Goal: Communication & Community: Answer question/provide support

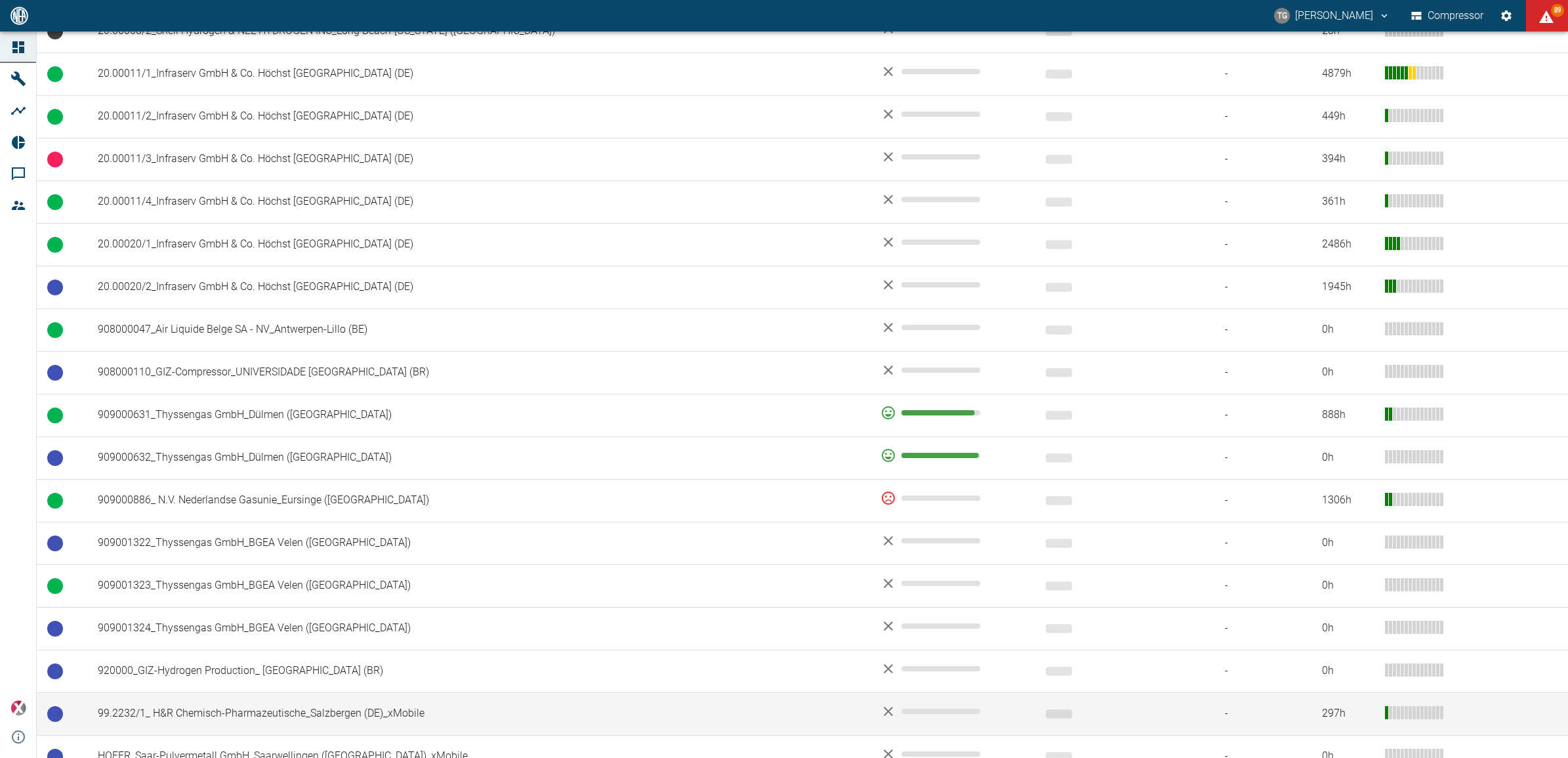
scroll to position [706, 0]
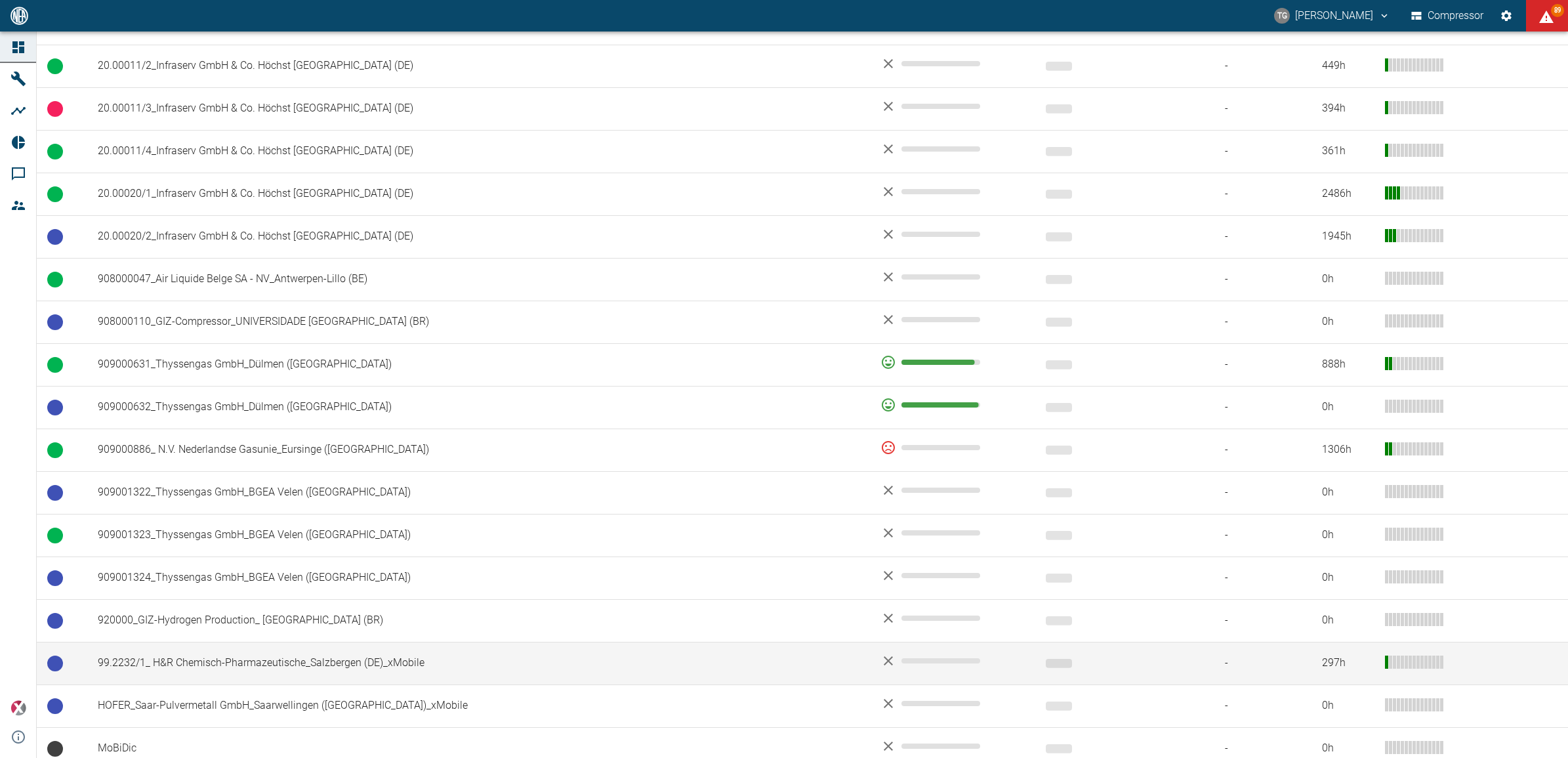
click at [218, 666] on td "99.2232/1_ H&R Chemisch-Pharmazeutische_Salzbergen (DE)_xMobile" at bounding box center [478, 663] width 782 height 43
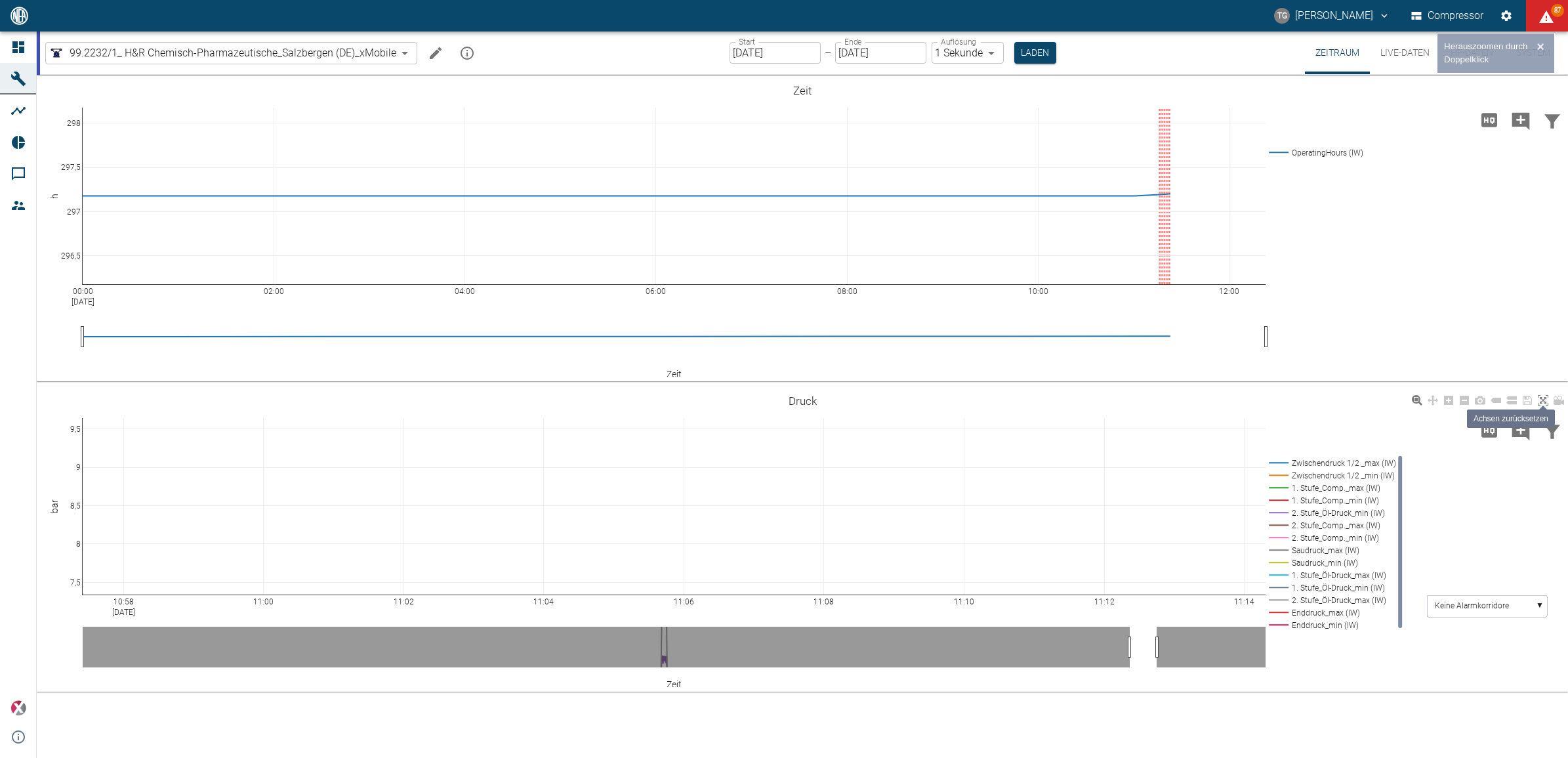
click at [1543, 402] on icon at bounding box center [1543, 400] width 11 height 11
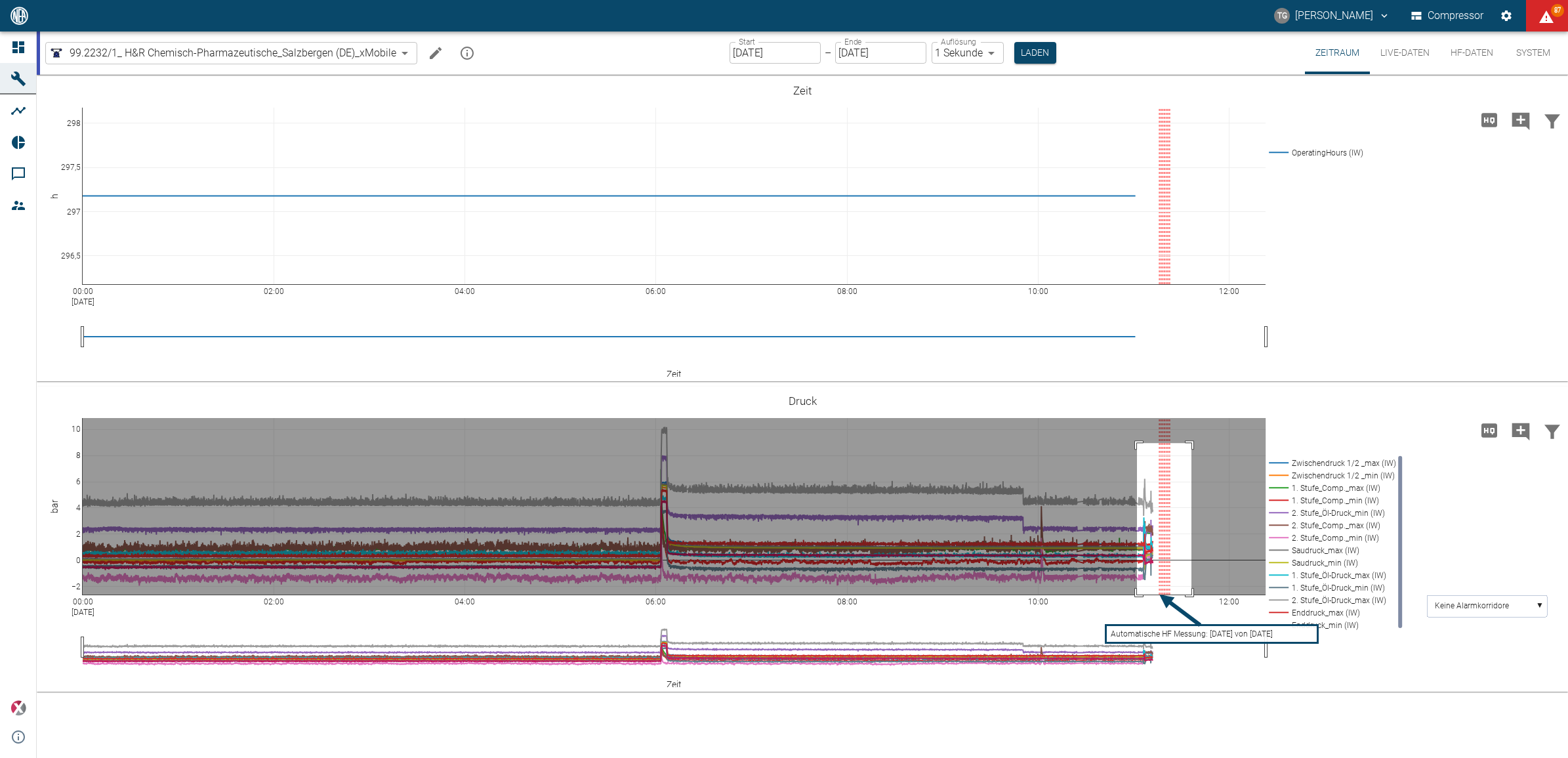
drag, startPoint x: 1137, startPoint y: 443, endPoint x: 1192, endPoint y: 604, distance: 170.1
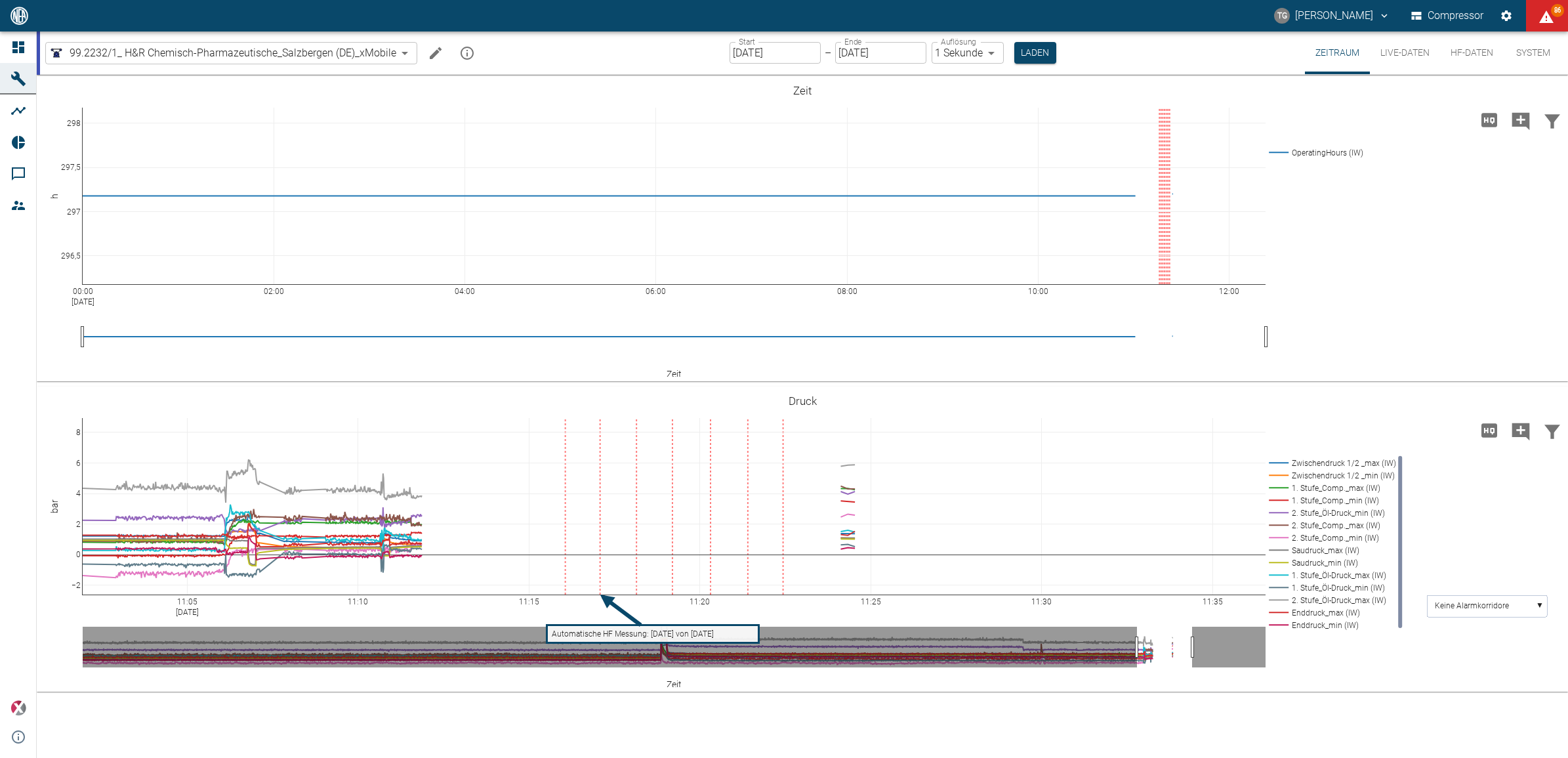
click at [1475, 54] on button "HF-Daten" at bounding box center [1472, 53] width 64 height 43
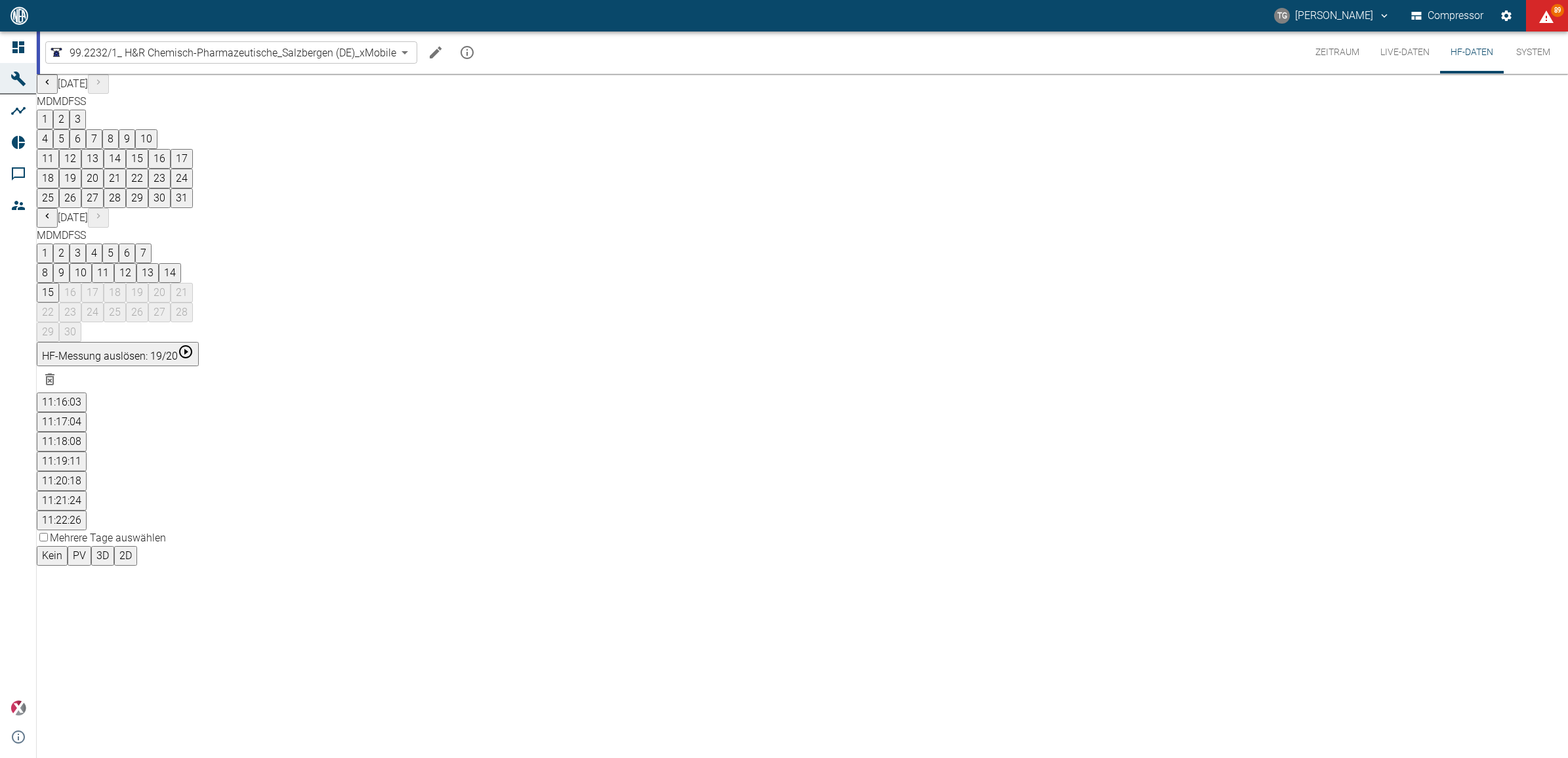
click at [1399, 57] on button "Live-Daten" at bounding box center [1405, 53] width 70 height 42
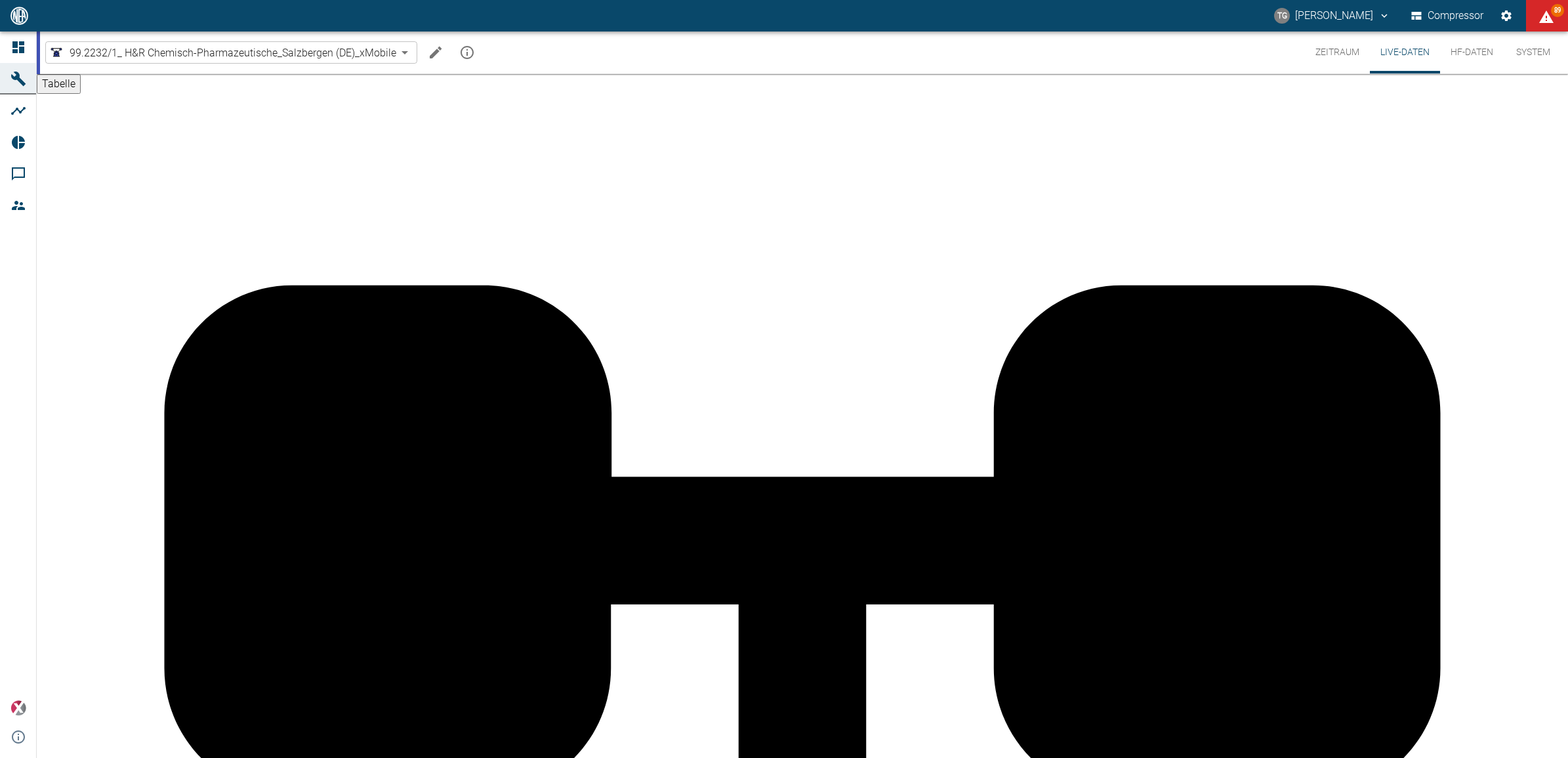
click at [1327, 57] on button "Zeitraum" at bounding box center [1338, 53] width 65 height 42
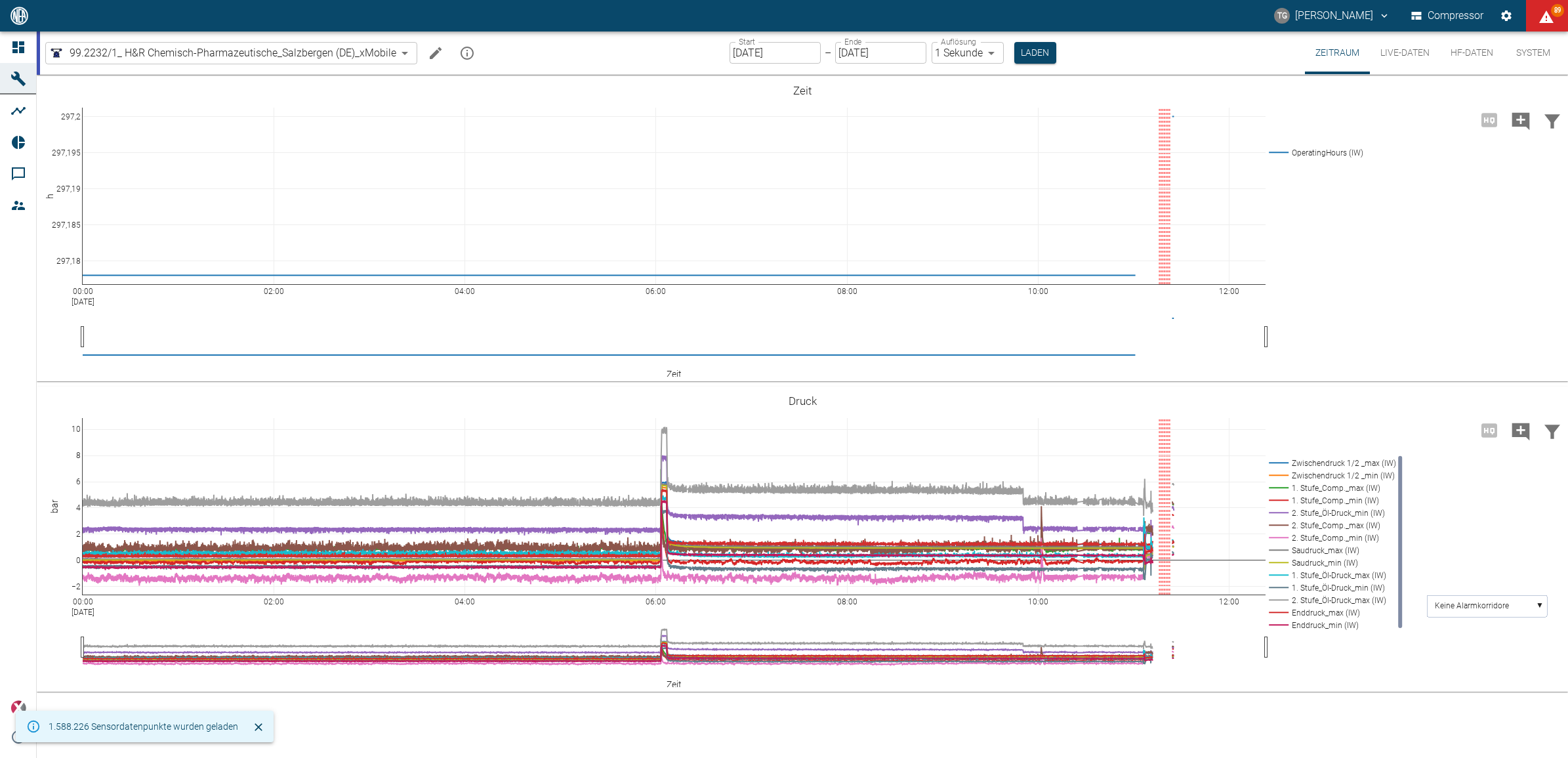
click at [1465, 46] on button "HF-Daten" at bounding box center [1472, 53] width 64 height 43
click at [1468, 53] on button "HF-Daten" at bounding box center [1472, 53] width 64 height 43
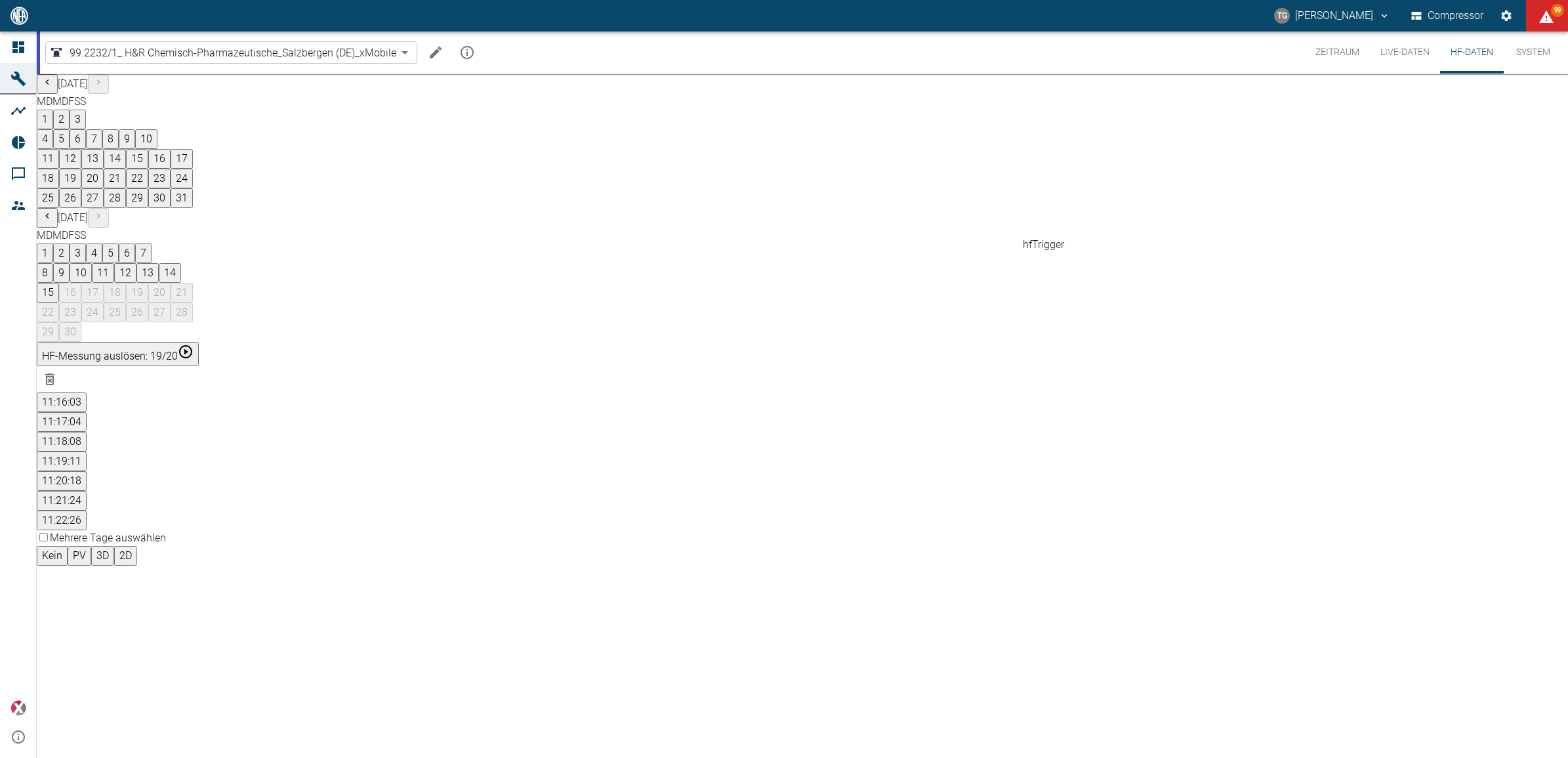
click at [87, 393] on button "11:16:03" at bounding box center [62, 402] width 50 height 20
click at [1546, 543] on div "11:16:03 Typ Wählen der Messabschnitte" at bounding box center [802, 673] width 1531 height 260
click at [1516, 748] on div "Gehe zu Seite 5" at bounding box center [816, 748] width 1505 height 0
click at [1505, 714] on div "Gehe zu Seite 4" at bounding box center [816, 714] width 1505 height 0
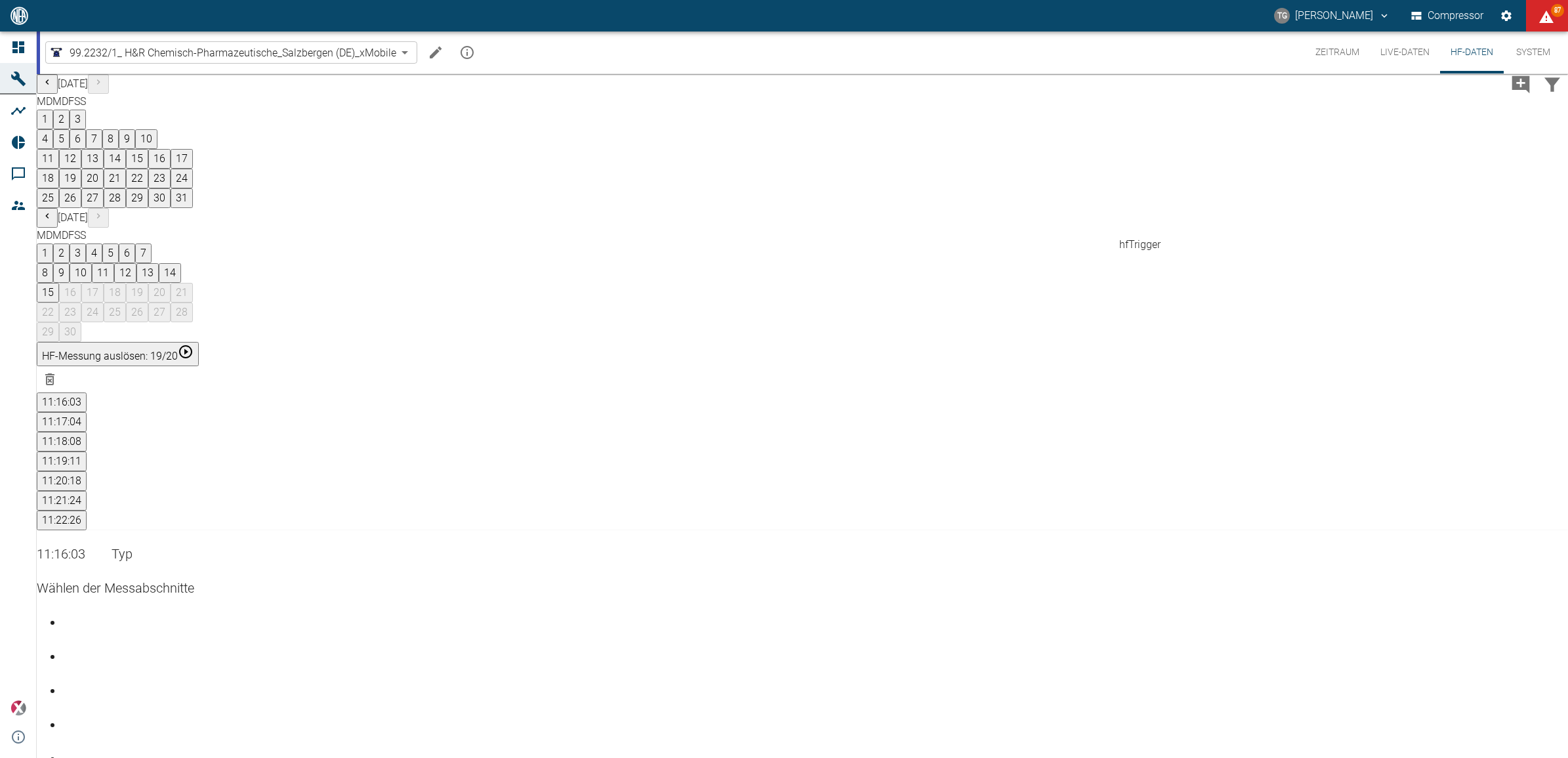
click at [87, 412] on button "11:17:04" at bounding box center [62, 422] width 50 height 20
click at [87, 451] on button "11:19:11" at bounding box center [62, 461] width 50 height 20
click at [1513, 748] on div "Gehe zu Seite 5" at bounding box center [816, 748] width 1505 height 0
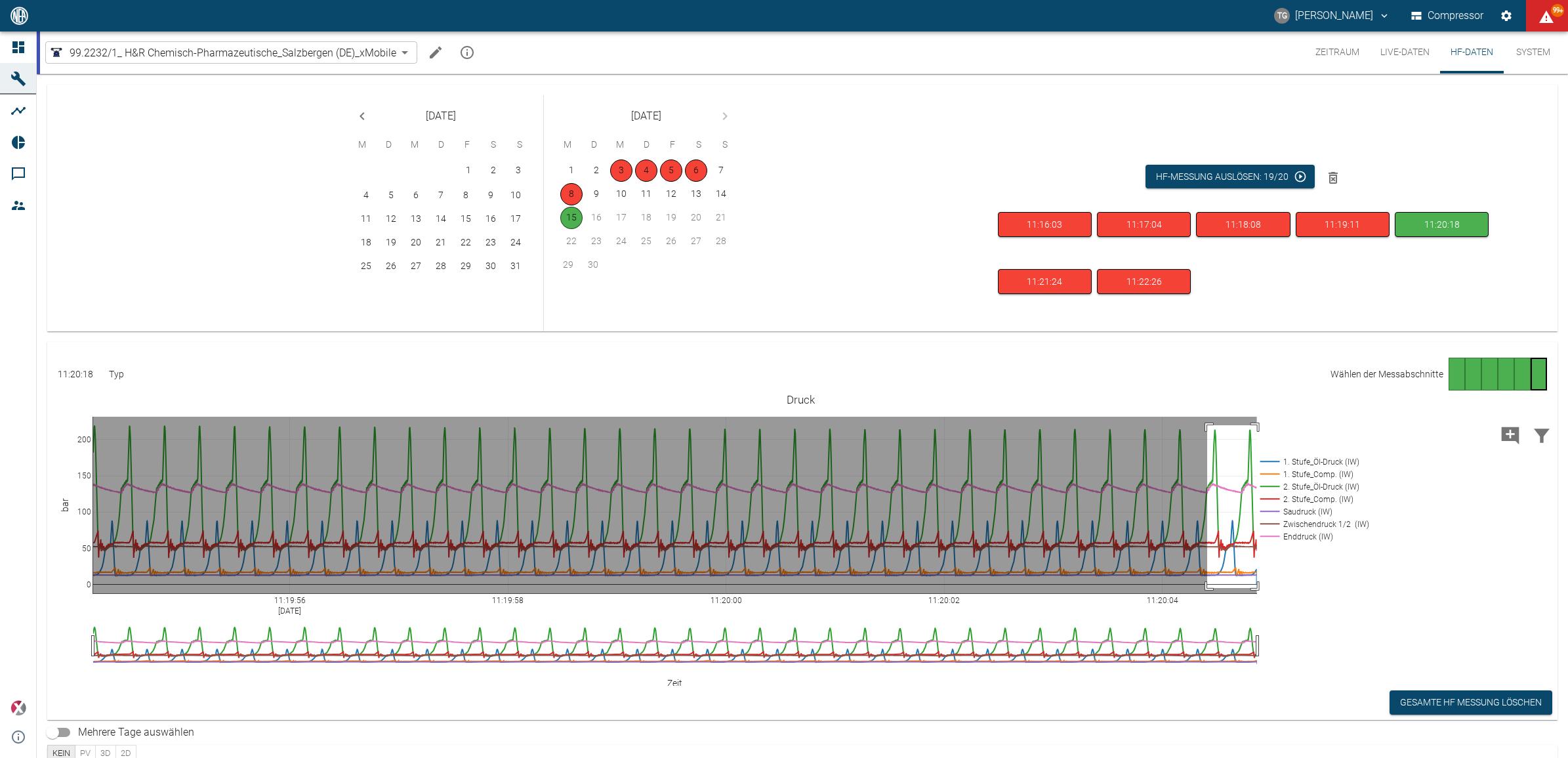
drag, startPoint x: 1207, startPoint y: 426, endPoint x: 1283, endPoint y: 588, distance: 178.9
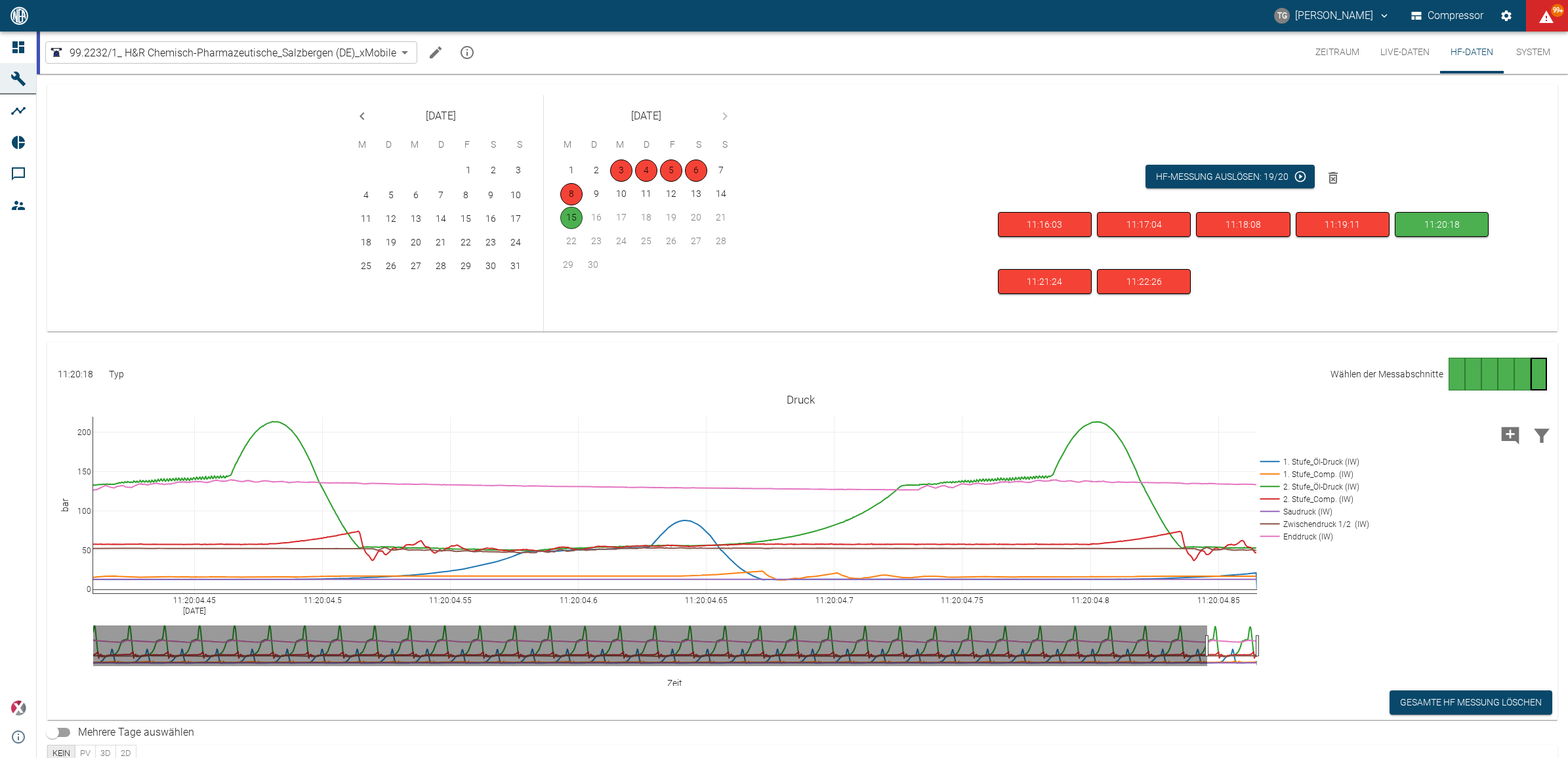
click at [1519, 373] on div "Gehe zu Seite 5" at bounding box center [1523, 374] width 17 height 33
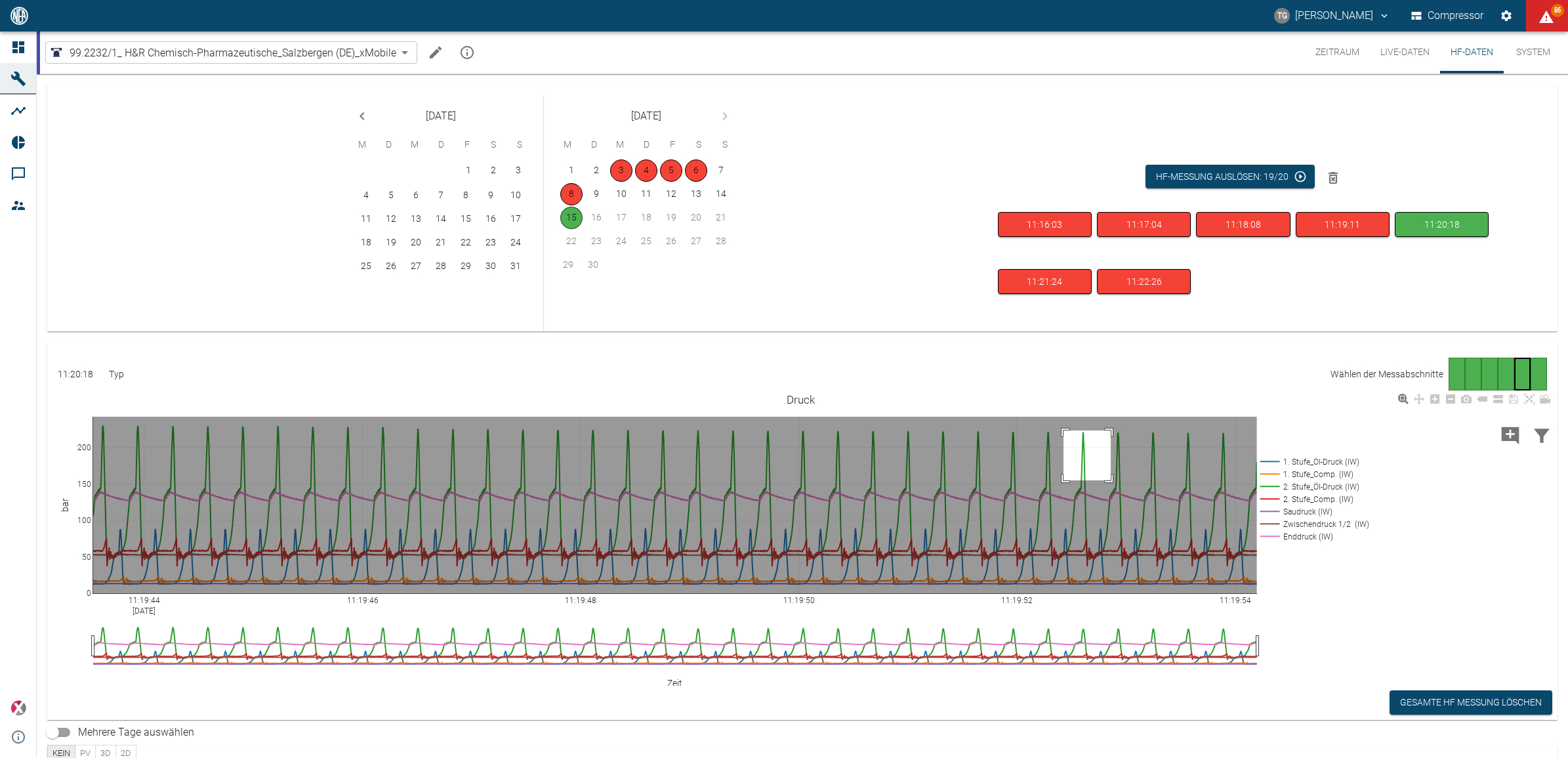
drag, startPoint x: 1063, startPoint y: 431, endPoint x: 1133, endPoint y: 500, distance: 98.3
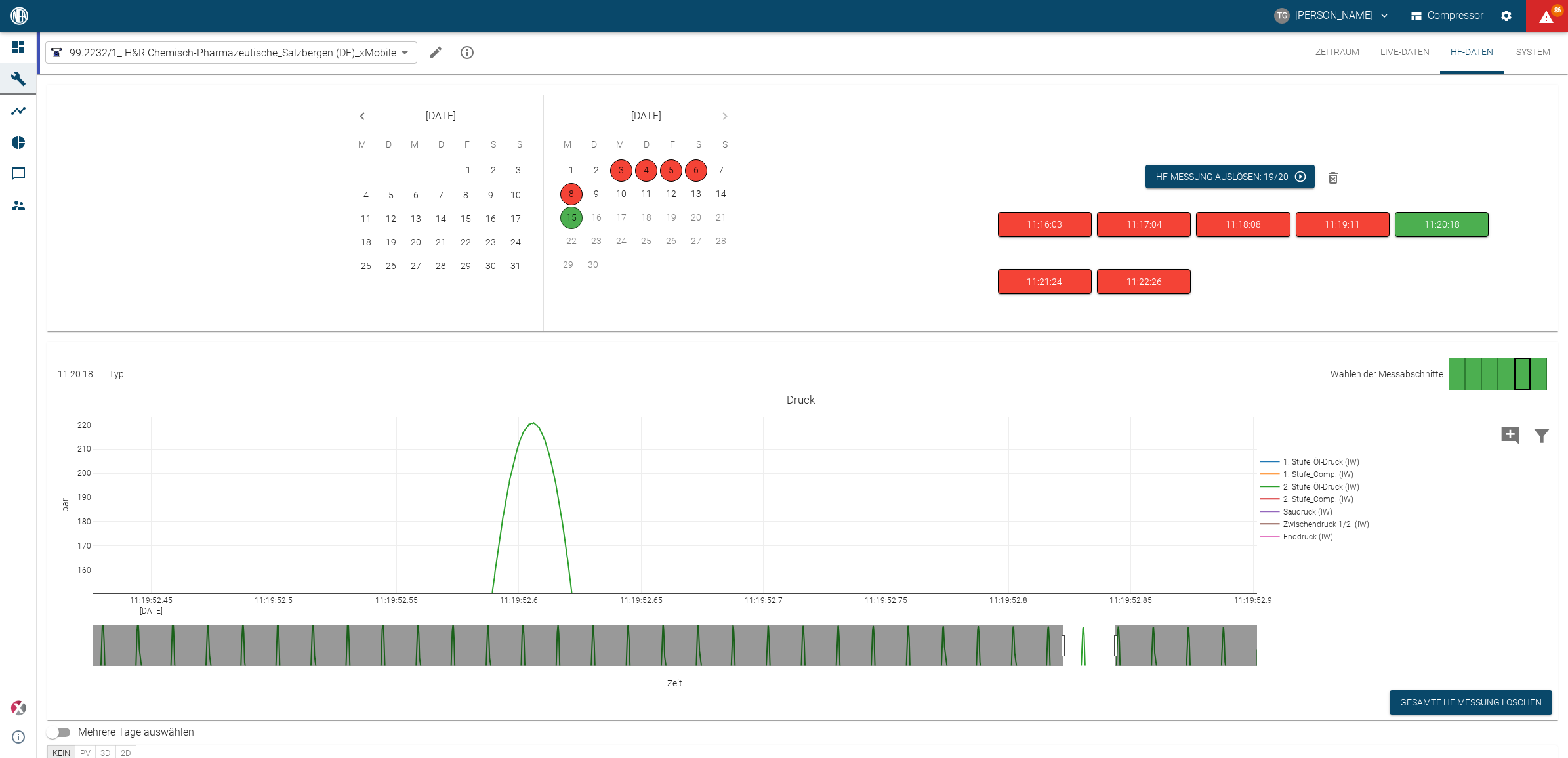
click at [1500, 375] on div "Gehe zu Seite 4" at bounding box center [1506, 374] width 17 height 33
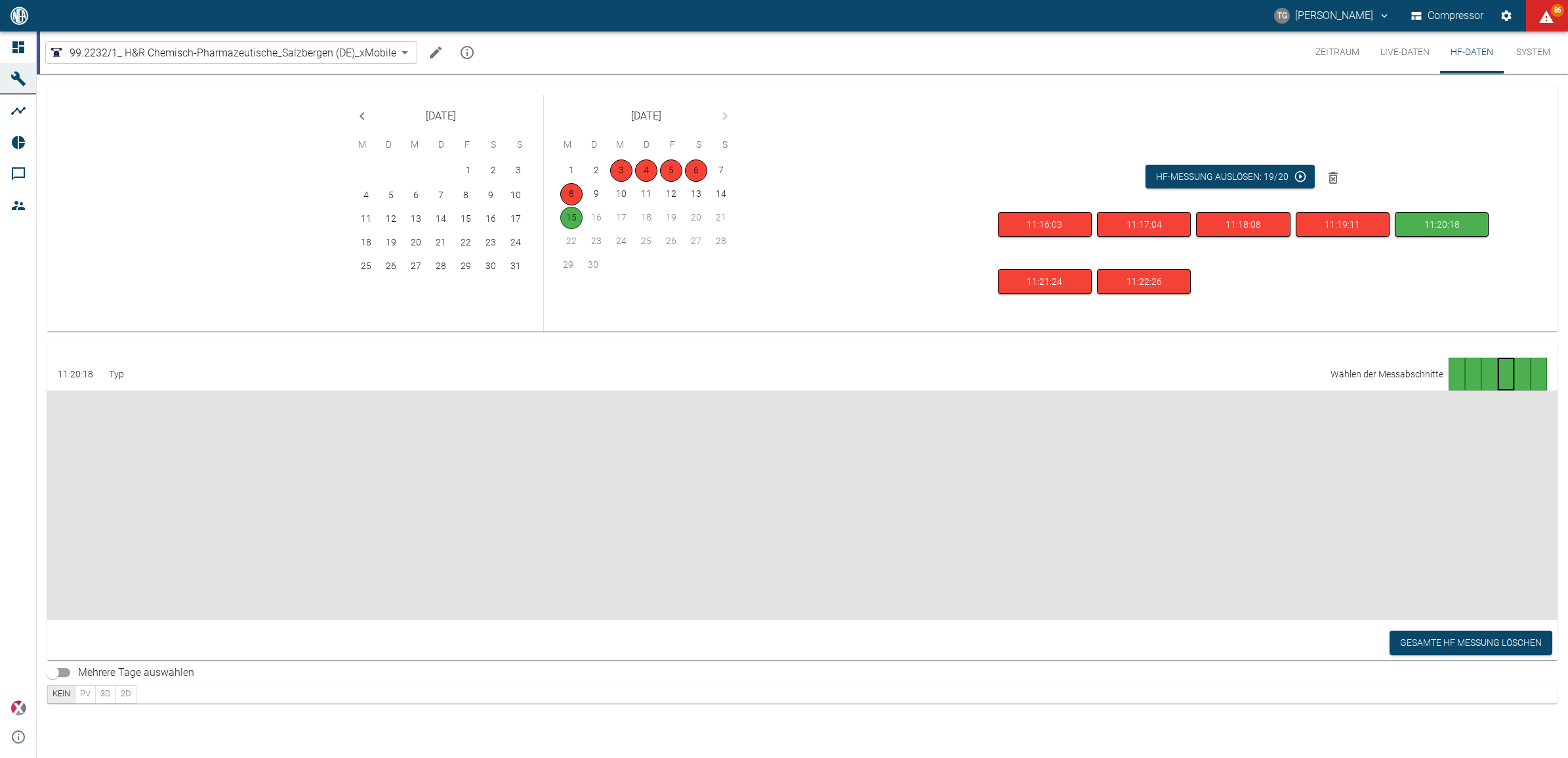
click at [1484, 371] on div "Gehe zu Seite 3" at bounding box center [1490, 374] width 17 height 33
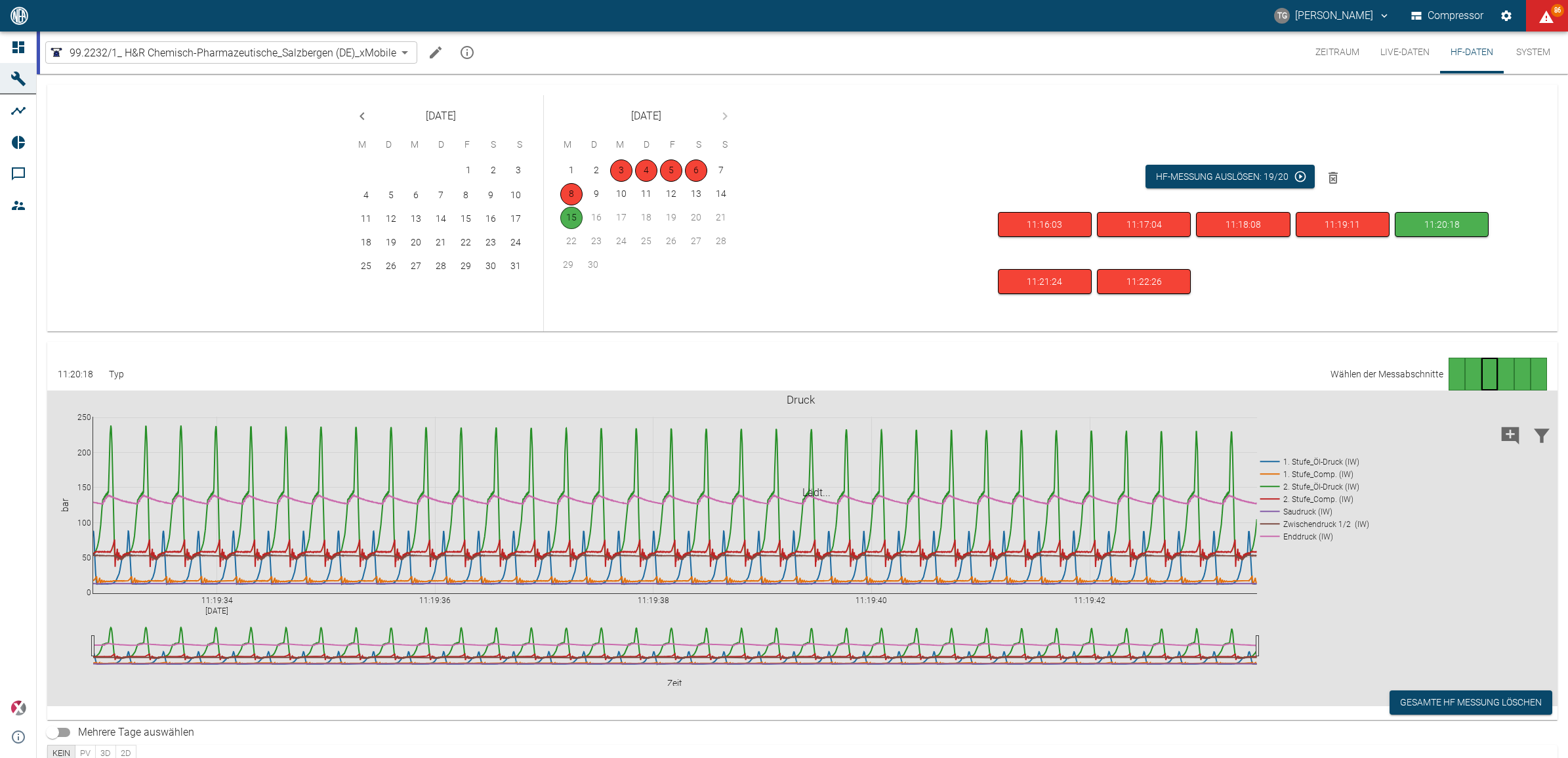
click at [1470, 374] on div "Gehe zu Seite 2" at bounding box center [1473, 374] width 17 height 33
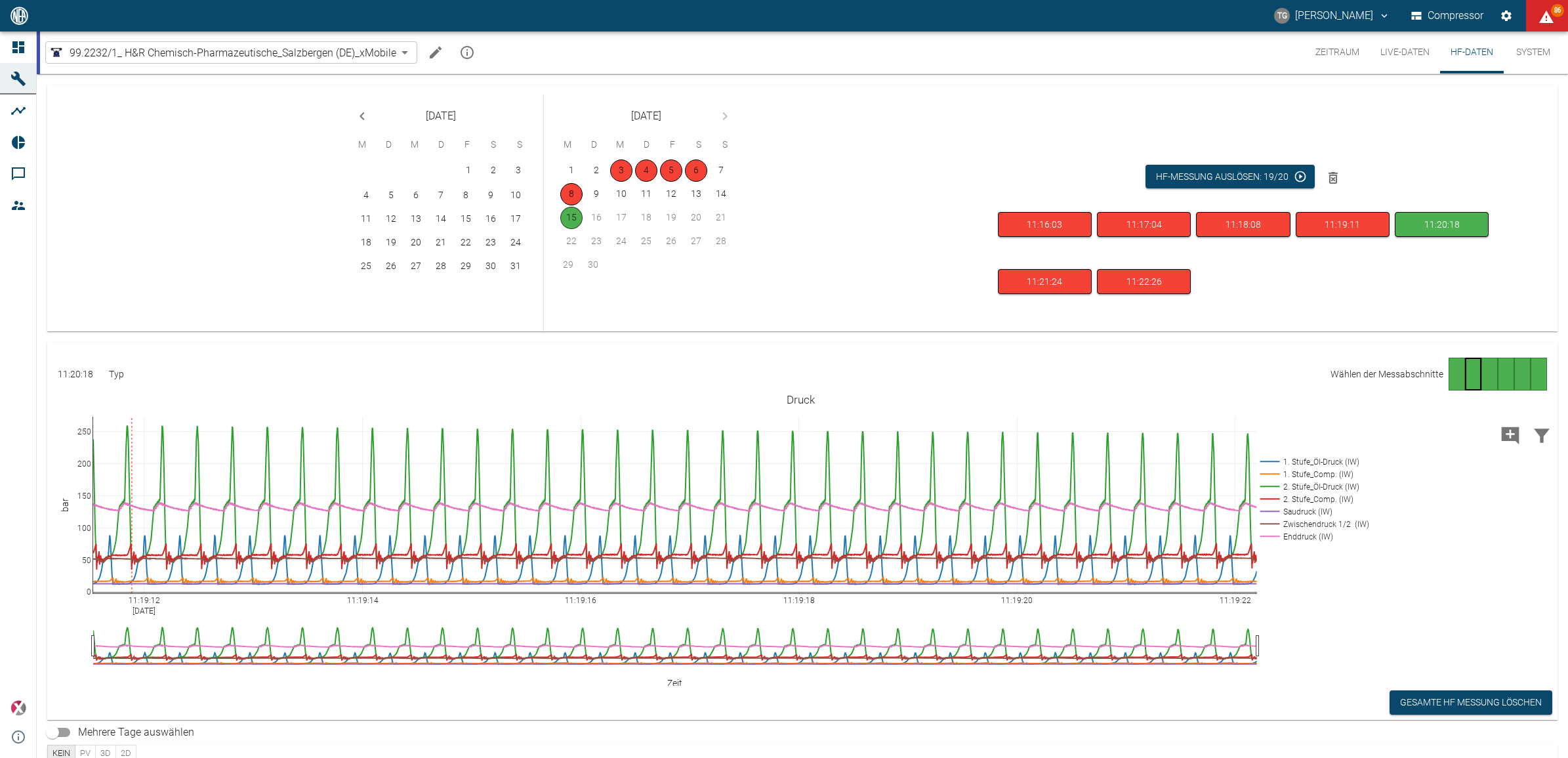
click at [1449, 374] on div "Gehe zu Seite 1" at bounding box center [1457, 374] width 17 height 33
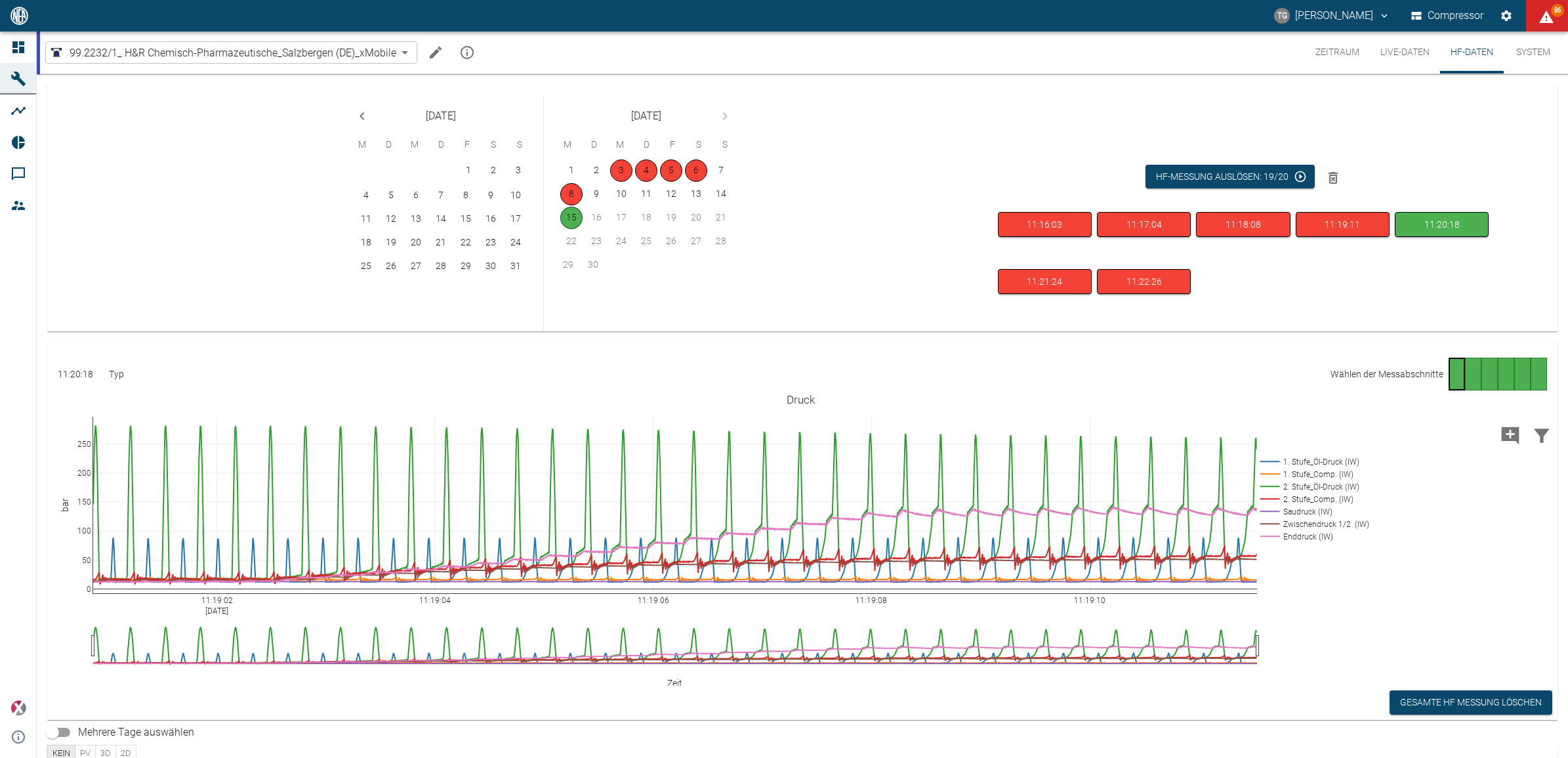
click at [1539, 363] on div "Gehe zu Seite 6" at bounding box center [1539, 374] width 17 height 33
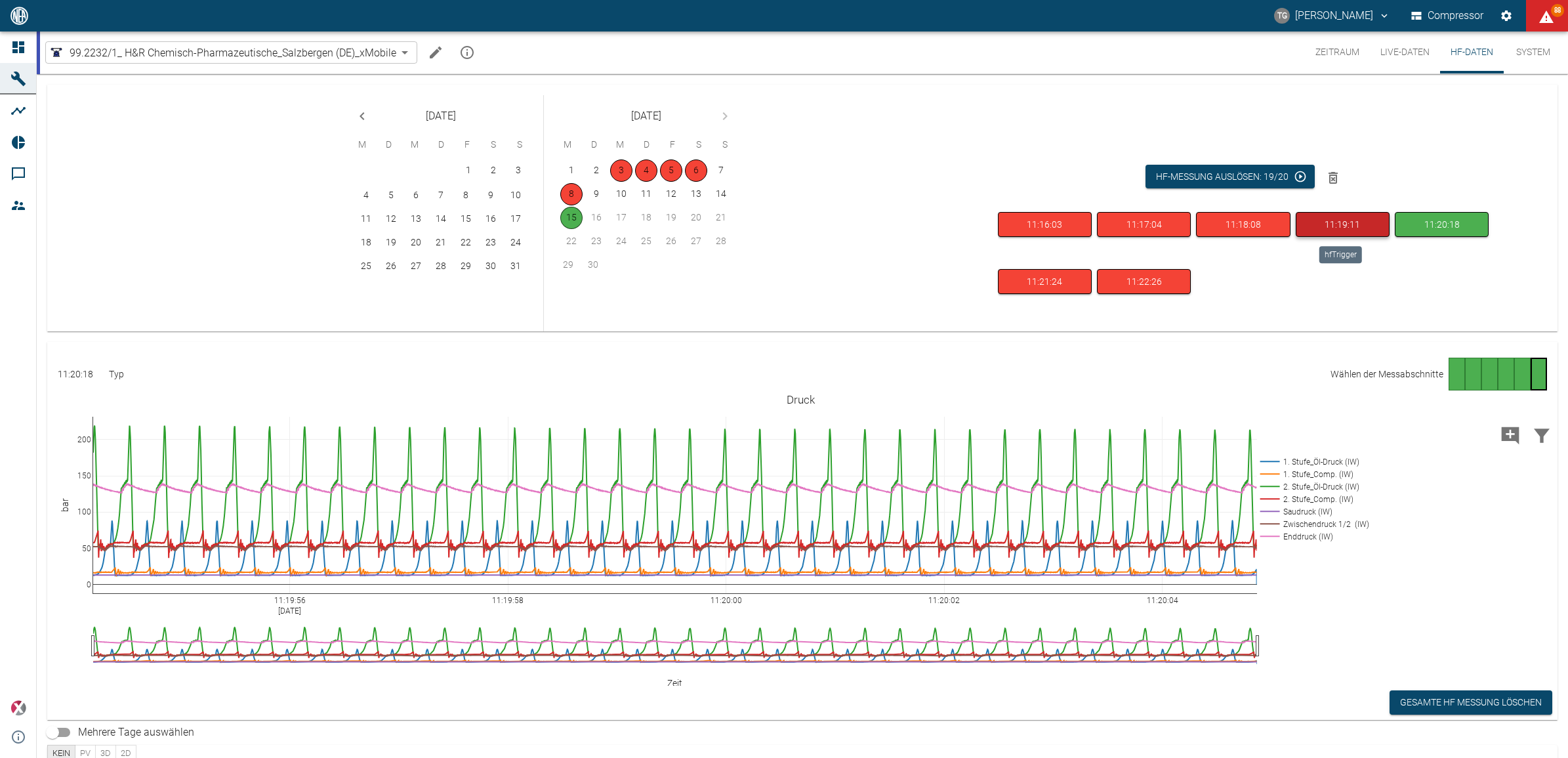
click at [1349, 218] on button "11:19:11" at bounding box center [1343, 225] width 94 height 26
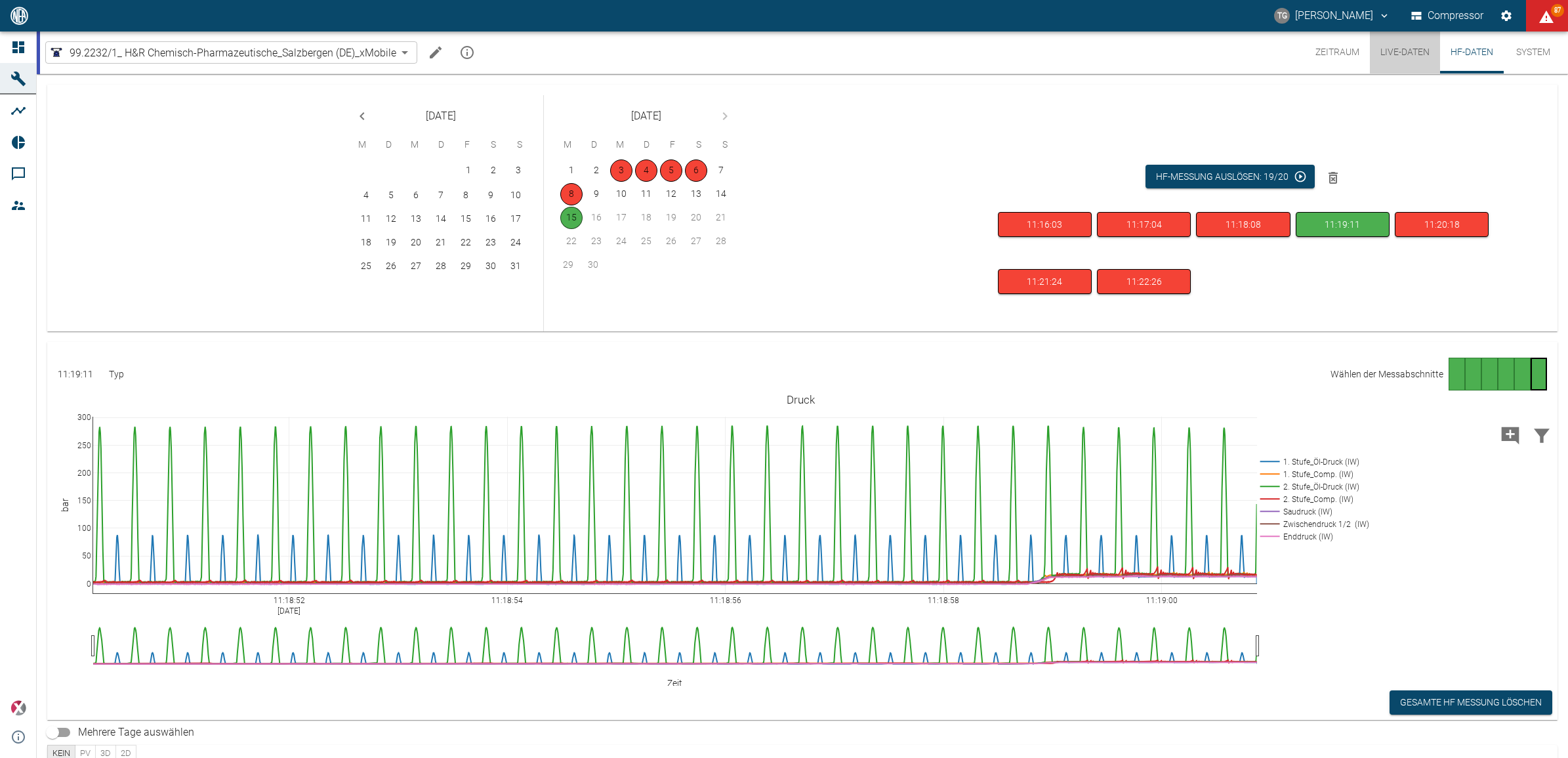
click at [1408, 44] on button "Live-Daten" at bounding box center [1405, 53] width 70 height 42
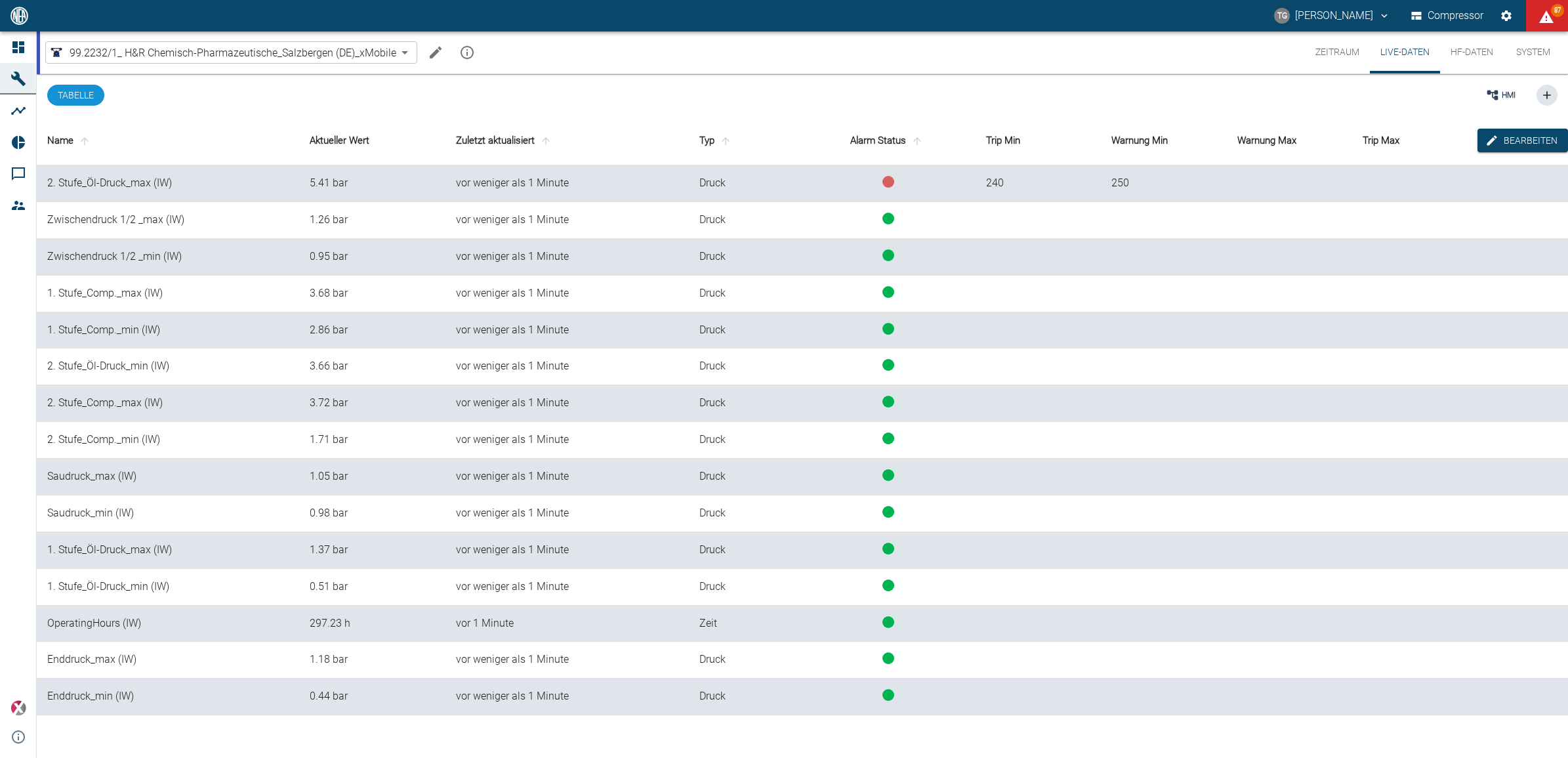
click at [1330, 61] on button "Zeitraum" at bounding box center [1338, 53] width 65 height 42
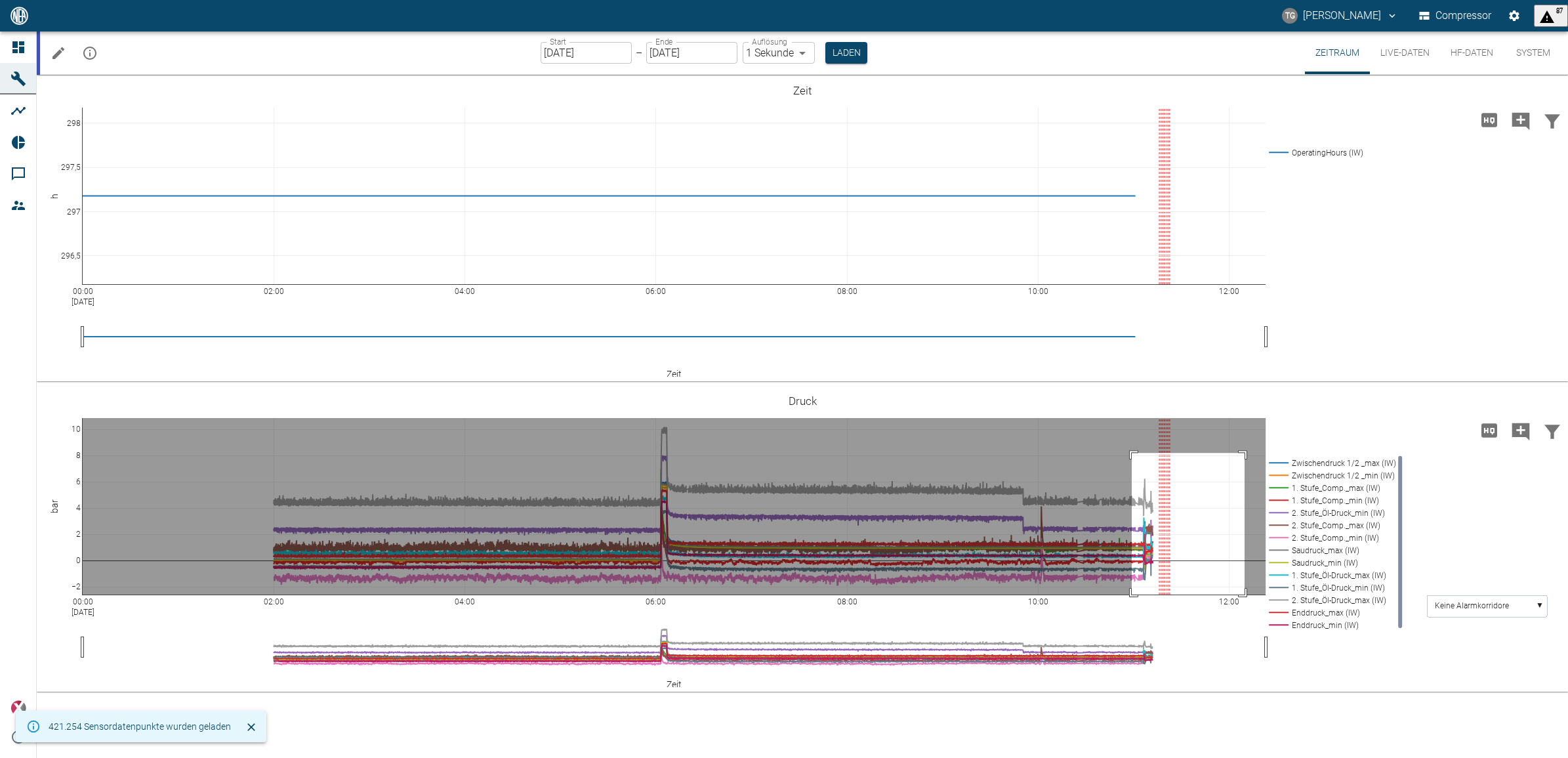
drag, startPoint x: 1132, startPoint y: 453, endPoint x: 1245, endPoint y: 655, distance: 231.5
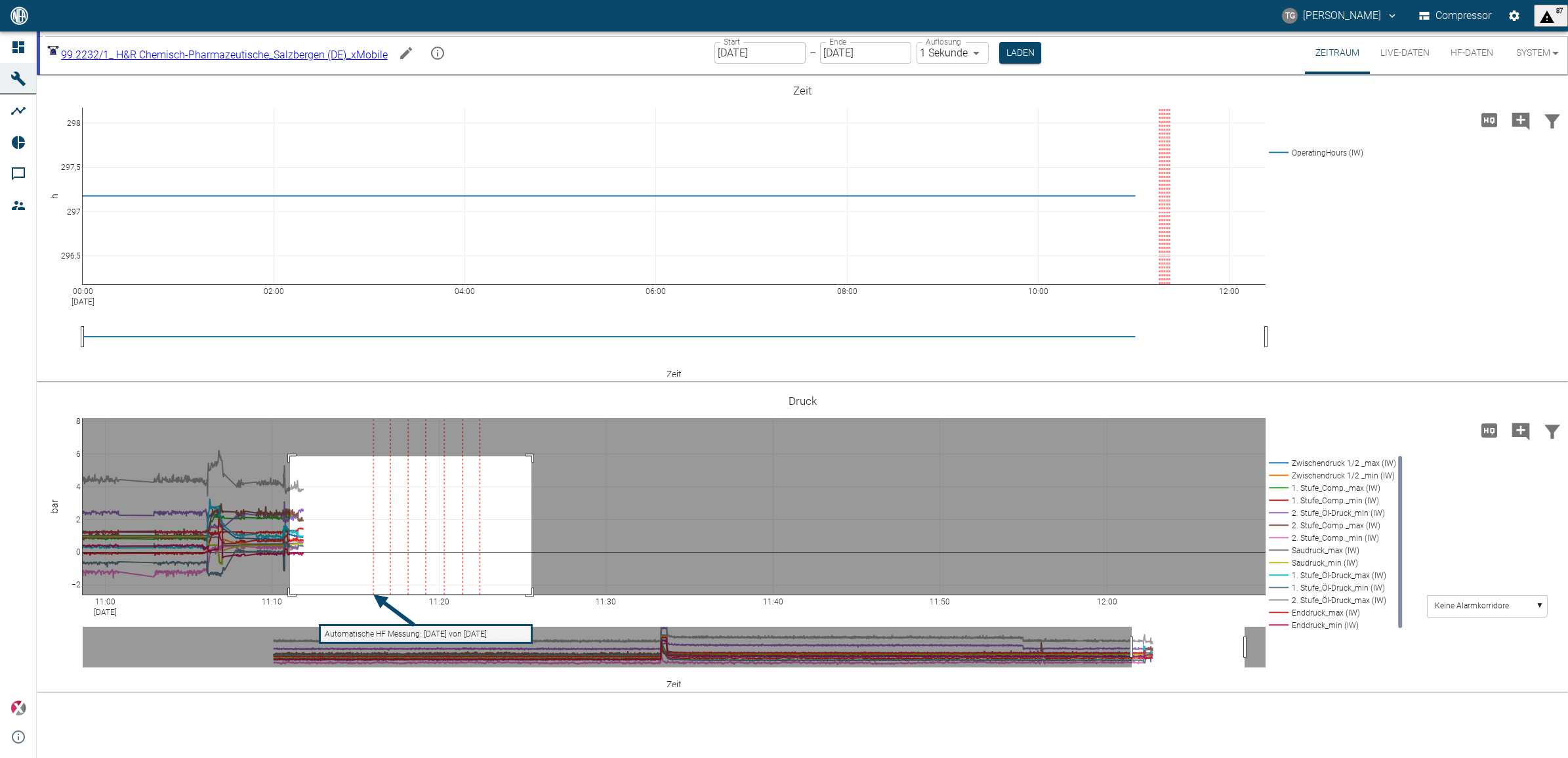
drag, startPoint x: 290, startPoint y: 456, endPoint x: 532, endPoint y: 594, distance: 278.6
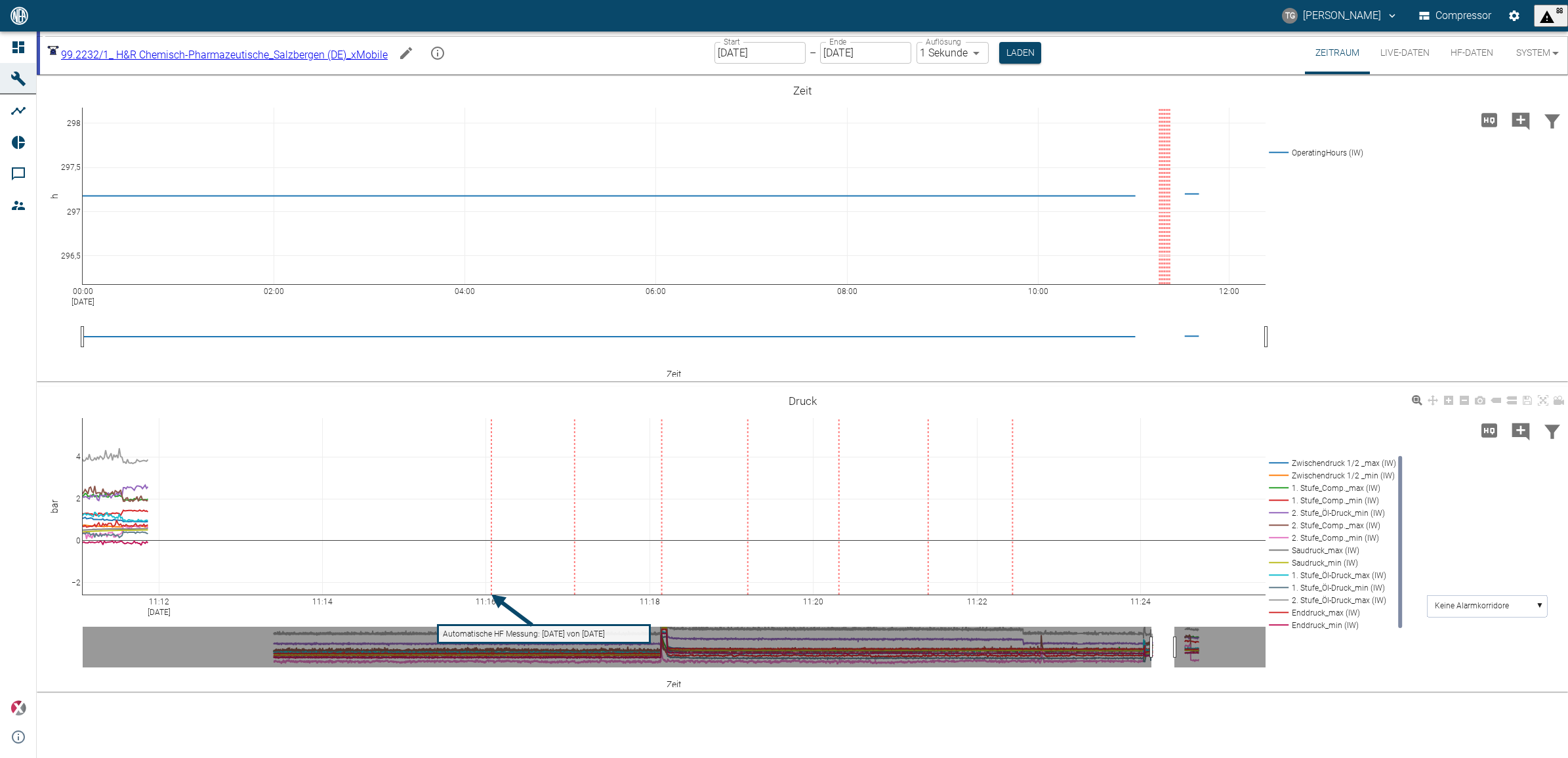
click at [1363, 680] on div "11:12 Sep 15, 2025 11:14 11:16 11:18 11:20 11:22 11:24 −2 0 2 4 Zwischendruck 1…" at bounding box center [802, 539] width 1531 height 295
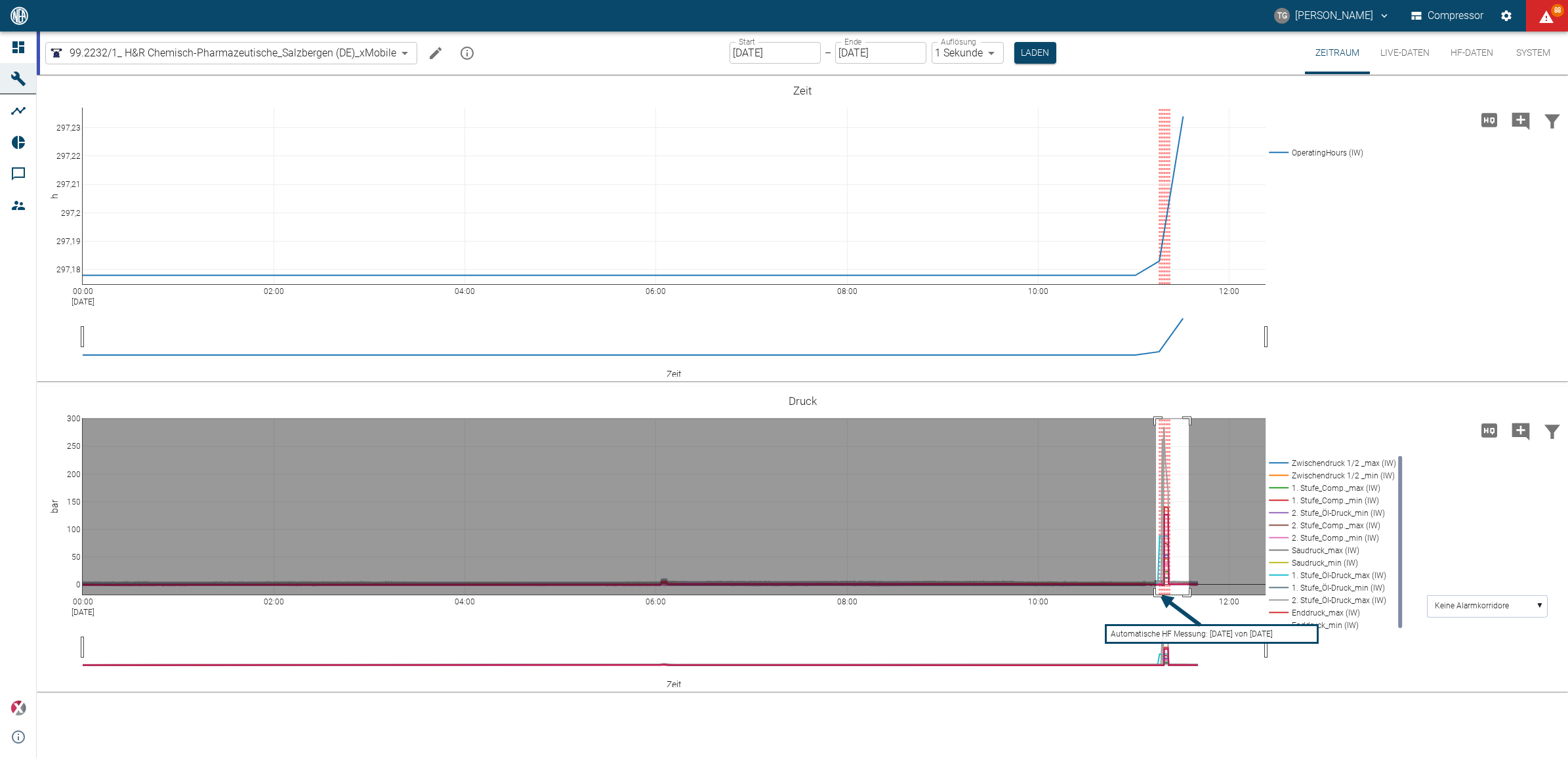
drag, startPoint x: 1156, startPoint y: 419, endPoint x: 1189, endPoint y: 609, distance: 192.8
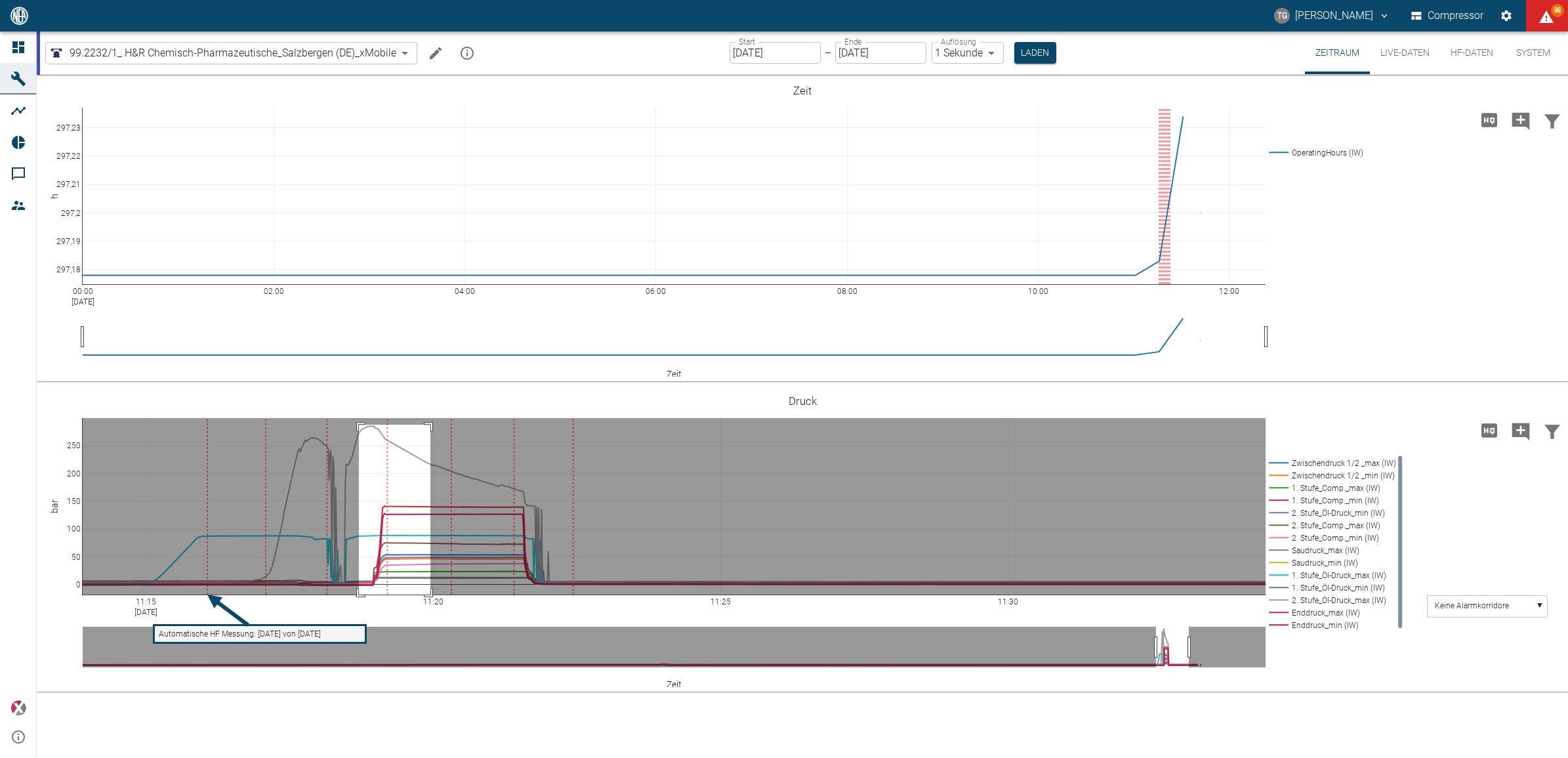
drag, startPoint x: 359, startPoint y: 425, endPoint x: 431, endPoint y: 595, distance: 184.6
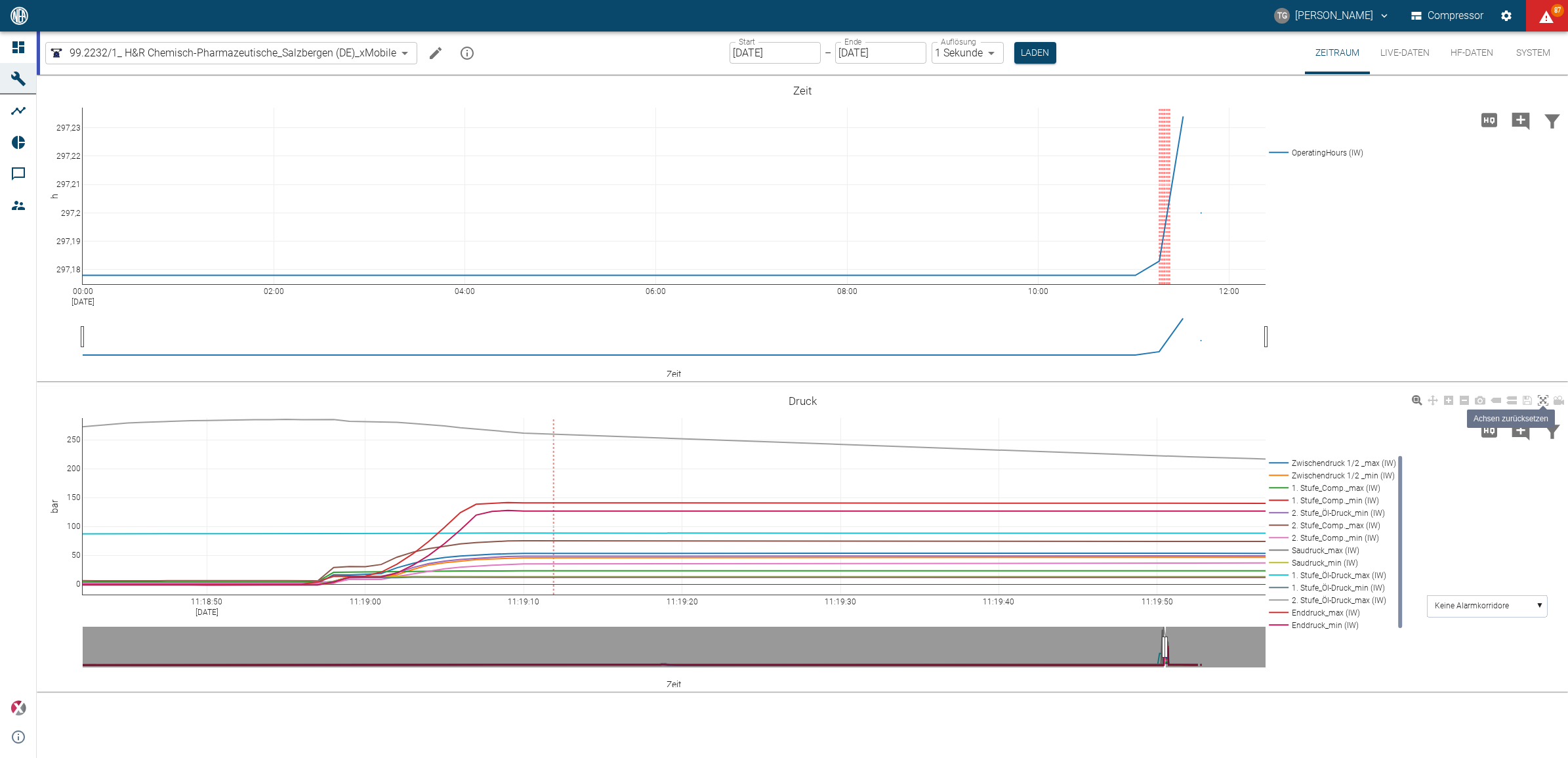
click at [1542, 401] on icon at bounding box center [1543, 400] width 11 height 11
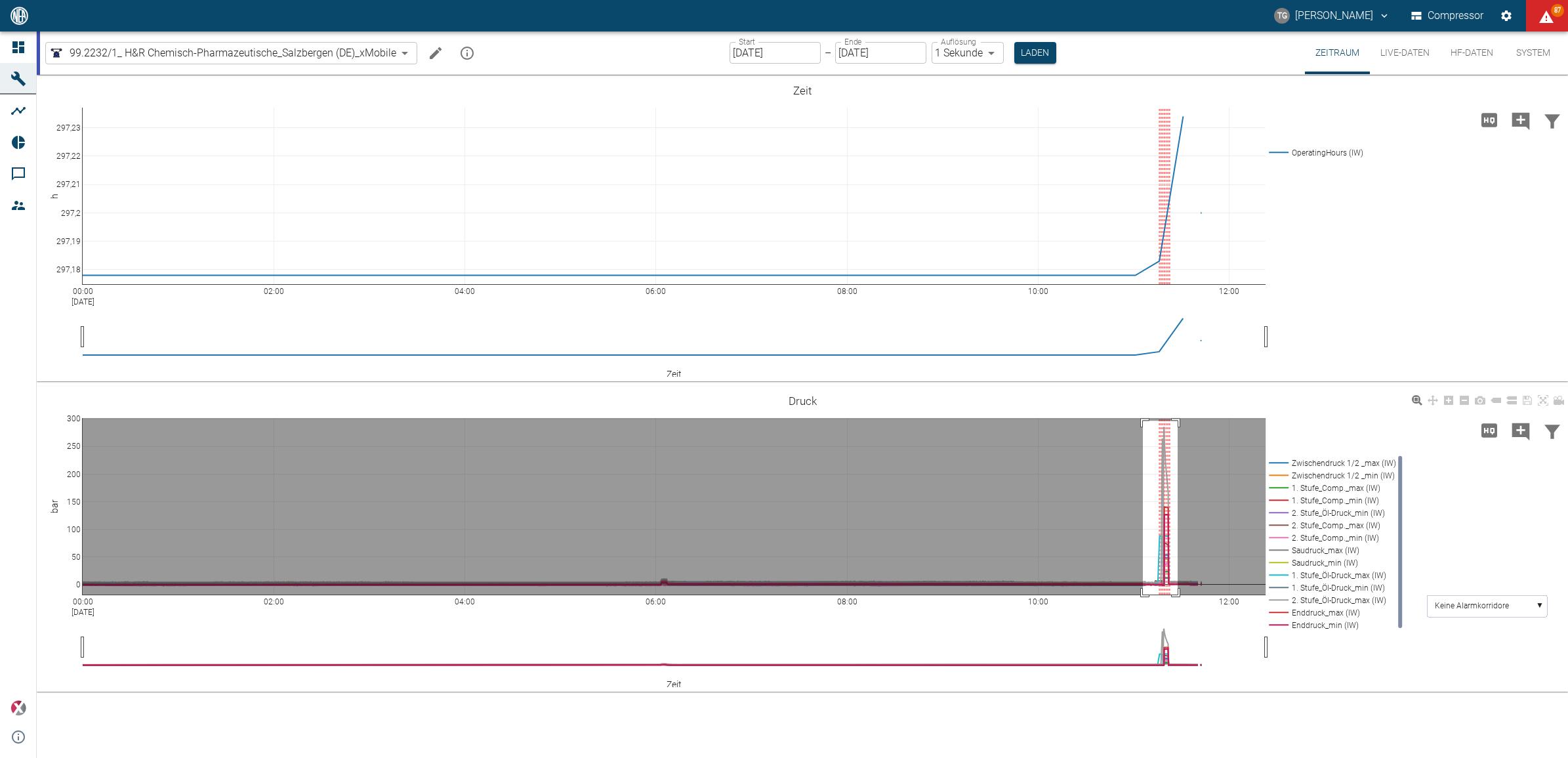
drag, startPoint x: 1143, startPoint y: 420, endPoint x: 1179, endPoint y: 618, distance: 201.2
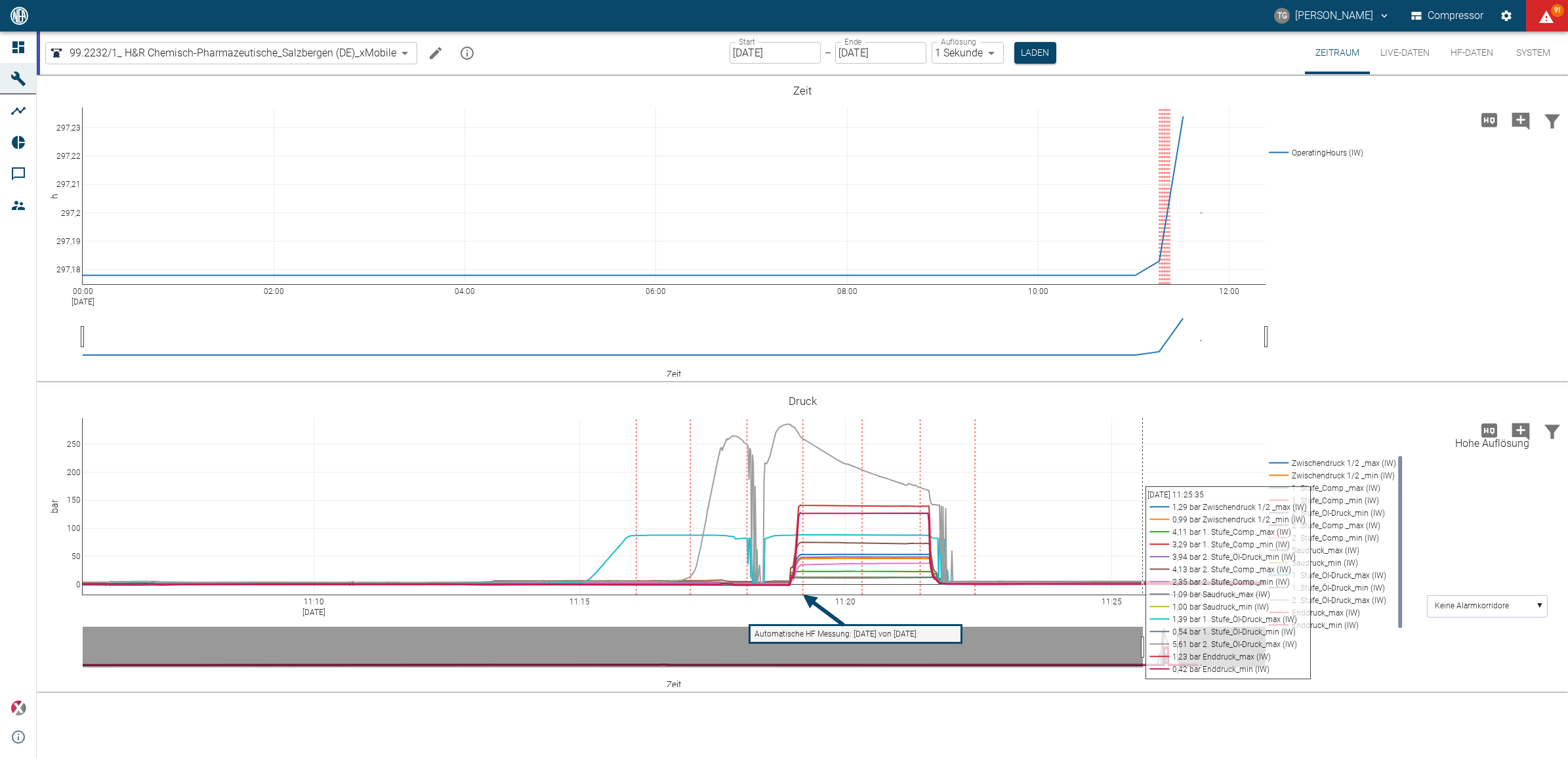
click at [1488, 432] on icon "Hohe Auflösung" at bounding box center [1490, 431] width 21 height 21
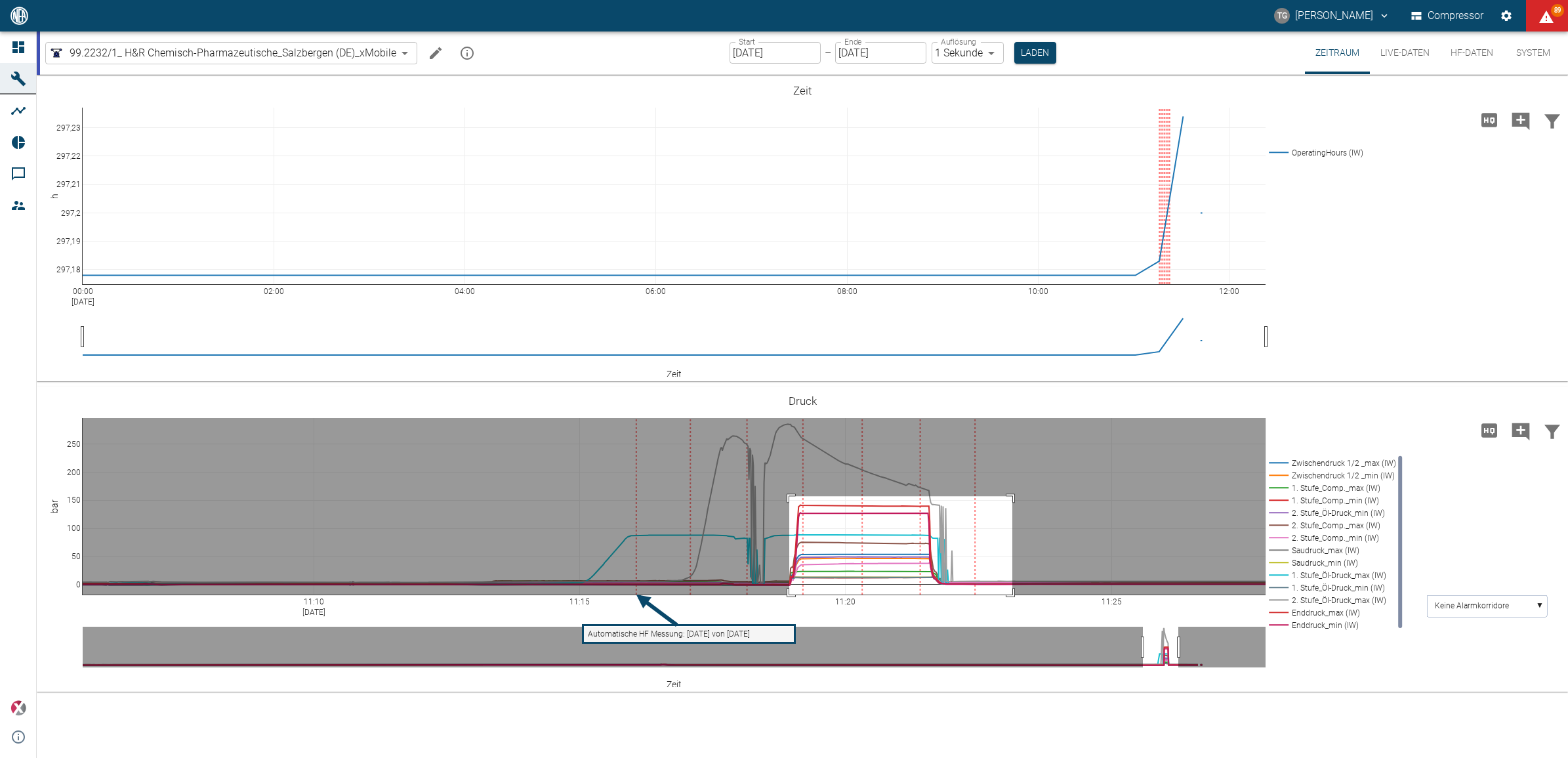
drag, startPoint x: 789, startPoint y: 497, endPoint x: 1014, endPoint y: 618, distance: 255.5
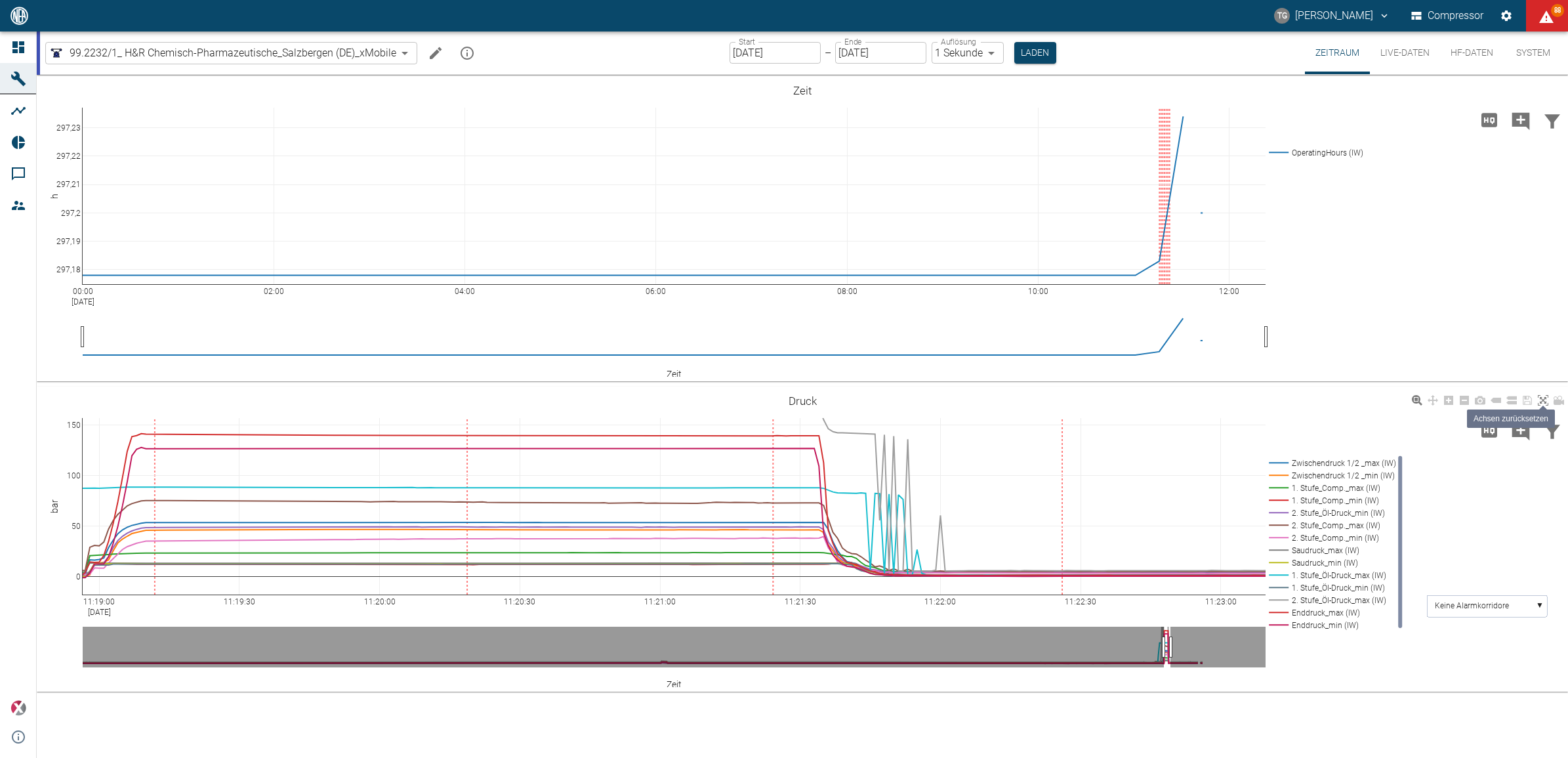
click at [1546, 402] on icon at bounding box center [1543, 400] width 11 height 11
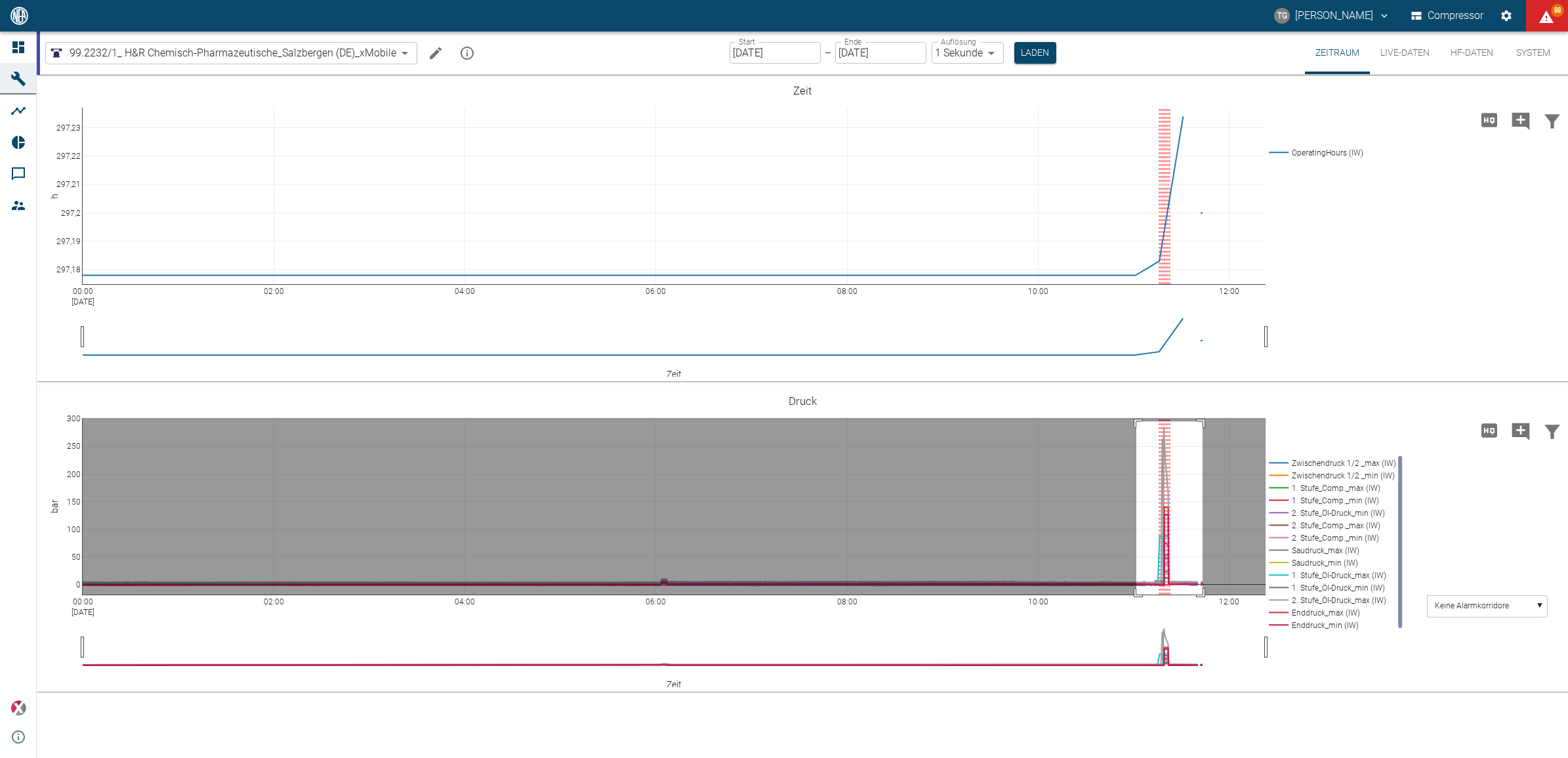
drag, startPoint x: 1136, startPoint y: 421, endPoint x: 1203, endPoint y: 645, distance: 233.8
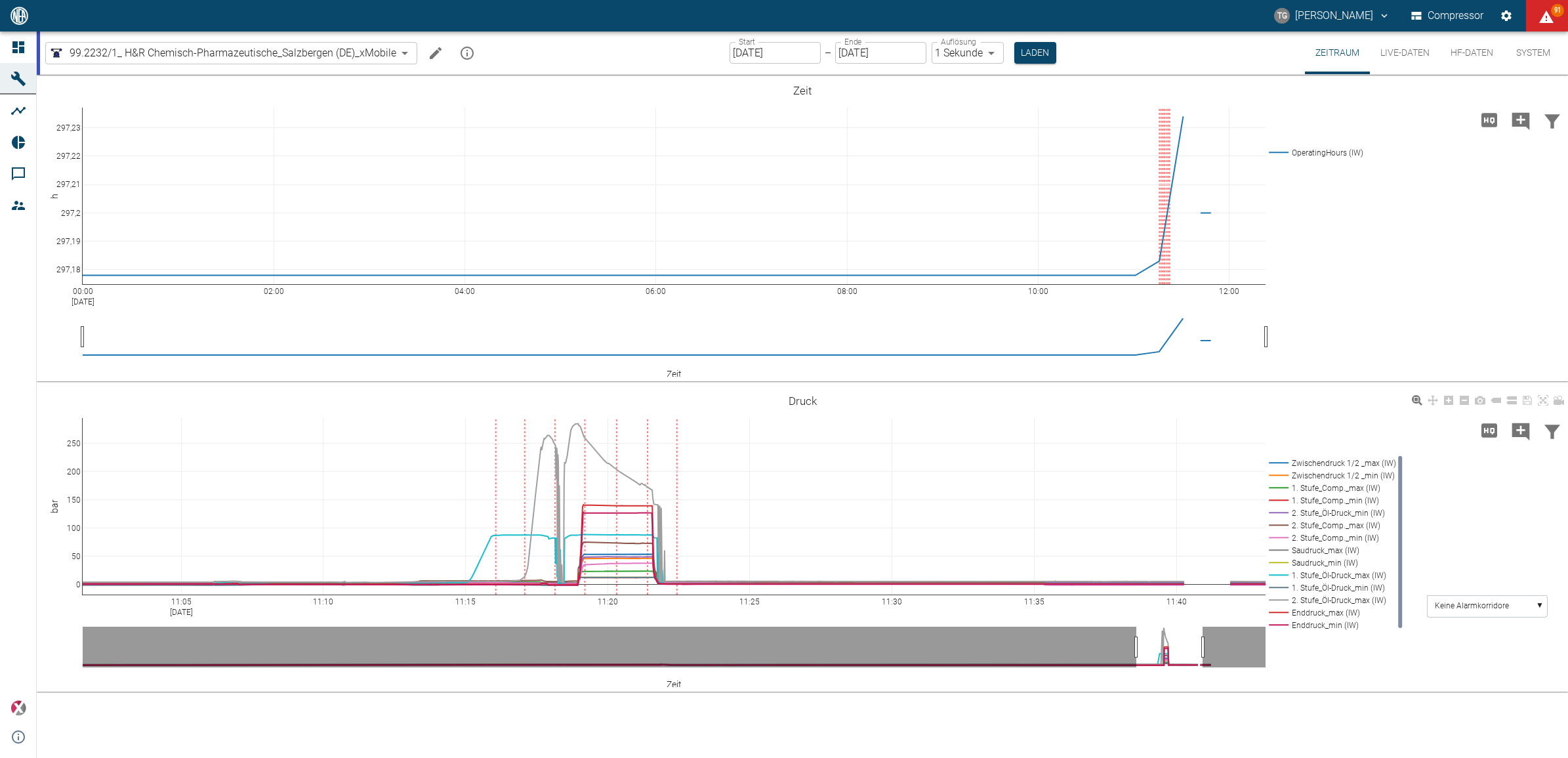
drag, startPoint x: 1411, startPoint y: 58, endPoint x: 1342, endPoint y: 486, distance: 433.5
click at [1411, 58] on button "Live-Daten" at bounding box center [1405, 53] width 70 height 43
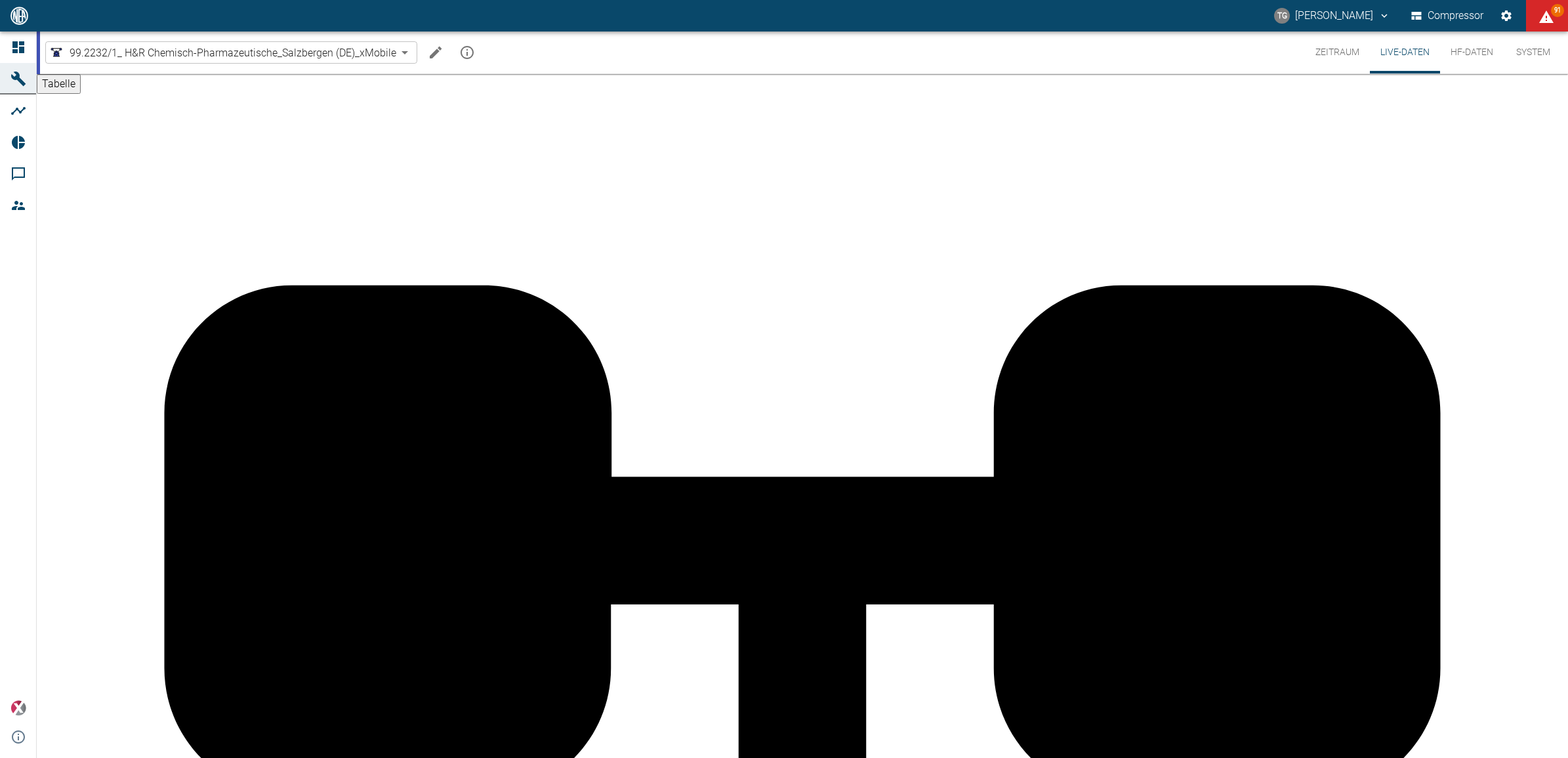
click at [1333, 53] on button "Zeitraum" at bounding box center [1338, 53] width 65 height 42
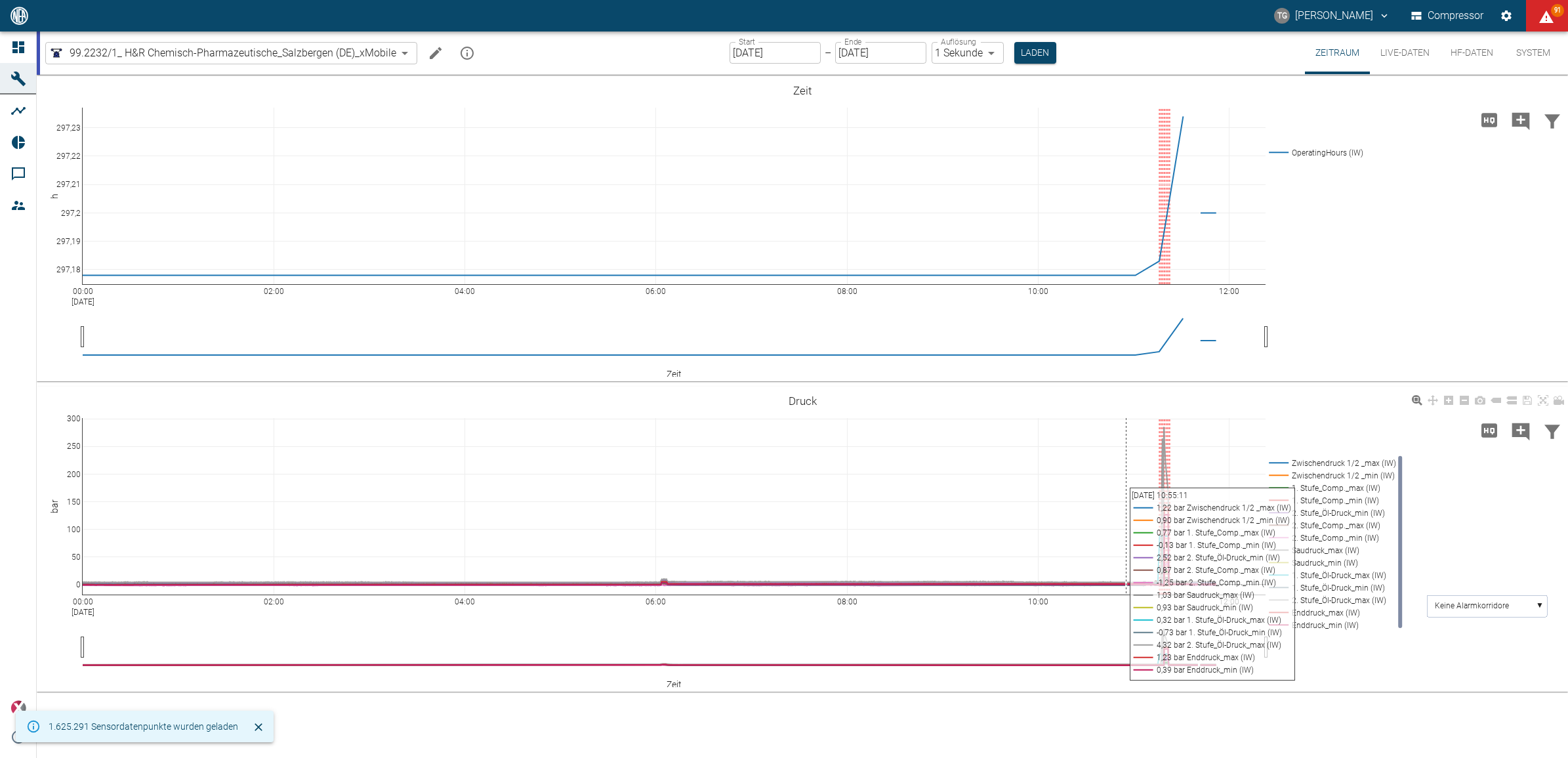
drag, startPoint x: 1124, startPoint y: 415, endPoint x: 1145, endPoint y: 458, distance: 47.9
click at [1145, 458] on div "00:00 Sep 15, 2025 02:00 04:00 06:00 08:00 10:00 12:00 0 50 100 150 200 250 300…" at bounding box center [802, 539] width 1531 height 295
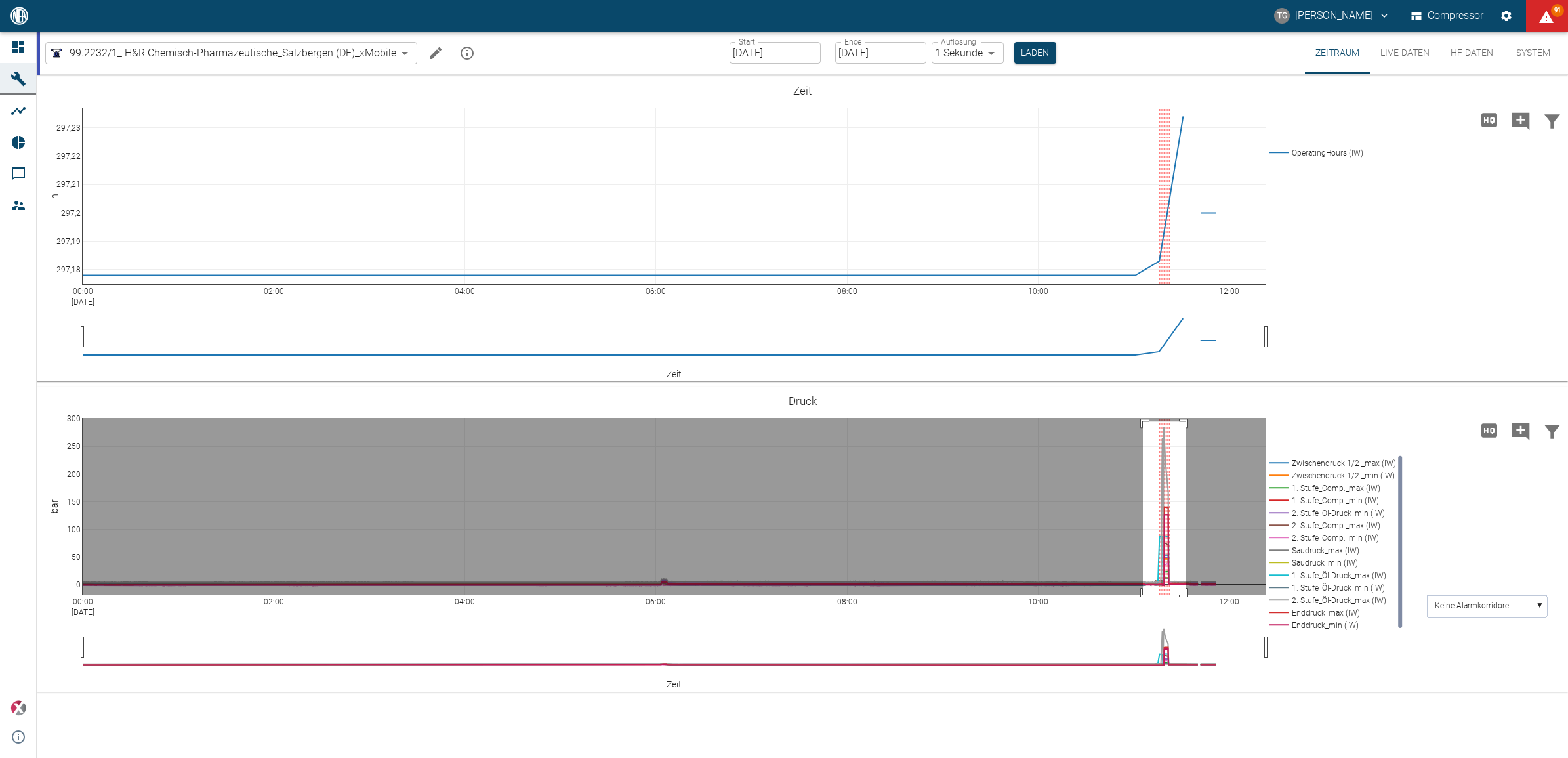
drag, startPoint x: 1143, startPoint y: 421, endPoint x: 1185, endPoint y: 596, distance: 180.0
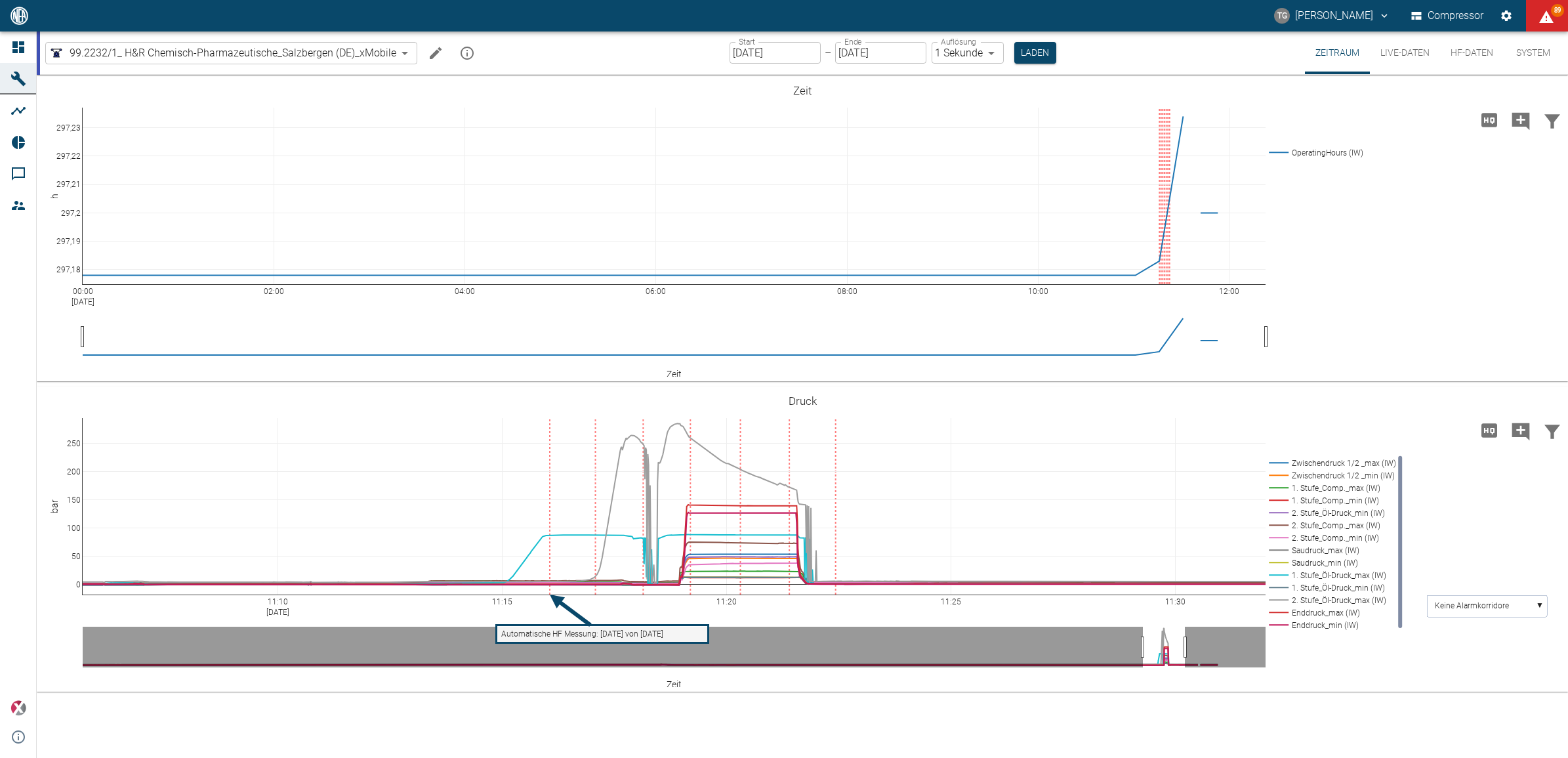
click at [1463, 59] on button "HF-Daten" at bounding box center [1472, 53] width 64 height 43
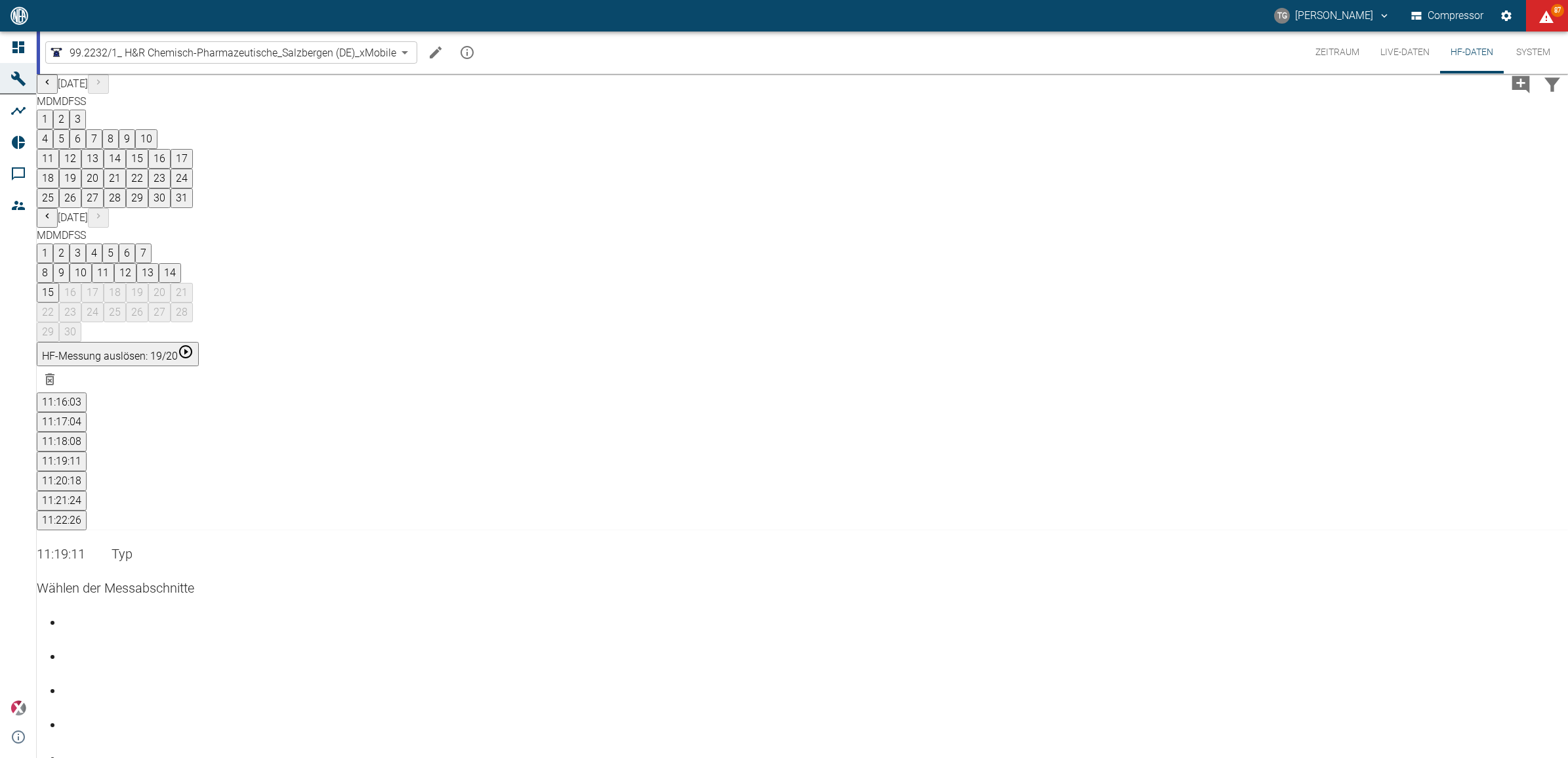
click at [1447, 612] on div "Gehe zu Seite 1" at bounding box center [816, 612] width 1505 height 0
drag, startPoint x: 1145, startPoint y: 420, endPoint x: 1080, endPoint y: 605, distance: 196.1
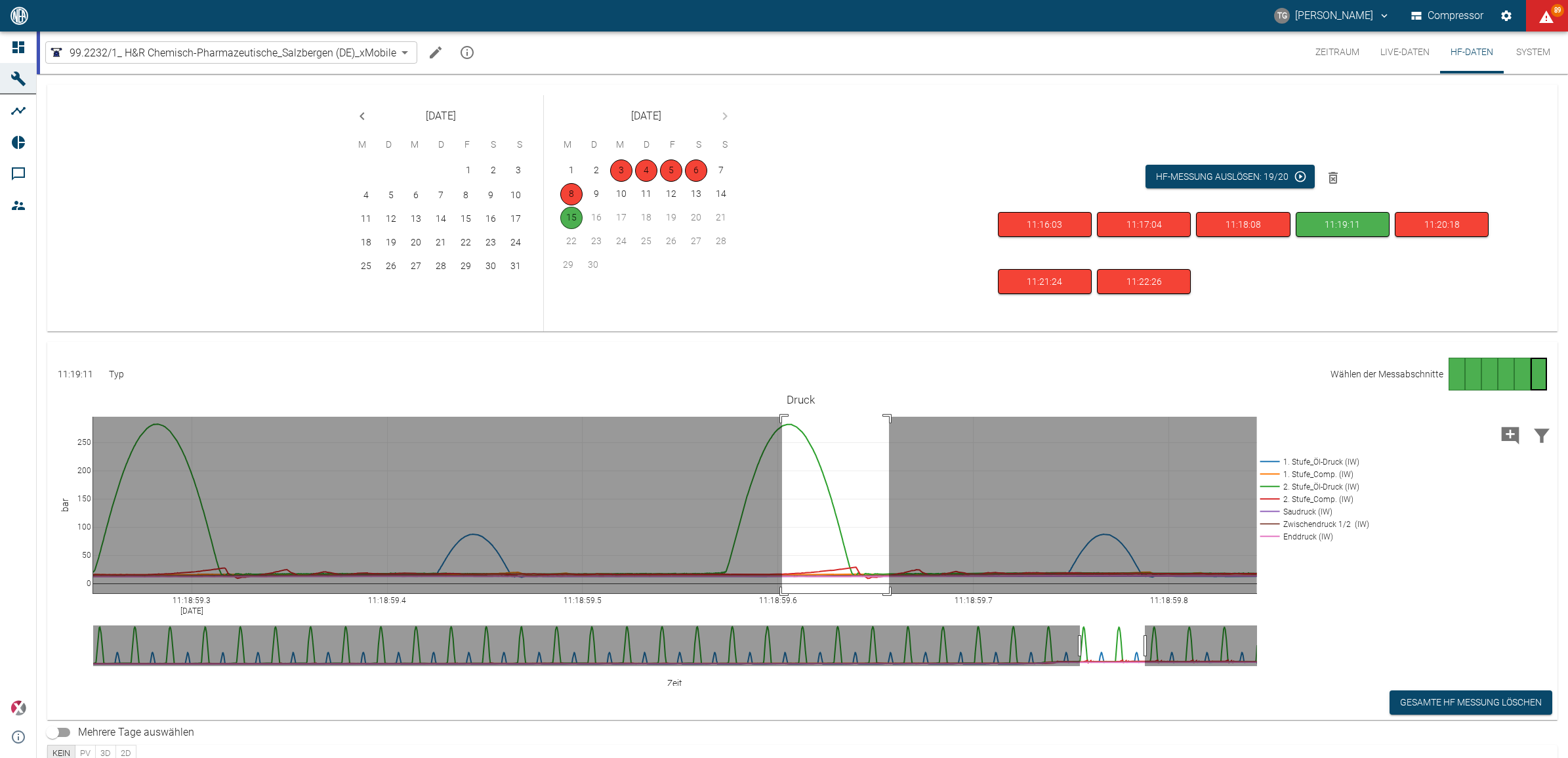
drag, startPoint x: 782, startPoint y: 417, endPoint x: 889, endPoint y: 629, distance: 237.5
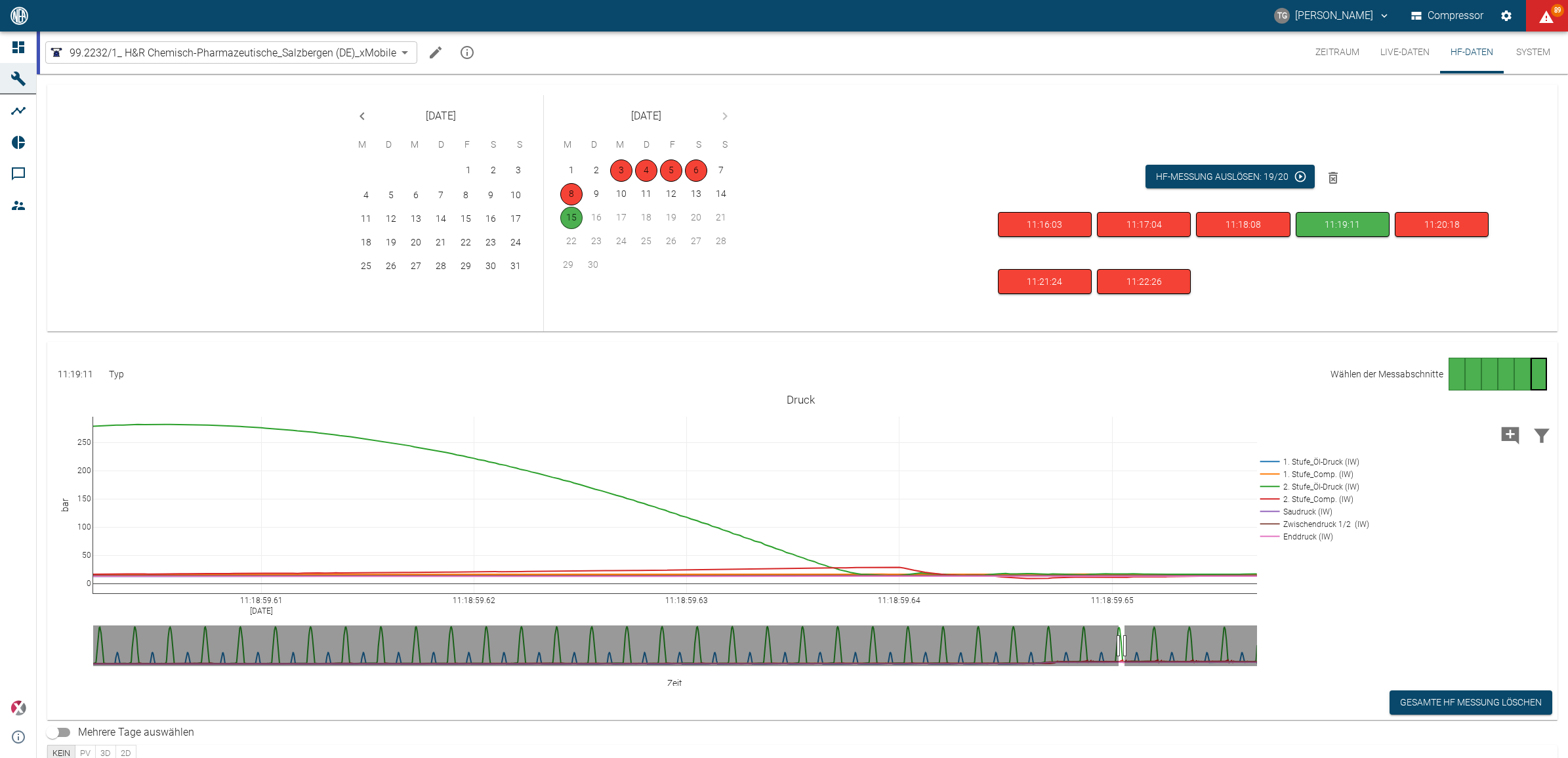
click at [1519, 371] on div "Gehe zu Seite 5" at bounding box center [1523, 374] width 17 height 33
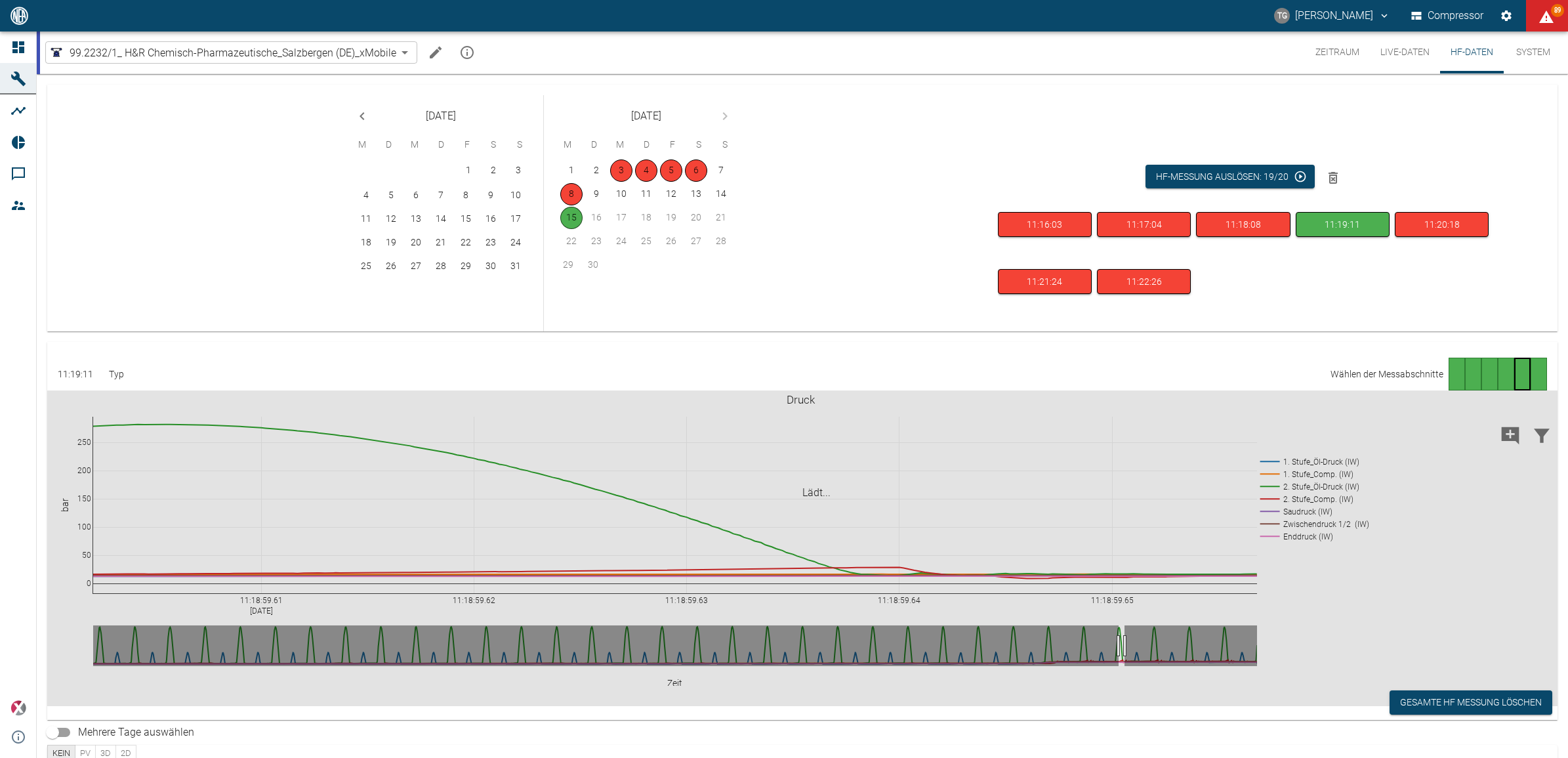
click at [1498, 369] on div "Gehe zu Seite 4" at bounding box center [1506, 374] width 17 height 33
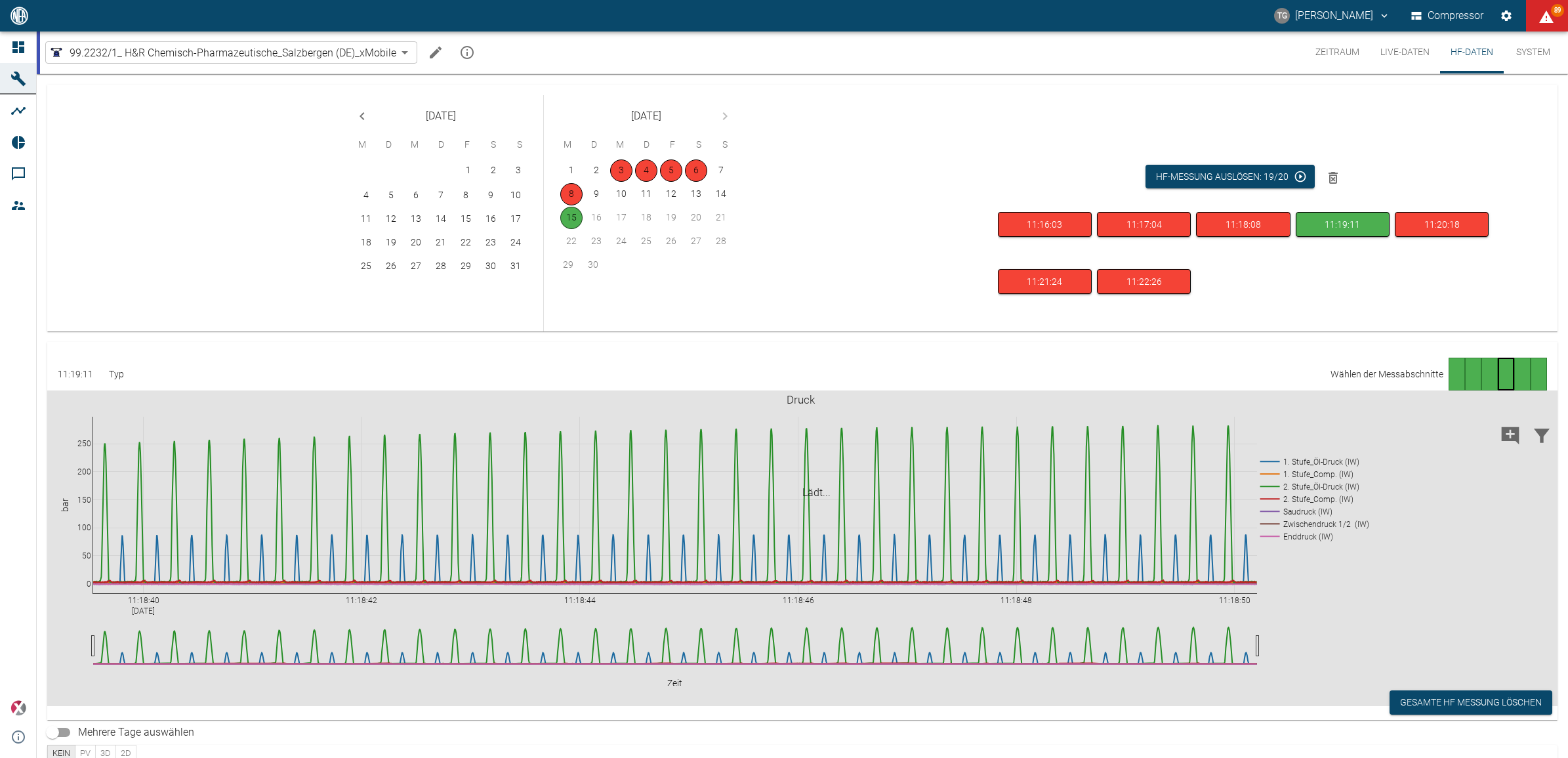
click at [1465, 363] on div "Gehe zu Seite 2" at bounding box center [1473, 374] width 17 height 33
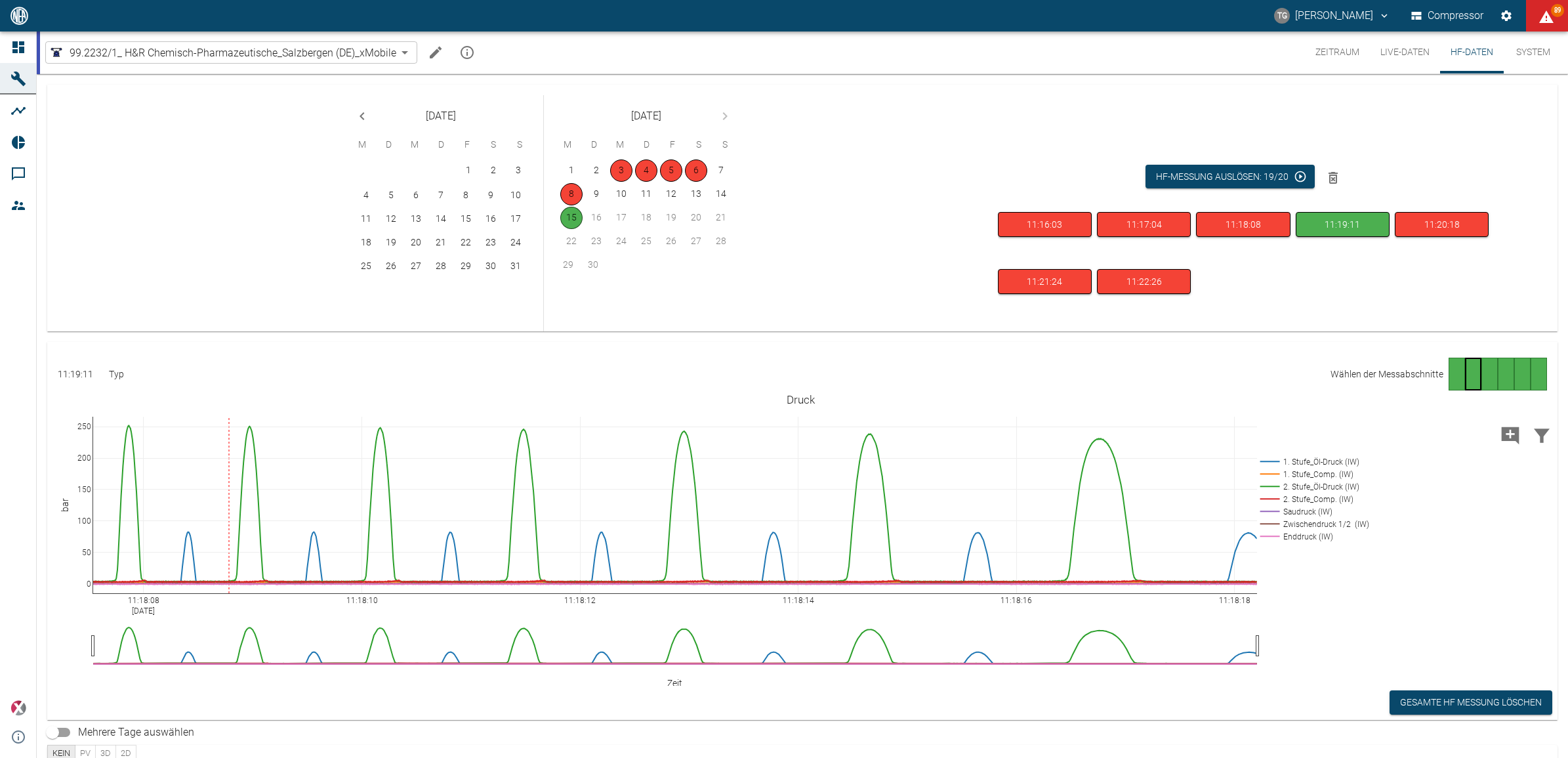
click at [1457, 368] on div "Gehe zu Seite 1" at bounding box center [1457, 374] width 17 height 33
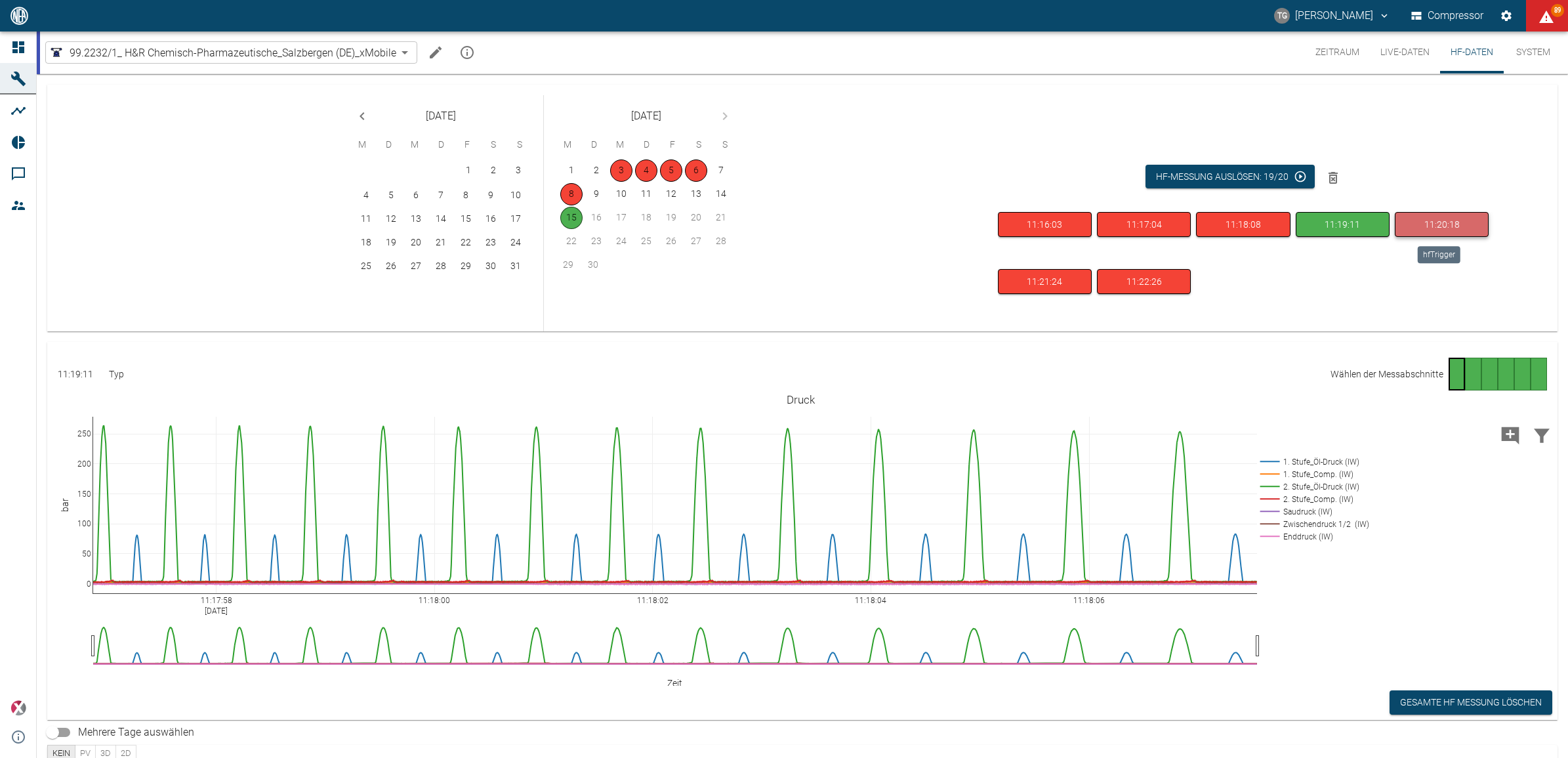
click at [1435, 228] on button "11:20:18" at bounding box center [1441, 225] width 94 height 26
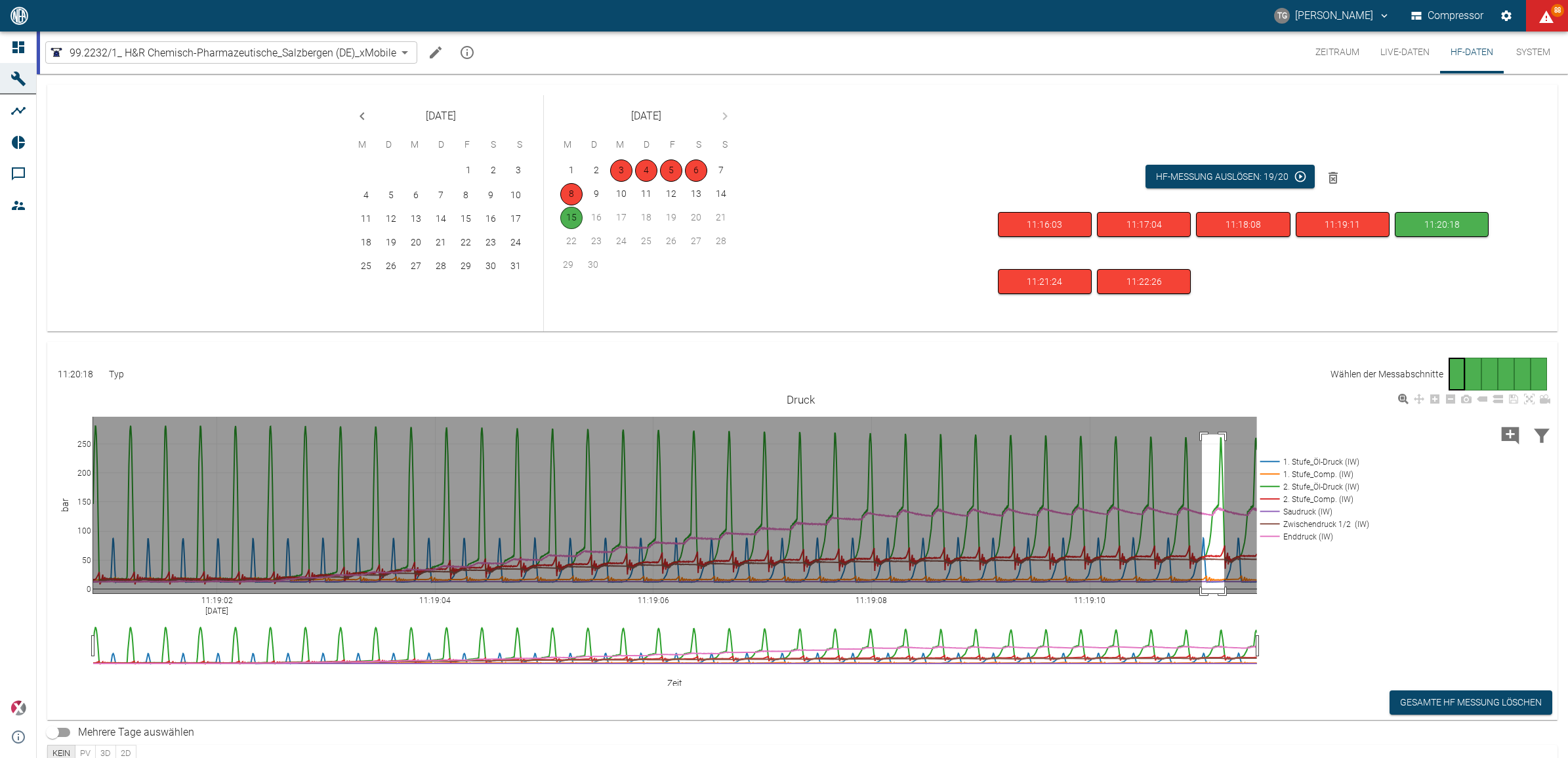
drag, startPoint x: 1202, startPoint y: 435, endPoint x: 1231, endPoint y: 610, distance: 177.4
click at [1227, 613] on div "11:19:02 Sep 15, 2025 11:19:04 11:19:06 11:19:08 11:19:10 0 50 100 150 200 250 …" at bounding box center [801, 538] width 1507 height 295
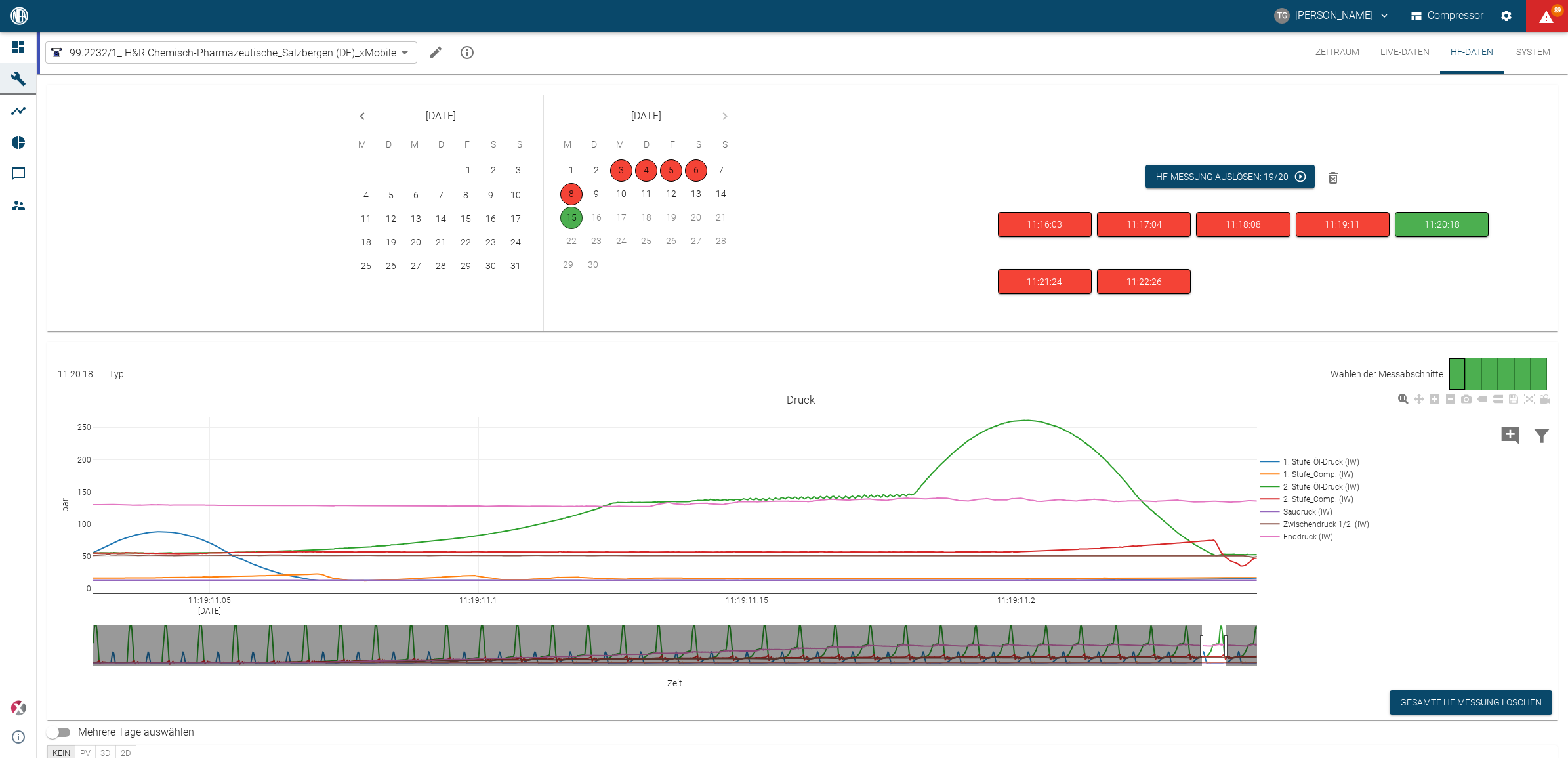
click at [1447, 550] on div "11:19:11.05 Sep 15, 2025 11:19:11.1 11:19:11.15 11:19:11.2 0 50 100 150 200 250…" at bounding box center [801, 538] width 1507 height 295
click at [1339, 557] on div "11:19:11.05 Sep 15, 2025 11:19:11.1 11:19:11.15 11:19:11.2 0 50 100 150 200 250…" at bounding box center [801, 538] width 1507 height 295
click at [1330, 59] on button "Zeitraum" at bounding box center [1338, 53] width 65 height 42
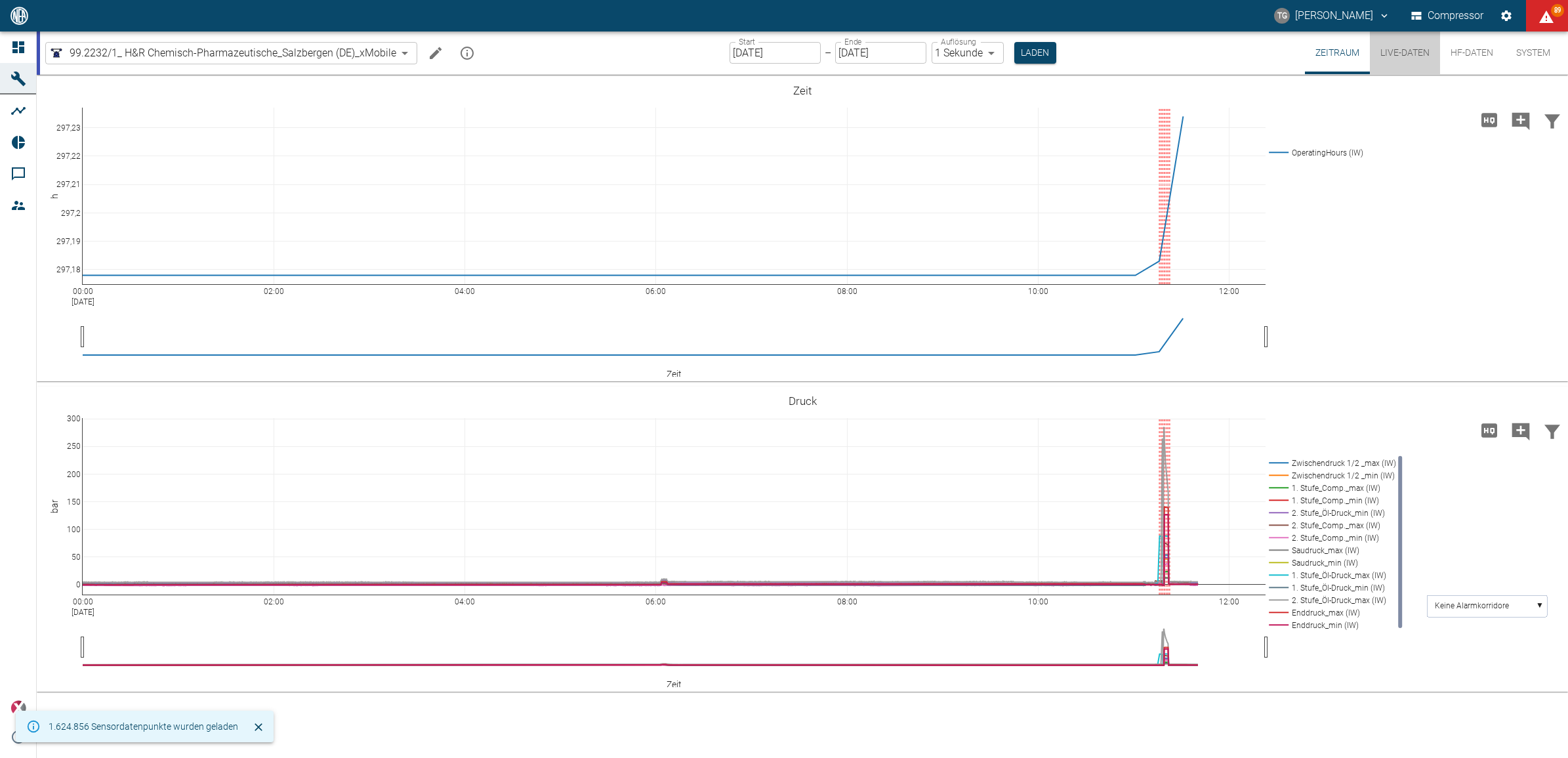
click at [1411, 50] on button "Live-Daten" at bounding box center [1405, 53] width 70 height 43
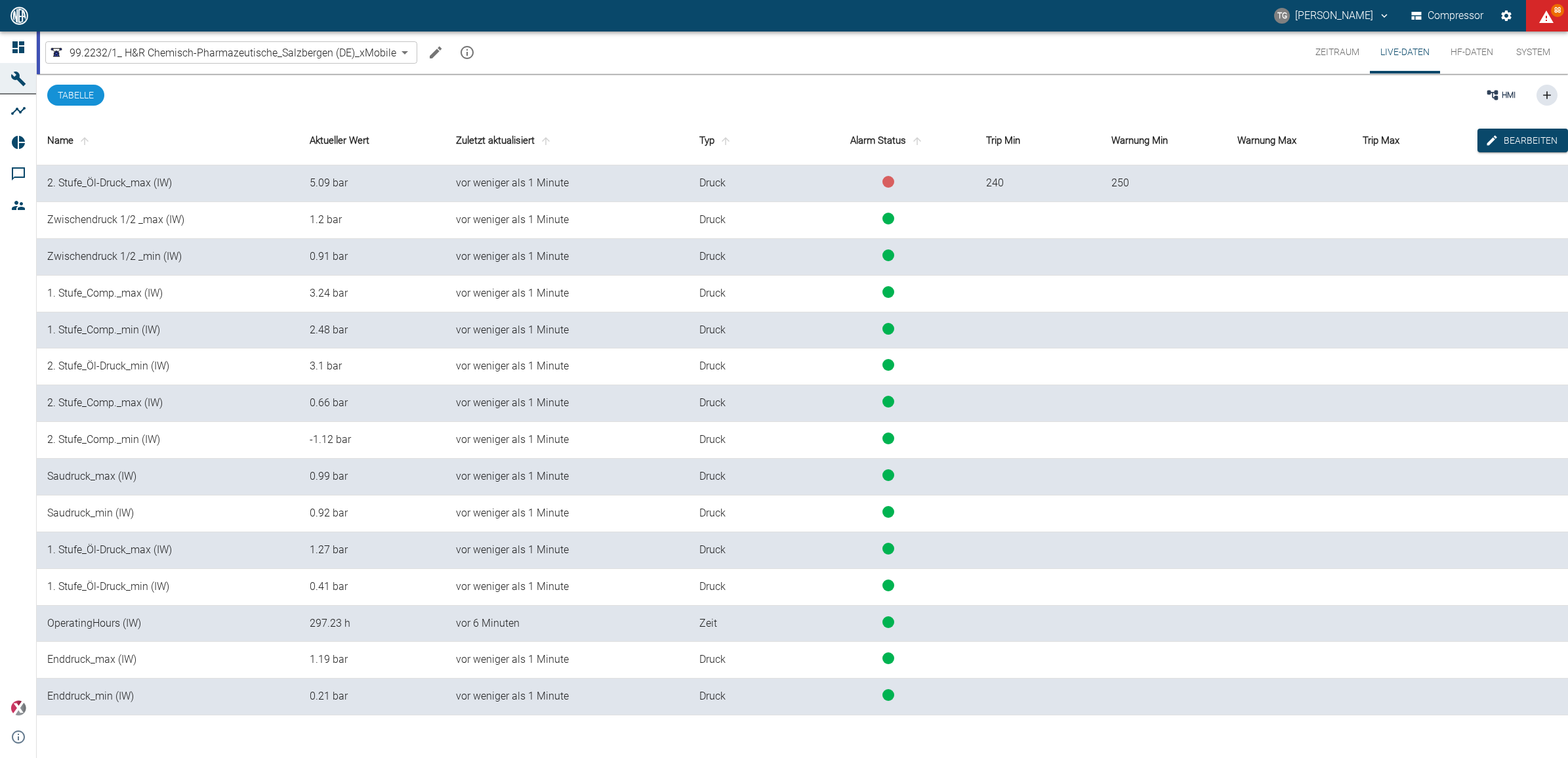
click at [1353, 58] on button "Zeitraum" at bounding box center [1338, 53] width 65 height 42
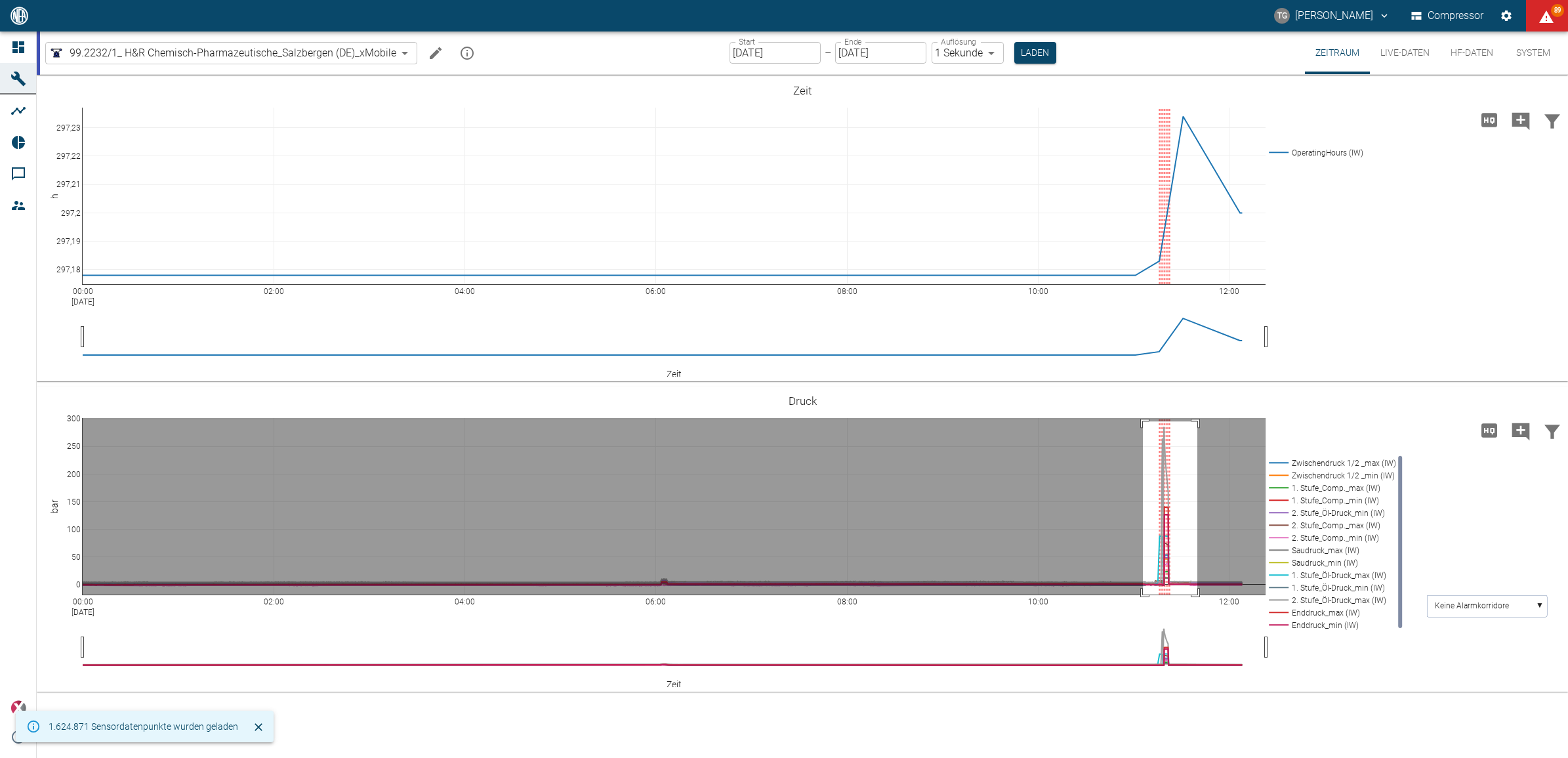
drag, startPoint x: 1143, startPoint y: 421, endPoint x: 1197, endPoint y: 604, distance: 190.8
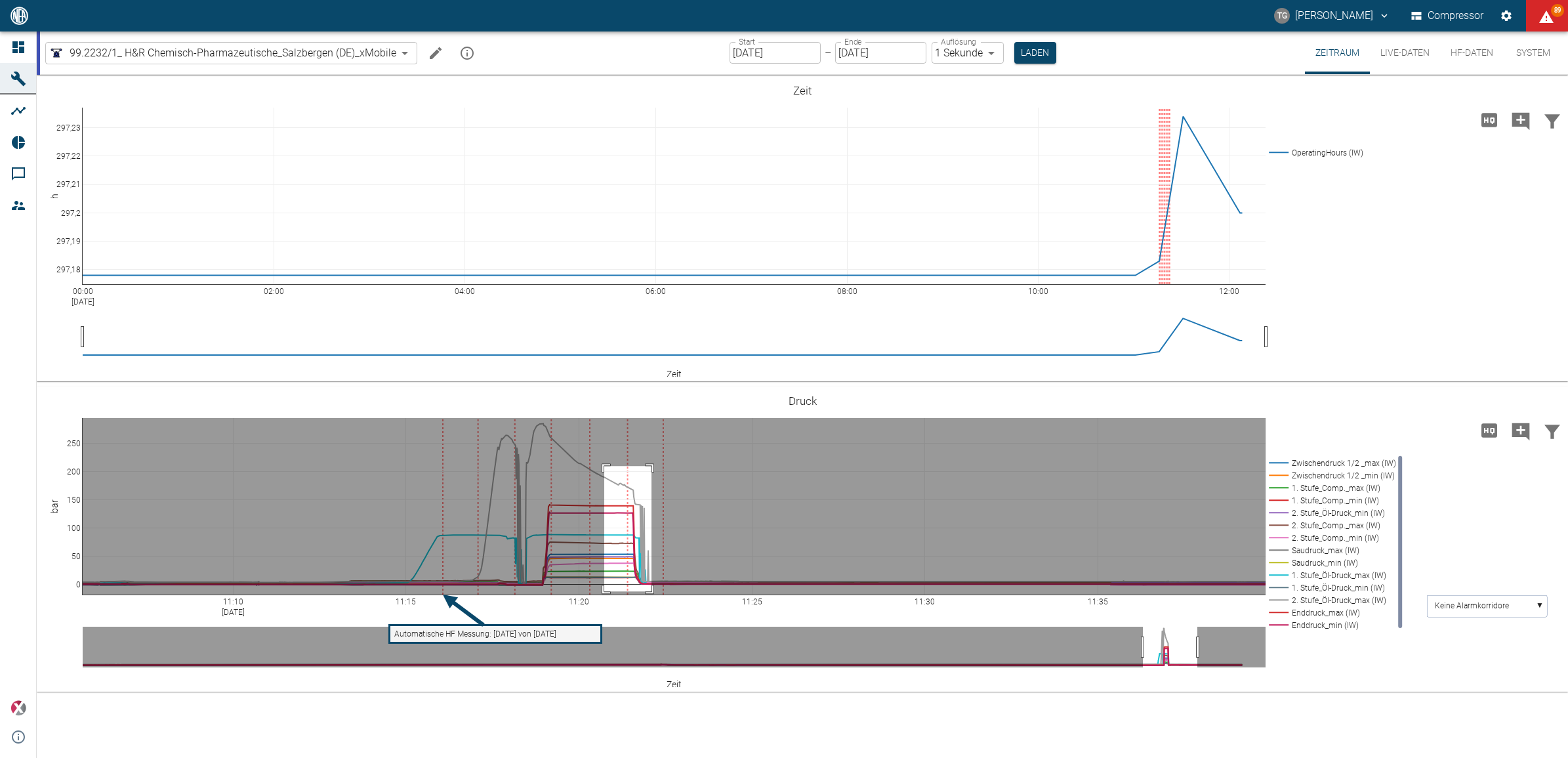
drag, startPoint x: 604, startPoint y: 466, endPoint x: 651, endPoint y: 591, distance: 133.5
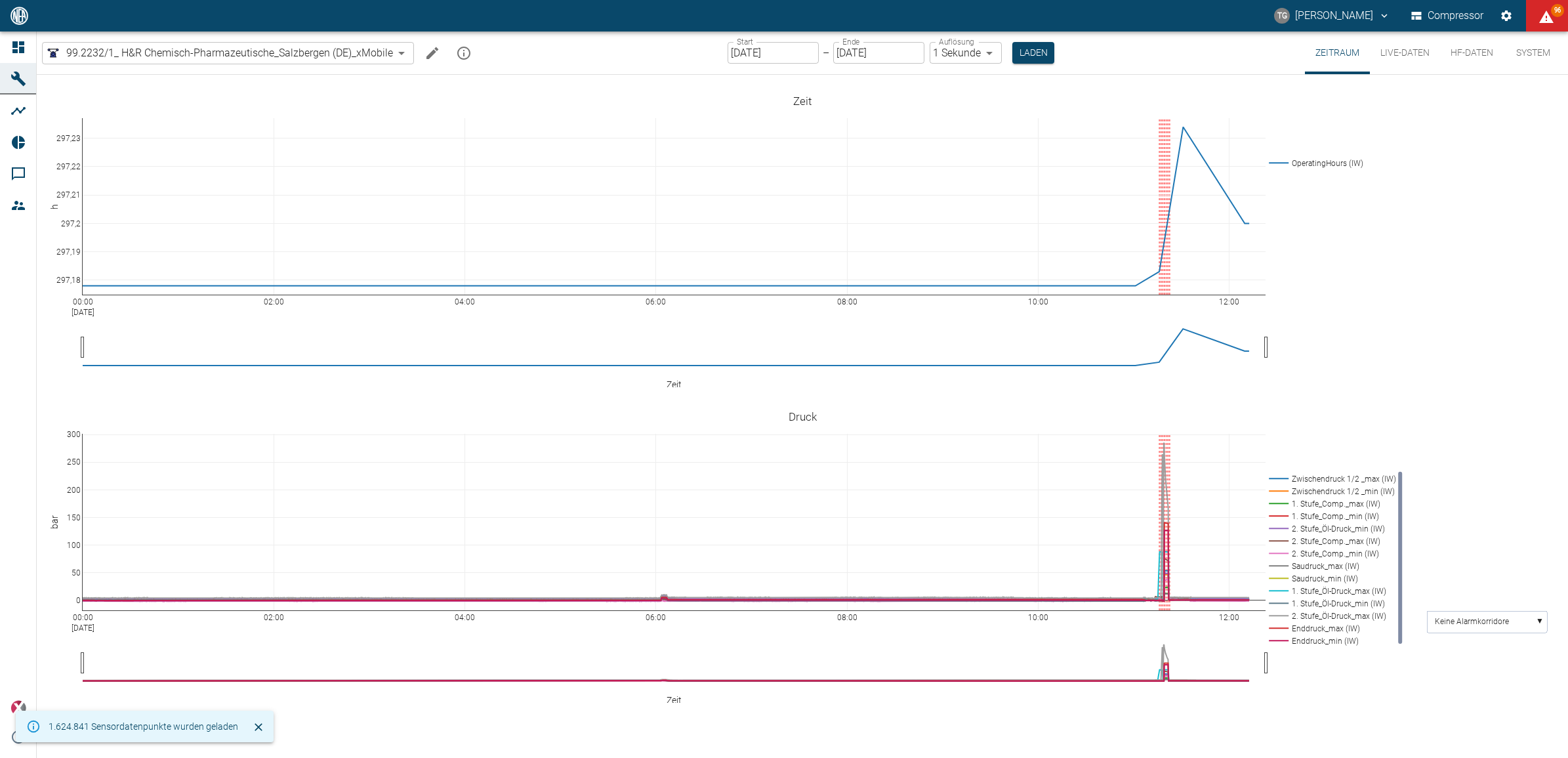
click at [1396, 47] on button "Live-Daten" at bounding box center [1405, 53] width 70 height 43
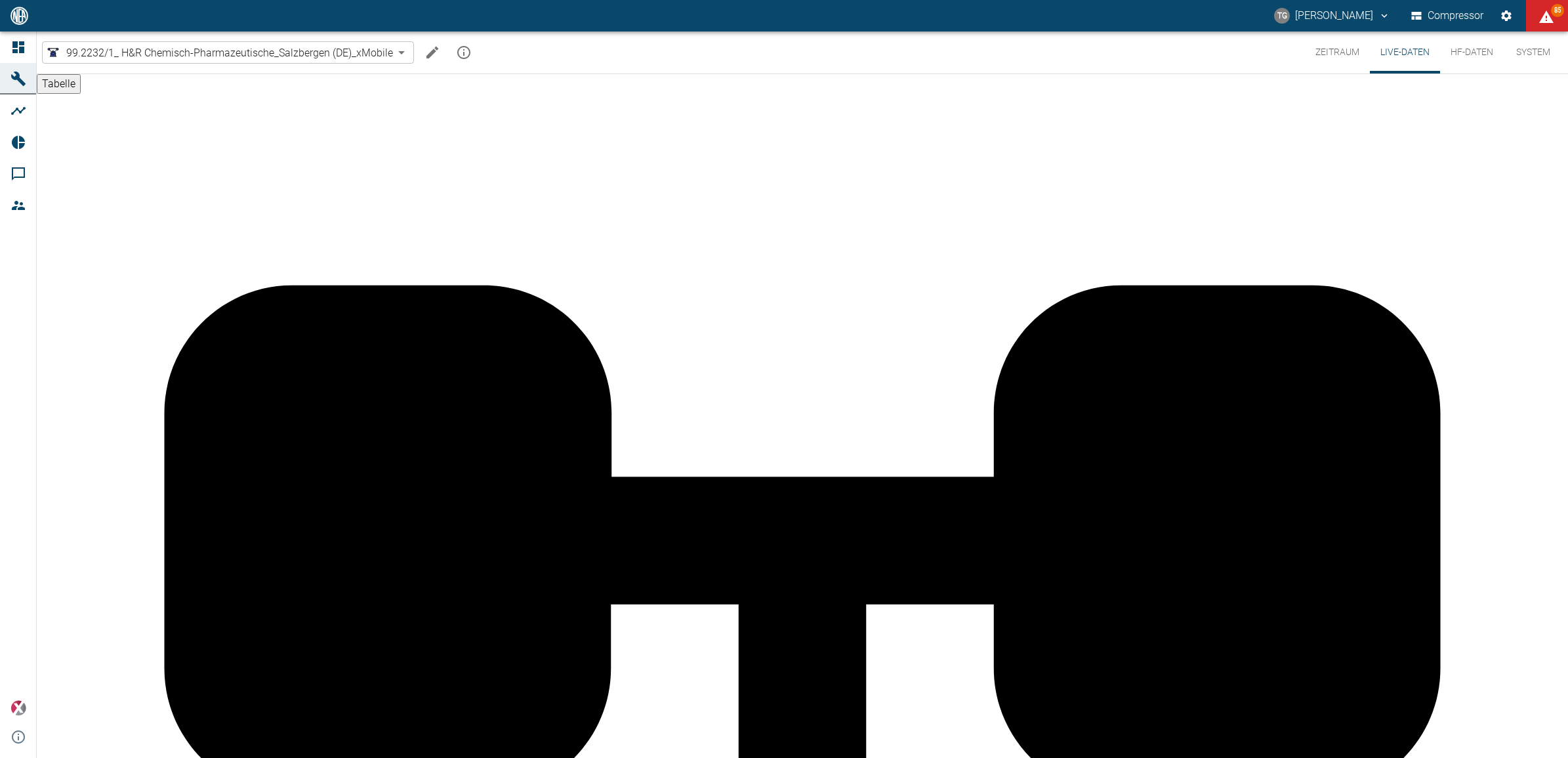
click at [1332, 51] on button "Zeitraum" at bounding box center [1338, 53] width 65 height 42
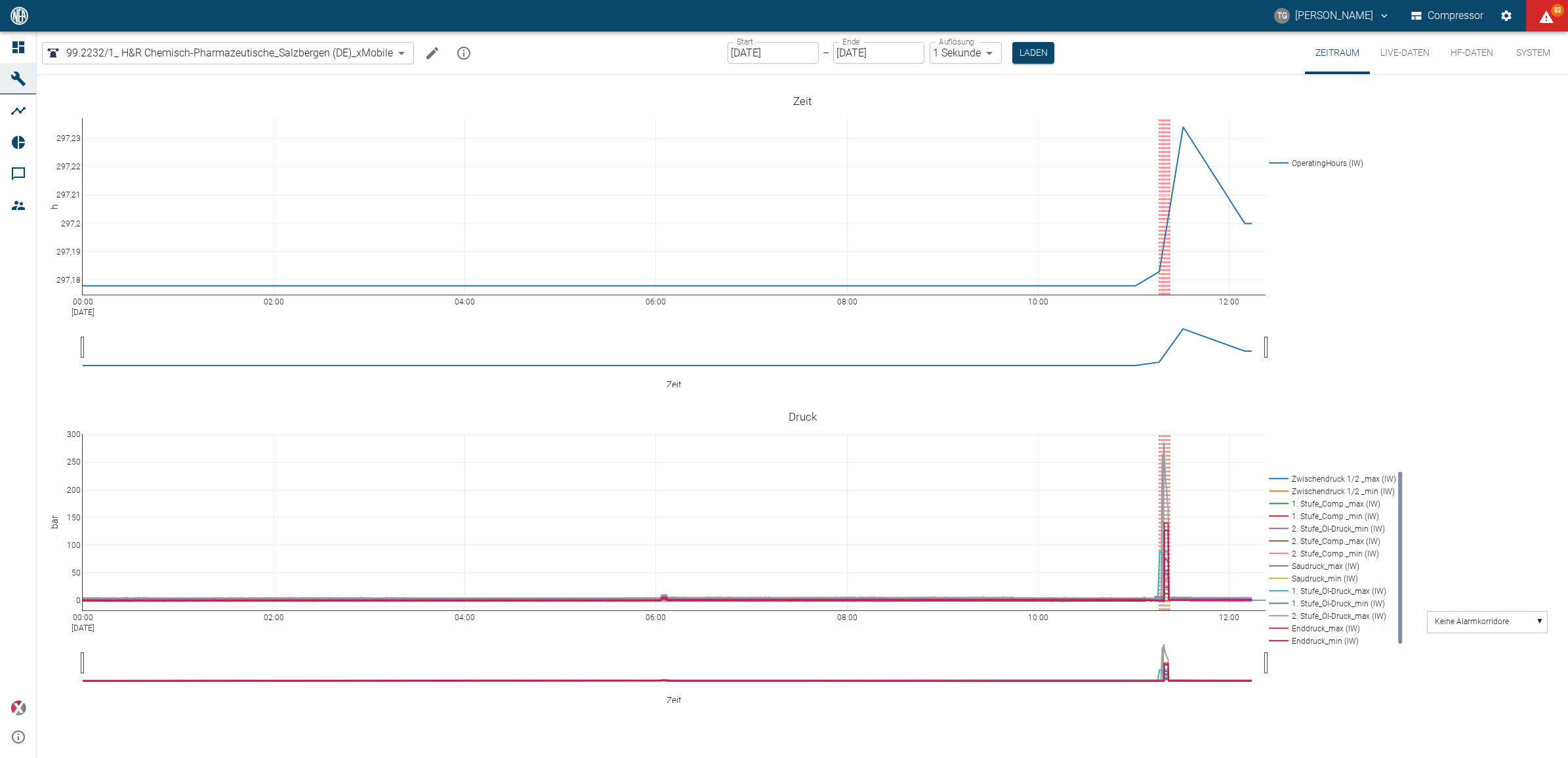
click at [1414, 58] on button "Live-Daten" at bounding box center [1405, 53] width 70 height 43
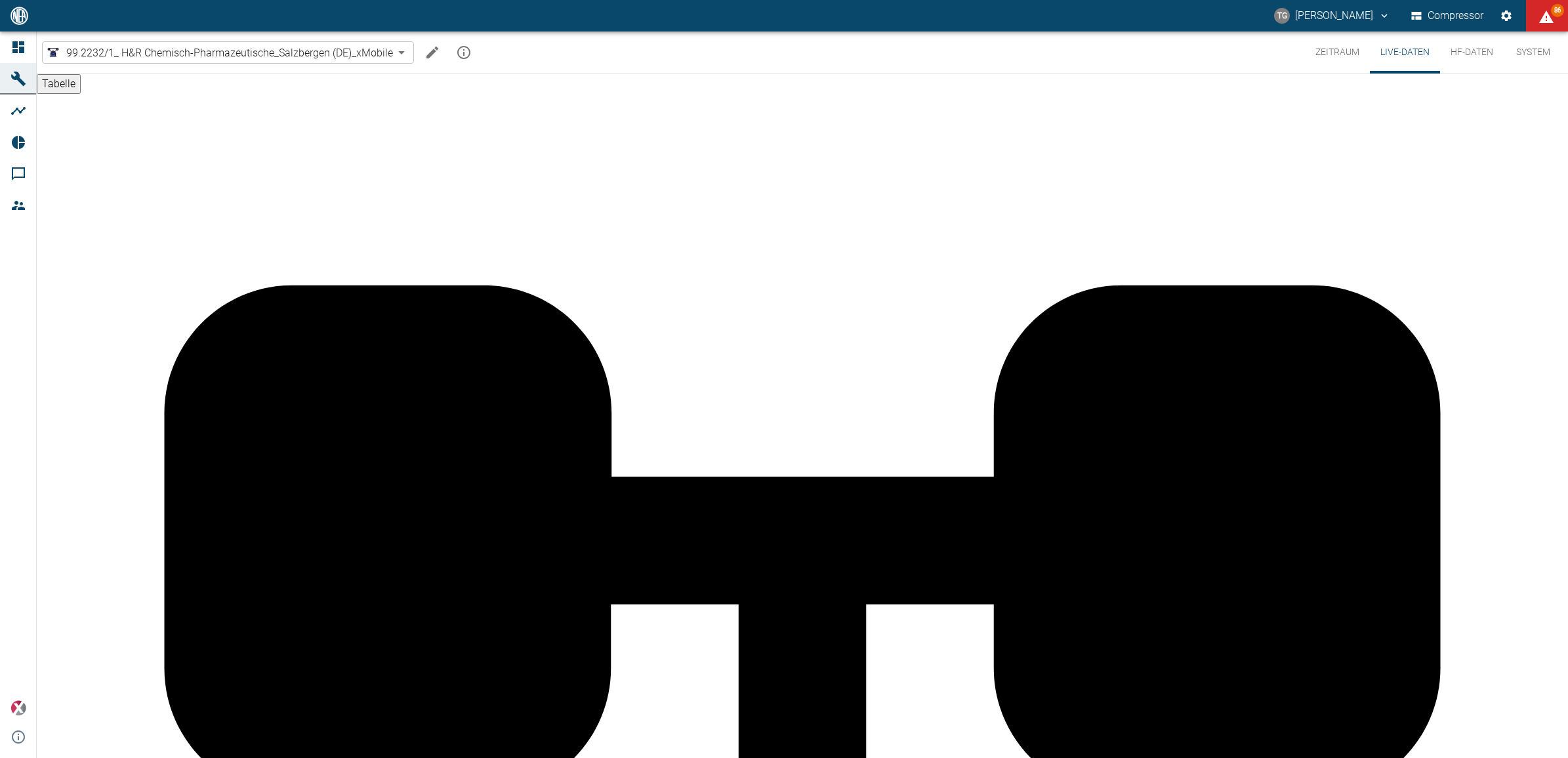
click at [1340, 44] on button "Zeitraum" at bounding box center [1338, 53] width 65 height 42
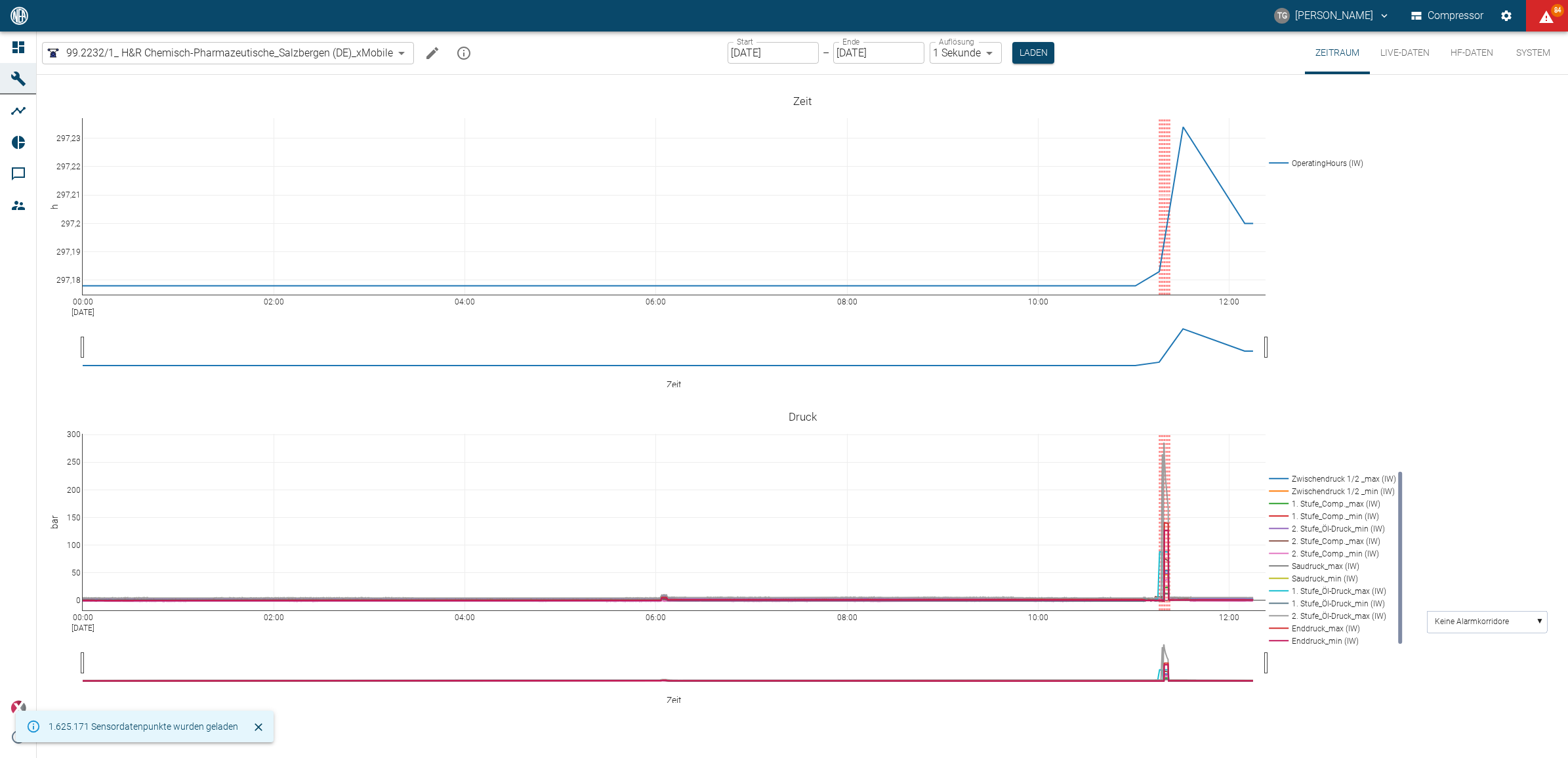
click at [1401, 56] on button "Live-Daten" at bounding box center [1405, 53] width 70 height 43
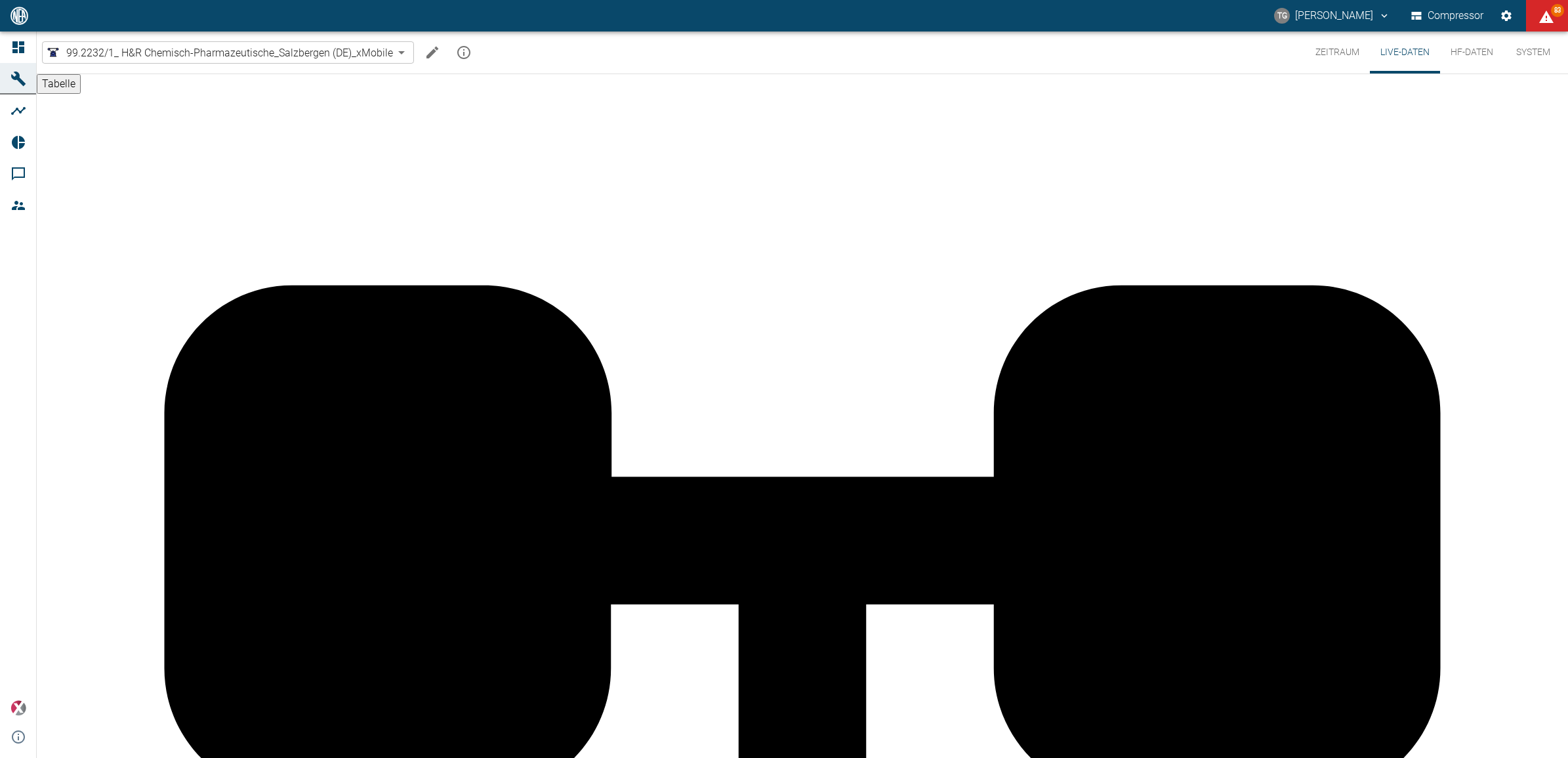
click at [1338, 50] on button "Zeitraum" at bounding box center [1338, 53] width 65 height 42
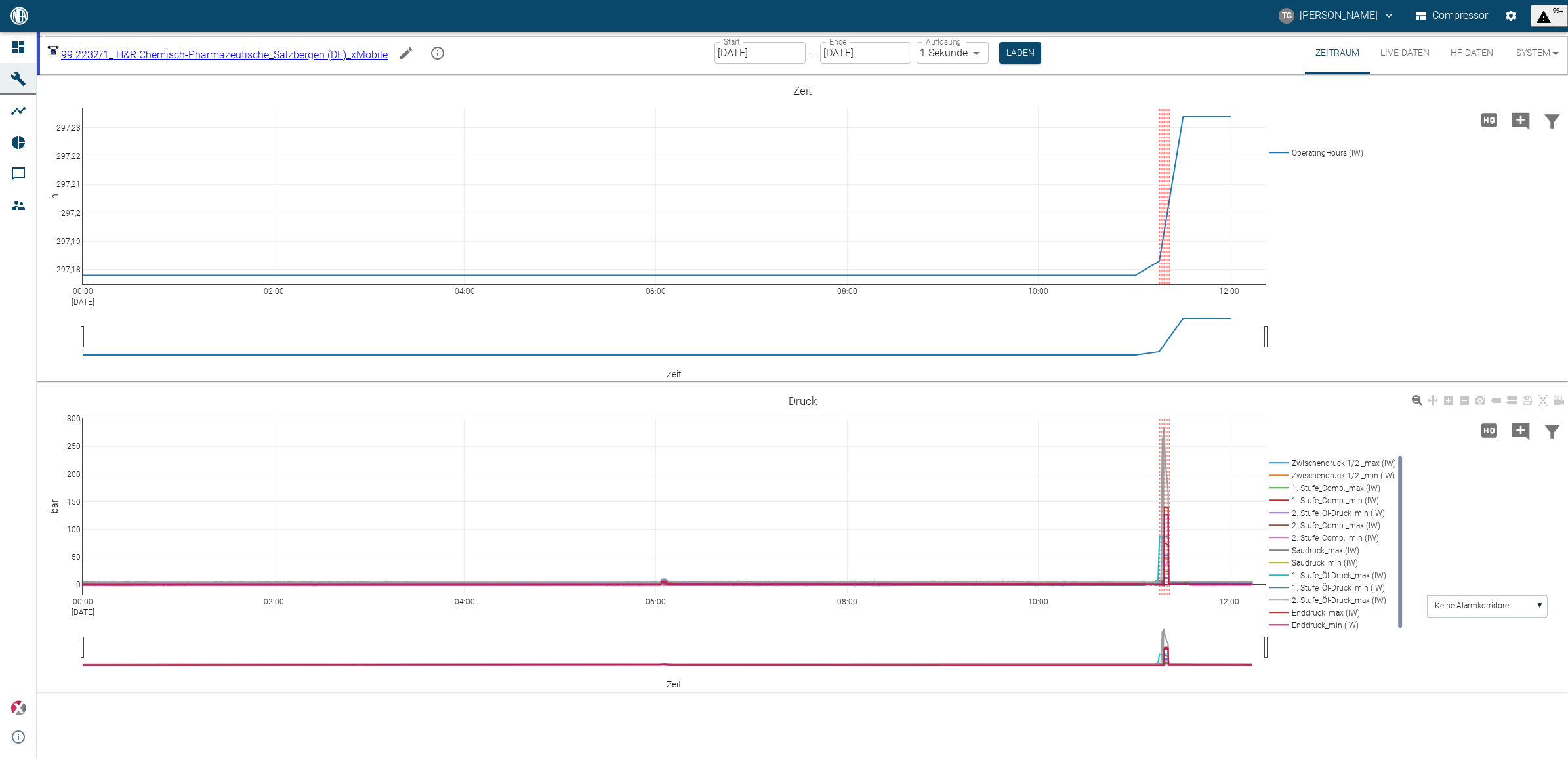
click at [1371, 675] on div "00:00 [DATE] 02:00 04:00 06:00 08:00 10:00 12:00 0 50 100 150 200 250 300 Zwisc…" at bounding box center [802, 539] width 1531 height 295
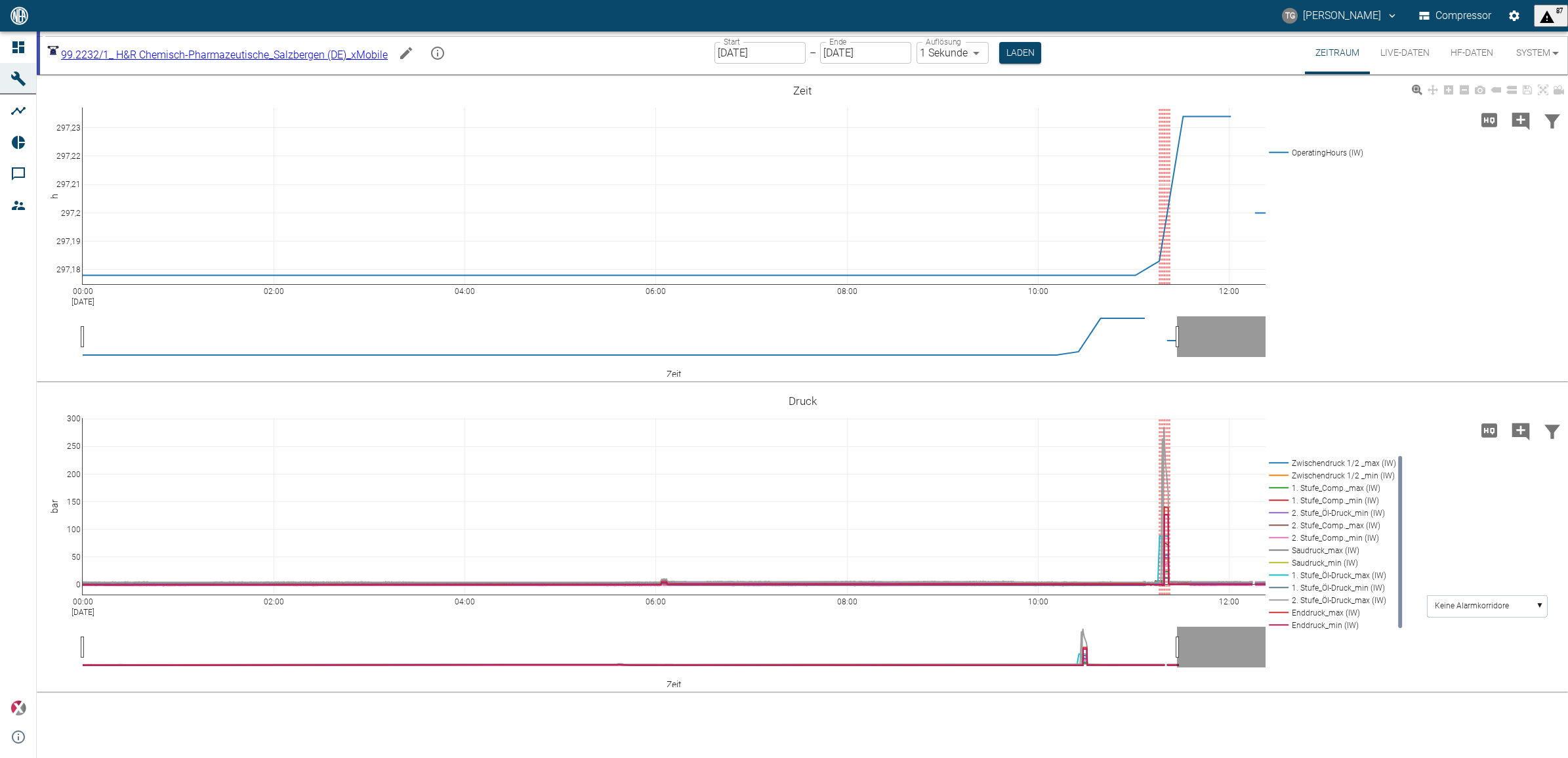
click at [1408, 49] on button "Live-Daten" at bounding box center [1405, 53] width 70 height 43
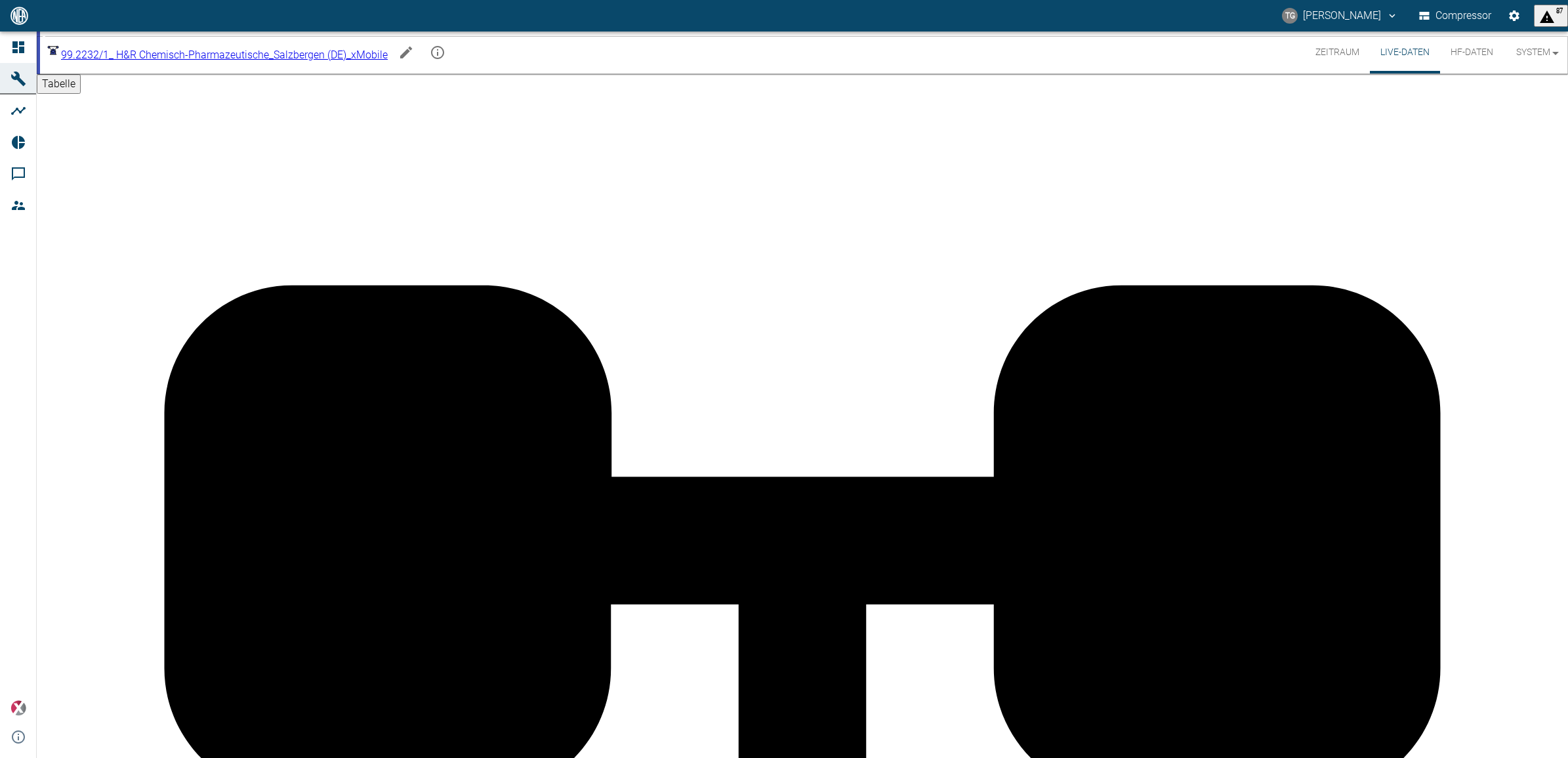
click at [1329, 50] on button "Zeitraum" at bounding box center [1338, 53] width 65 height 42
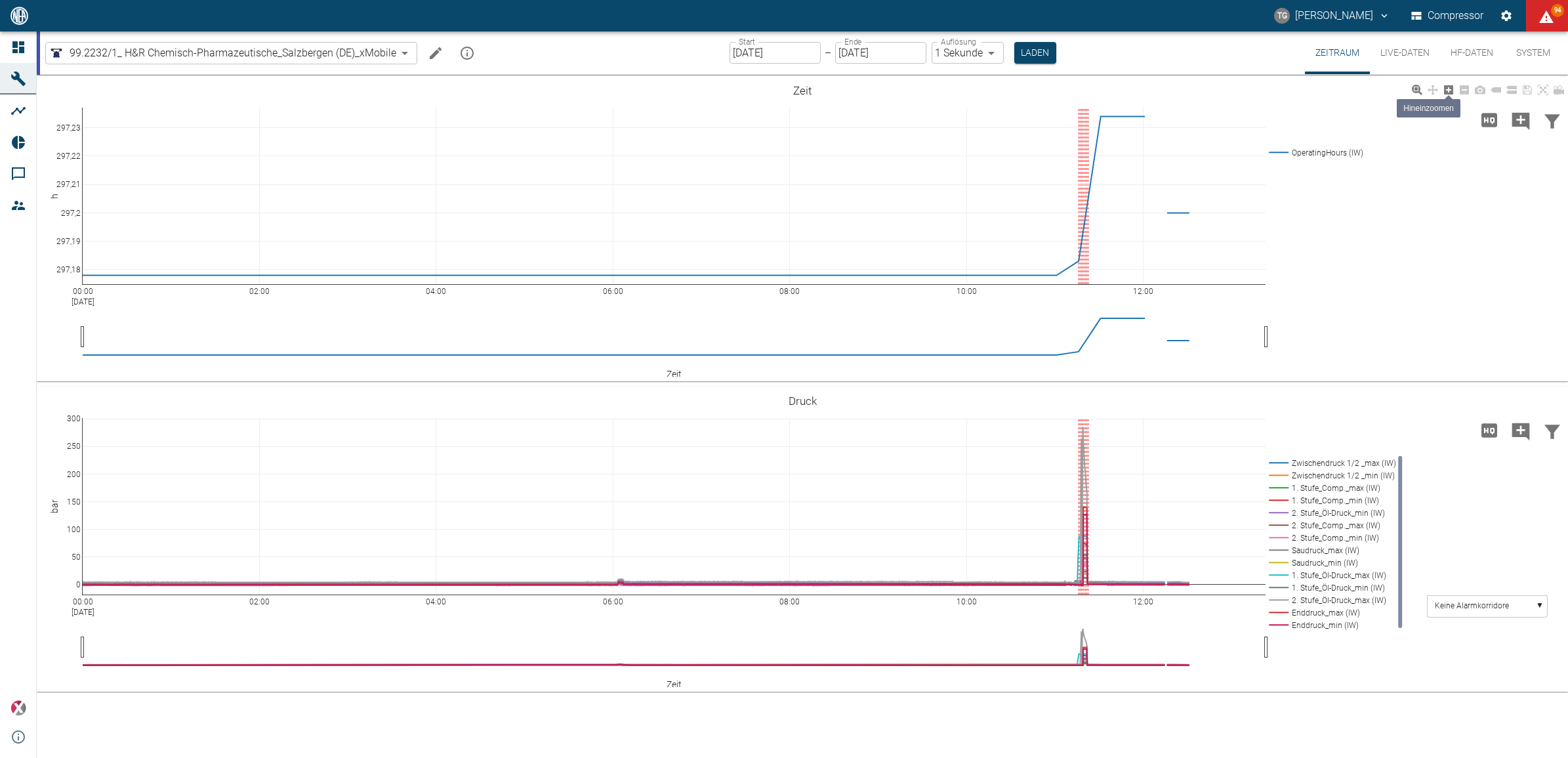
drag, startPoint x: 1396, startPoint y: 58, endPoint x: 1454, endPoint y: 93, distance: 67.7
click at [1396, 58] on button "Live-Daten" at bounding box center [1405, 53] width 70 height 43
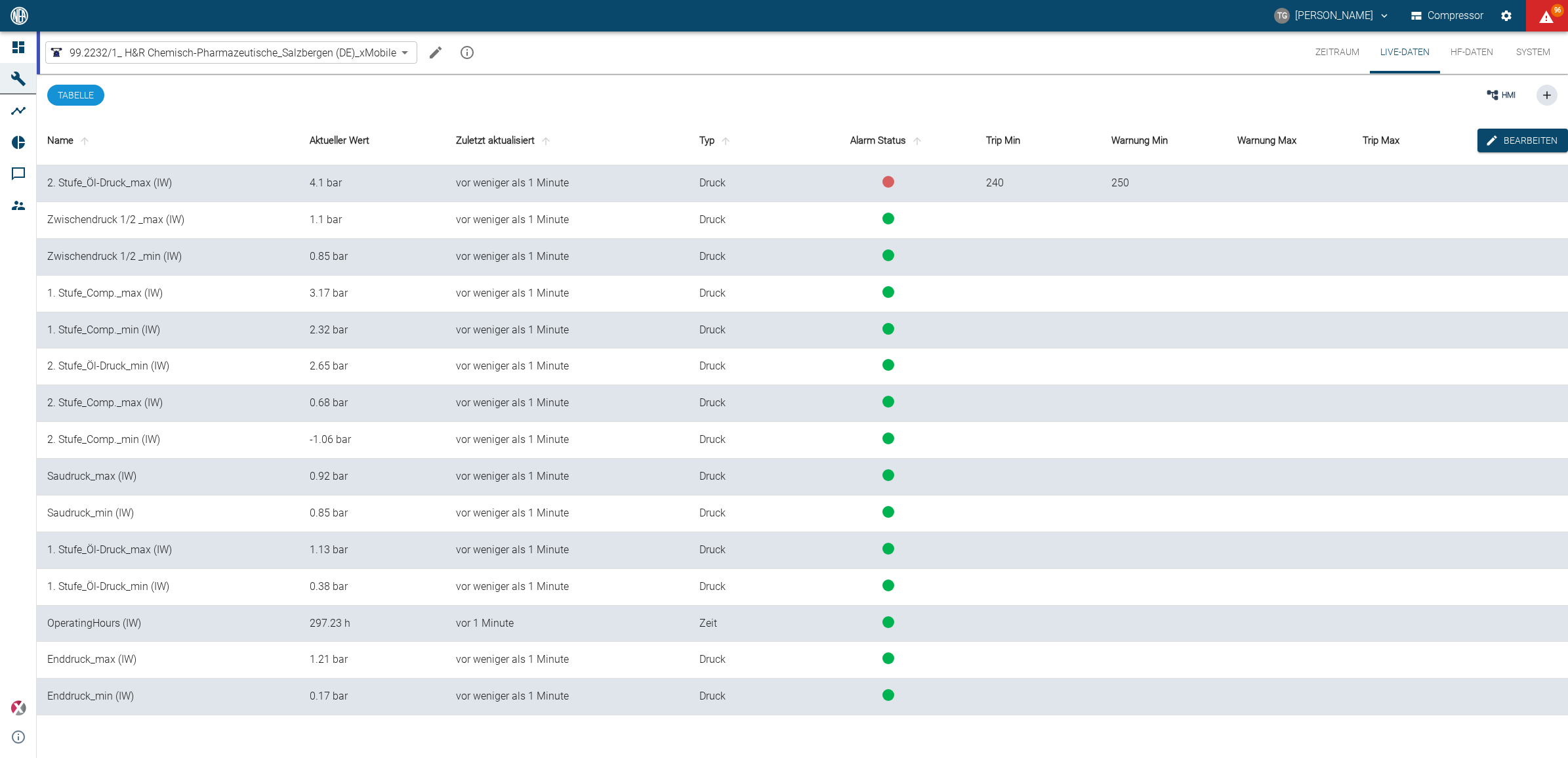
click at [1333, 47] on button "Zeitraum" at bounding box center [1338, 53] width 65 height 42
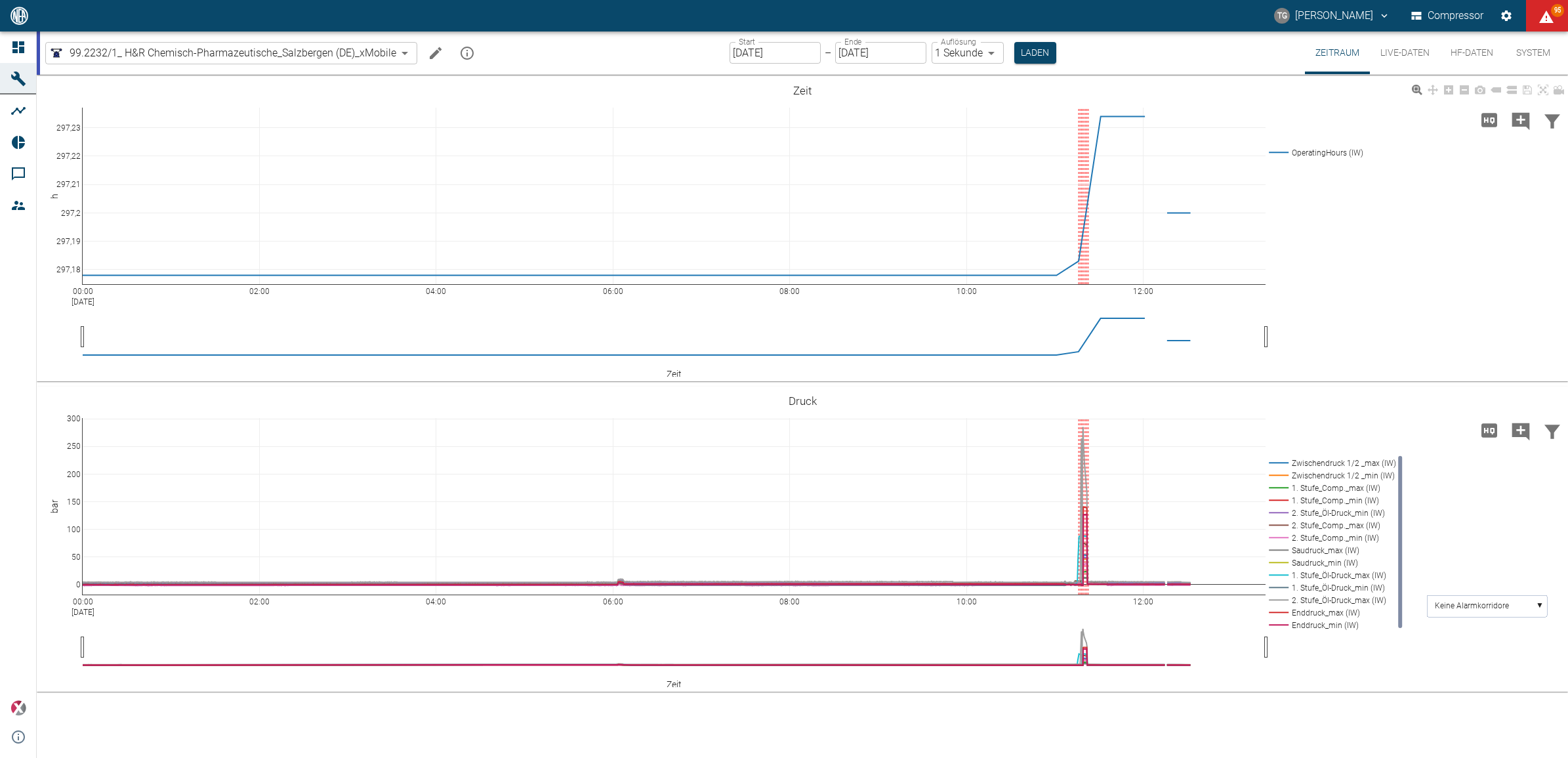
click at [1440, 313] on div "00:00 [DATE] 02:00 04:00 06:00 08:00 10:00 12:00 297,18 297,19 297,2 297,21 297…" at bounding box center [802, 229] width 1531 height 295
click at [1413, 50] on button "Live-Daten" at bounding box center [1405, 53] width 70 height 43
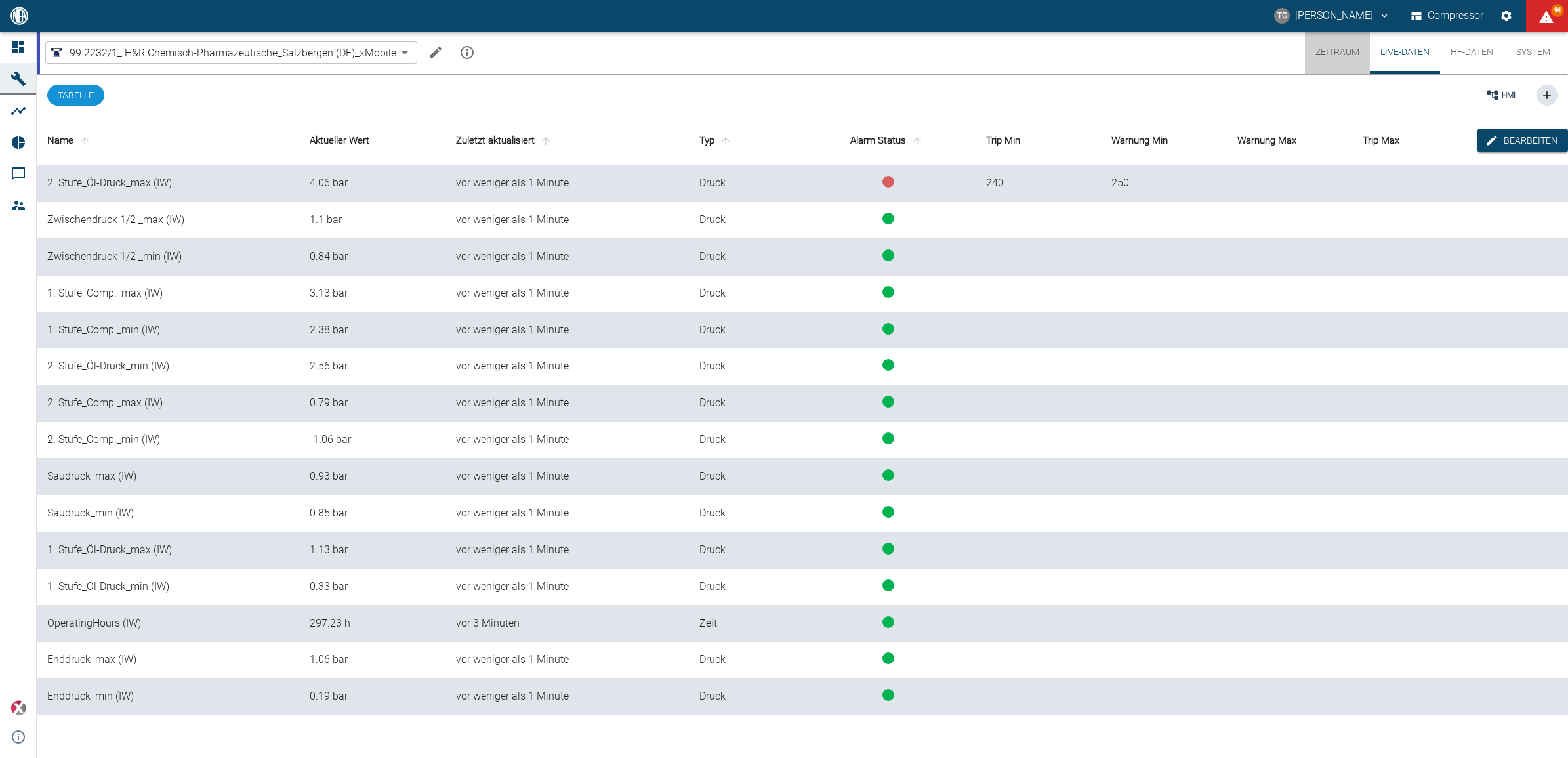
click at [1330, 47] on button "Zeitraum" at bounding box center [1338, 53] width 65 height 42
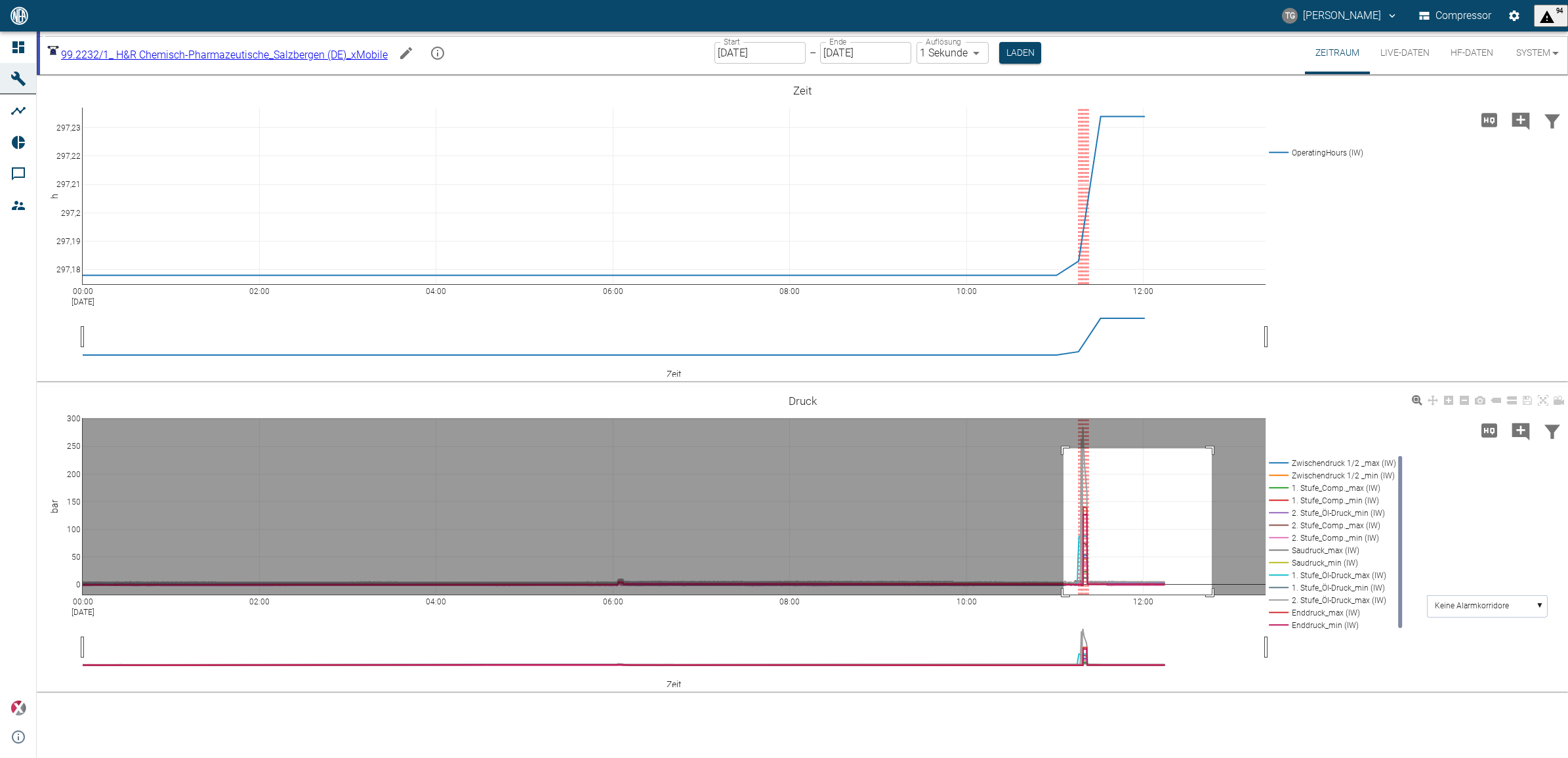
drag, startPoint x: 1063, startPoint y: 448, endPoint x: 1192, endPoint y: 634, distance: 226.4
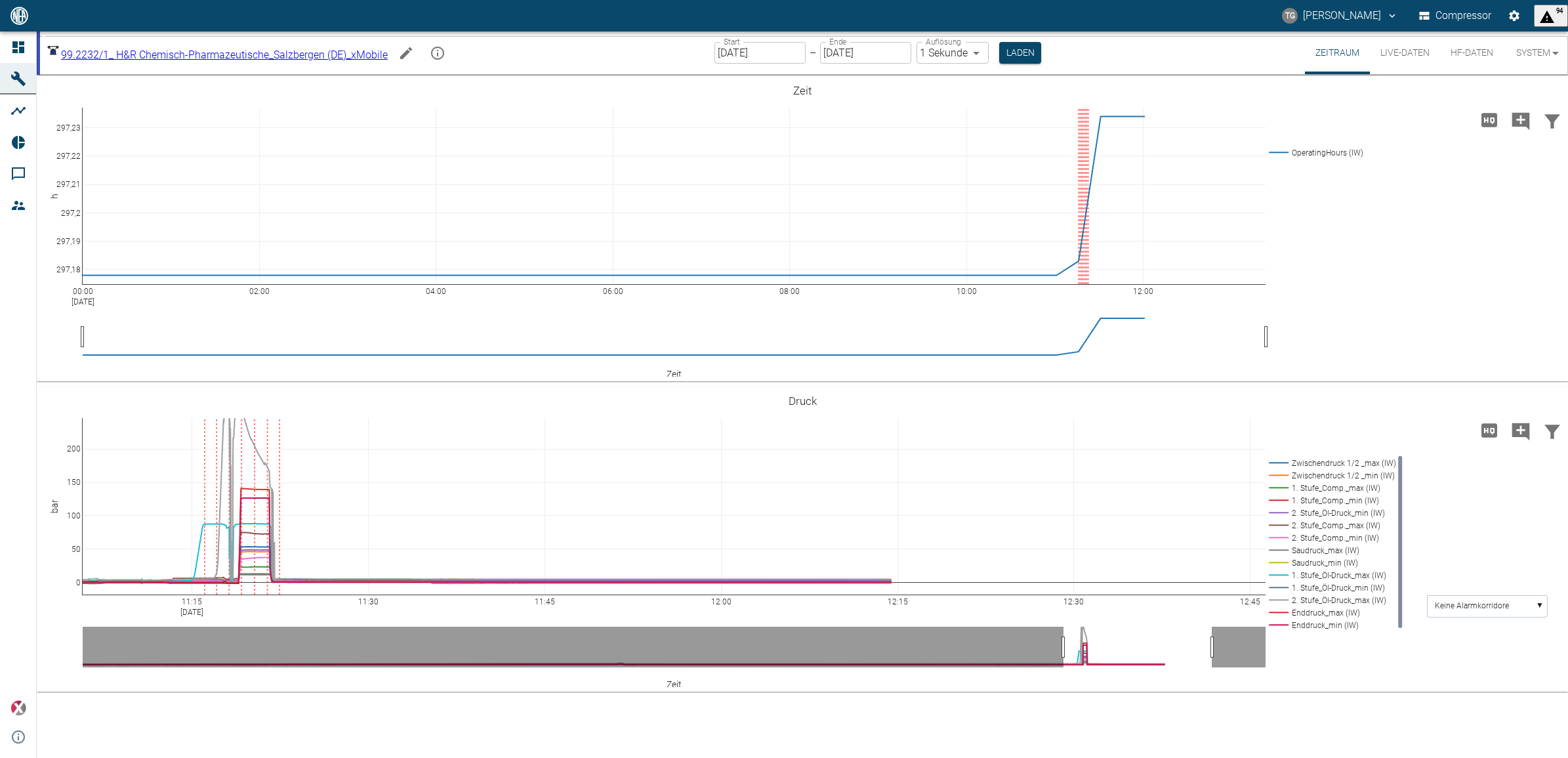
click at [1402, 53] on button "Live-Daten" at bounding box center [1405, 53] width 70 height 43
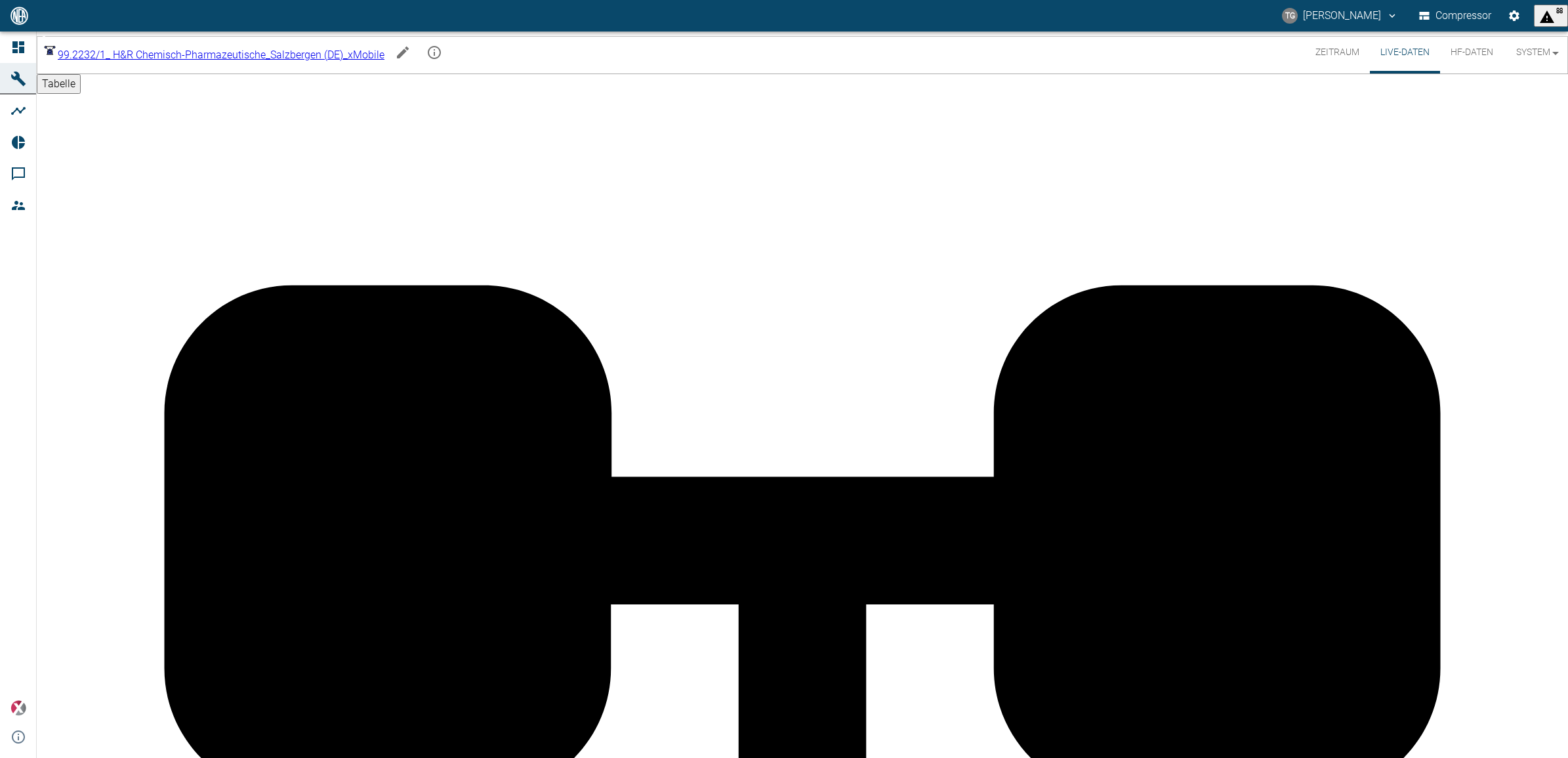
click at [1342, 50] on button "Zeitraum" at bounding box center [1338, 53] width 65 height 42
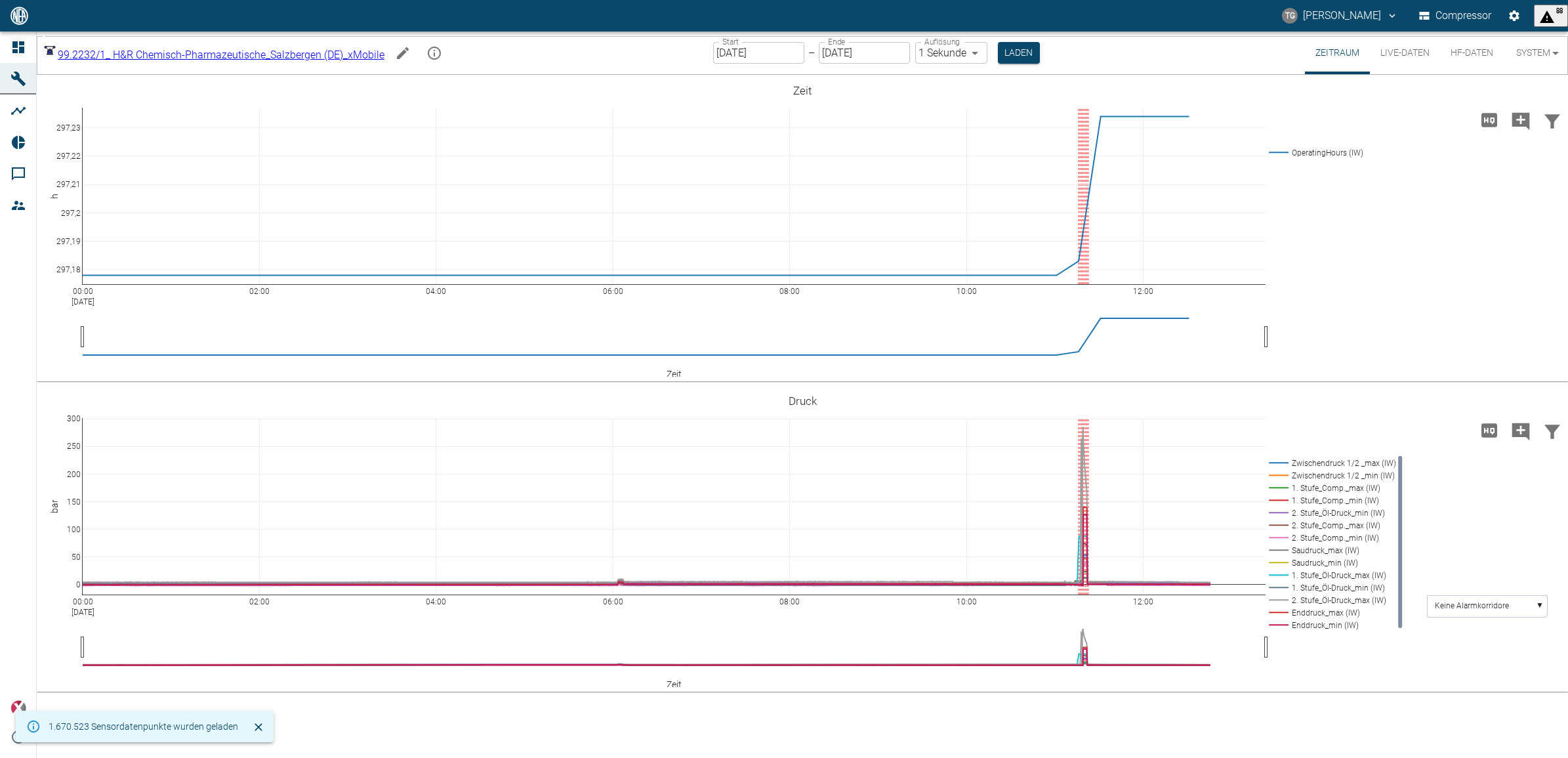
click at [1404, 54] on button "Live-Daten" at bounding box center [1405, 53] width 70 height 43
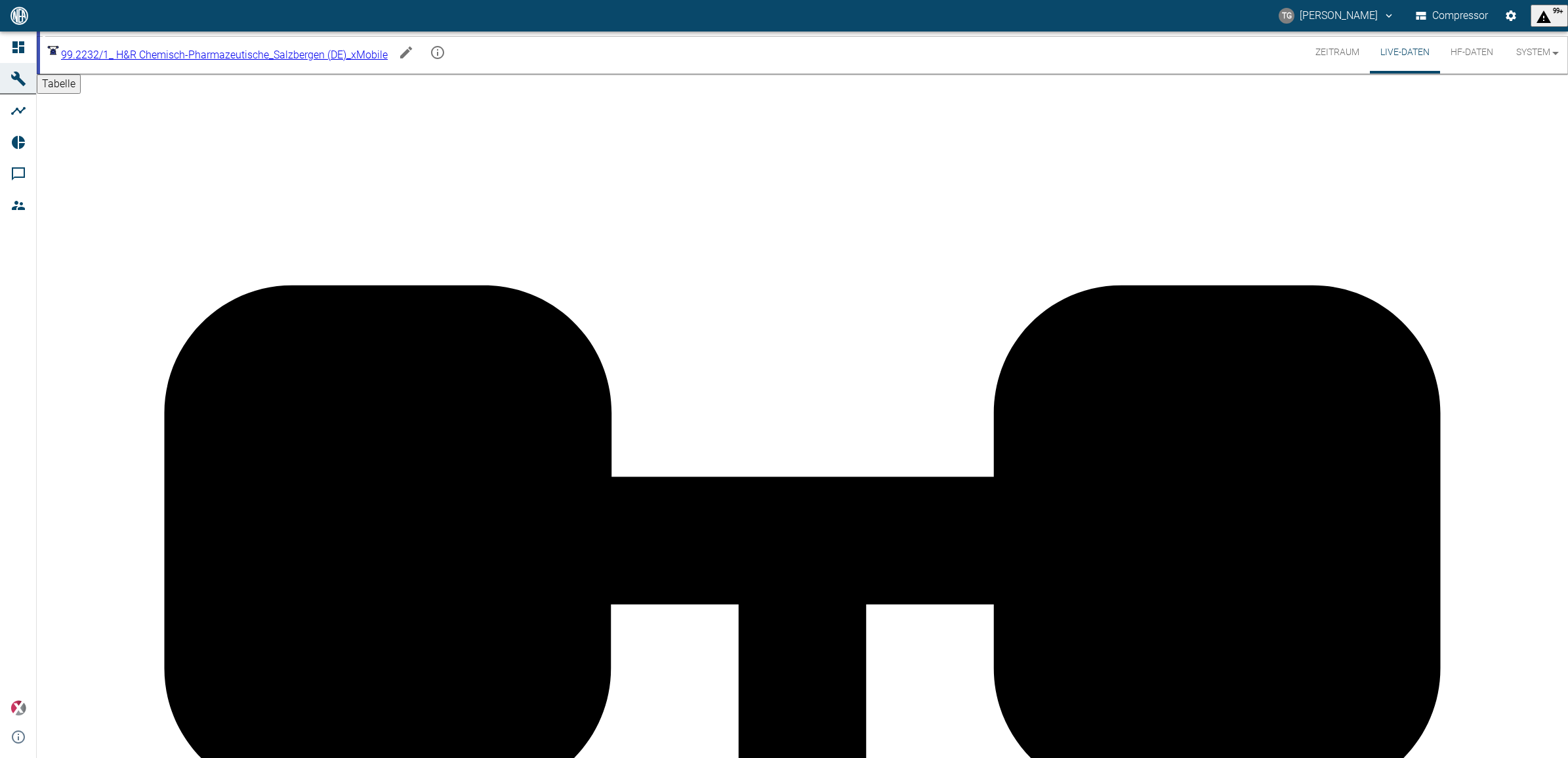
click at [1344, 57] on button "Zeitraum" at bounding box center [1338, 53] width 65 height 42
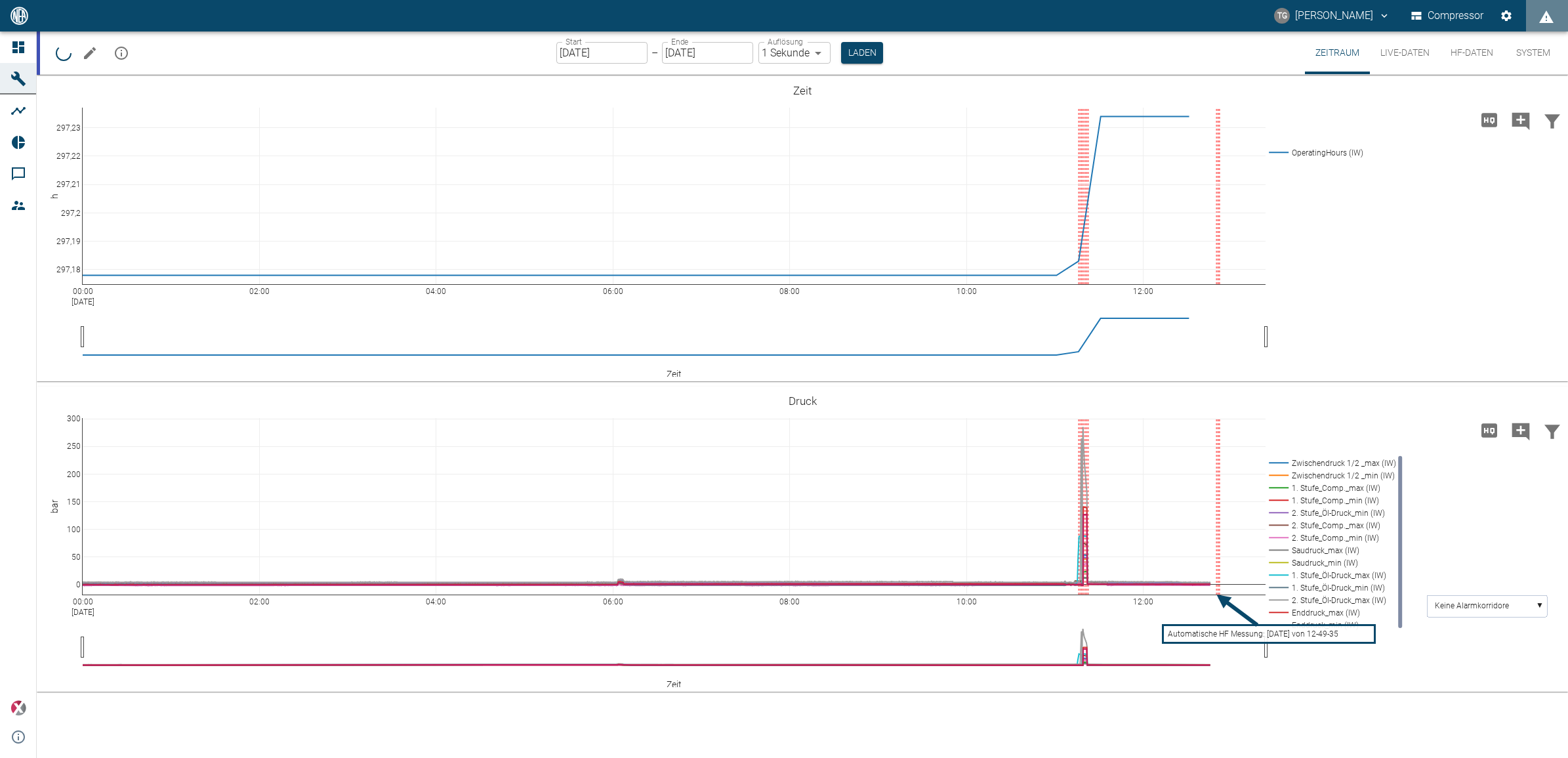
click at [1470, 54] on button "HF-Daten" at bounding box center [1472, 53] width 64 height 43
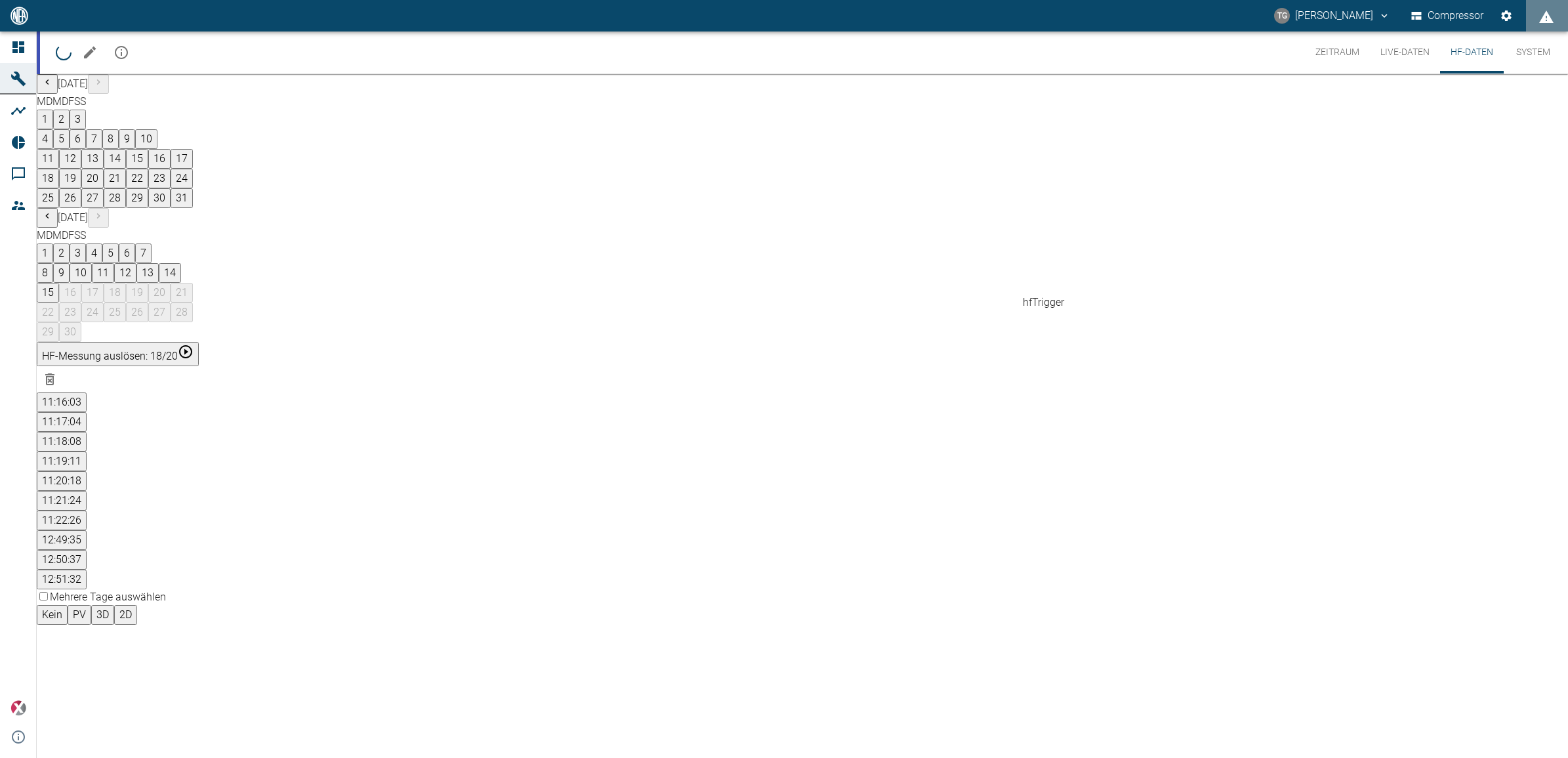
click at [87, 491] on button "11:21:24" at bounding box center [62, 501] width 50 height 20
click at [87, 511] on button "11:22:26" at bounding box center [62, 521] width 50 height 20
click at [87, 530] on button "12:49:35" at bounding box center [62, 540] width 50 height 20
click at [87, 511] on button "11:22:26" at bounding box center [62, 521] width 50 height 20
click at [87, 491] on button "11:21:24" at bounding box center [62, 501] width 50 height 20
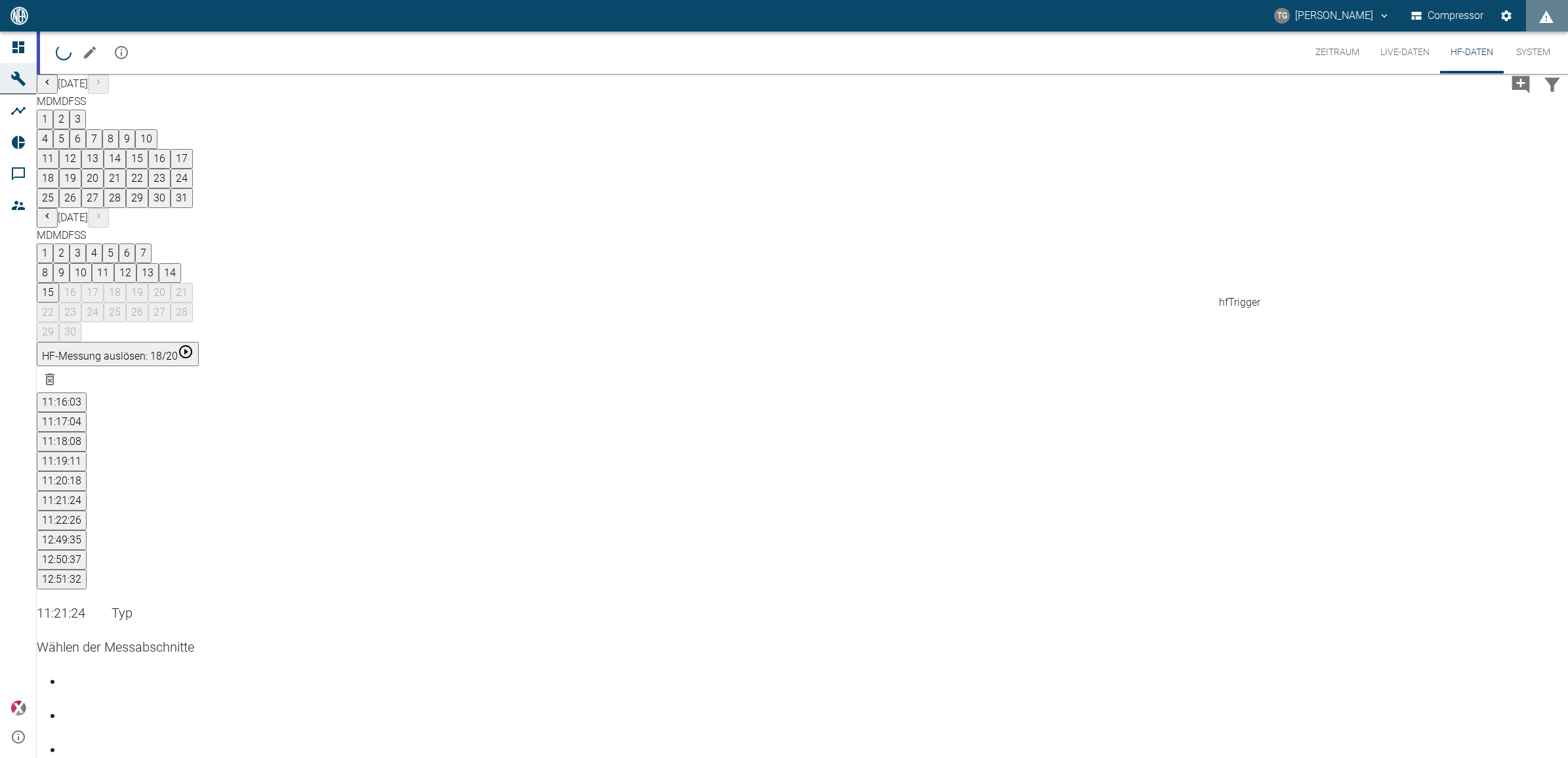
click at [87, 530] on button "12:49:35" at bounding box center [62, 540] width 50 height 20
click at [87, 550] on button "12:50:37" at bounding box center [62, 560] width 50 height 20
click at [87, 570] on button "12:51:32" at bounding box center [62, 579] width 50 height 20
click at [87, 550] on button "12:50:37" at bounding box center [62, 560] width 50 height 20
click at [87, 530] on button "12:49:35" at bounding box center [62, 540] width 50 height 20
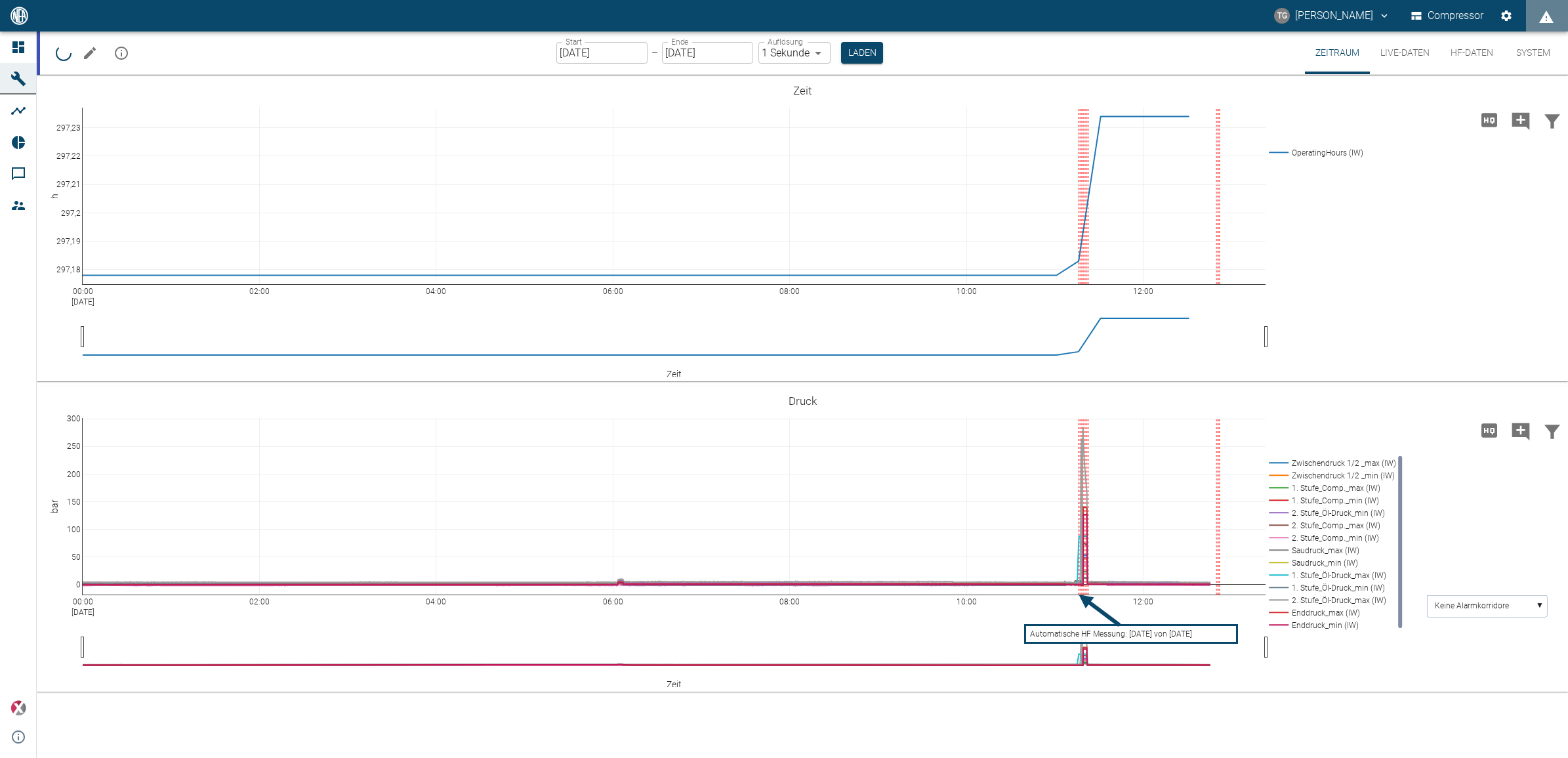
click at [1465, 56] on button "HF-Daten" at bounding box center [1472, 53] width 64 height 43
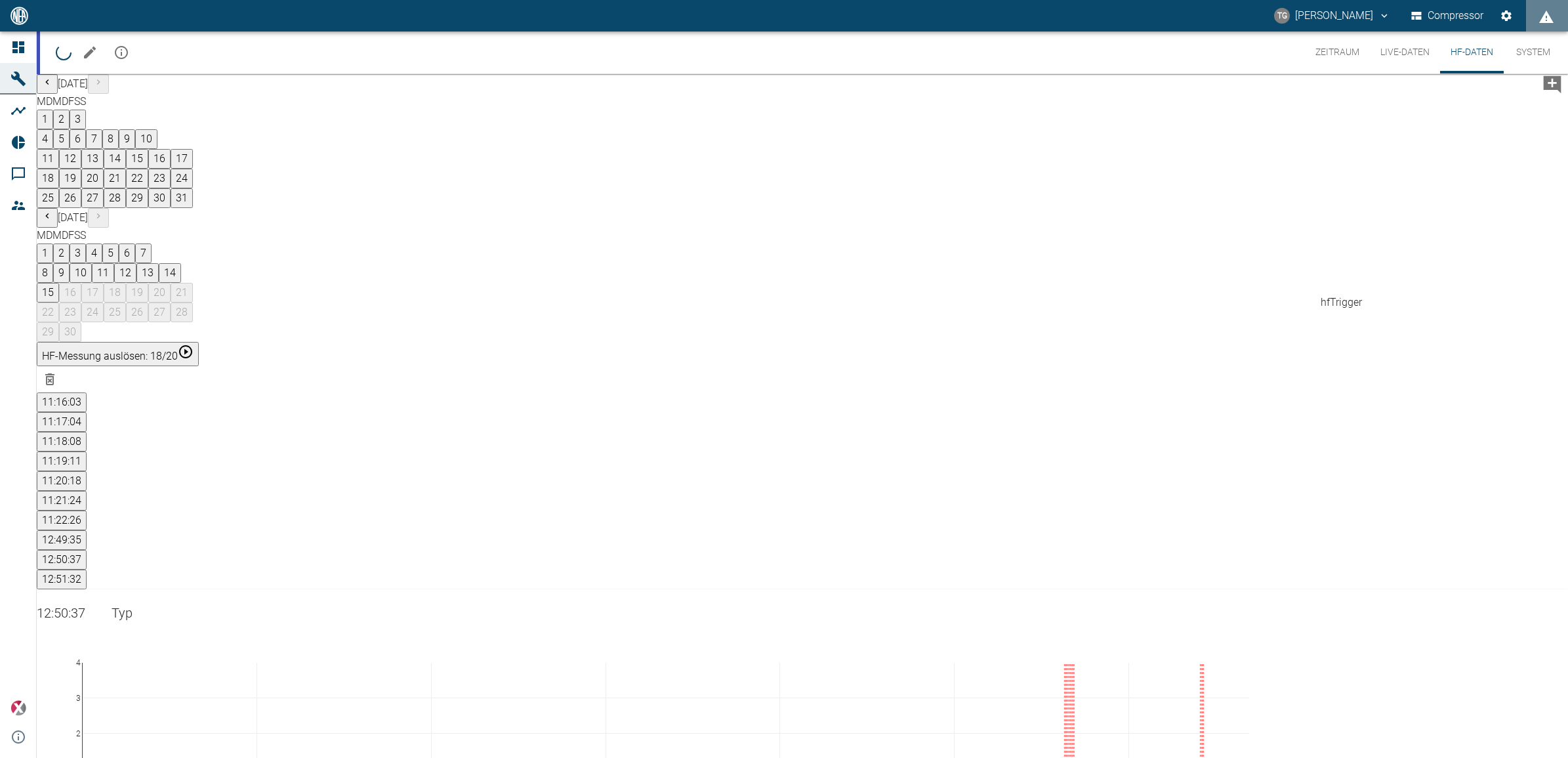
click at [87, 550] on button "12:50:37" at bounding box center [62, 560] width 50 height 20
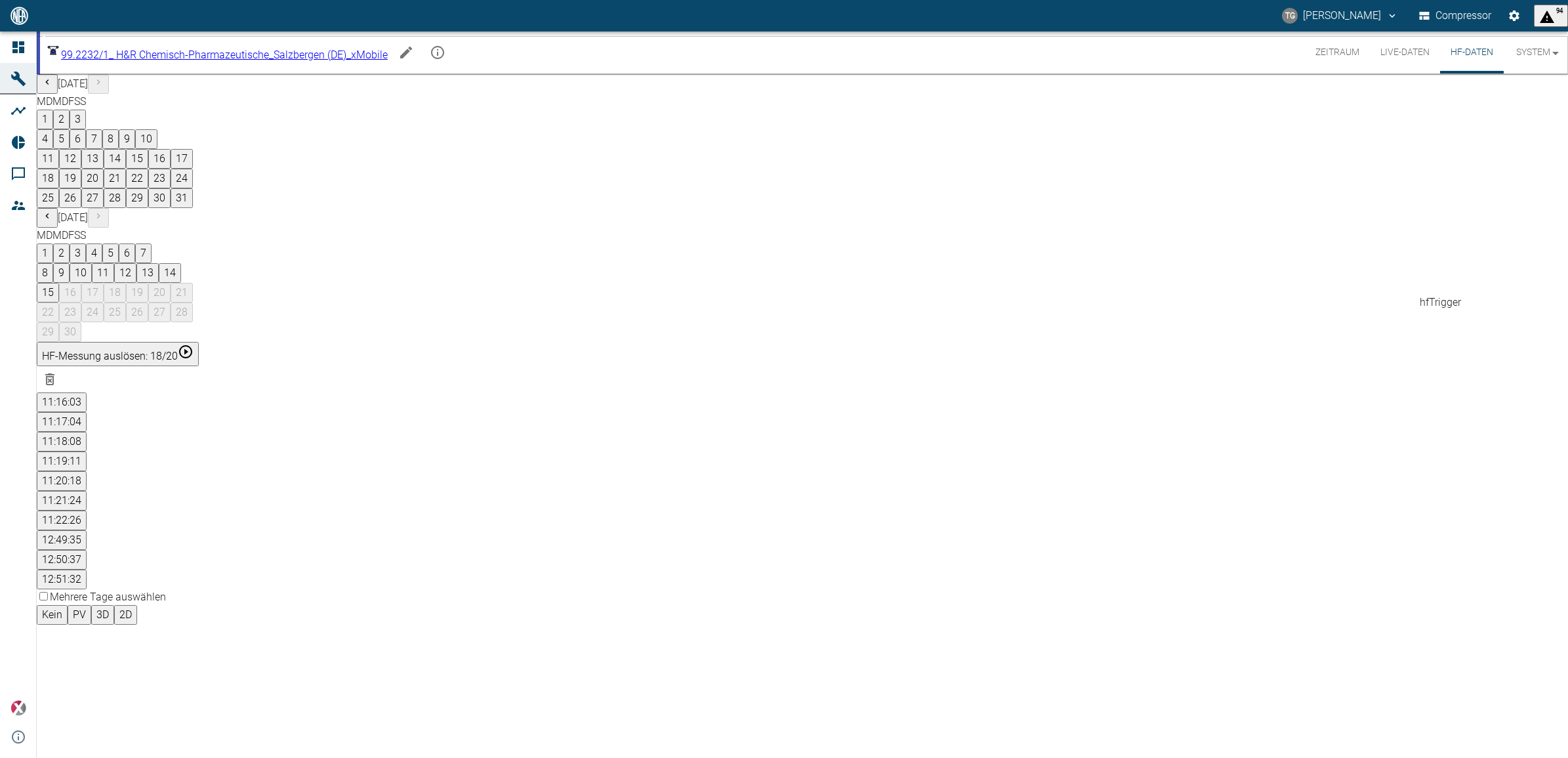
click at [87, 570] on button "12:51:32" at bounding box center [62, 579] width 50 height 20
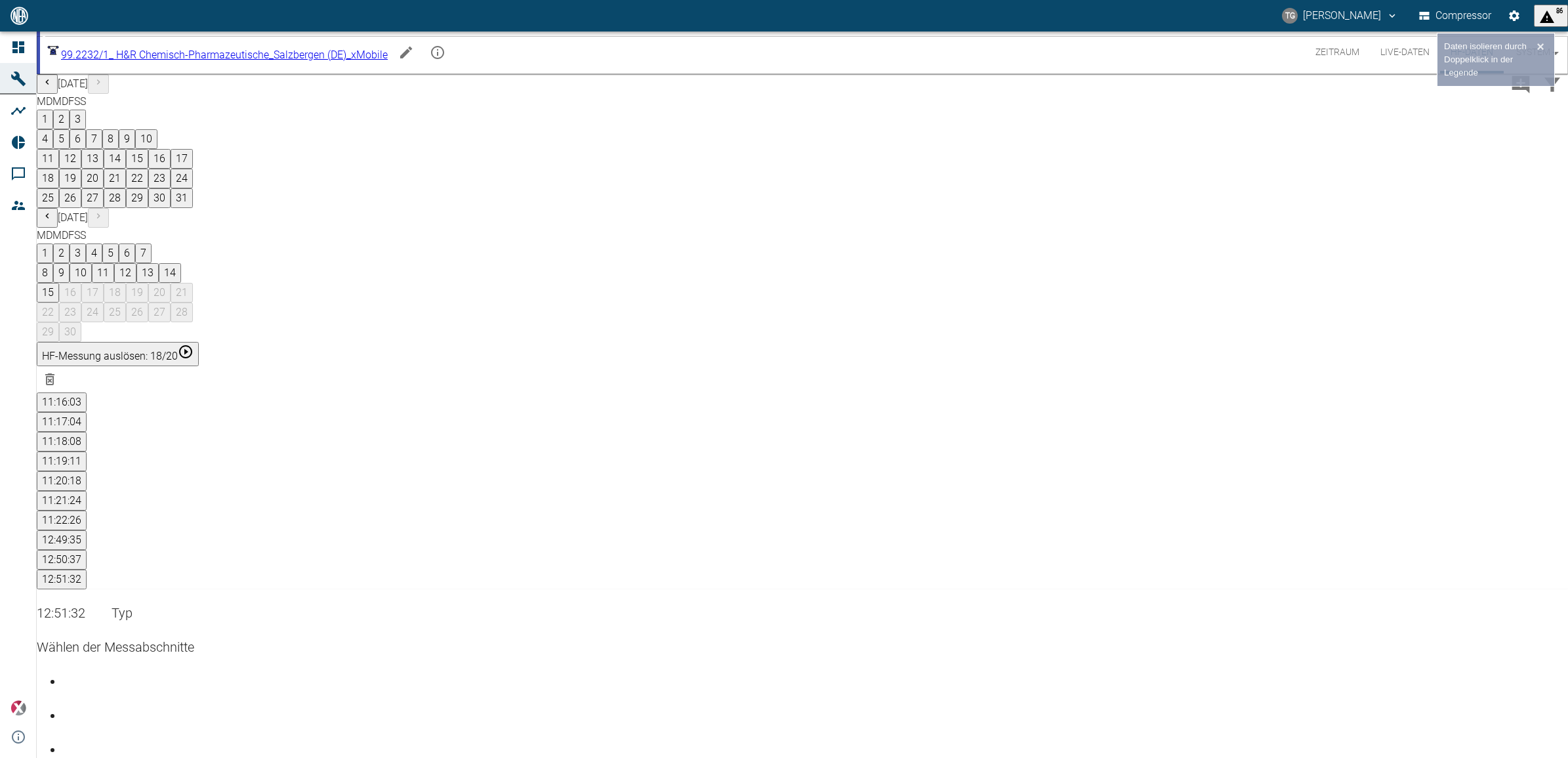
click at [1473, 705] on div "Gehe zu Seite 2" at bounding box center [816, 705] width 1505 height 0
click at [1488, 739] on div "Gehe zu Seite 3" at bounding box center [816, 739] width 1505 height 0
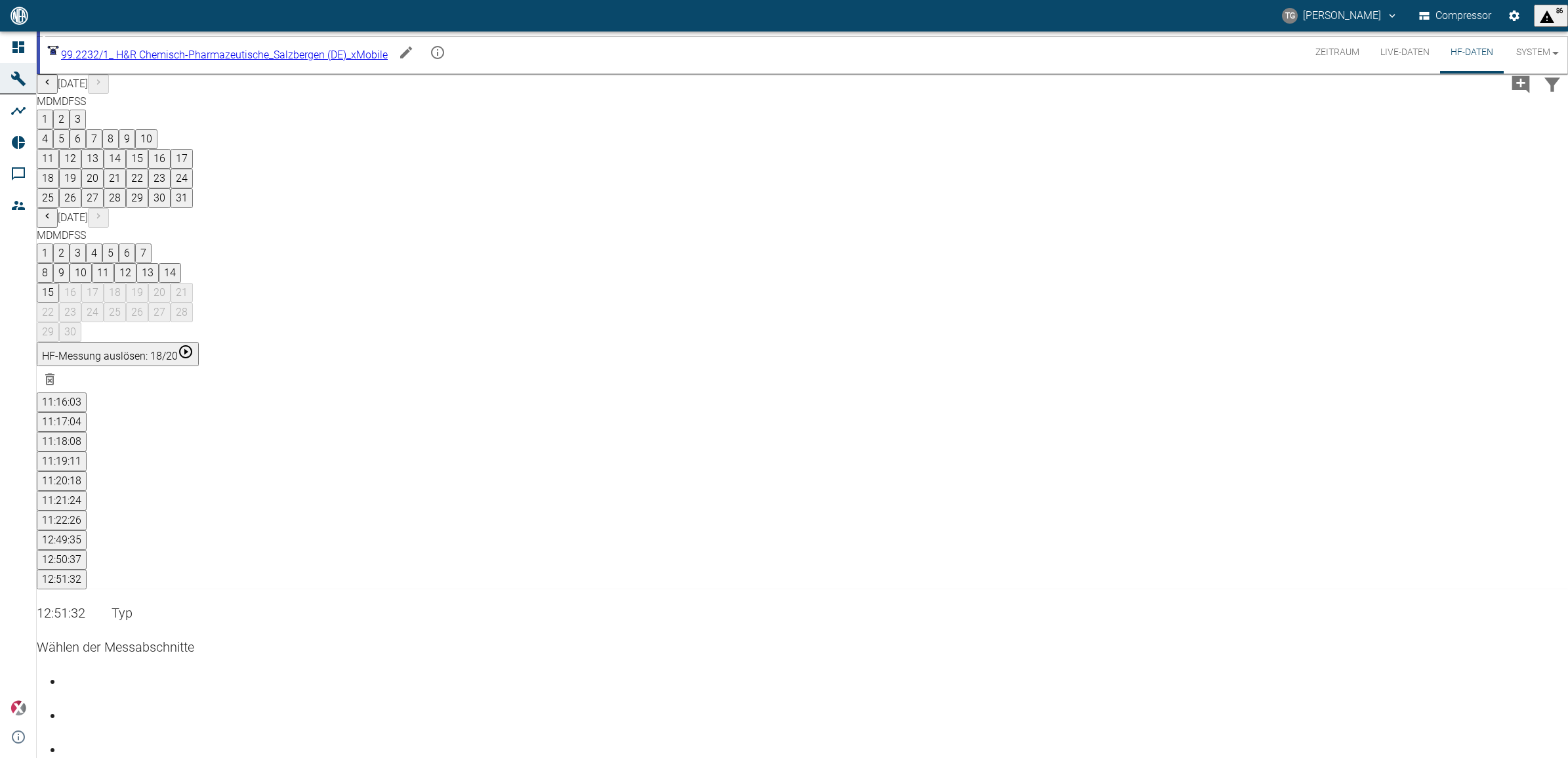
click at [1505, 757] on div "Gehe zu Seite 4" at bounding box center [816, 773] width 1505 height 0
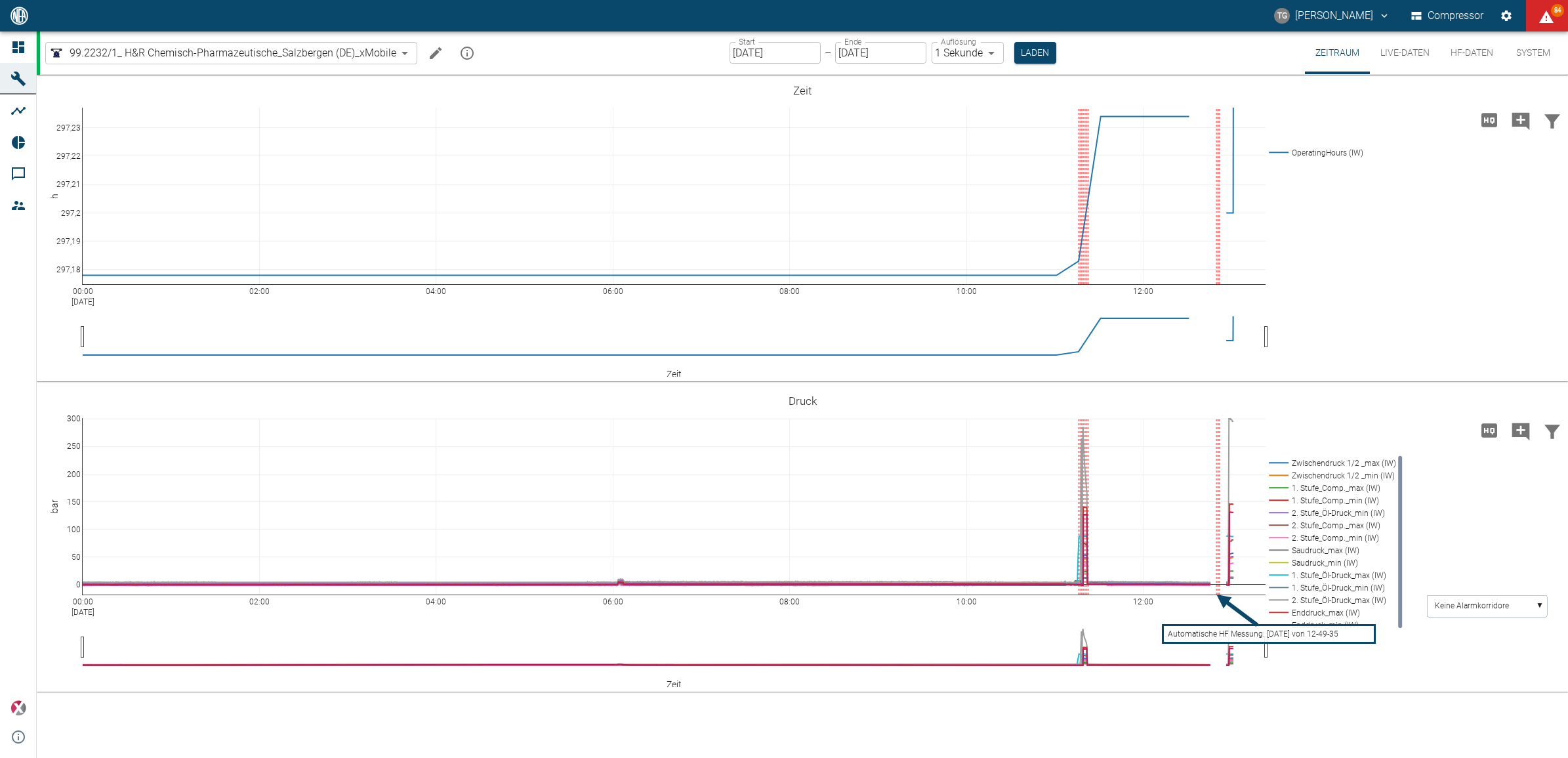
click at [1392, 60] on button "Live-Daten" at bounding box center [1405, 53] width 70 height 43
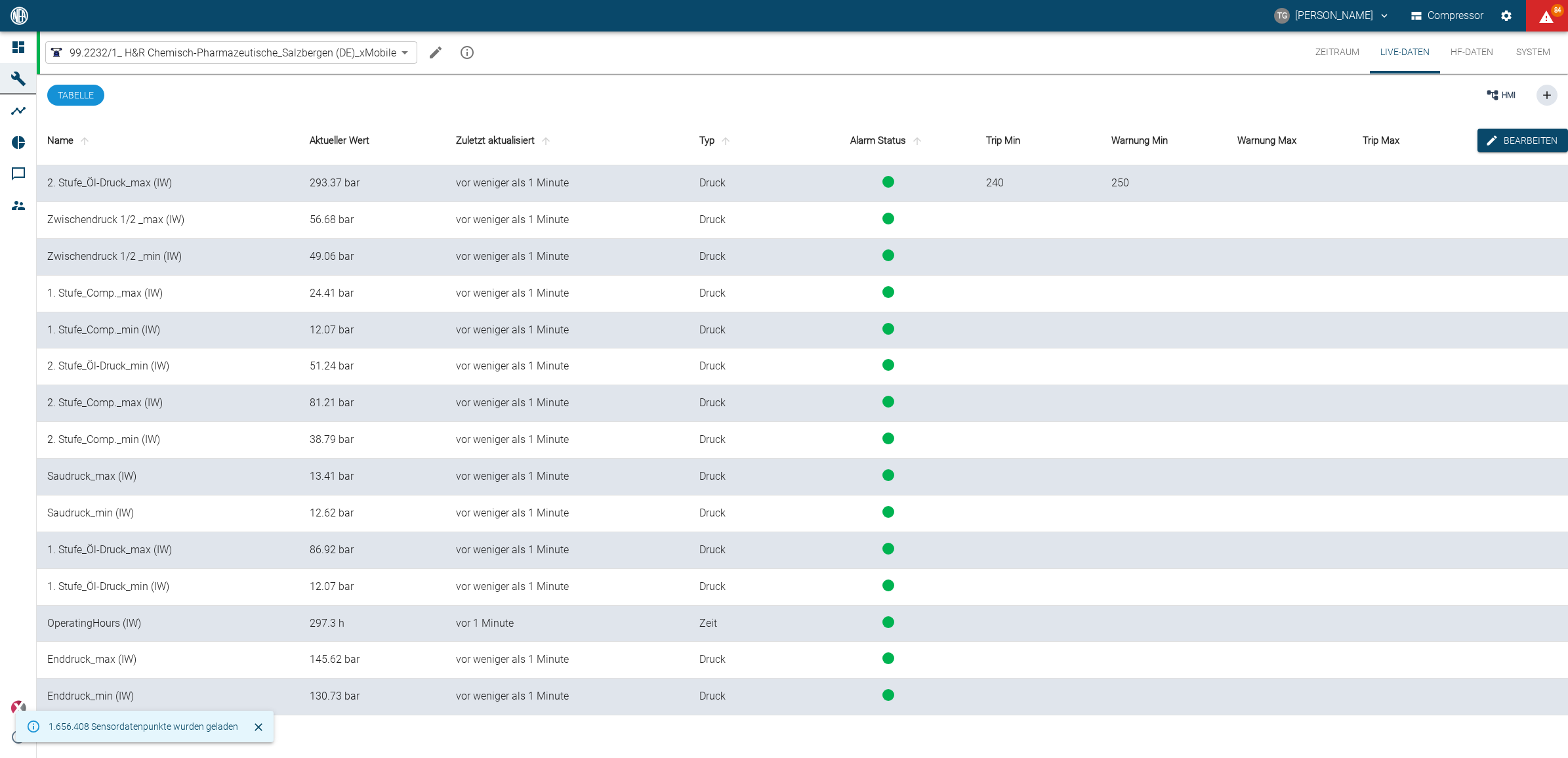
click at [1346, 53] on button "Zeitraum" at bounding box center [1338, 53] width 65 height 42
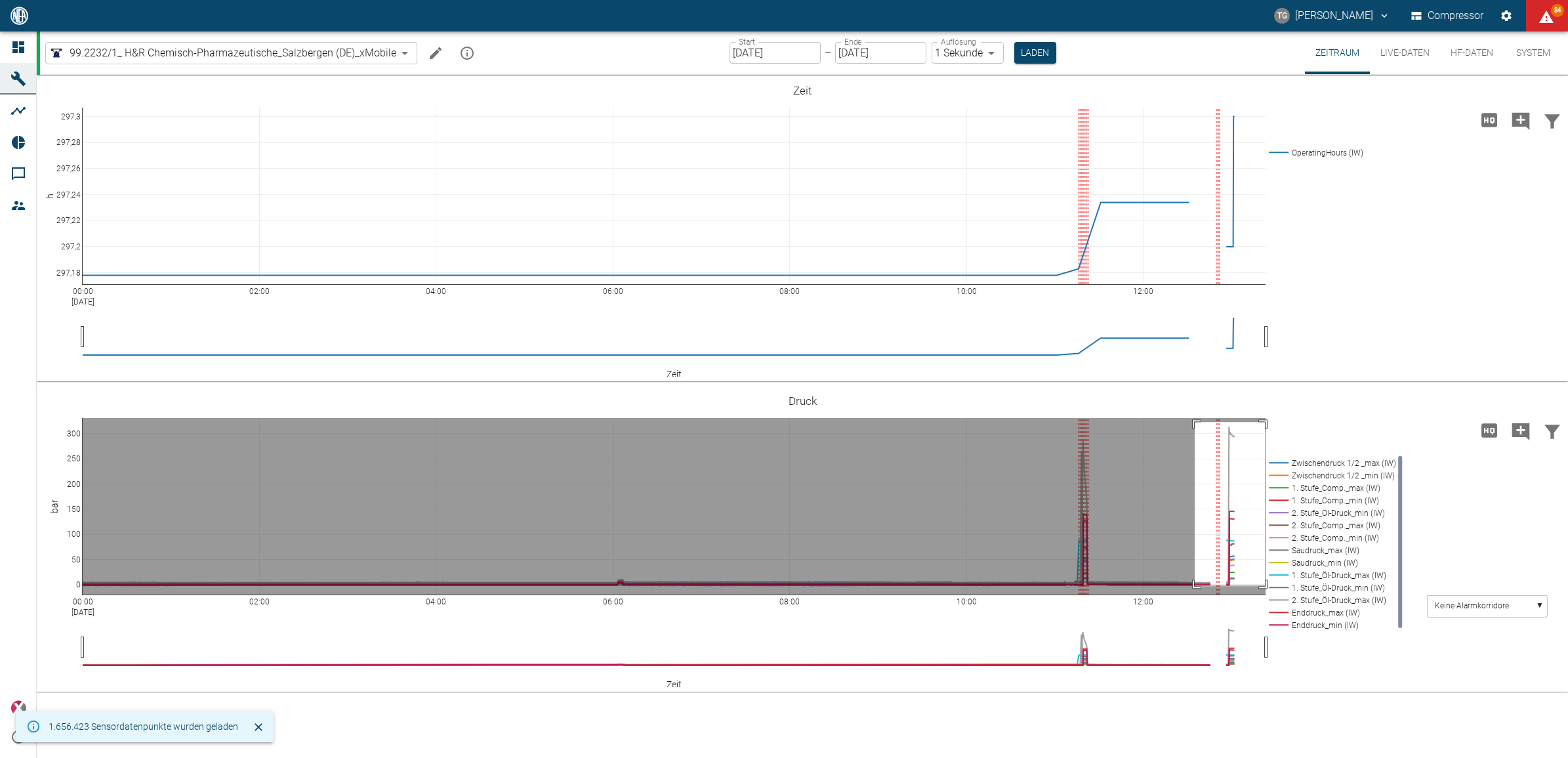
drag, startPoint x: 1194, startPoint y: 422, endPoint x: 1265, endPoint y: 586, distance: 178.7
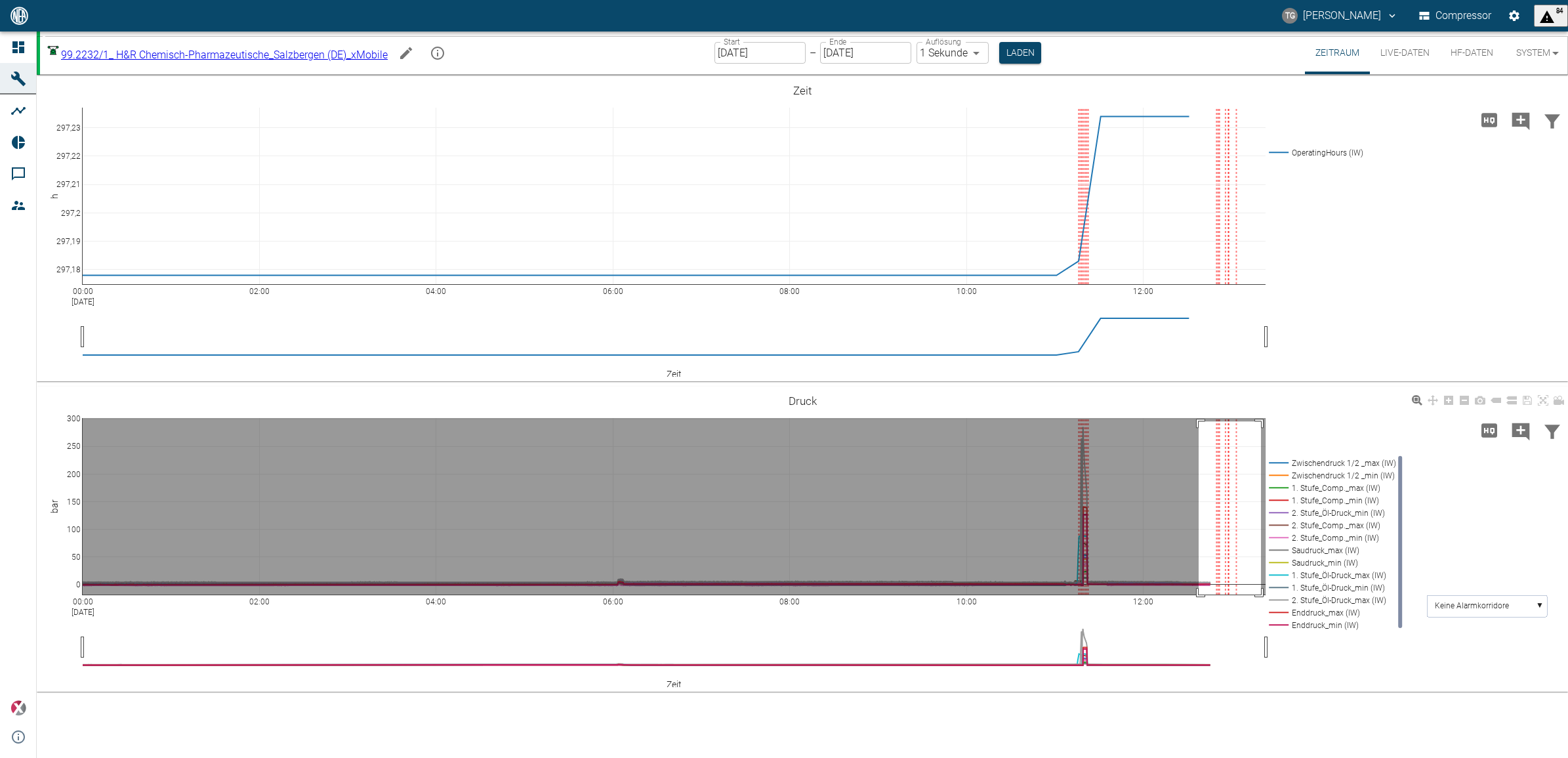
drag, startPoint x: 1199, startPoint y: 421, endPoint x: 1229, endPoint y: 673, distance: 253.8
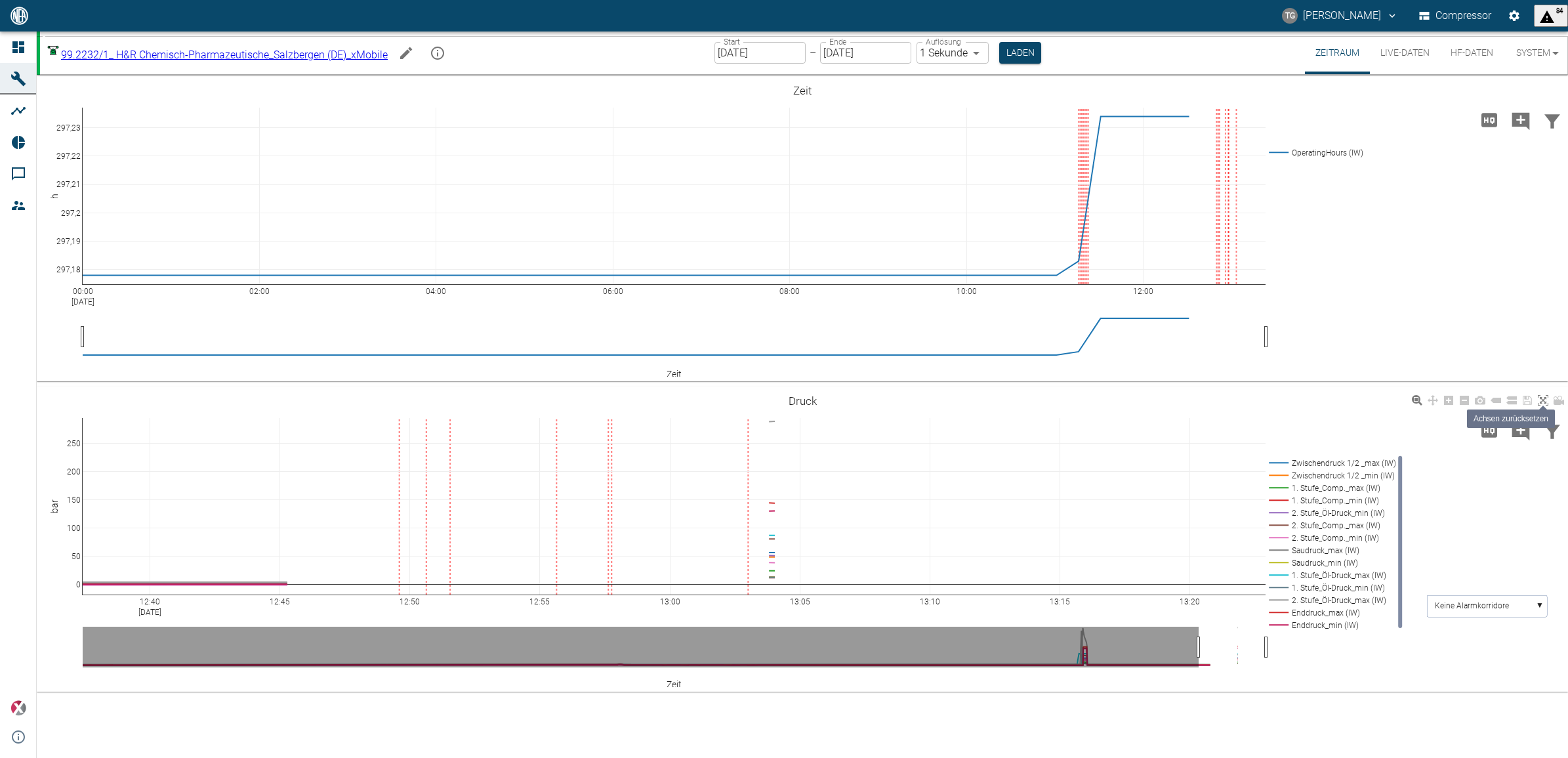
click at [1542, 395] on icon at bounding box center [1543, 400] width 11 height 11
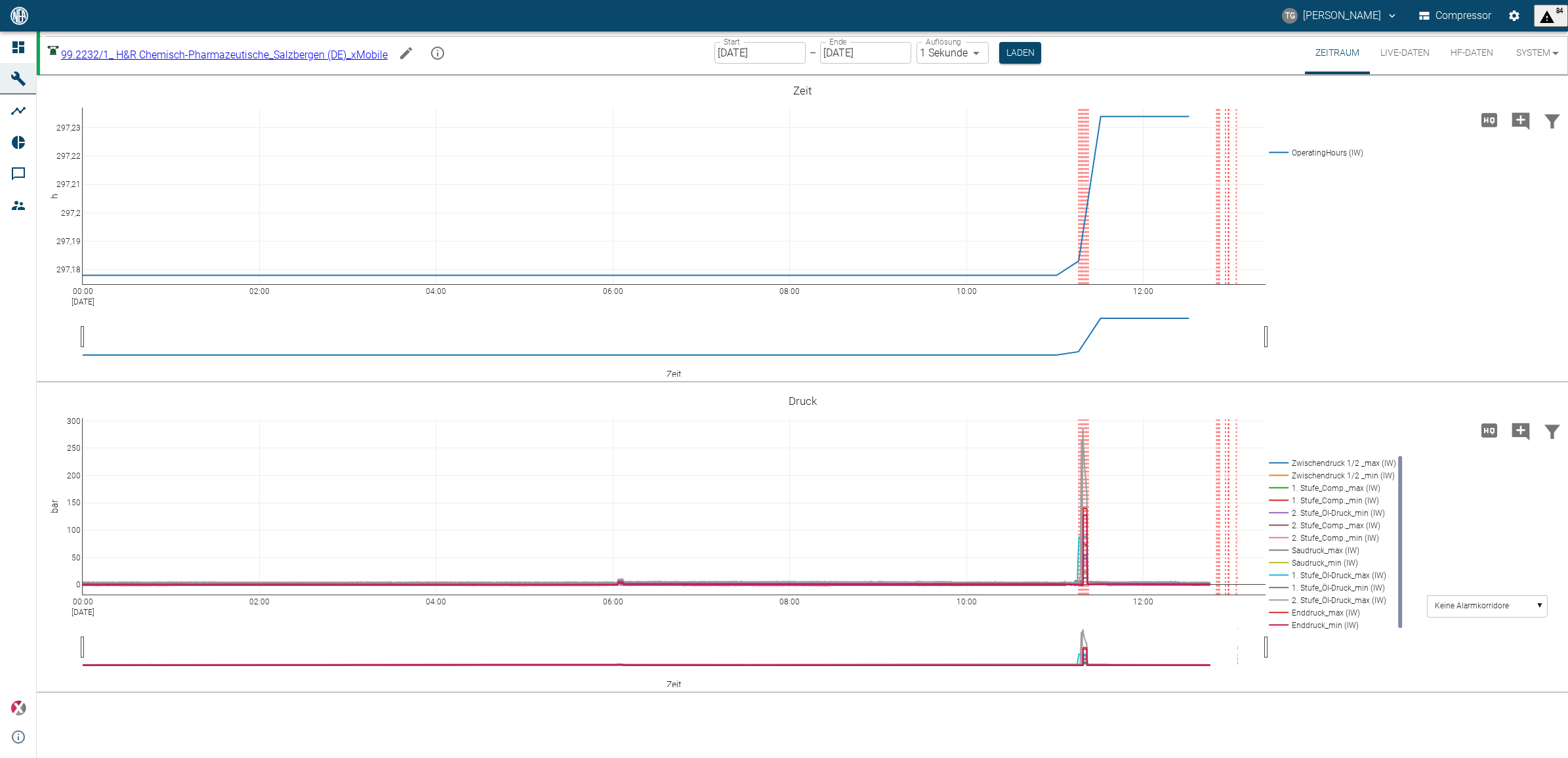
click at [1475, 46] on button "HF-Daten" at bounding box center [1472, 53] width 64 height 43
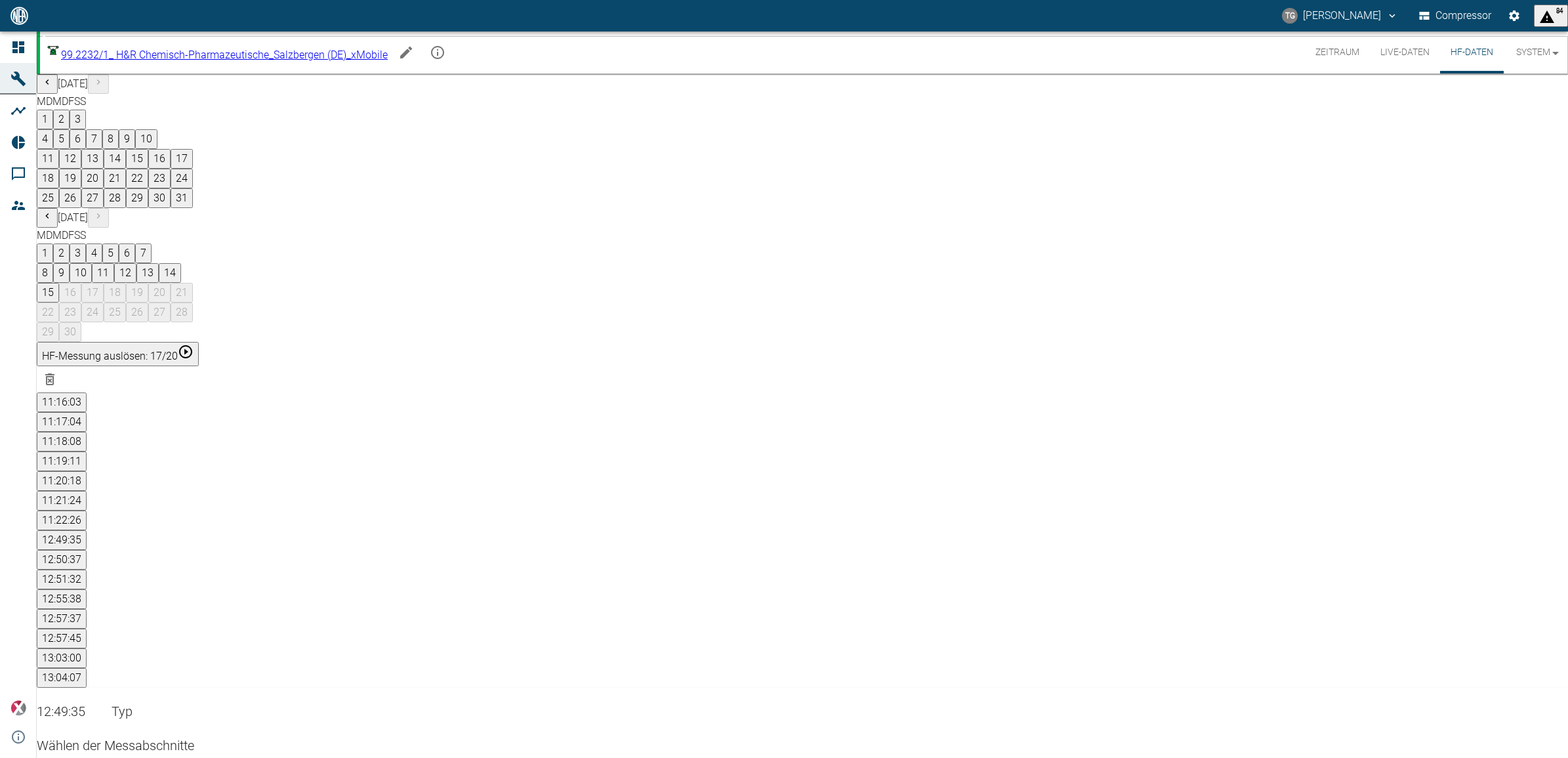
click at [87, 589] on button "12:55:38" at bounding box center [62, 599] width 50 height 20
click at [87, 609] on button "12:57:37" at bounding box center [62, 619] width 50 height 20
click at [87, 629] on button "12:57:45" at bounding box center [62, 639] width 50 height 20
click at [87, 649] on button "13:03:00" at bounding box center [62, 659] width 50 height 20
drag, startPoint x: 1235, startPoint y: 419, endPoint x: 1149, endPoint y: 582, distance: 184.3
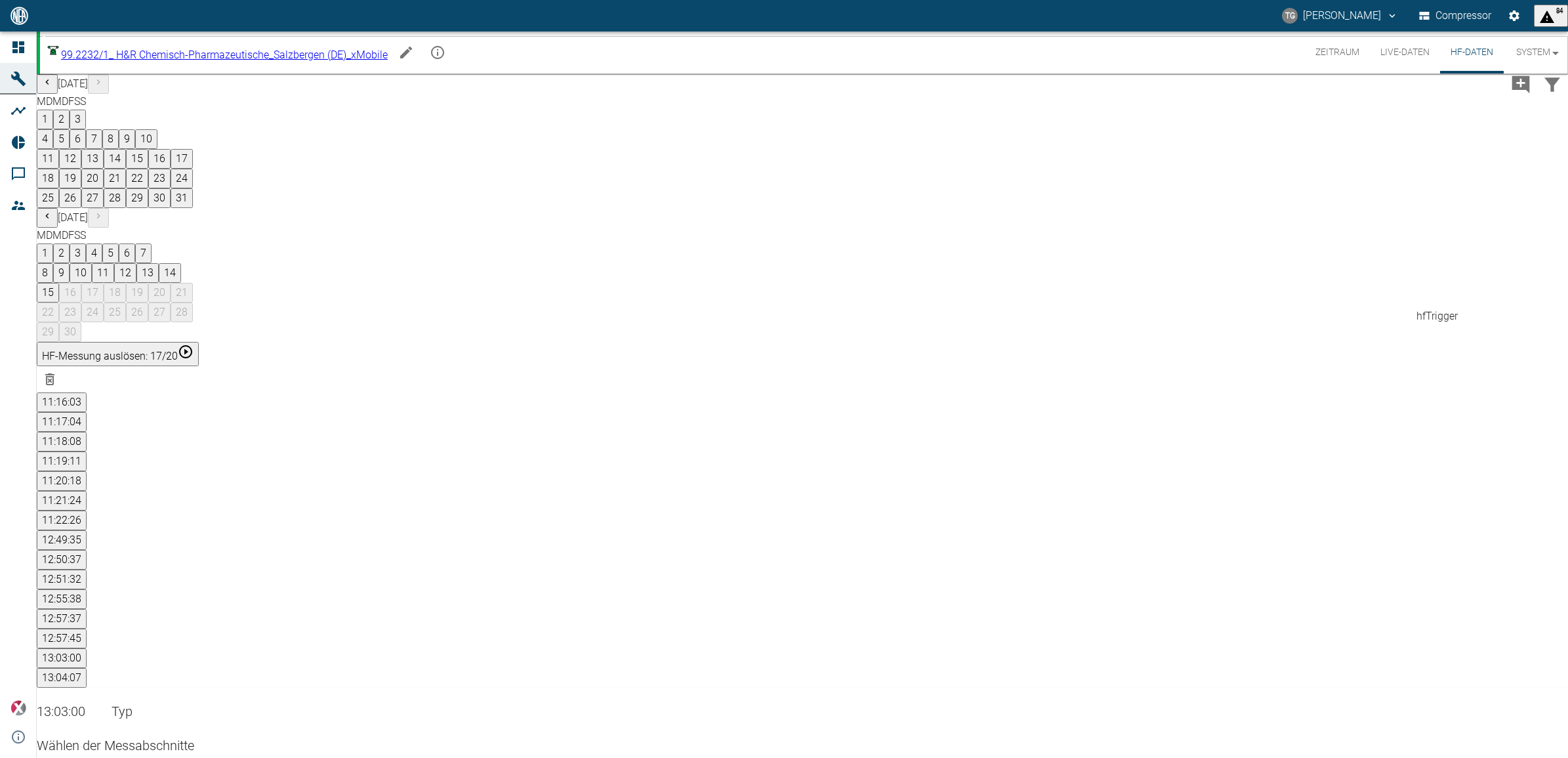
click at [87, 668] on button "13:04:07" at bounding box center [62, 678] width 50 height 20
drag, startPoint x: 1094, startPoint y: 424, endPoint x: 1194, endPoint y: 609, distance: 210.3
drag, startPoint x: 1409, startPoint y: 50, endPoint x: 1413, endPoint y: 63, distance: 13.6
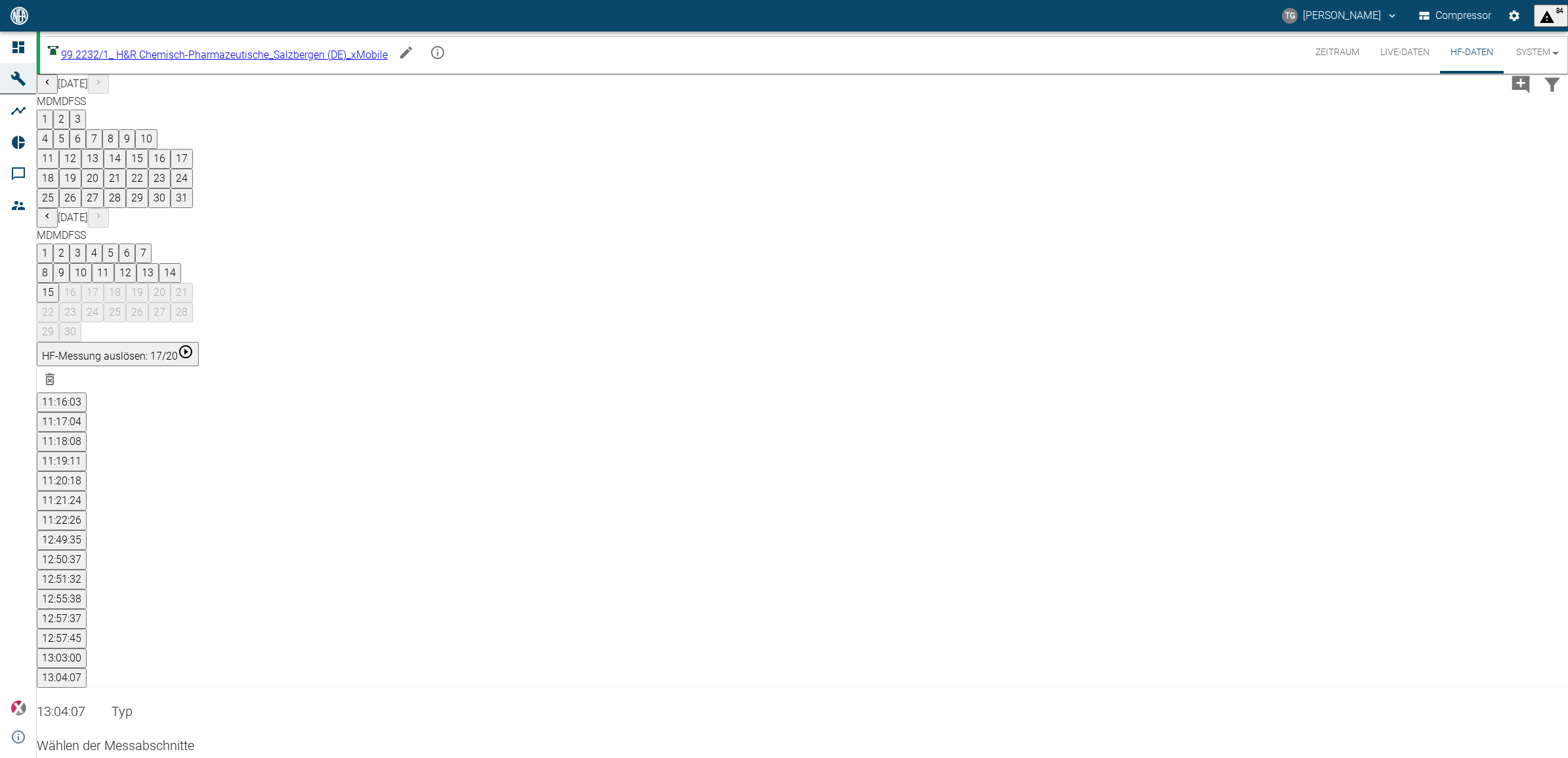
click at [1409, 50] on button "Live-Daten" at bounding box center [1405, 53] width 70 height 42
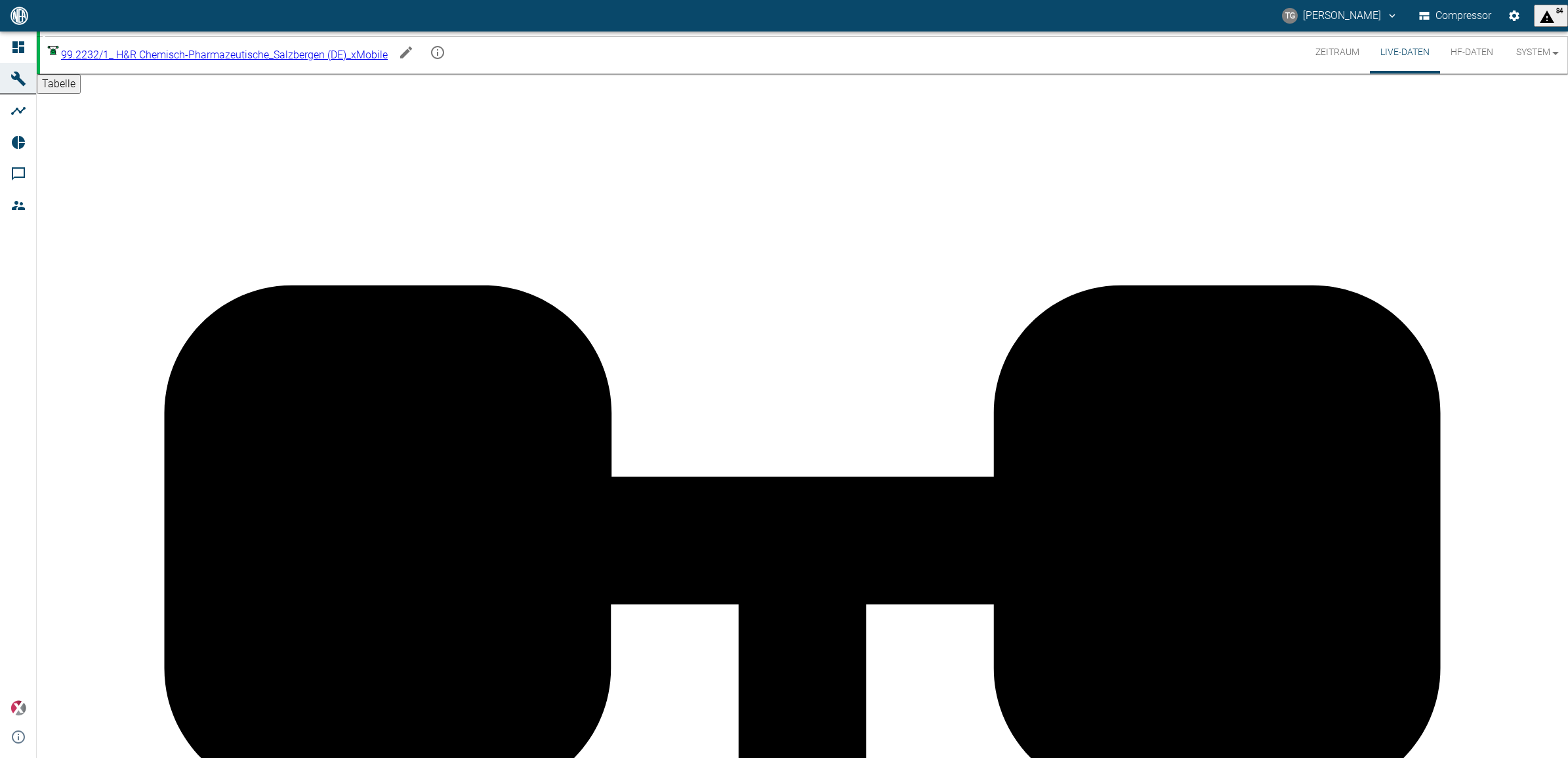
click at [1329, 51] on button "Zeitraum" at bounding box center [1338, 53] width 65 height 42
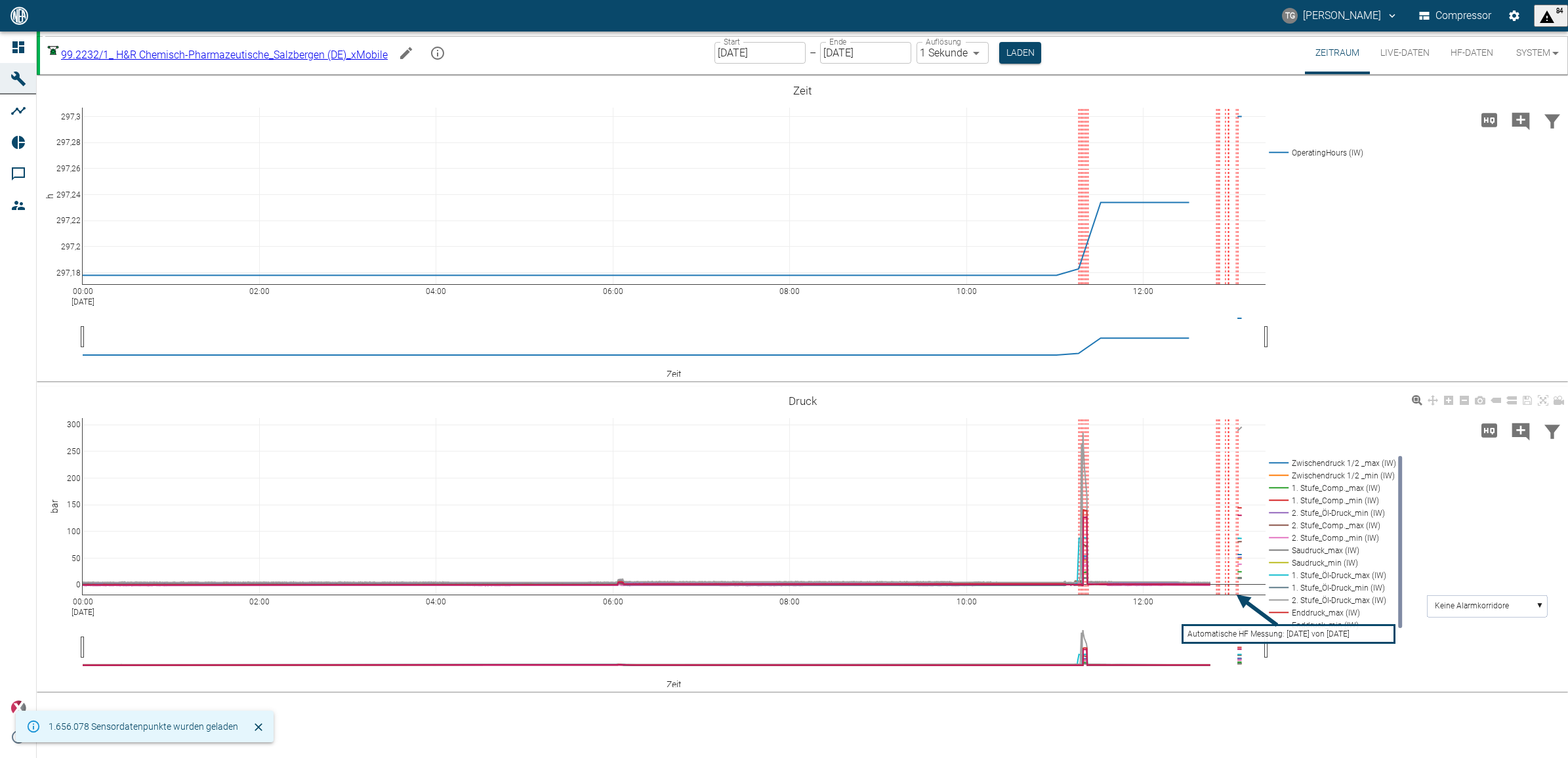
drag, startPoint x: 1215, startPoint y: 417, endPoint x: 1256, endPoint y: 616, distance: 203.2
click at [1256, 616] on div "00:00 Sep 15, 2025 02:00 04:00 06:00 08:00 10:00 12:00 0 50 100 150 200 250 300…" at bounding box center [802, 539] width 1531 height 295
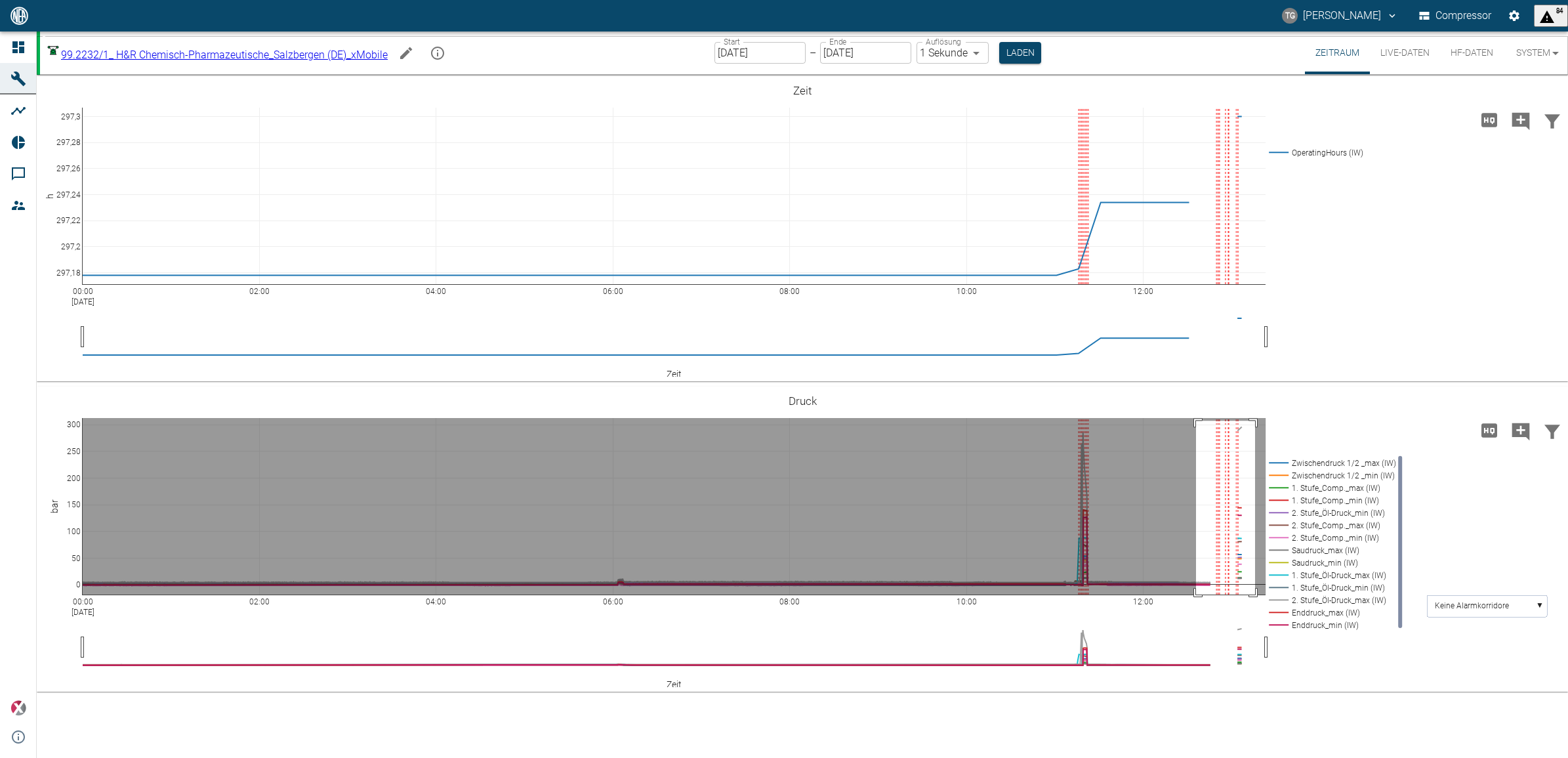
drag, startPoint x: 1196, startPoint y: 420, endPoint x: 1255, endPoint y: 634, distance: 222.0
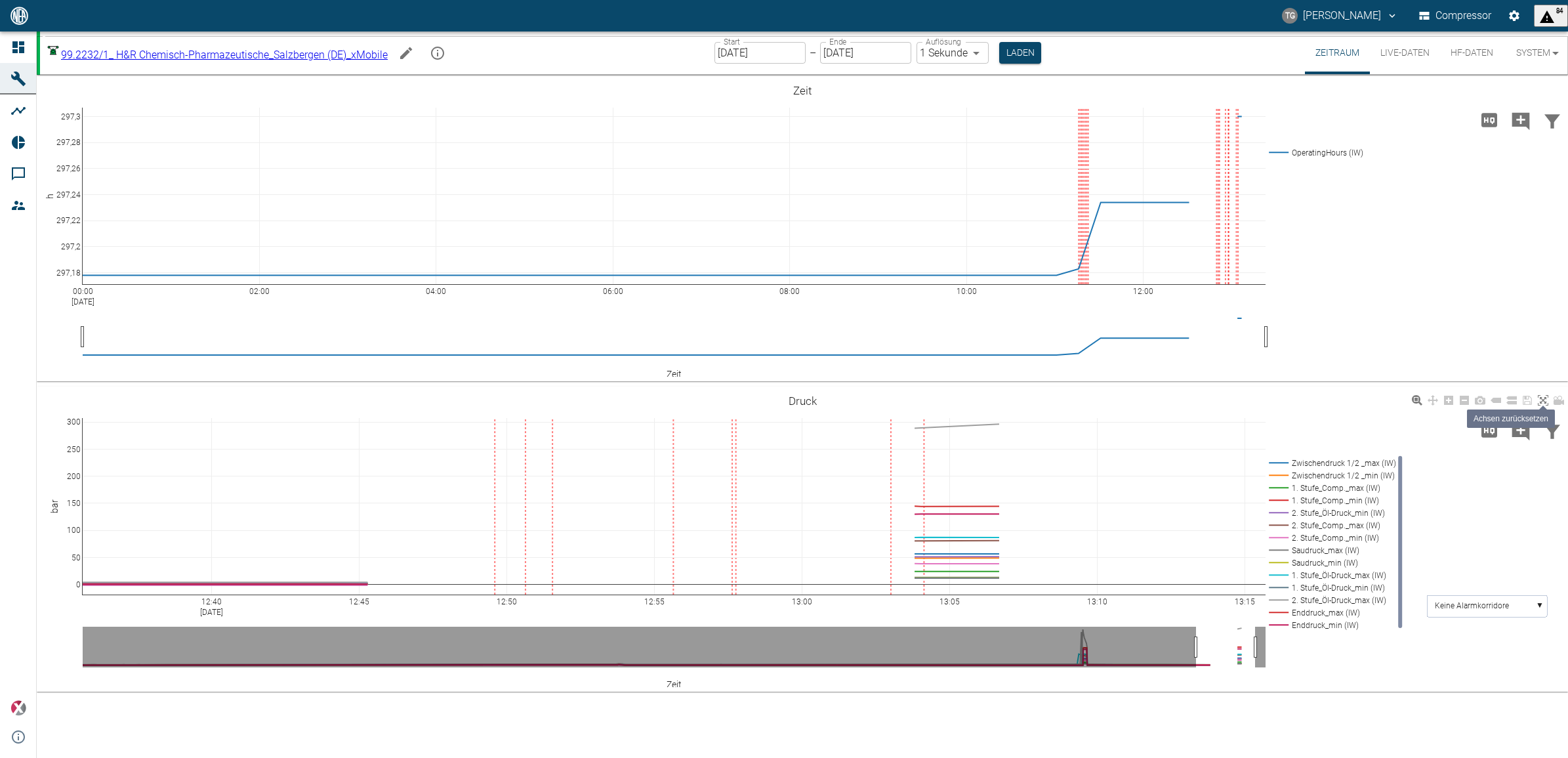
click at [1540, 402] on icon at bounding box center [1543, 400] width 11 height 11
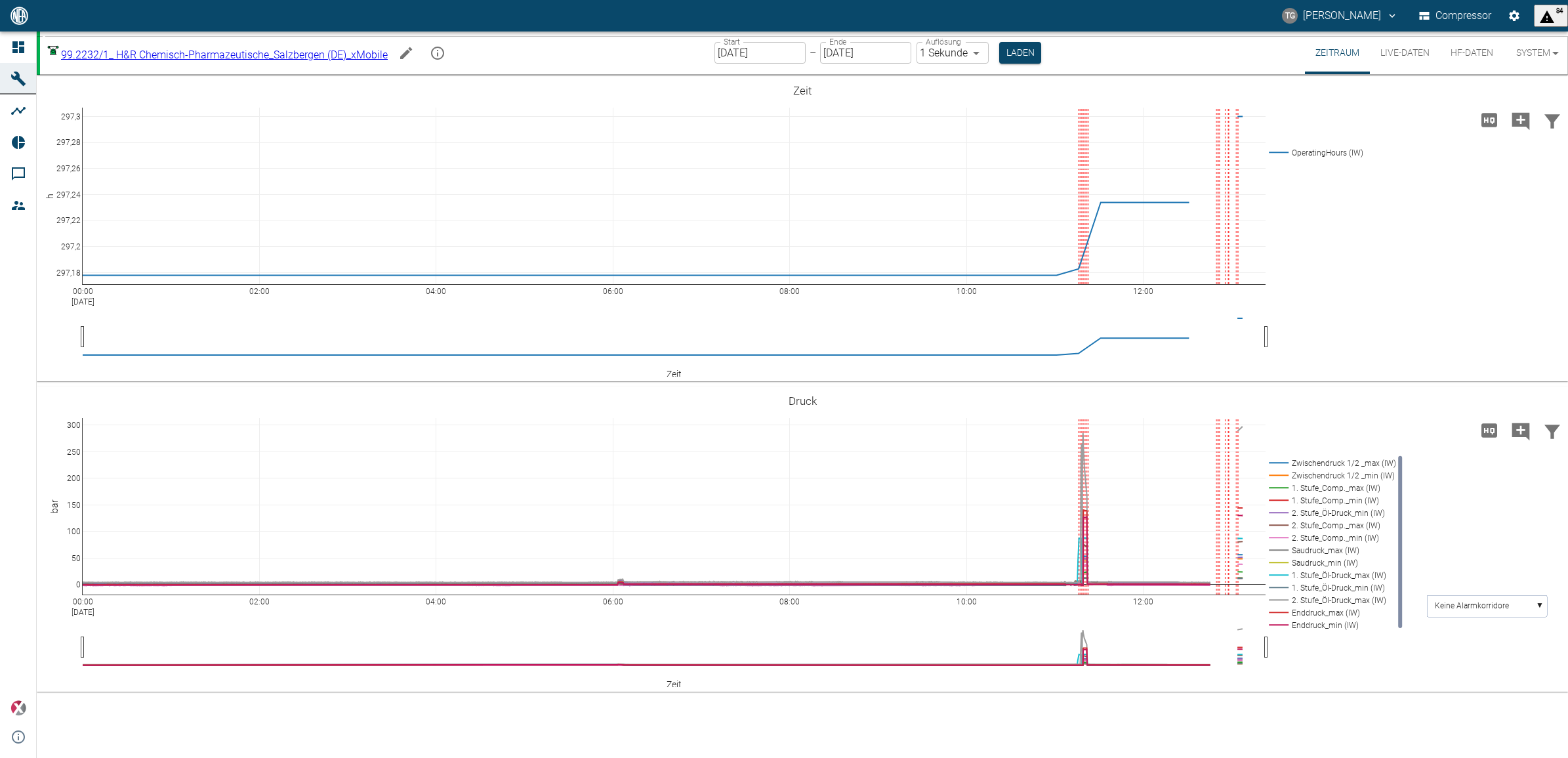
click at [1386, 53] on button "Live-Daten" at bounding box center [1405, 53] width 70 height 43
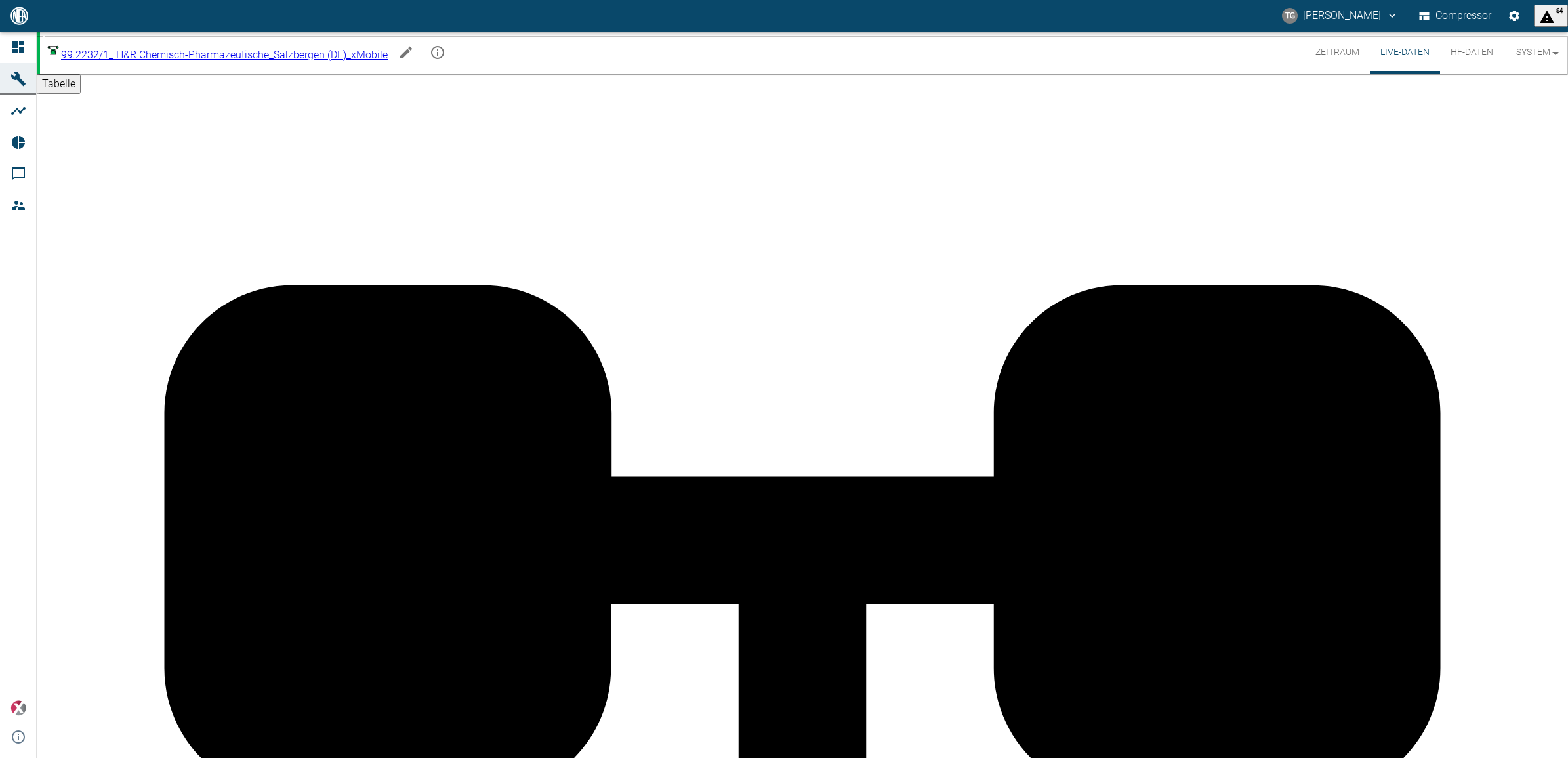
click at [1338, 50] on button "Zeitraum" at bounding box center [1338, 53] width 65 height 42
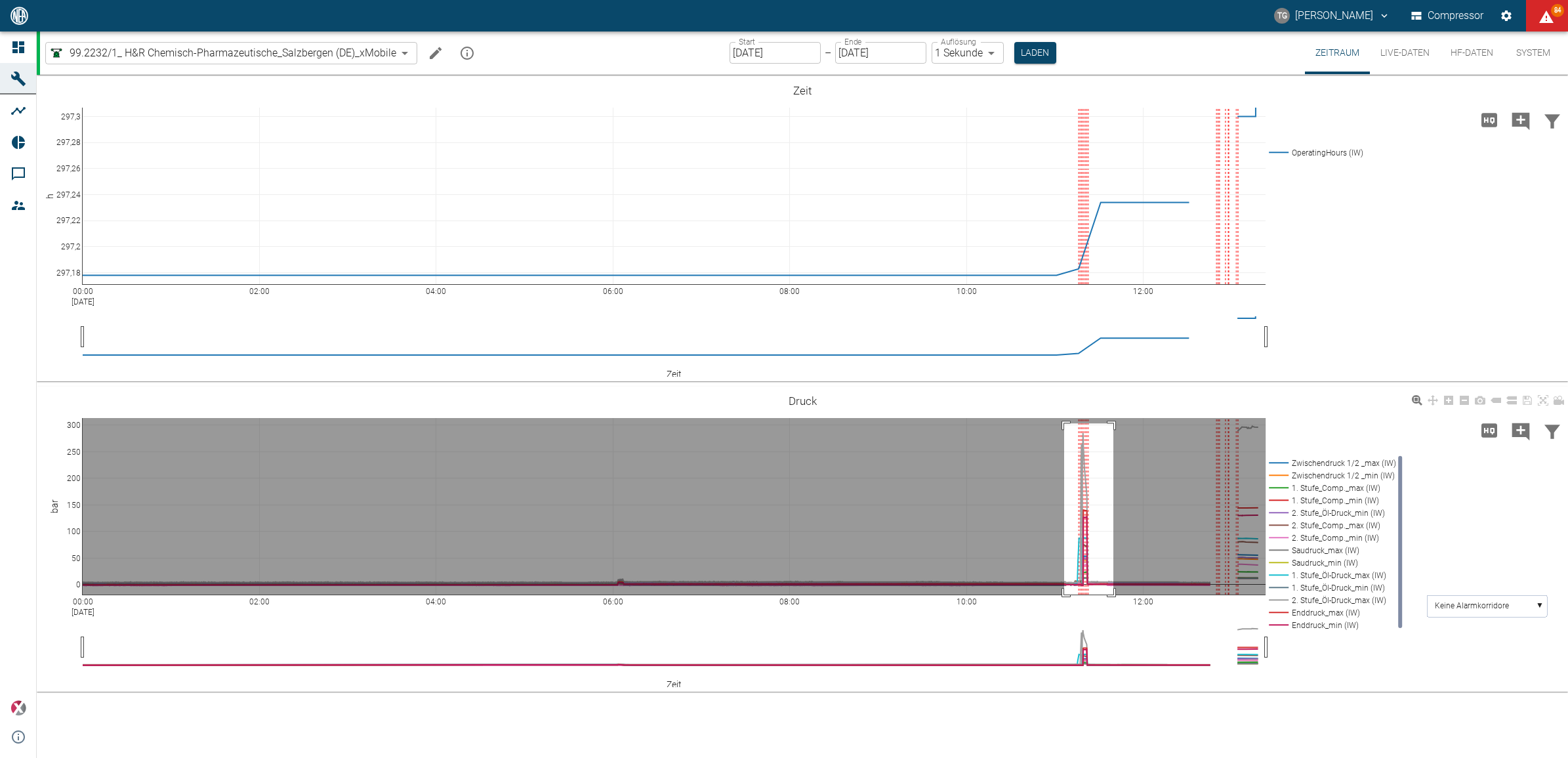
drag, startPoint x: 1064, startPoint y: 423, endPoint x: 1126, endPoint y: 641, distance: 226.6
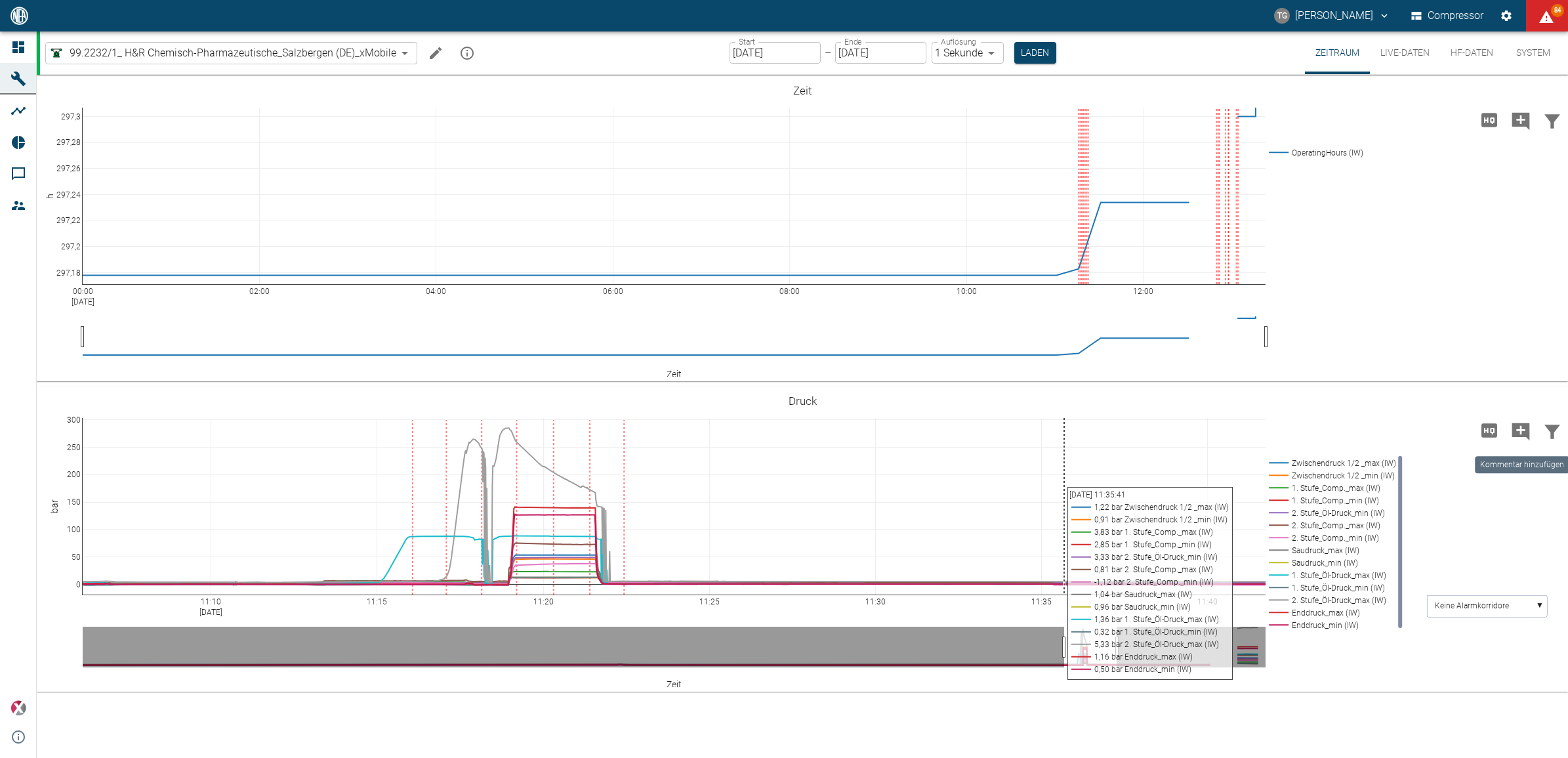
click at [1526, 426] on icon "Kommentar hinzufügen" at bounding box center [1521, 432] width 18 height 18
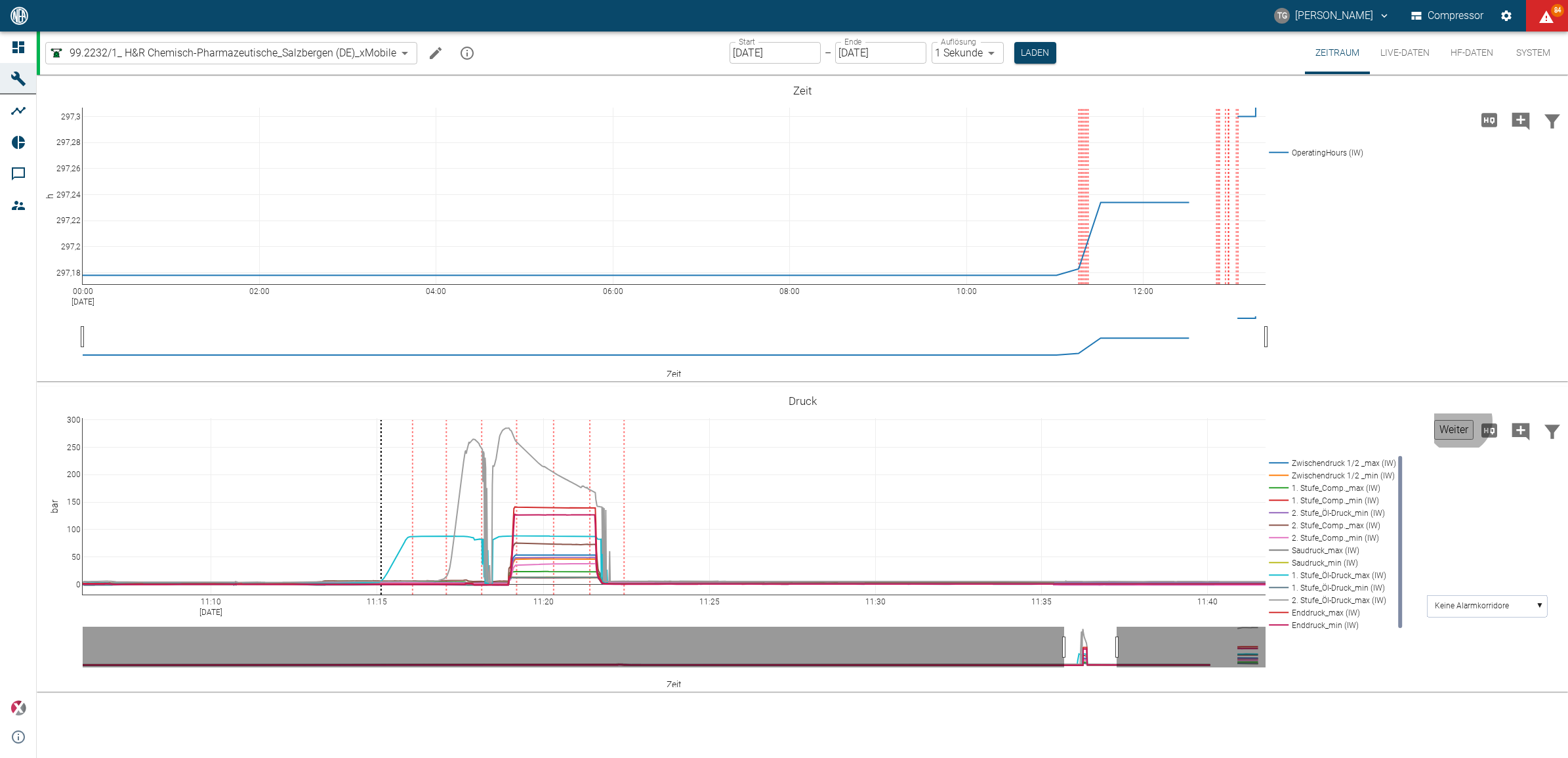
click at [1445, 426] on button "Weiter" at bounding box center [1454, 430] width 39 height 20
type textarea "Start mit Kompensationspumpenelemente 1.Stufe 8/8 und 2.Stufe 10/8. Kein Ölflus…"
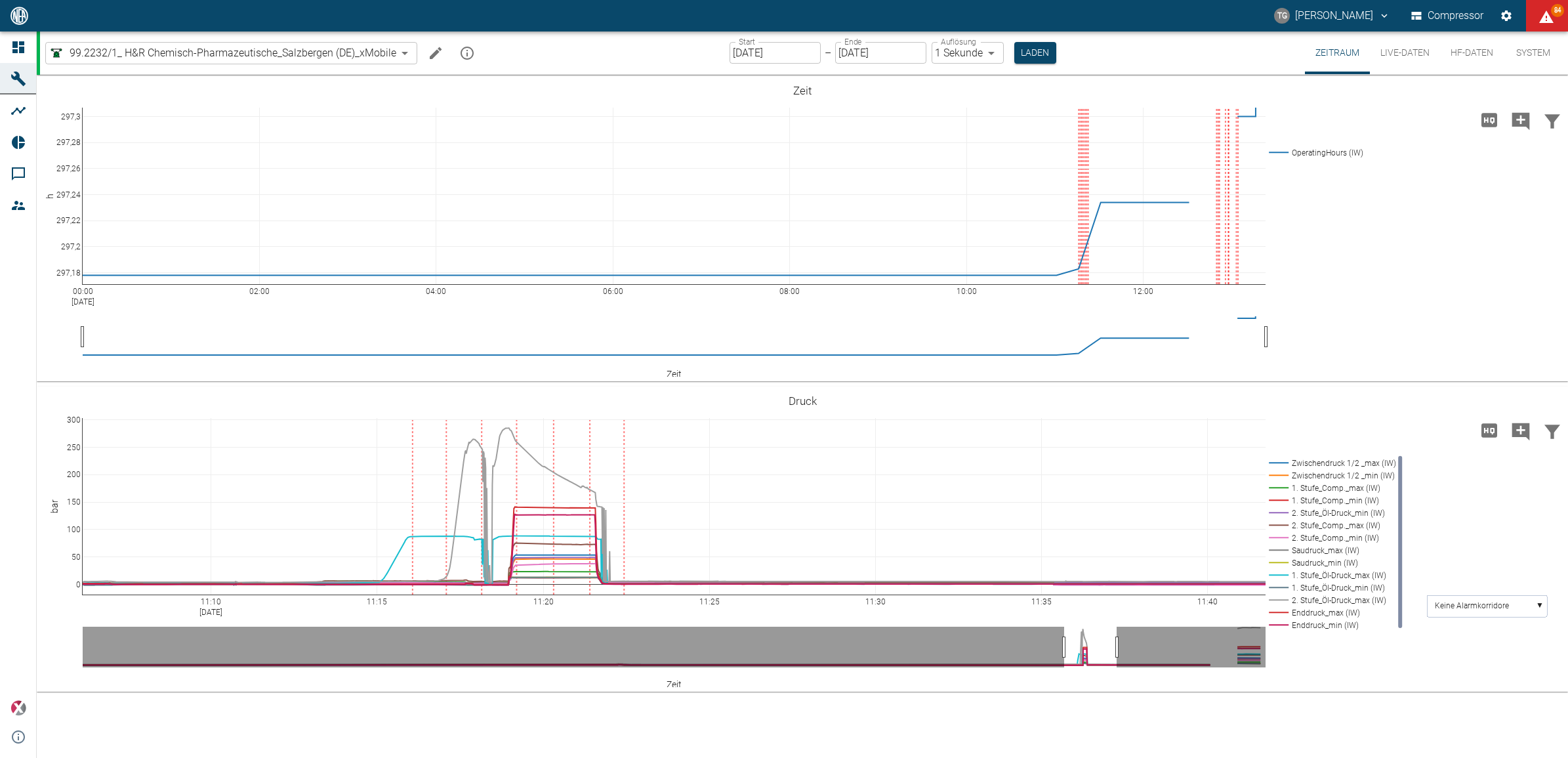
click at [1544, 402] on icon at bounding box center [1543, 400] width 11 height 11
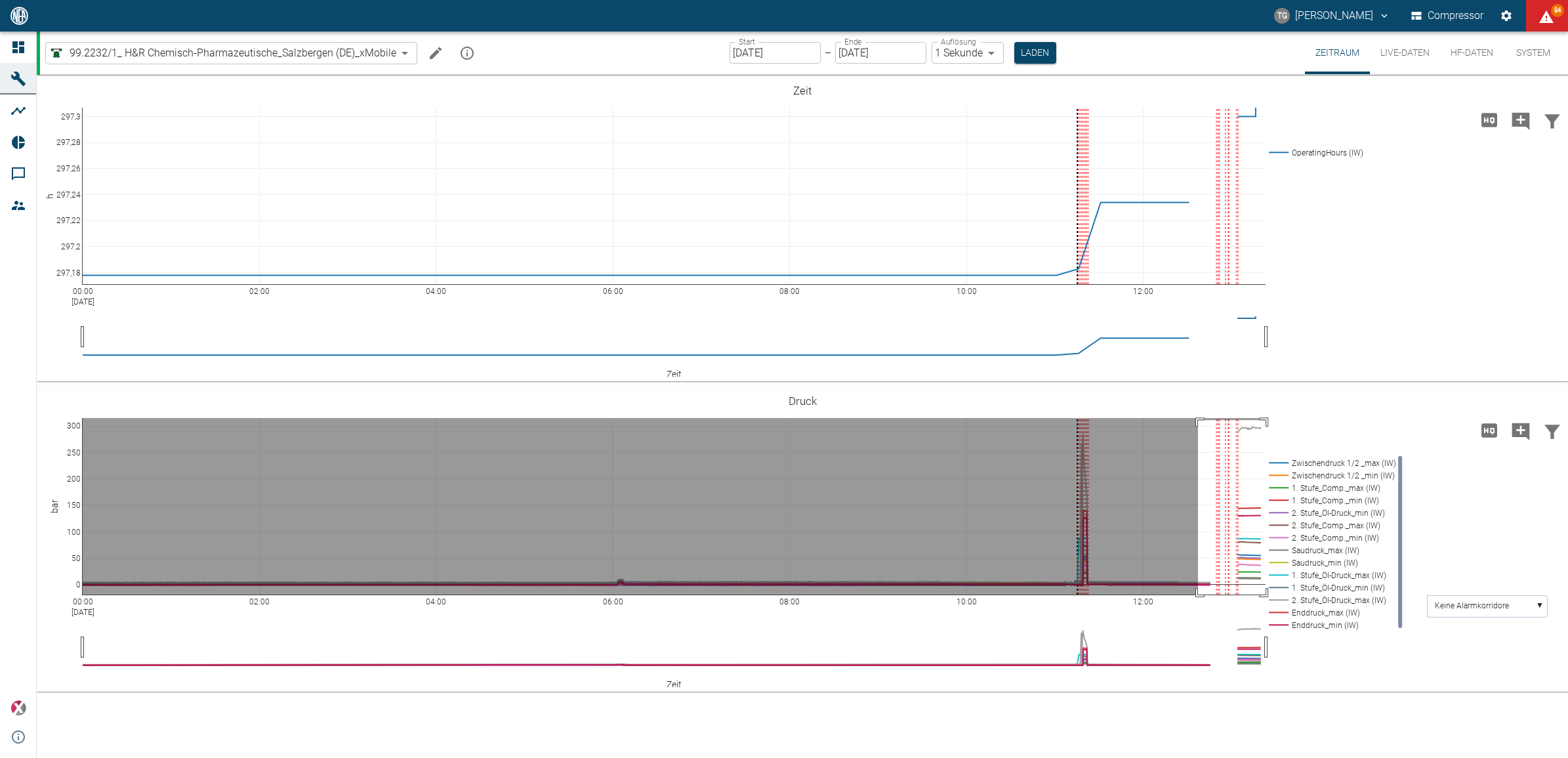
drag, startPoint x: 1198, startPoint y: 420, endPoint x: 1295, endPoint y: 665, distance: 263.5
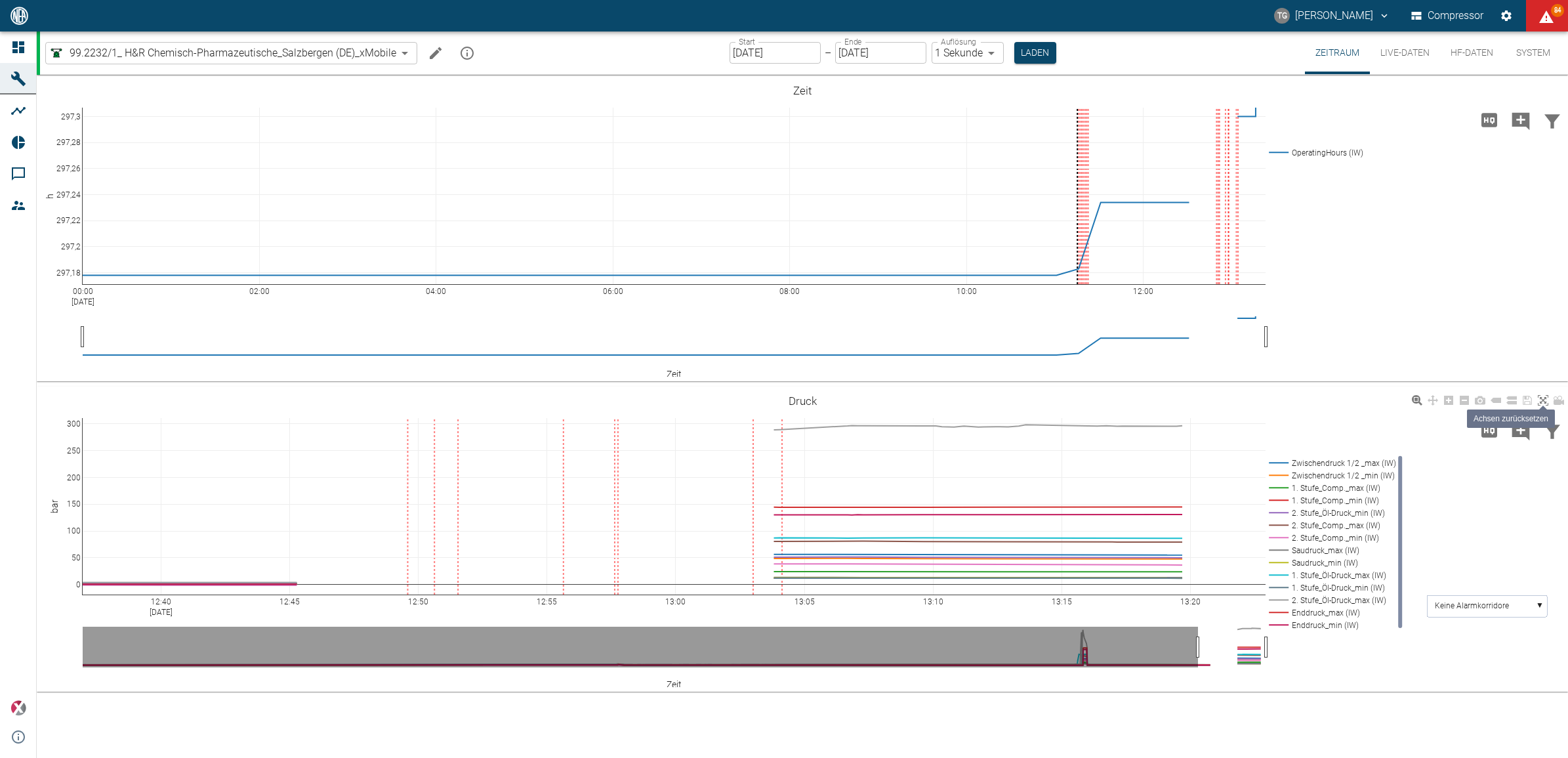
click at [1547, 405] on icon at bounding box center [1543, 400] width 11 height 11
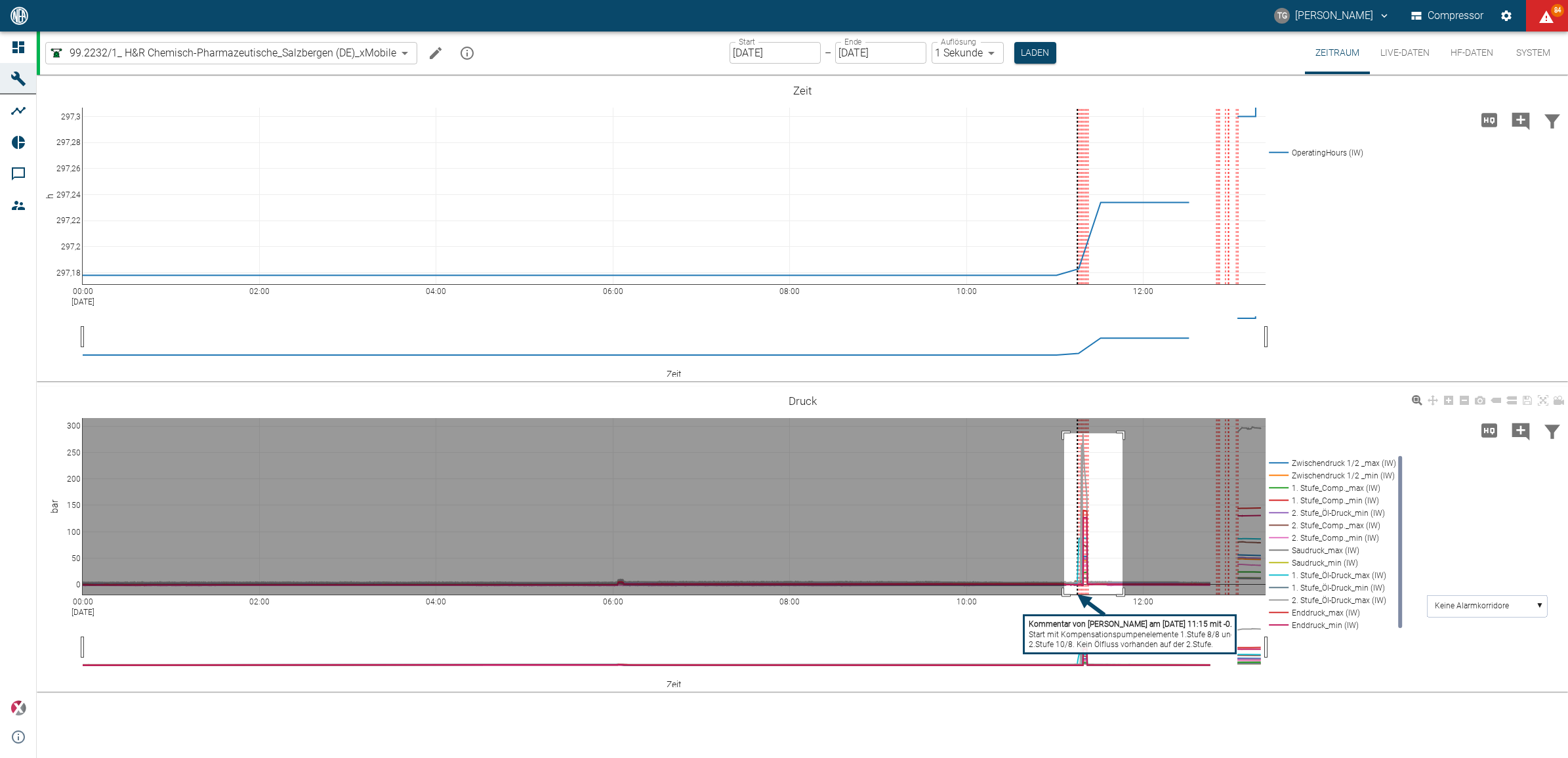
drag, startPoint x: 1064, startPoint y: 433, endPoint x: 1109, endPoint y: 601, distance: 173.9
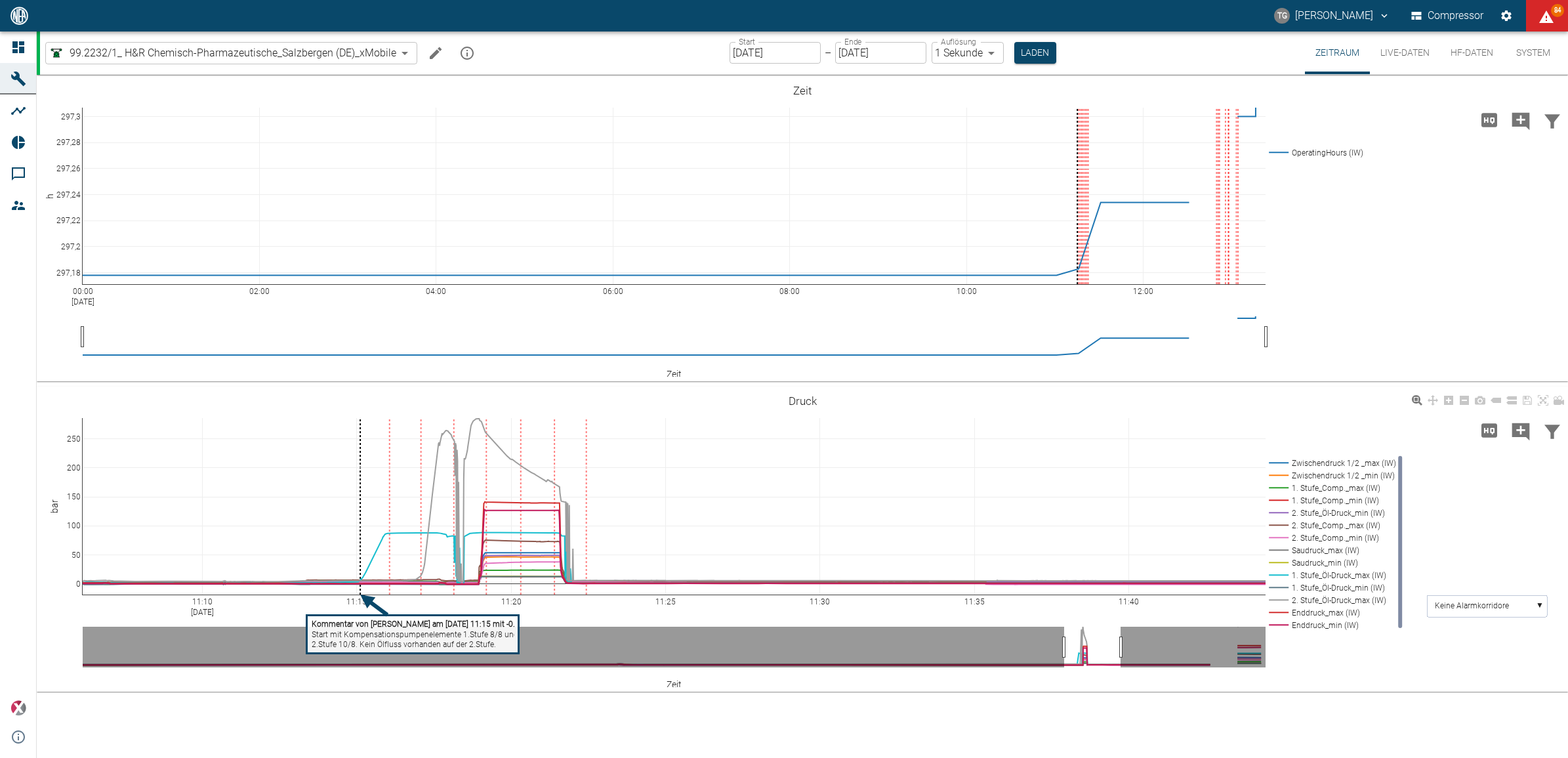
click at [365, 630] on tspan "Start mit Kompensationspumpenelemente 1.Stufe 8/8 und" at bounding box center [415, 634] width 206 height 9
drag, startPoint x: 841, startPoint y: 400, endPoint x: 456, endPoint y: 369, distance: 386.2
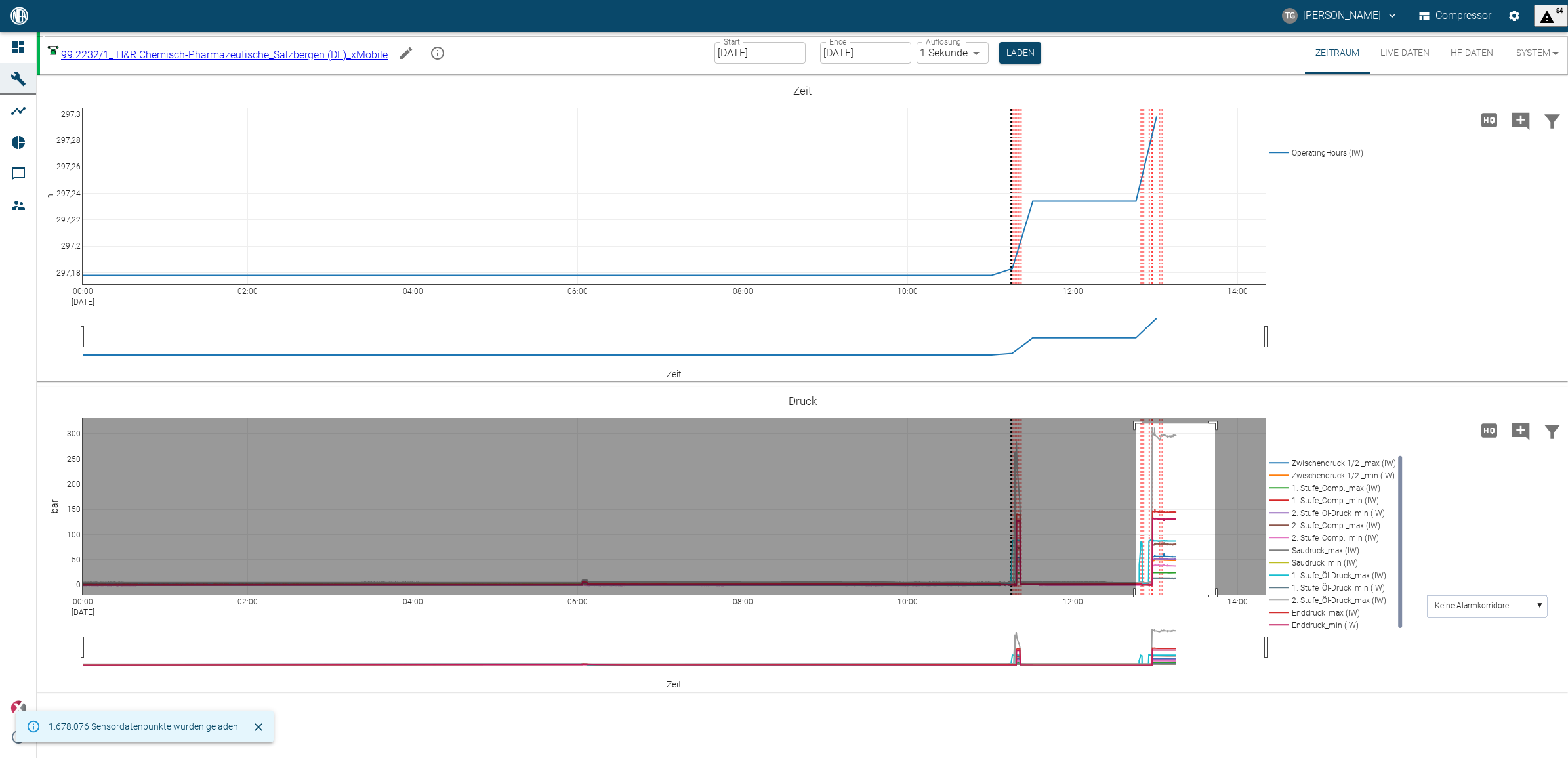
drag, startPoint x: 1136, startPoint y: 423, endPoint x: 1215, endPoint y: 609, distance: 202.1
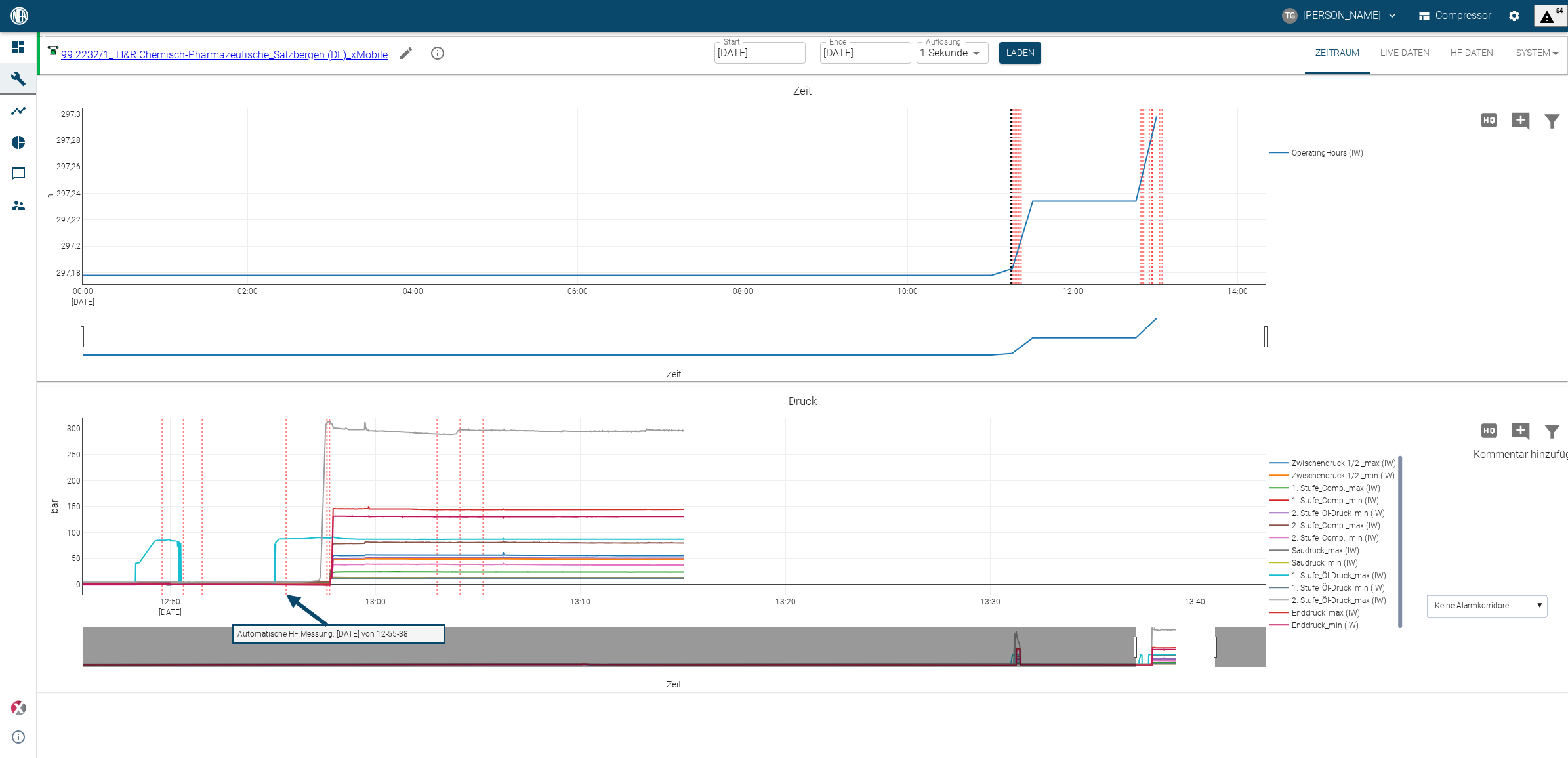
click at [1524, 427] on icon "Kommentar hinzufügen" at bounding box center [1521, 432] width 18 height 18
click at [1448, 434] on button "Weiter" at bounding box center [1454, 430] width 39 height 20
paste textarea "Start mit Kompensationspumpenelemente 1.Stufe 8/8 und 2.Stufe 10/8. Kein Ölflus…"
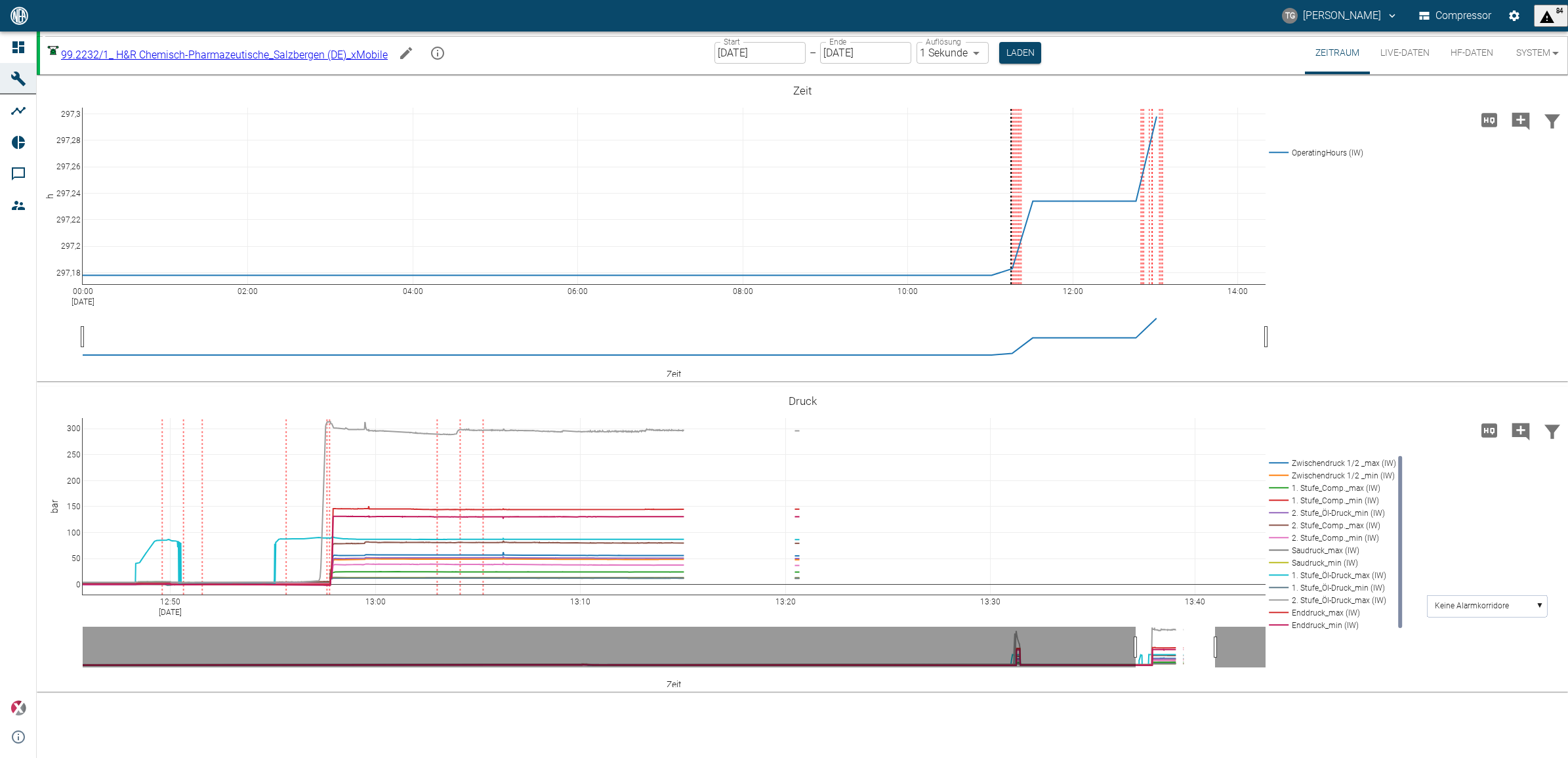
type textarea "Start mit Kompensationspumpenelemente 1.Stufe 8/8 und 2.Stufe 10/10."
click at [1551, 395] on link at bounding box center [1559, 401] width 16 height 15
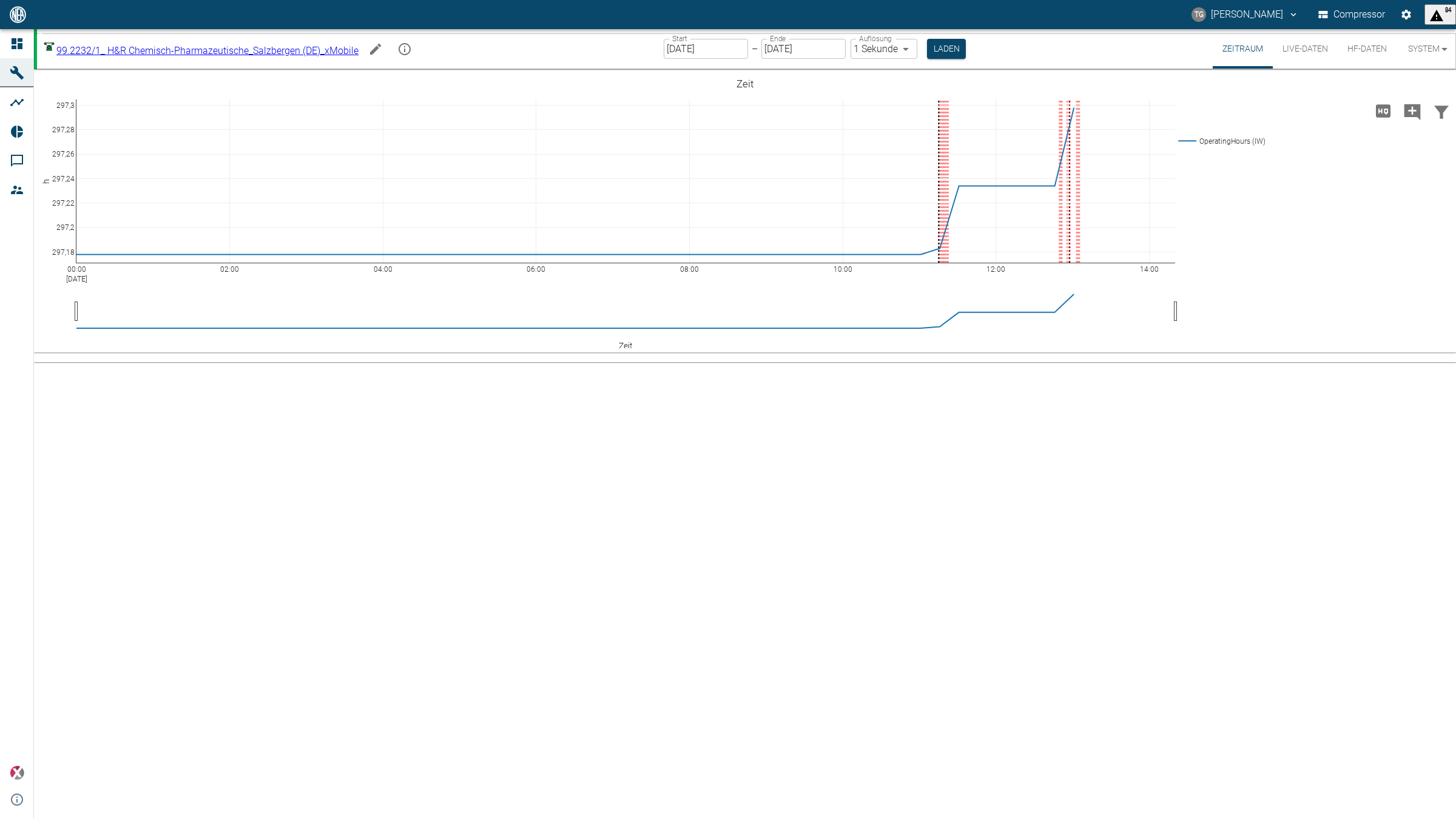
drag, startPoint x: 1436, startPoint y: 4, endPoint x: 1136, endPoint y: 583, distance: 652.1
click at [1449, 366] on icon at bounding box center [1467, 370] width 10 height 10
click at [1449, 366] on icon at bounding box center [1482, 370] width 10 height 8
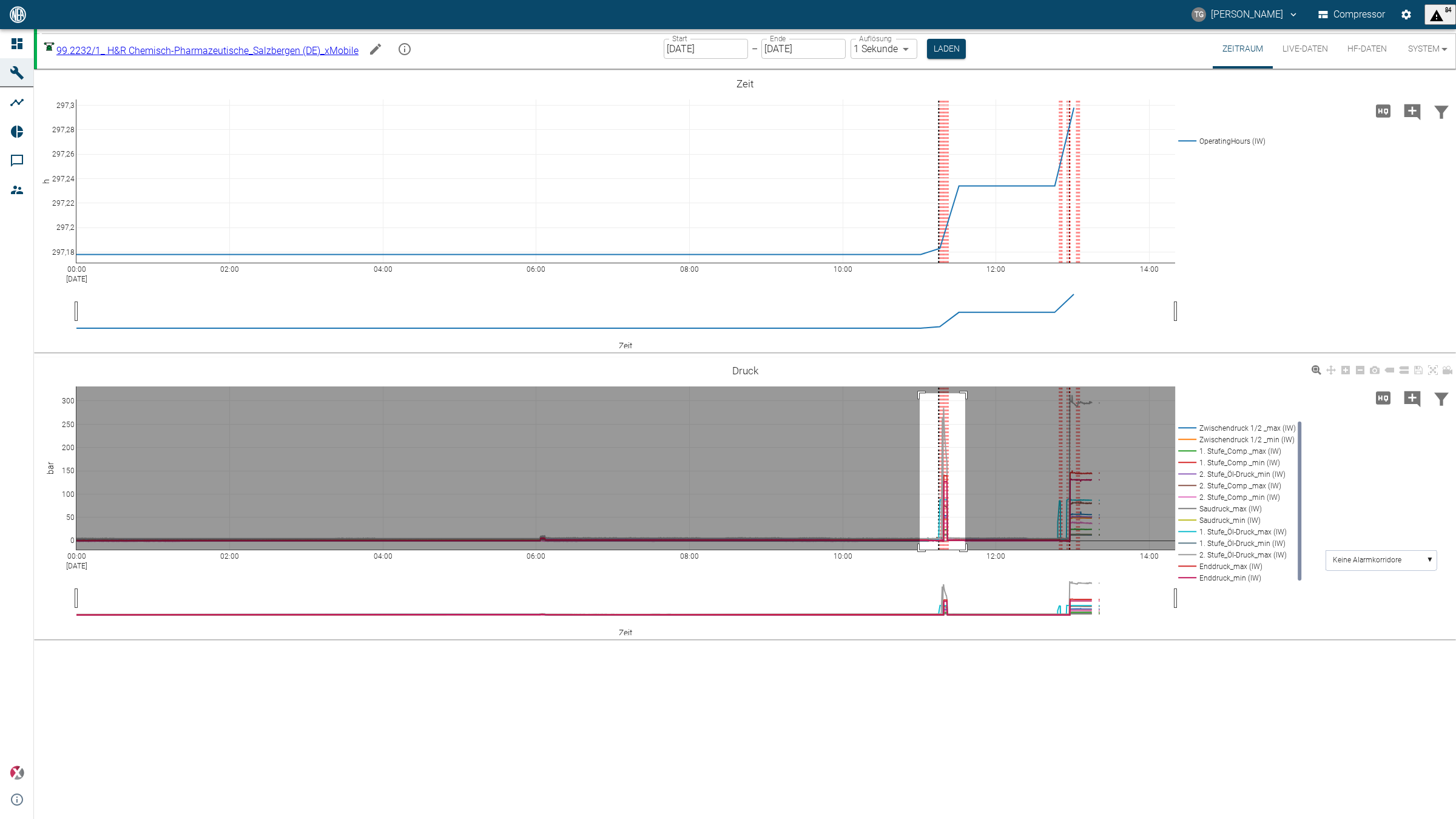
drag, startPoint x: 920, startPoint y: 393, endPoint x: 1218, endPoint y: 487, distance: 312.5
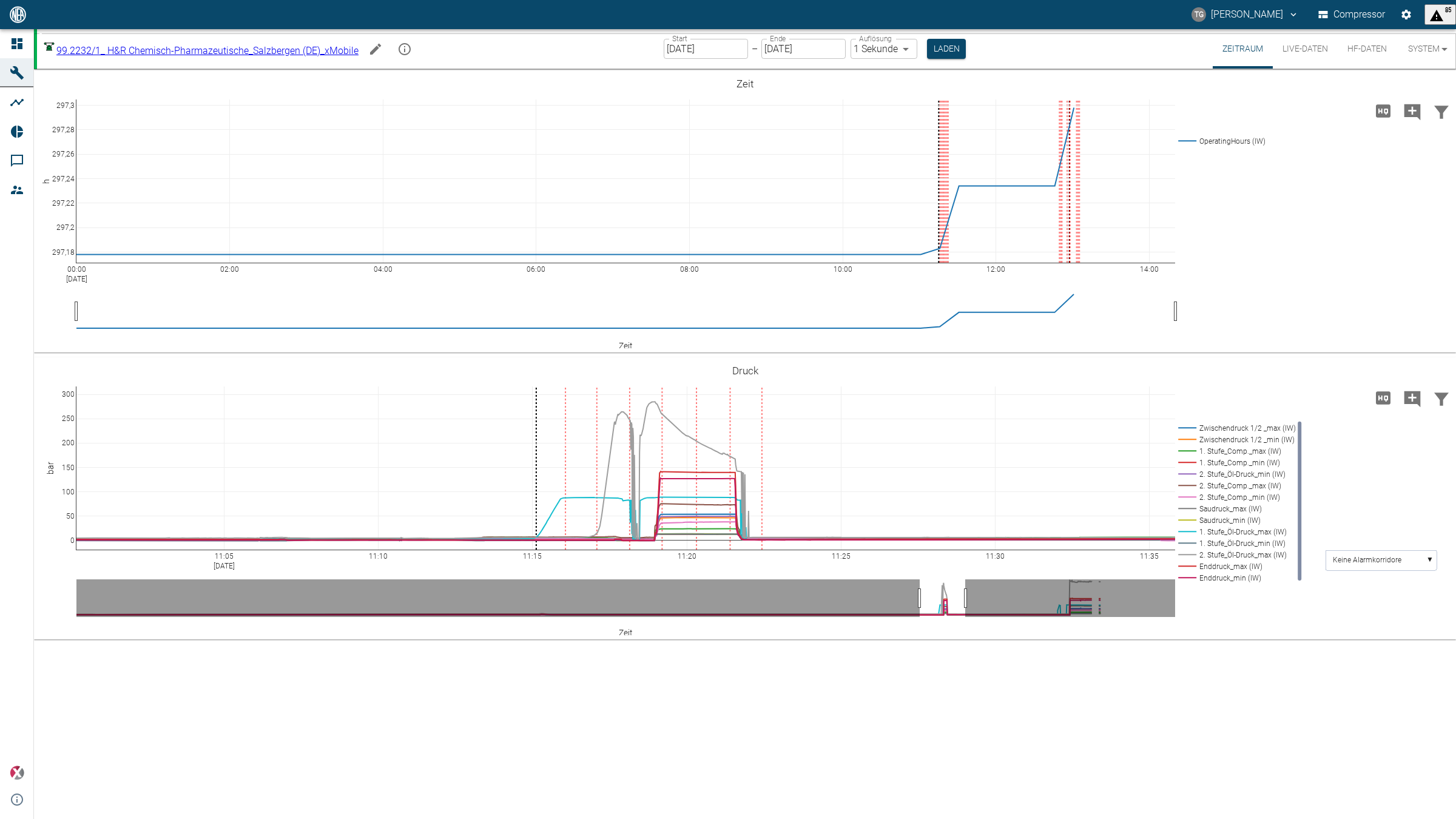
type textarea "Start mit Kompensationspumpenelemente 1.Stufe 8/8 und 2.Stufe 10/8. Kein Ölflus…"
click at [1435, 368] on icon at bounding box center [1433, 370] width 10 height 10
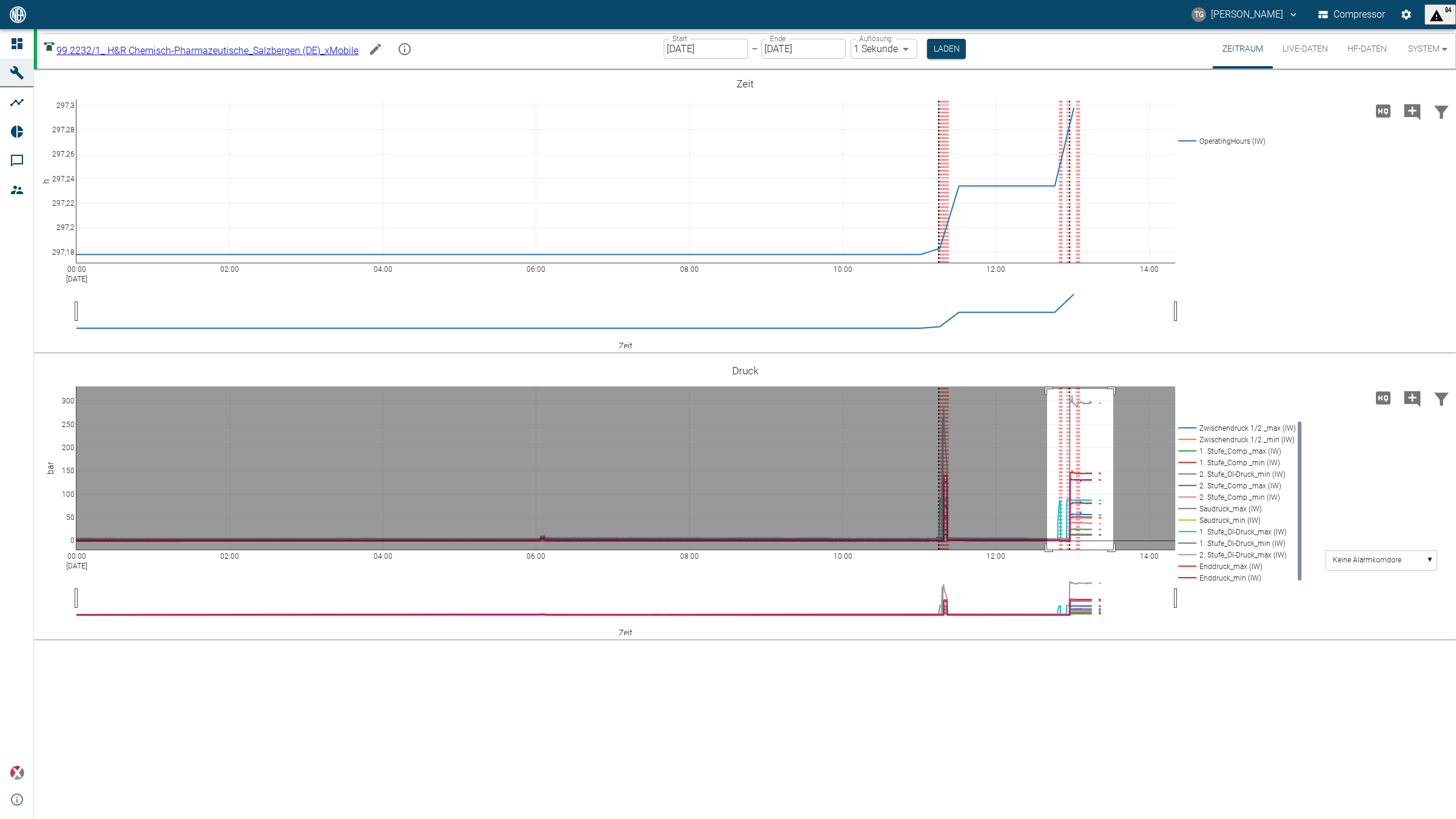
drag, startPoint x: 1047, startPoint y: 389, endPoint x: 1113, endPoint y: 557, distance: 180.5
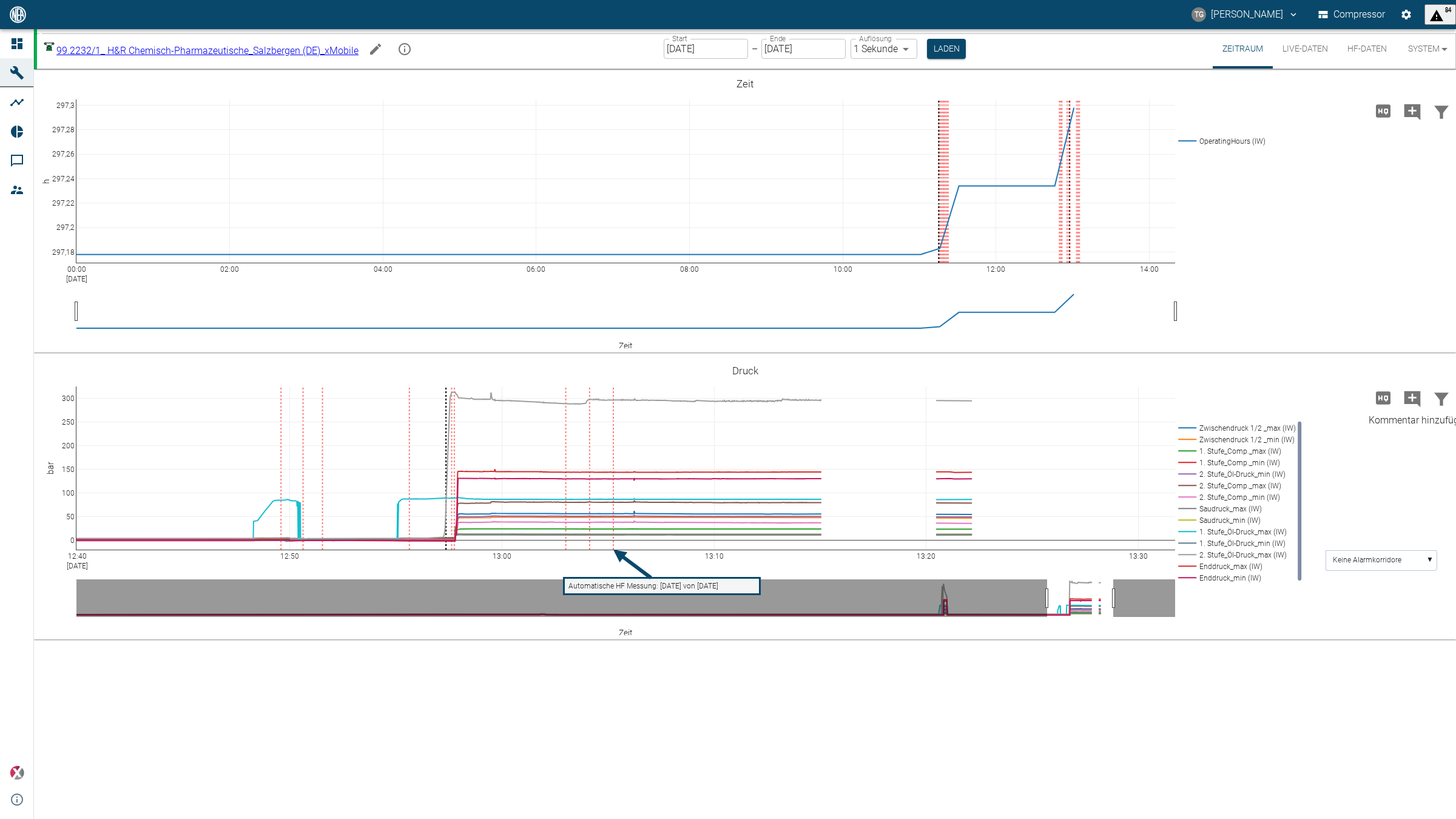
click at [1414, 396] on icon "Kommentar hinzufügen" at bounding box center [1412, 399] width 19 height 20
click at [1332, 402] on button "Weiter" at bounding box center [1350, 398] width 36 height 18
type textarea "Ölmengen 1.Stufe 280ml / 2.Stufe 140ml bei 345min-1."
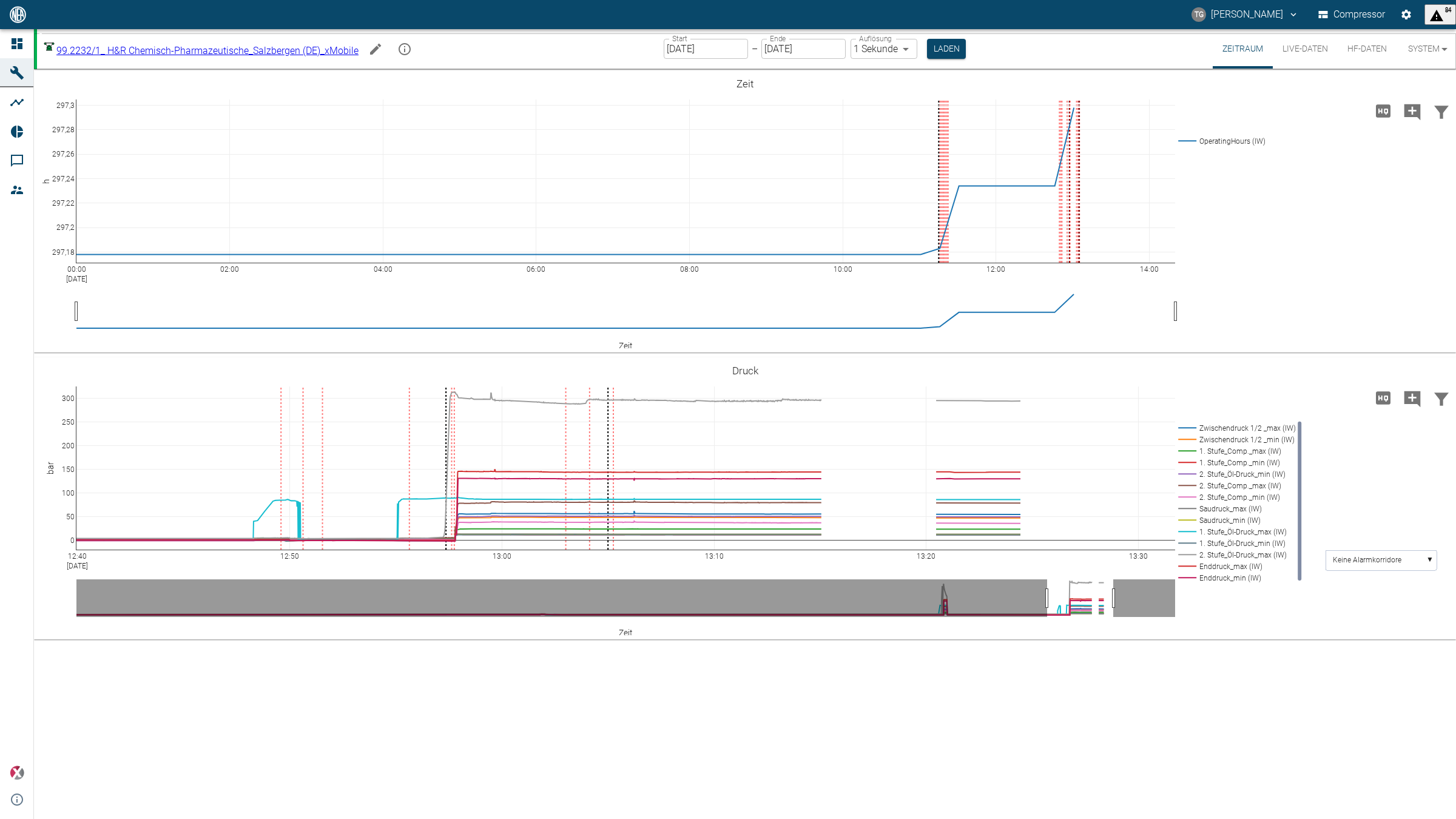
click at [1015, 0] on div "TG Thomas Gregoir Compressor 84" at bounding box center [728, 15] width 1456 height 29
click at [954, 54] on button "Laden" at bounding box center [946, 49] width 39 height 20
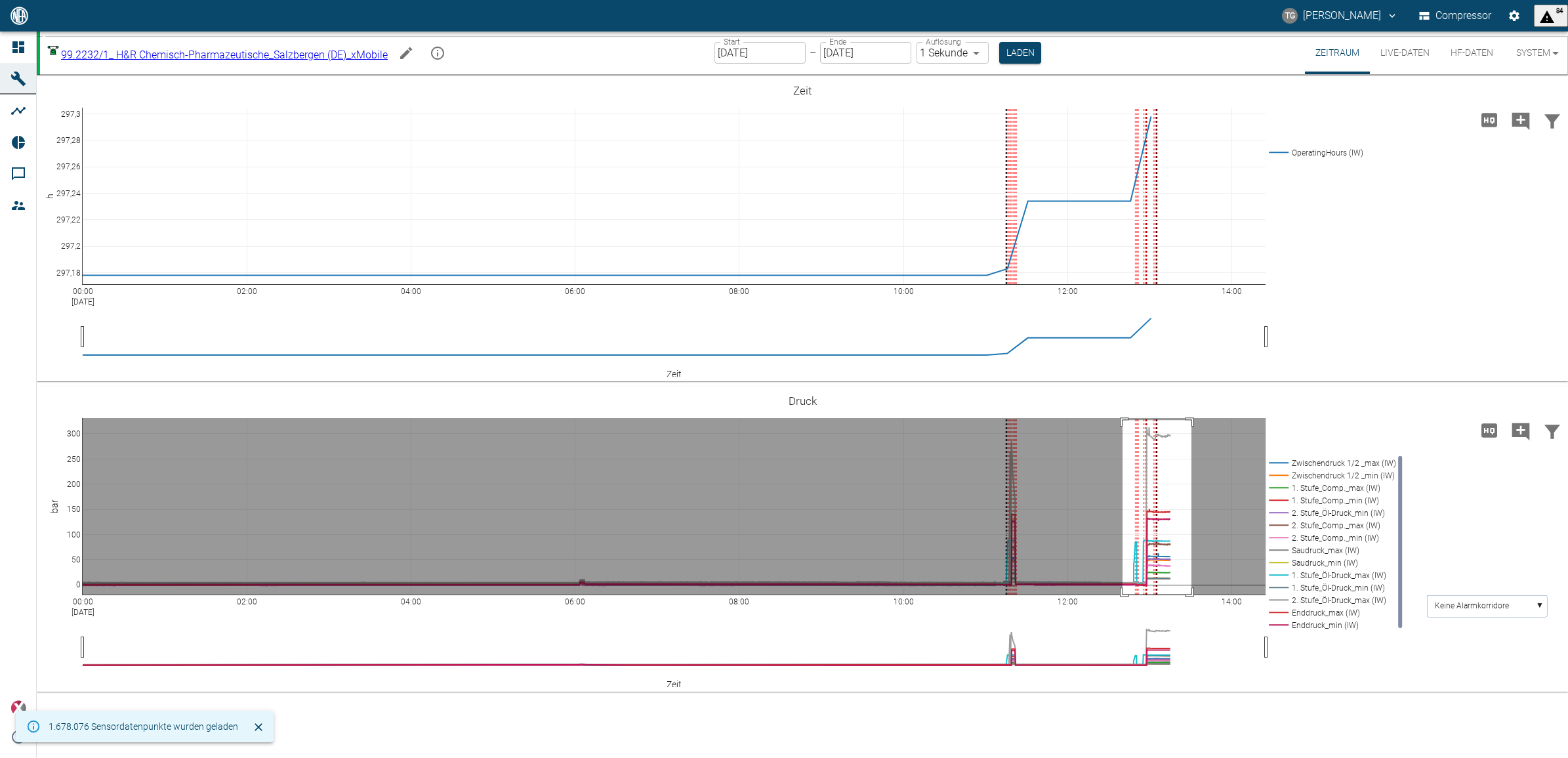
drag, startPoint x: 1123, startPoint y: 420, endPoint x: 1191, endPoint y: 594, distance: 186.8
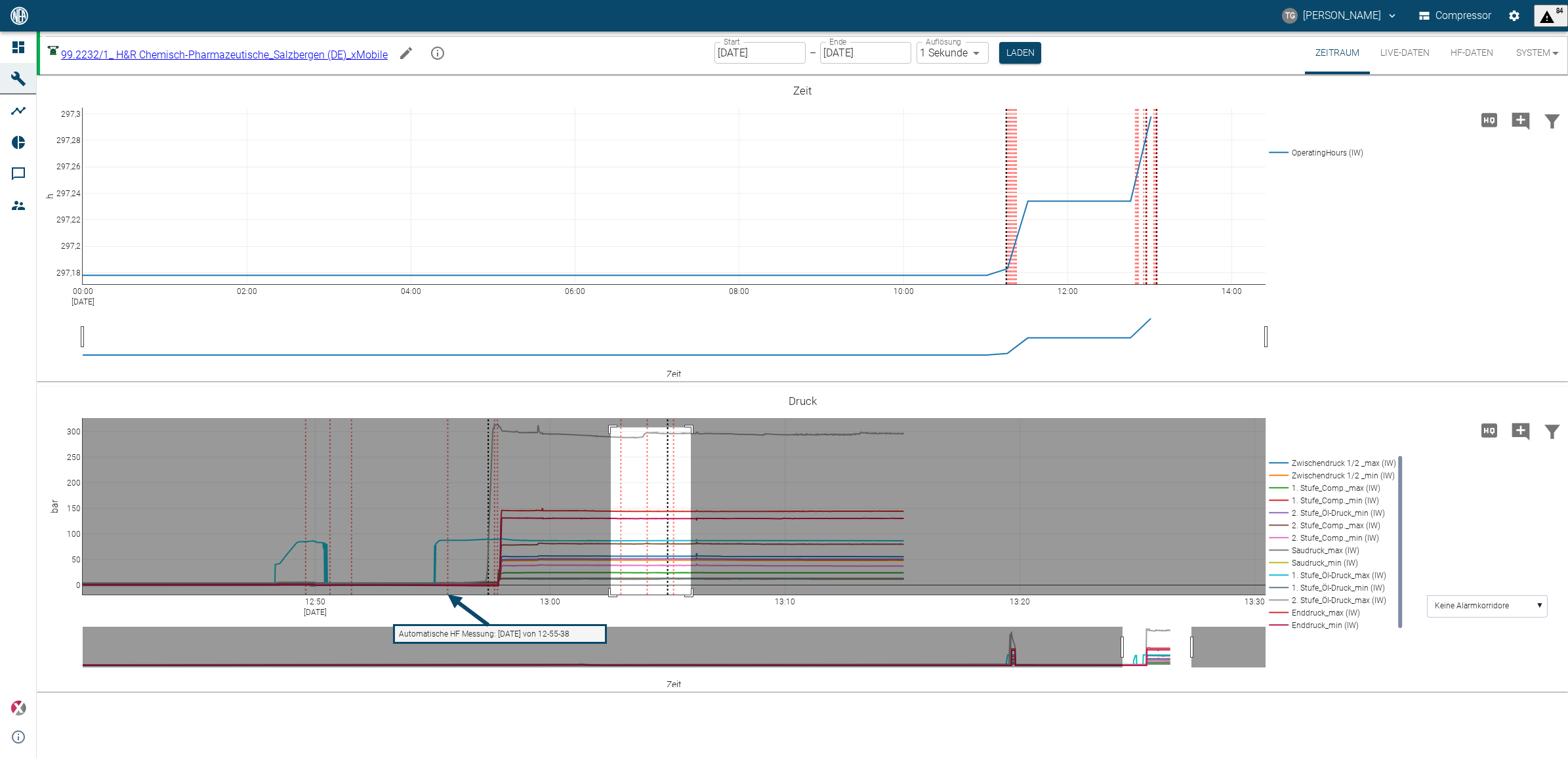
drag, startPoint x: 611, startPoint y: 427, endPoint x: 691, endPoint y: 602, distance: 192.4
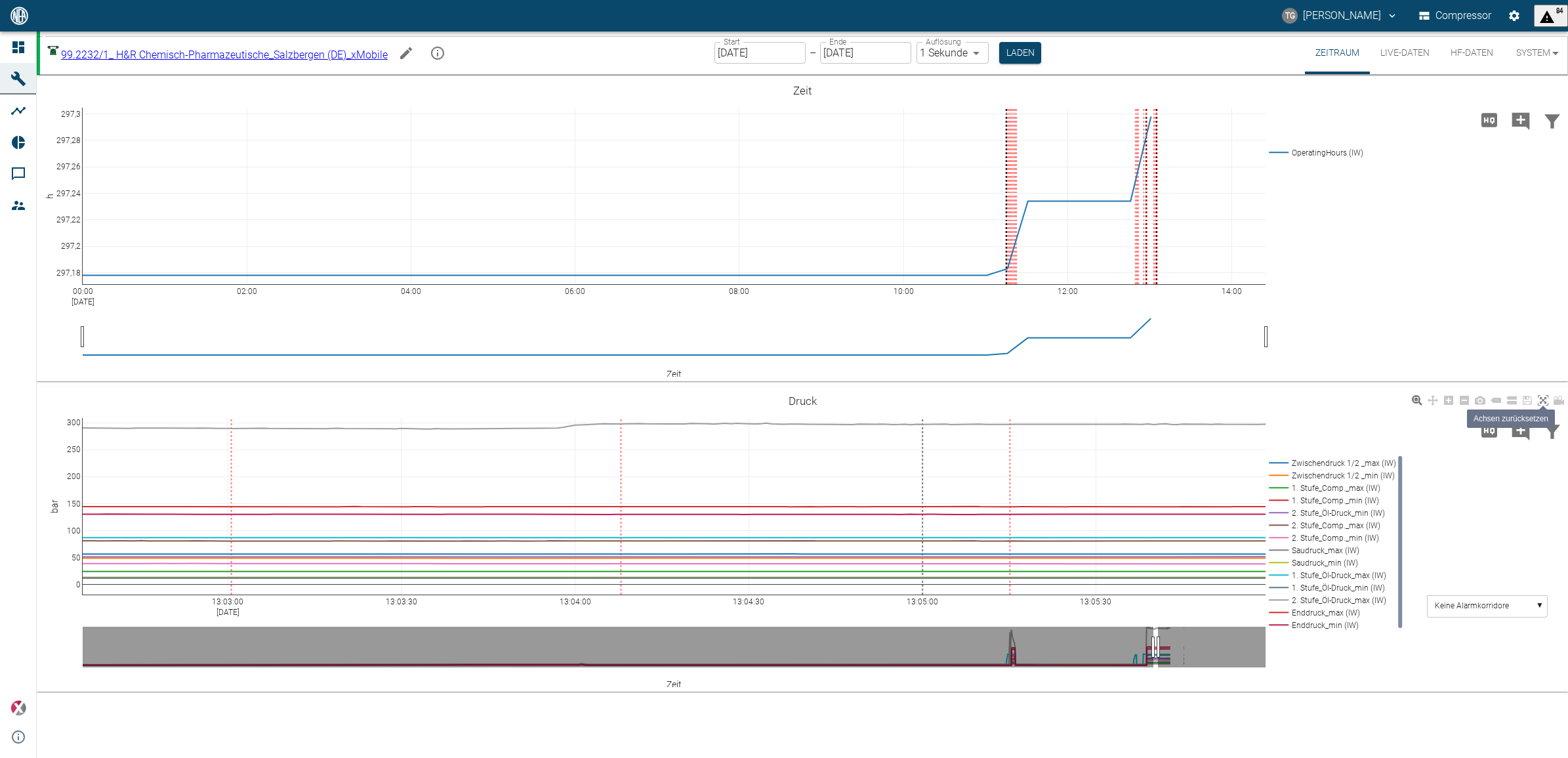
click at [1541, 404] on icon at bounding box center [1543, 400] width 11 height 11
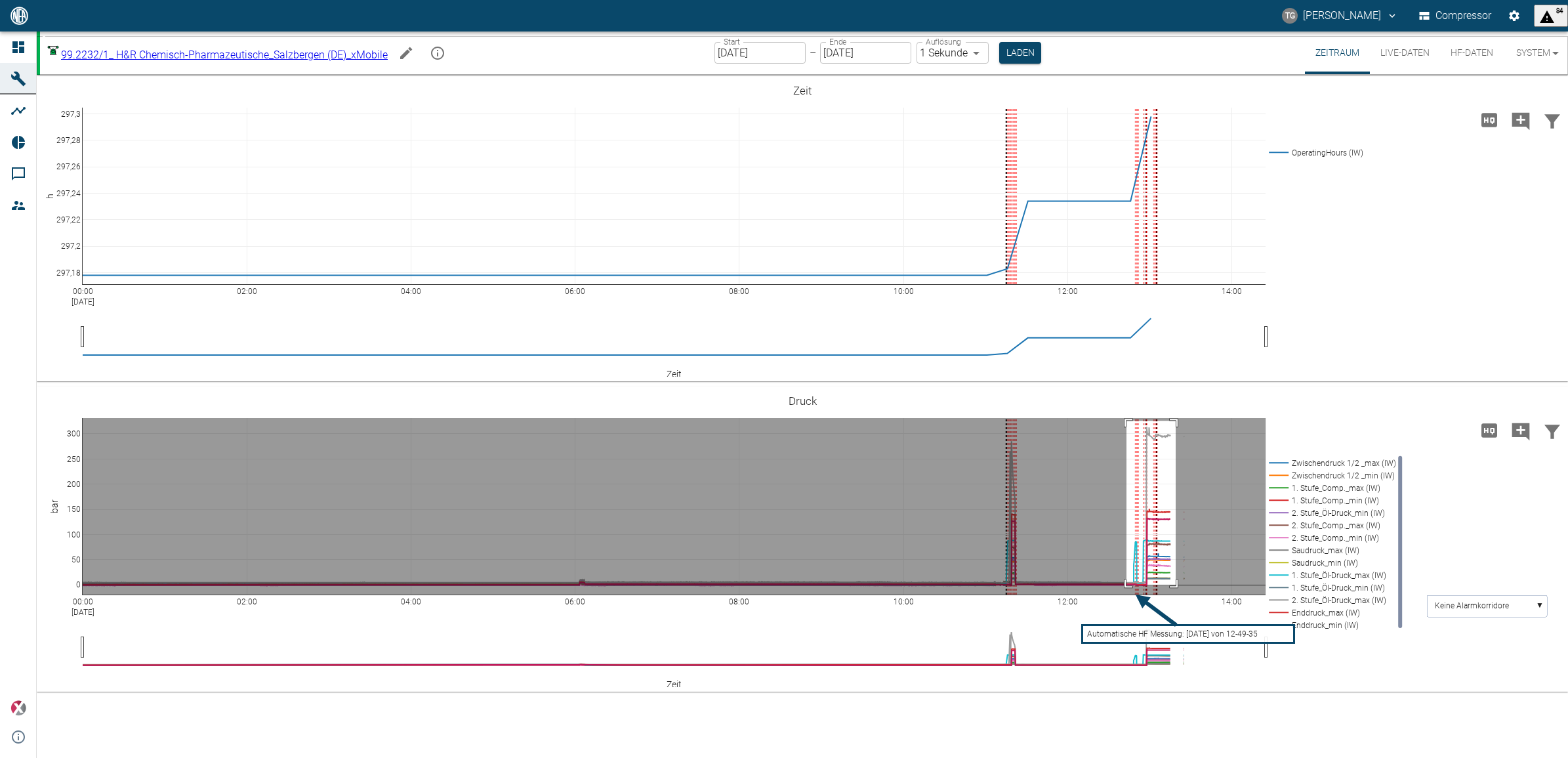
drag, startPoint x: 1127, startPoint y: 420, endPoint x: 1176, endPoint y: 585, distance: 172.1
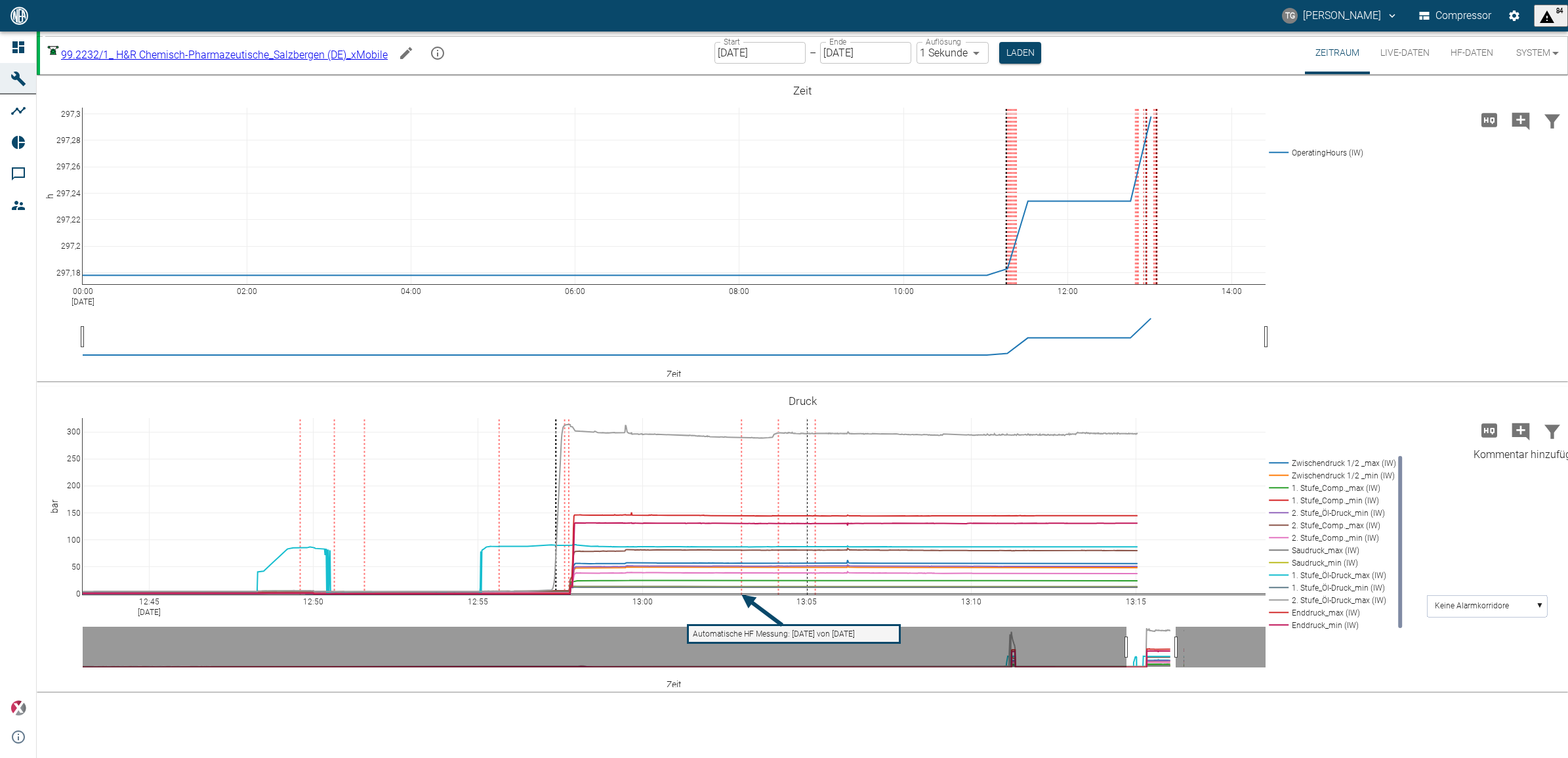
click at [1521, 433] on icon "Kommentar hinzufügen" at bounding box center [1521, 432] width 21 height 21
click at [1435, 426] on button "Weiter" at bounding box center [1454, 430] width 39 height 20
type textarea "K"
type textarea "Öldruck 2.Stufe wurde nachreguliert."
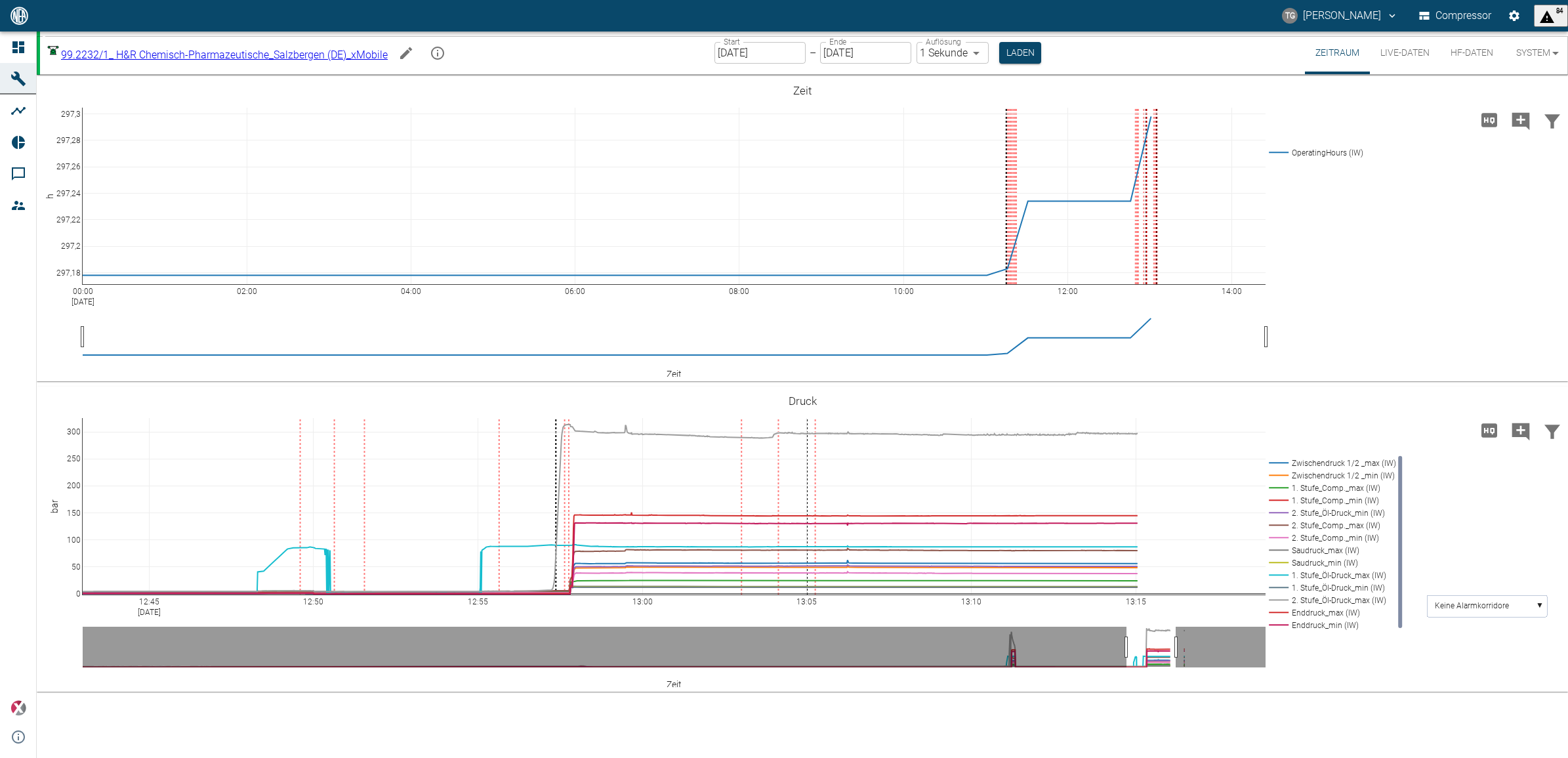
click at [1544, 400] on icon at bounding box center [1543, 400] width 11 height 11
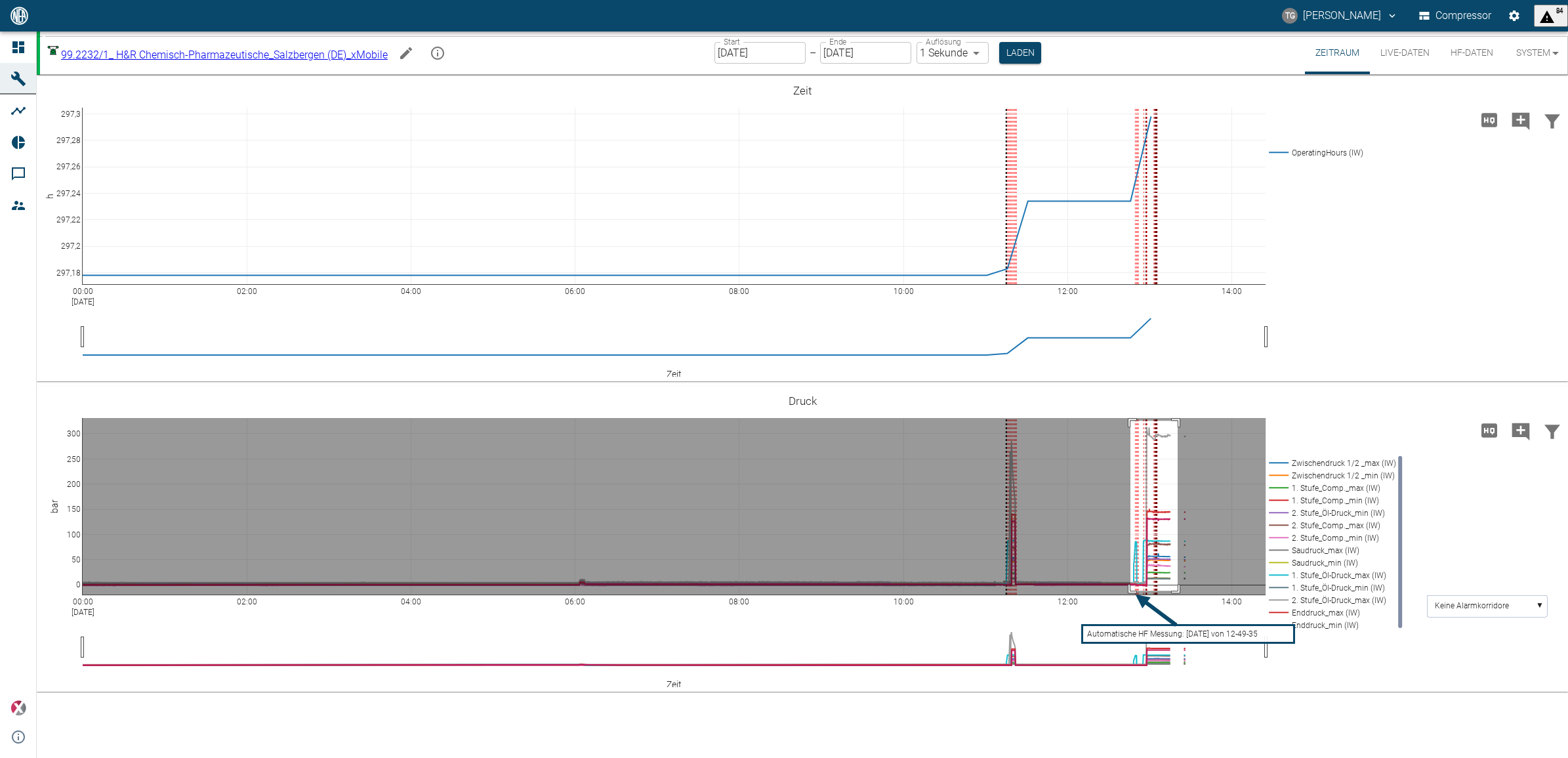
drag, startPoint x: 1130, startPoint y: 420, endPoint x: 1178, endPoint y: 591, distance: 177.6
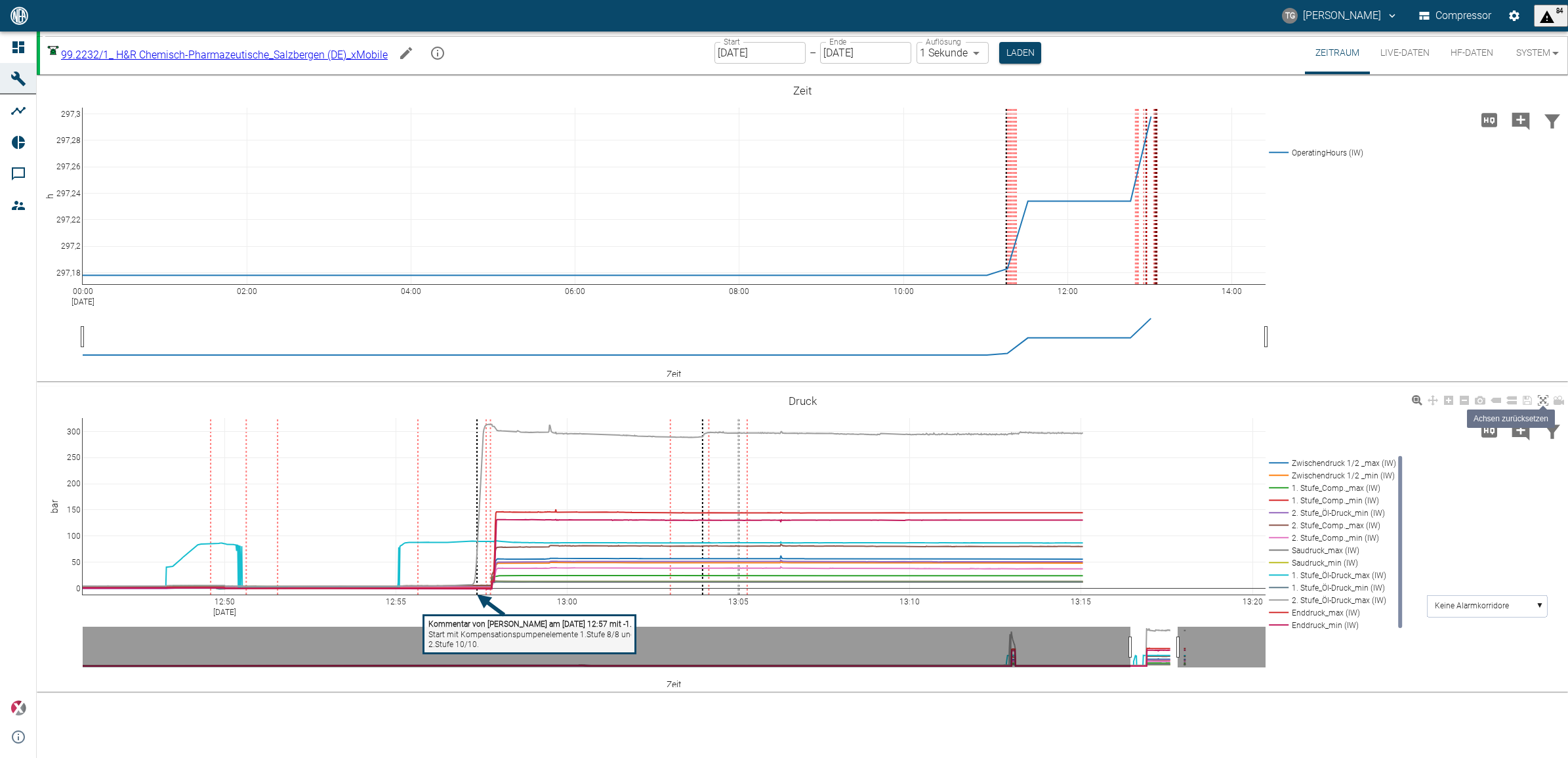
click at [1546, 398] on icon at bounding box center [1543, 400] width 11 height 11
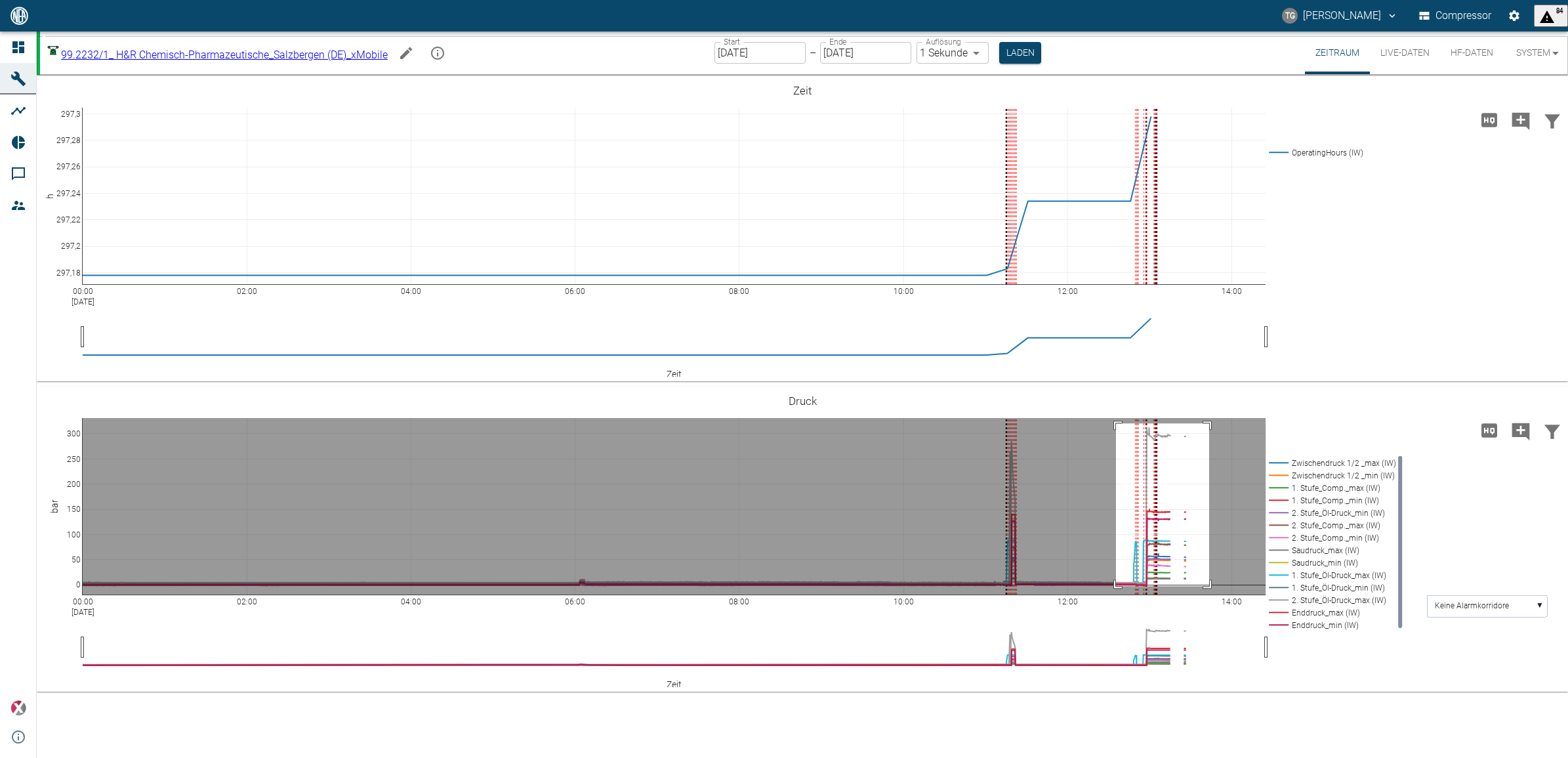
drag, startPoint x: 1116, startPoint y: 423, endPoint x: 1210, endPoint y: 586, distance: 188.2
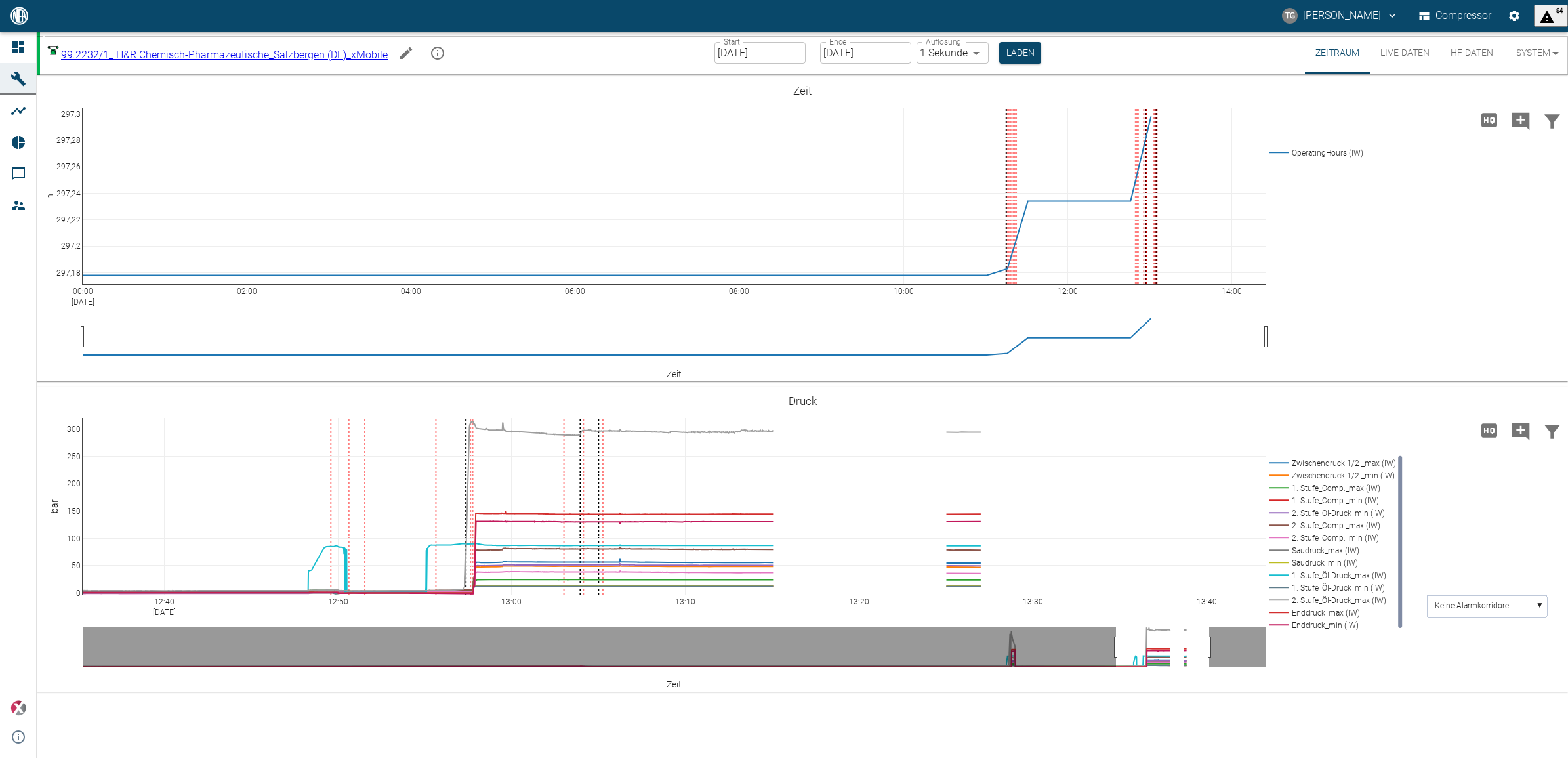
click at [555, 721] on div "00:00 Sep 15, 2025 02:00 04:00 06:00 08:00 10:00 12:00 14:00 297,18 297,2 297,2…" at bounding box center [802, 416] width 1531 height 683
click at [1544, 402] on icon at bounding box center [1543, 400] width 11 height 11
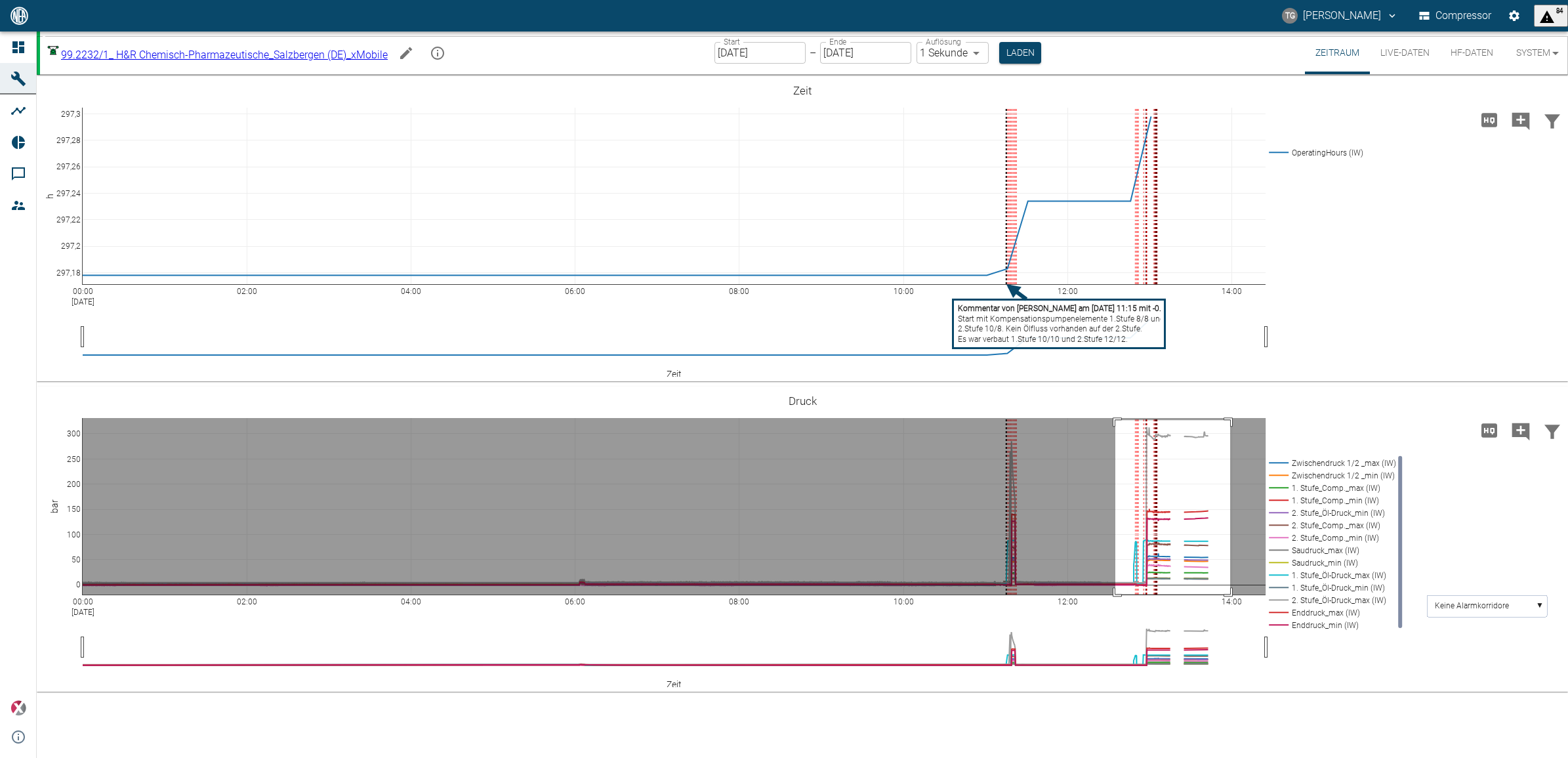
drag, startPoint x: 1115, startPoint y: 420, endPoint x: 1231, endPoint y: 594, distance: 209.1
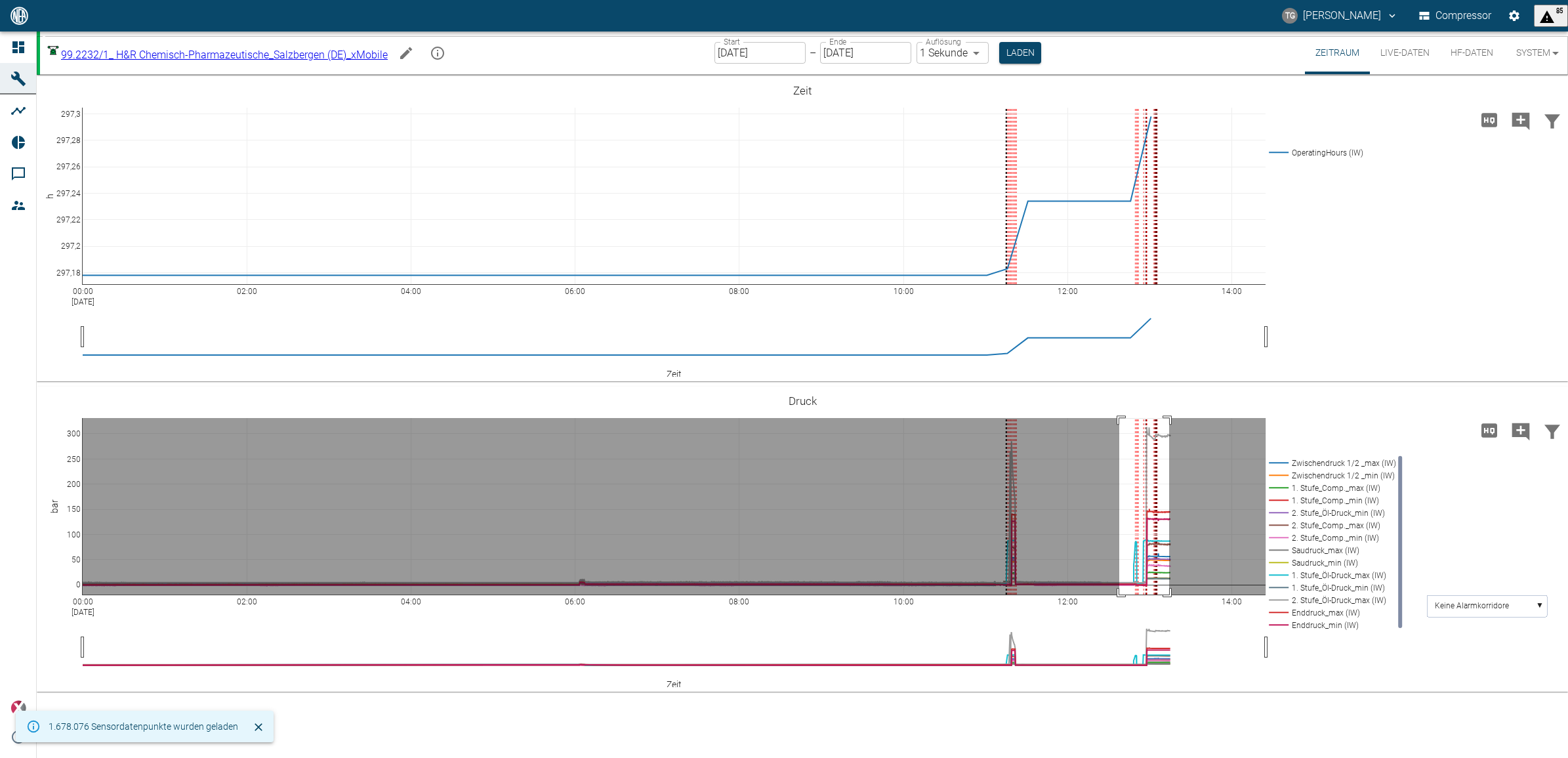
drag, startPoint x: 1119, startPoint y: 418, endPoint x: 1173, endPoint y: 601, distance: 190.8
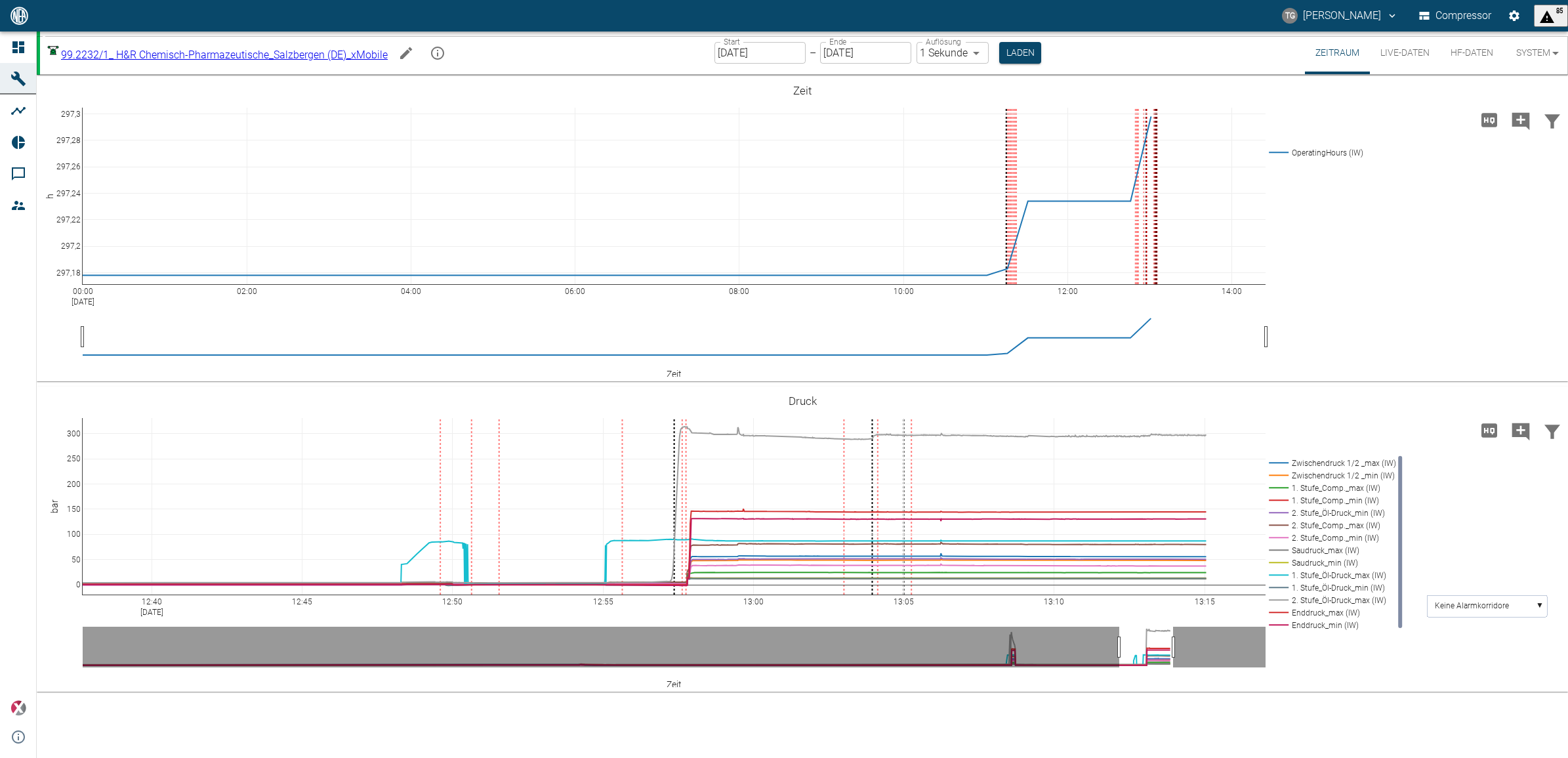
click at [1404, 54] on button "Live-Daten" at bounding box center [1405, 53] width 70 height 43
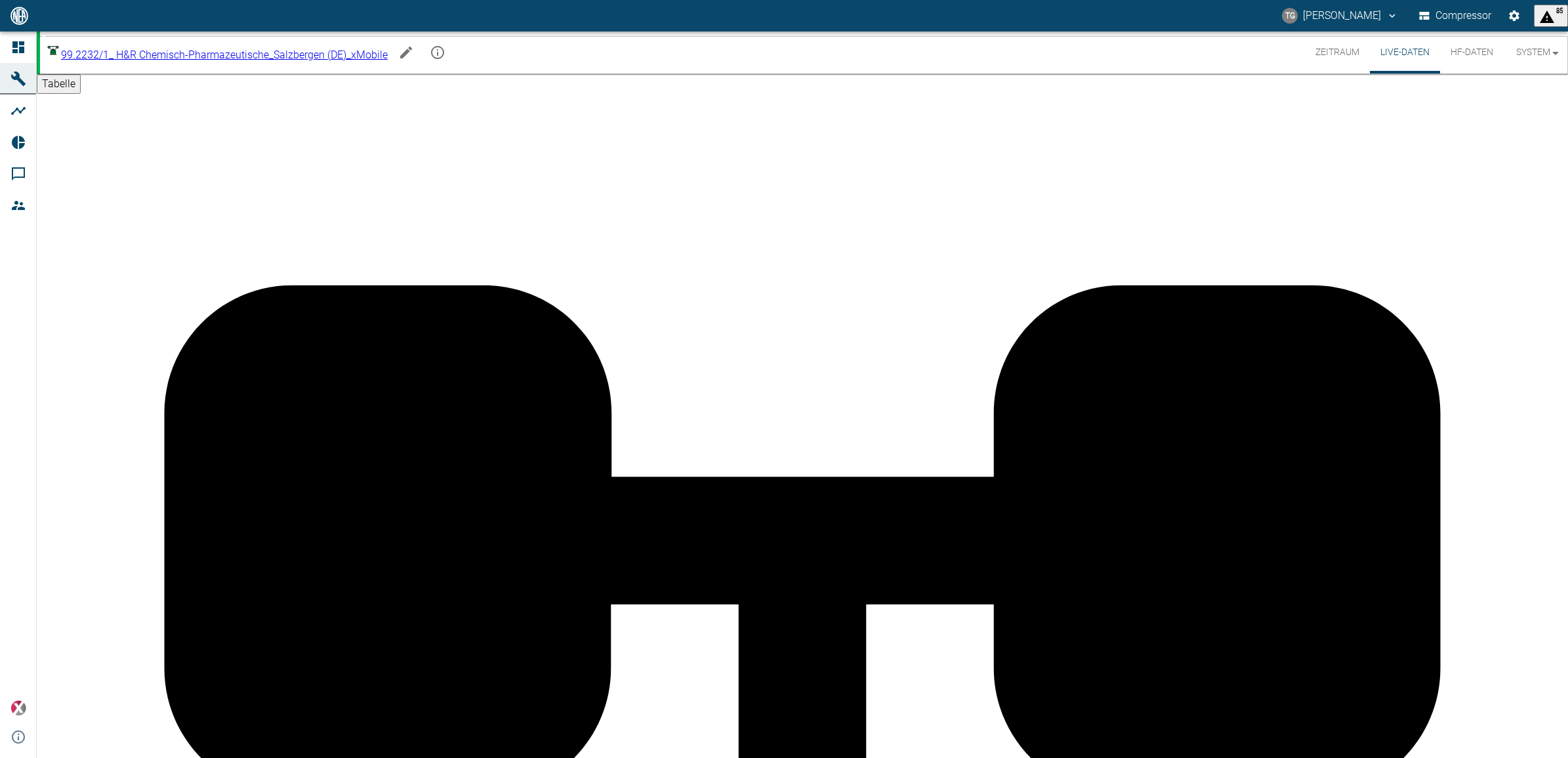
click at [1338, 59] on button "Zeitraum" at bounding box center [1338, 53] width 65 height 42
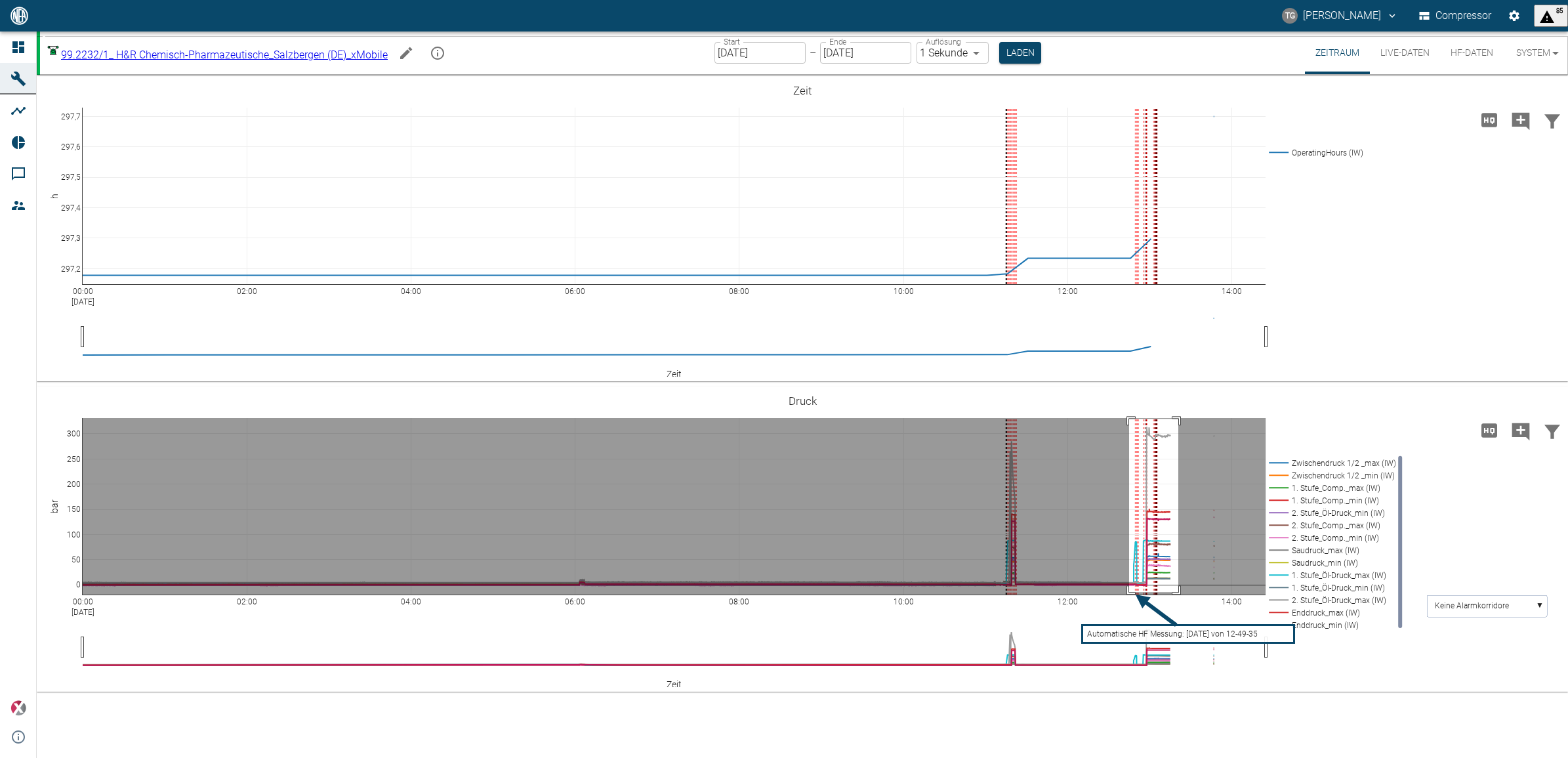
drag, startPoint x: 1129, startPoint y: 419, endPoint x: 1179, endPoint y: 592, distance: 180.1
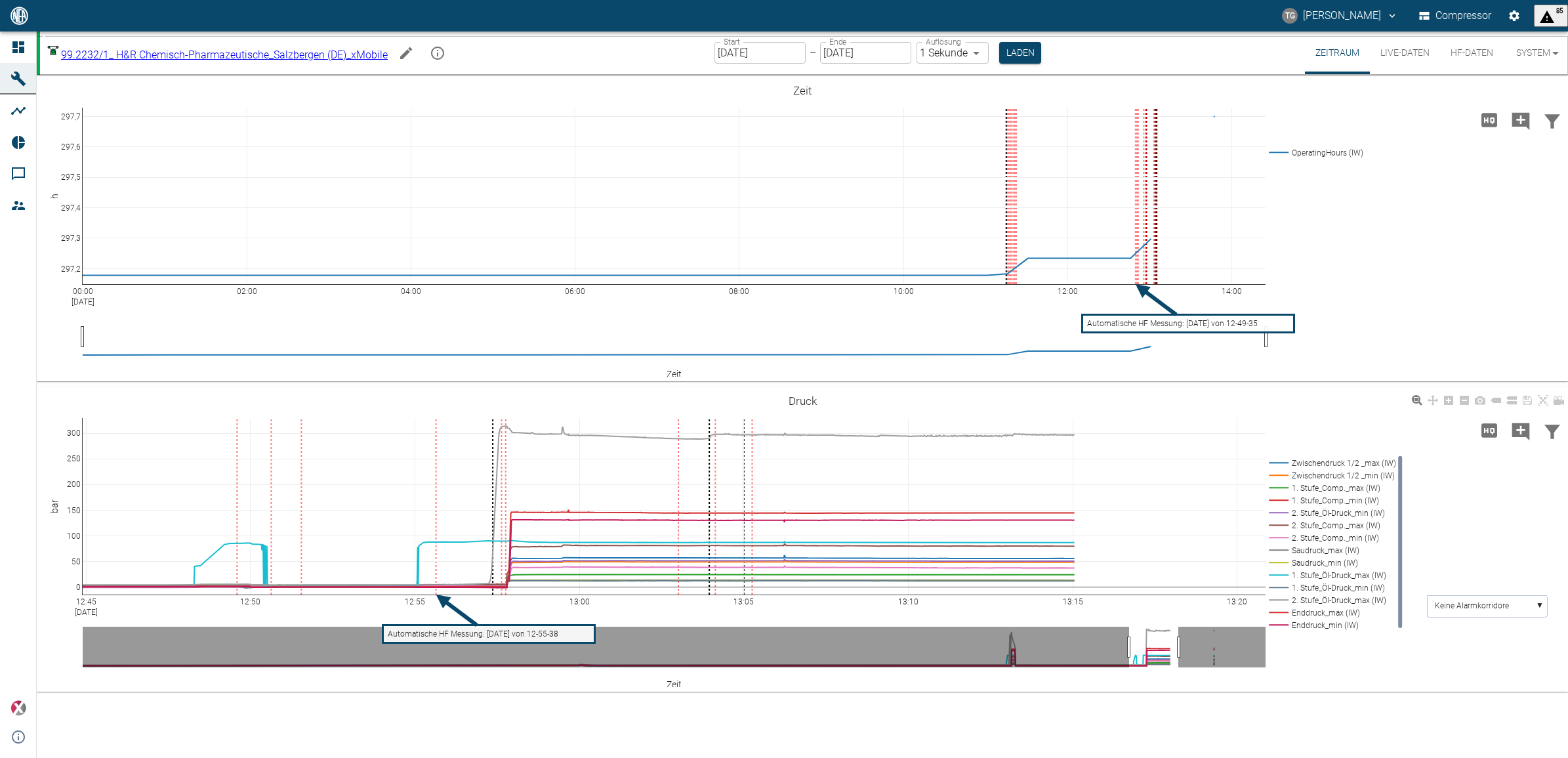
click at [1277, 461] on rect at bounding box center [1330, 463] width 129 height 13
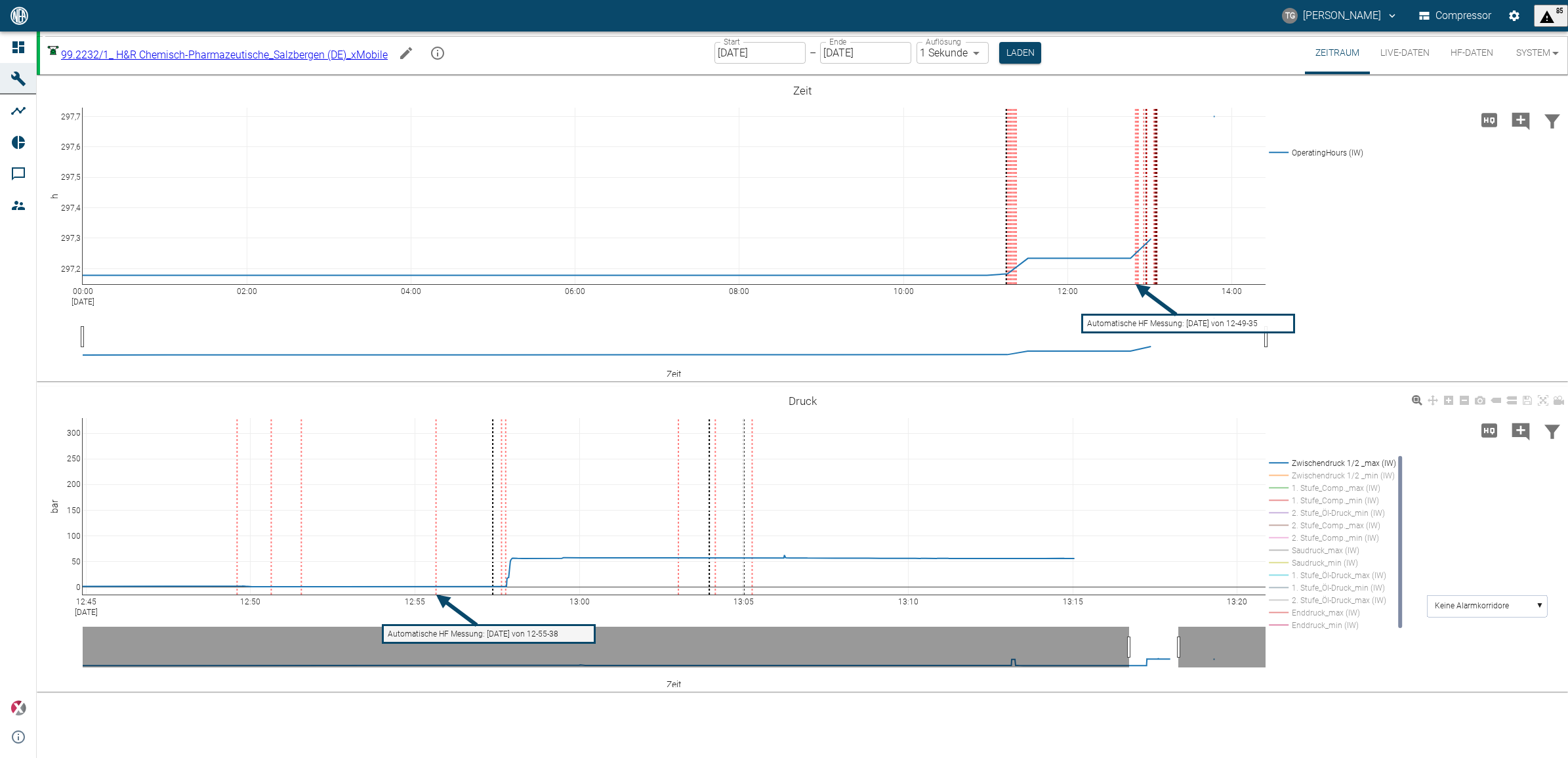
click at [1281, 488] on rect at bounding box center [1330, 488] width 129 height 13
click at [1275, 572] on rect at bounding box center [1330, 575] width 129 height 13
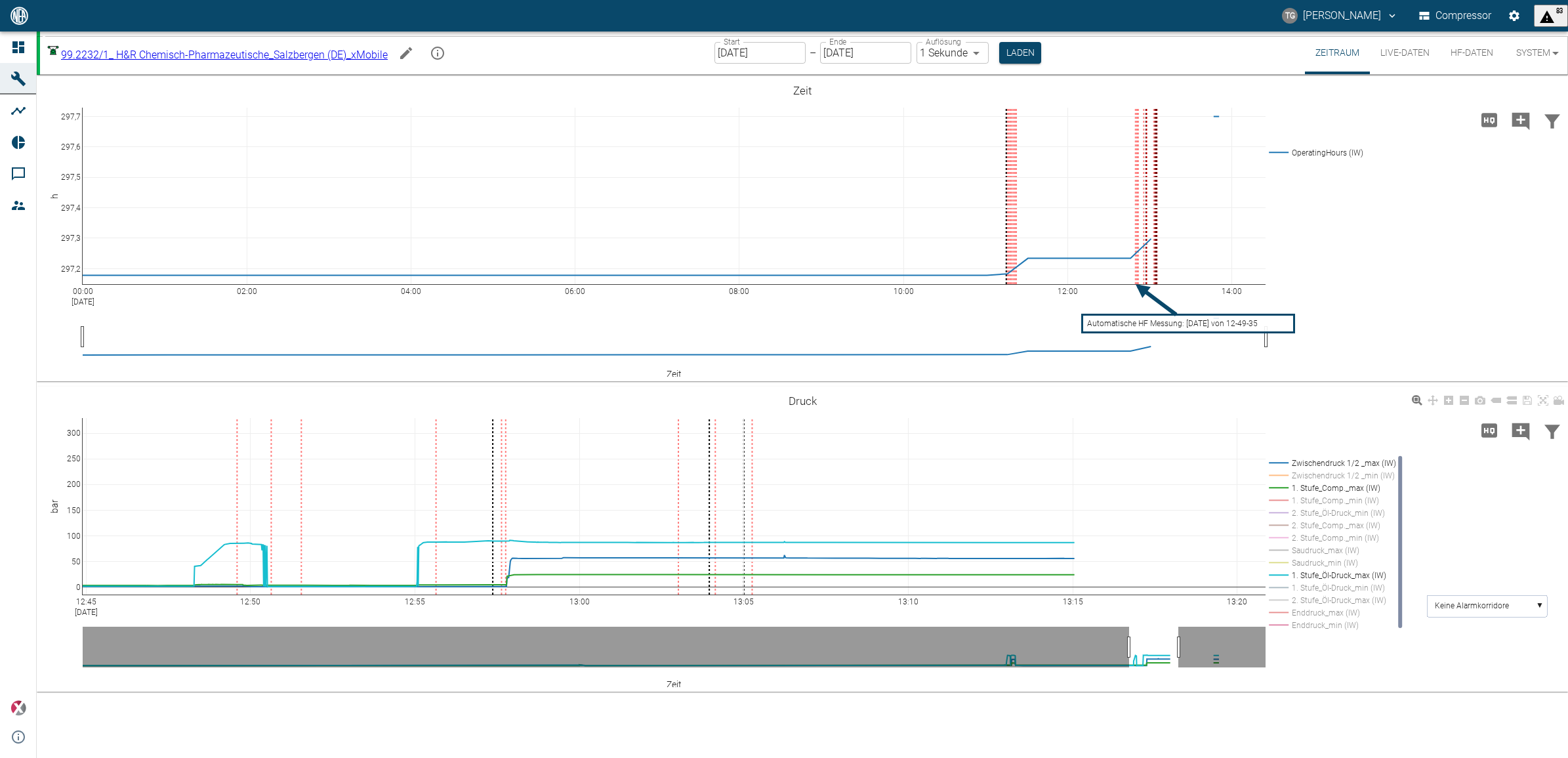
click at [1280, 484] on rect at bounding box center [1330, 488] width 129 height 13
click at [1297, 472] on rect at bounding box center [1330, 475] width 129 height 13
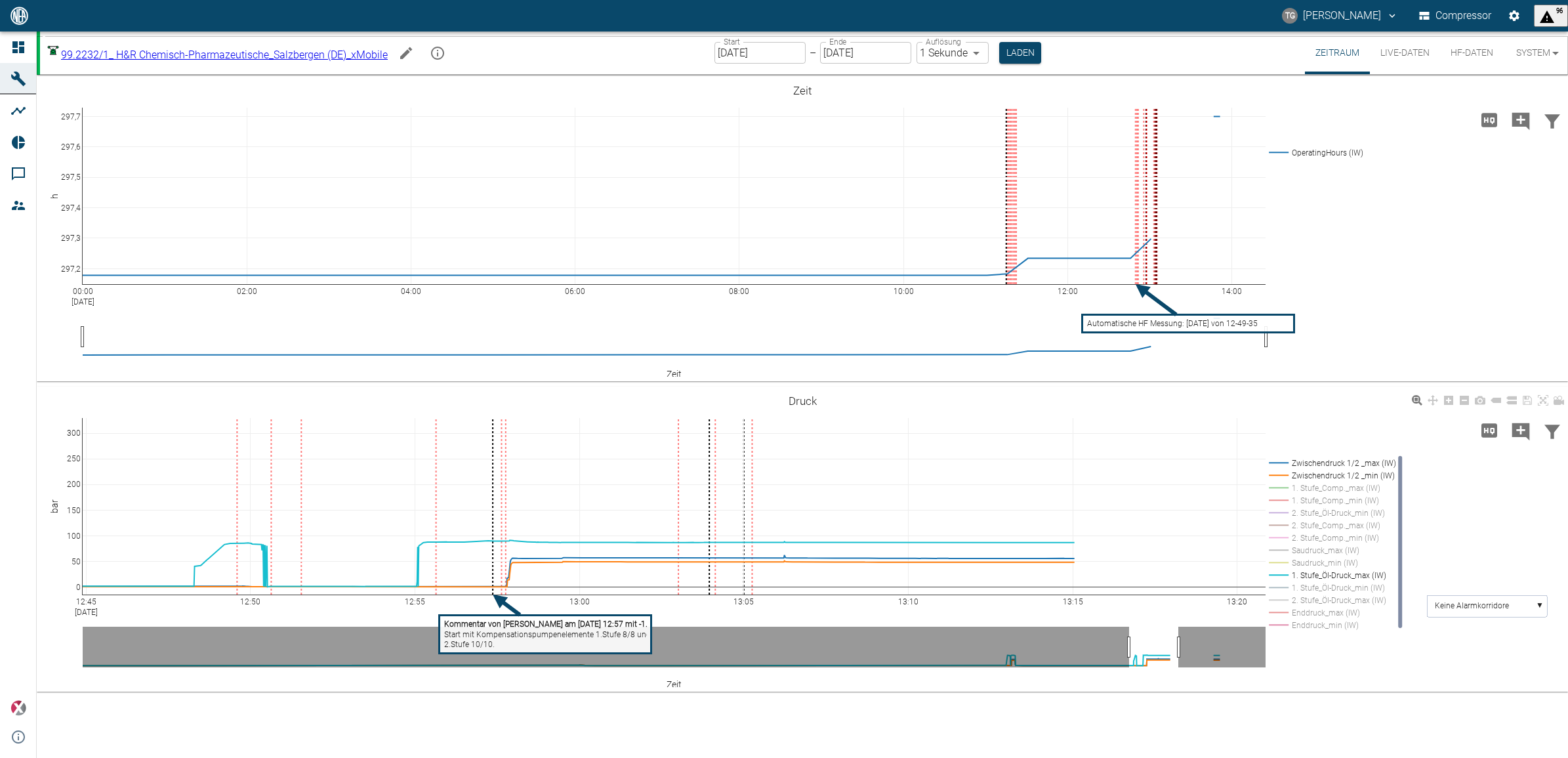
click at [1542, 404] on icon at bounding box center [1543, 400] width 11 height 11
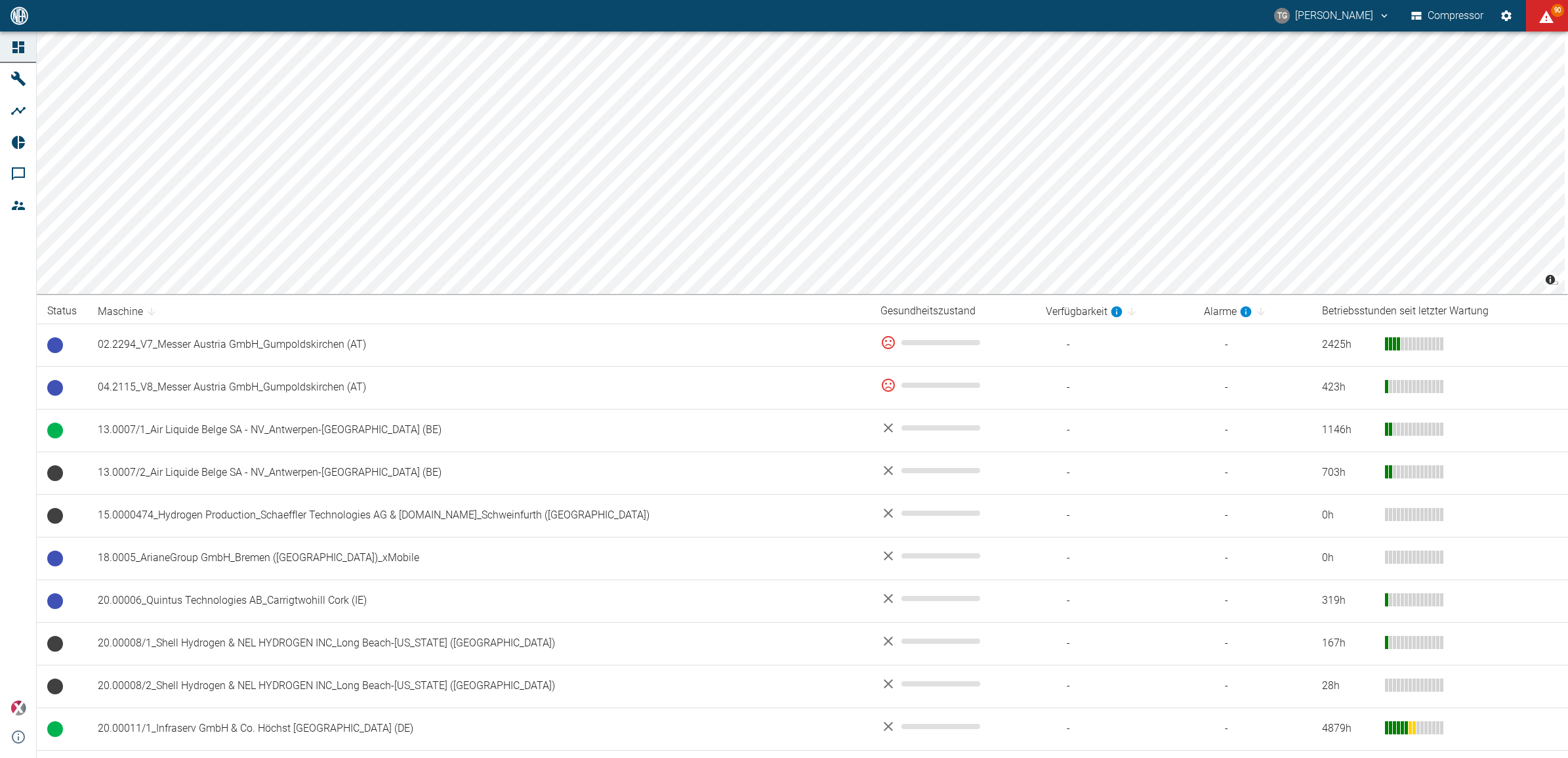
scroll to position [808, 0]
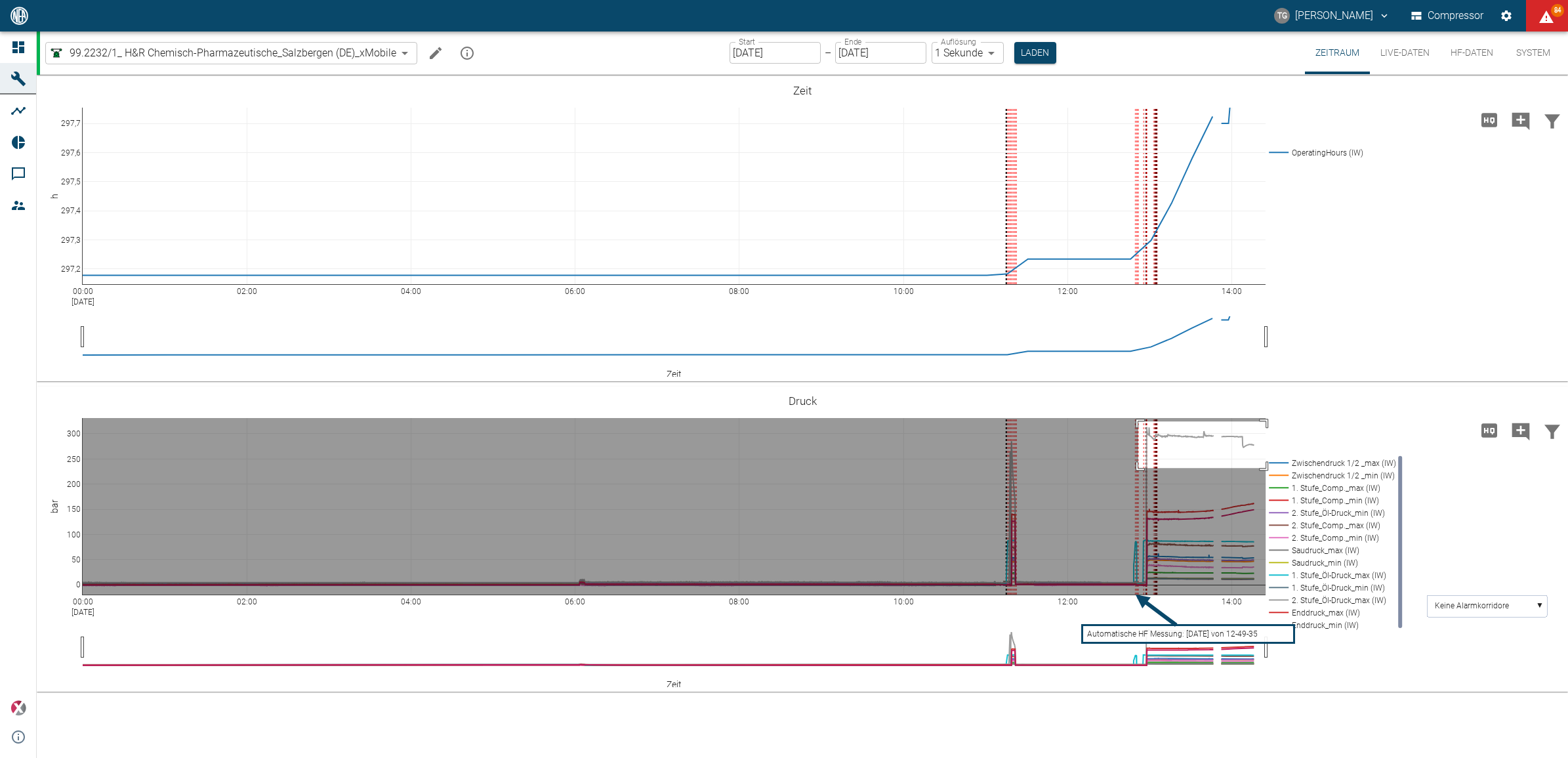
drag, startPoint x: 1139, startPoint y: 421, endPoint x: 1267, endPoint y: 468, distance: 136.4
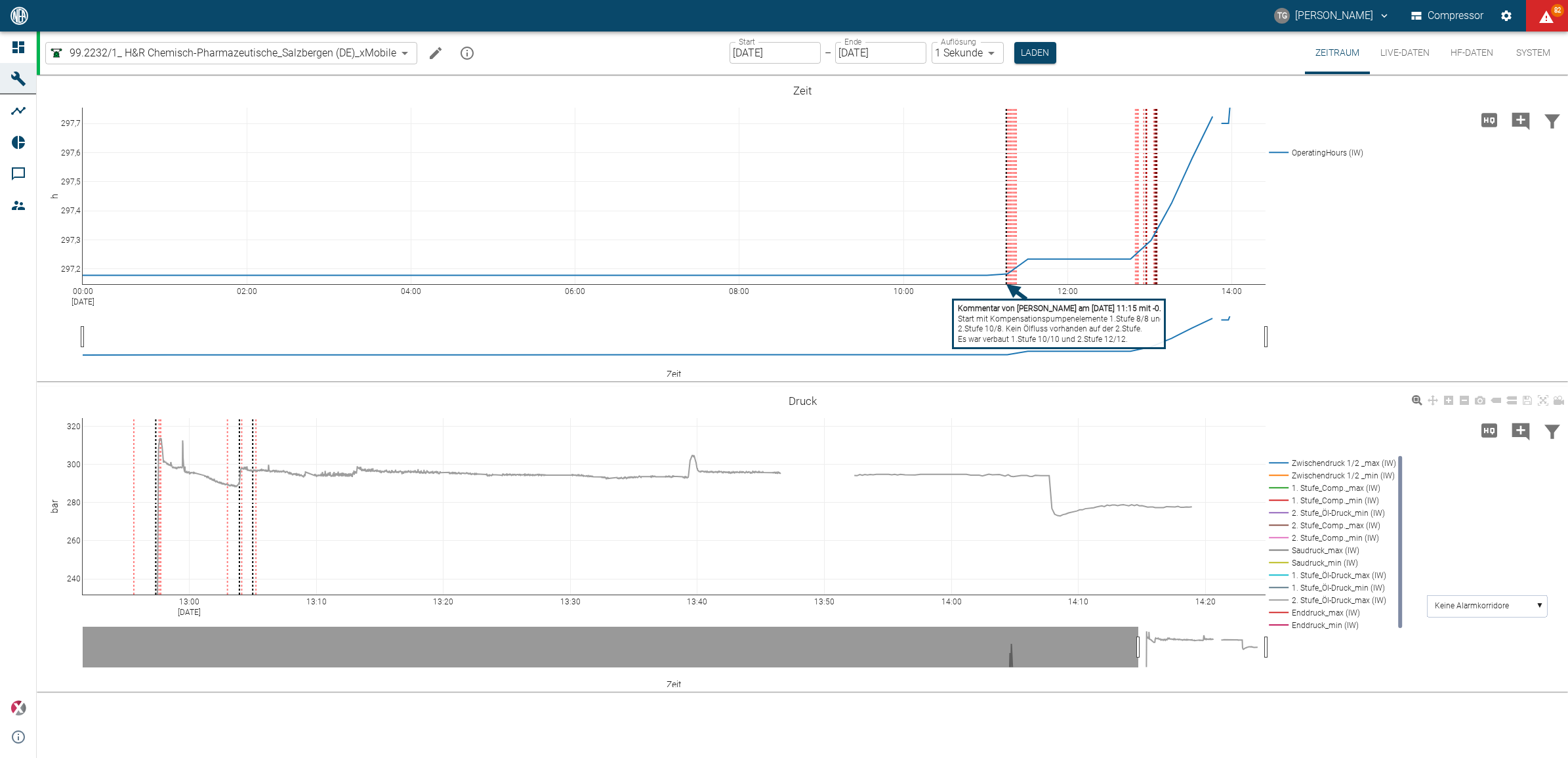
drag, startPoint x: 1542, startPoint y: 395, endPoint x: 1355, endPoint y: 619, distance: 291.8
click at [1542, 395] on icon at bounding box center [1543, 400] width 11 height 11
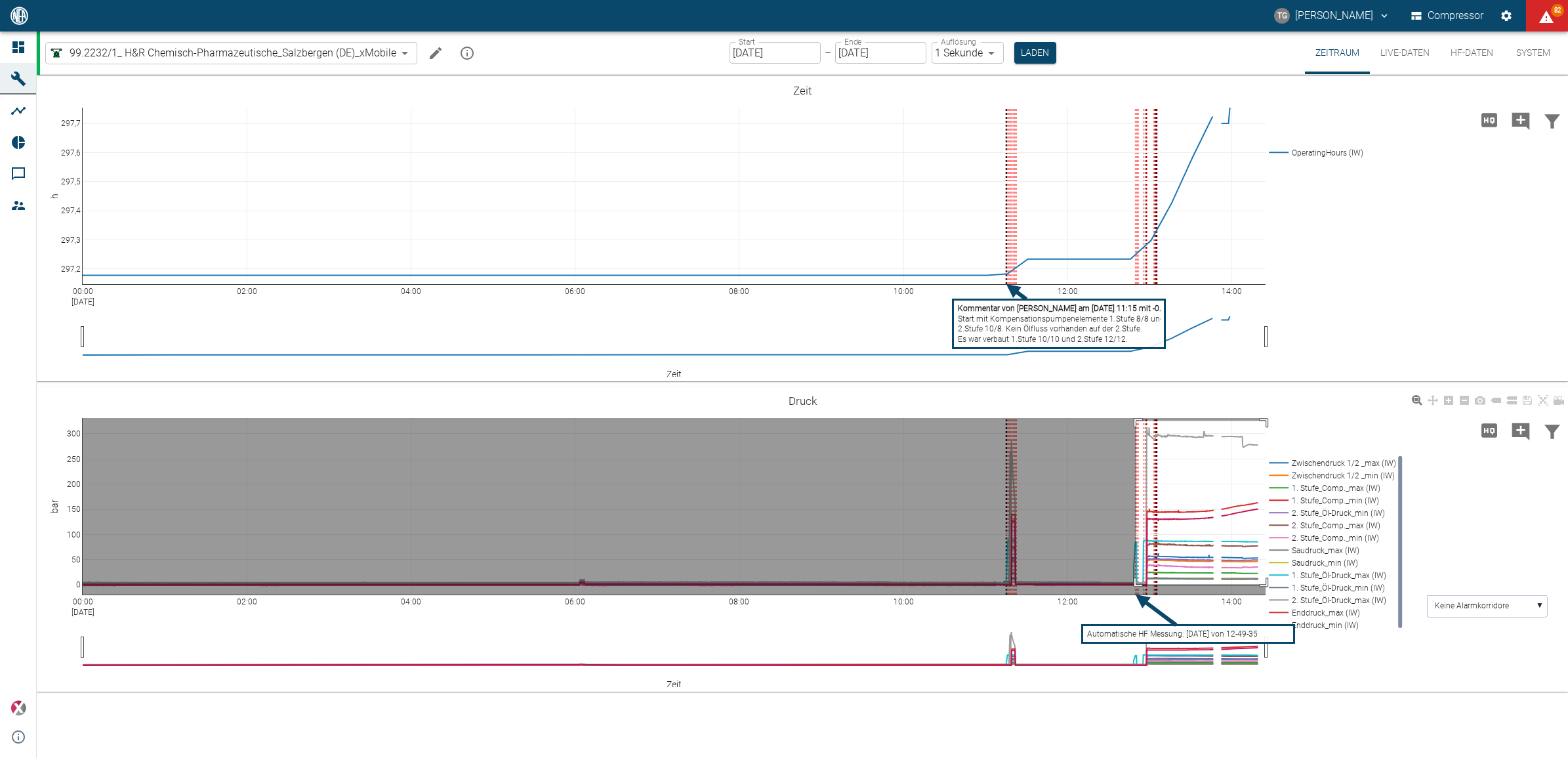
drag, startPoint x: 1136, startPoint y: 420, endPoint x: 1267, endPoint y: 585, distance: 210.7
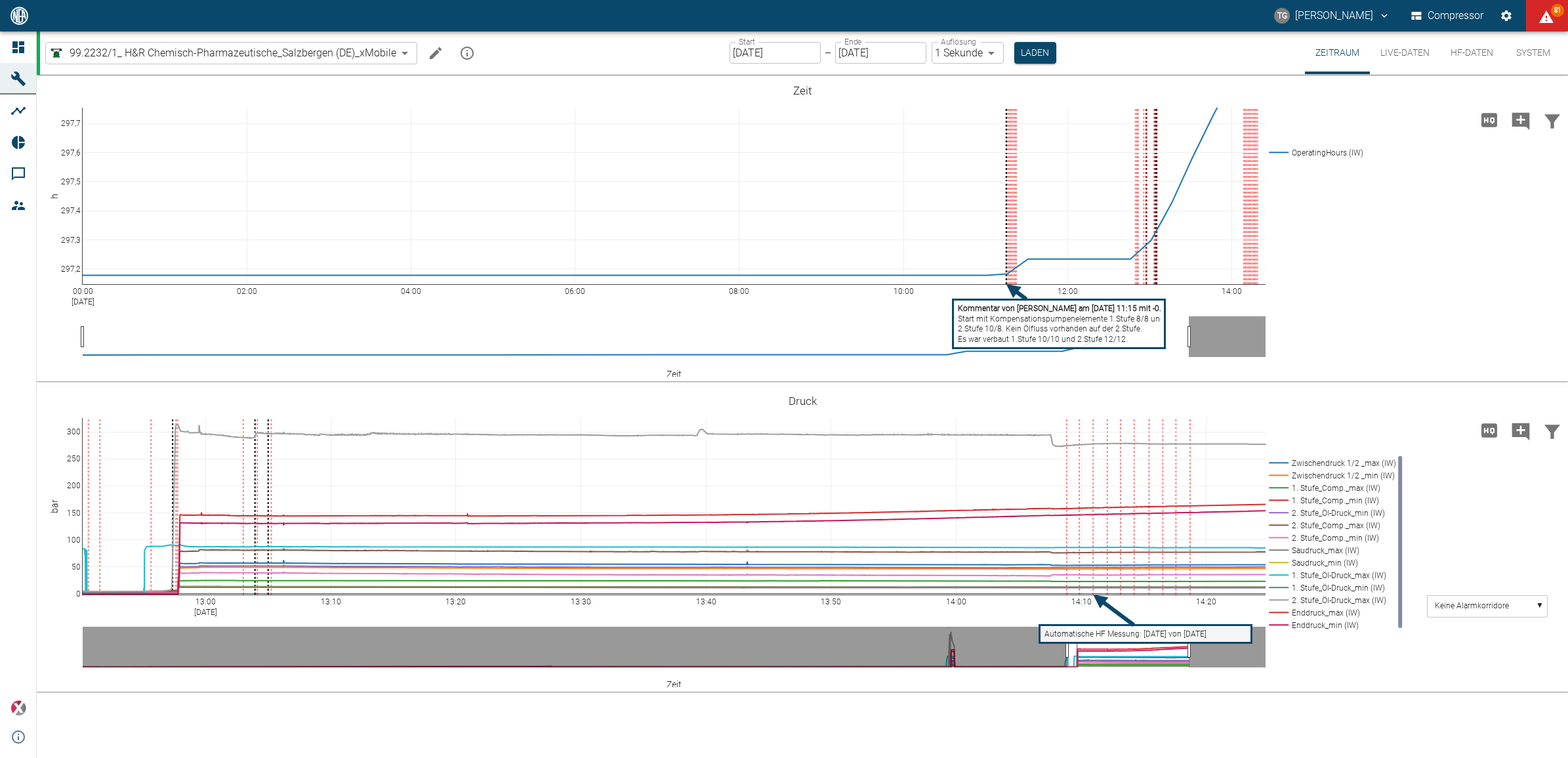
click at [434, 58] on icon "Machine bearbeiten" at bounding box center [435, 53] width 16 height 16
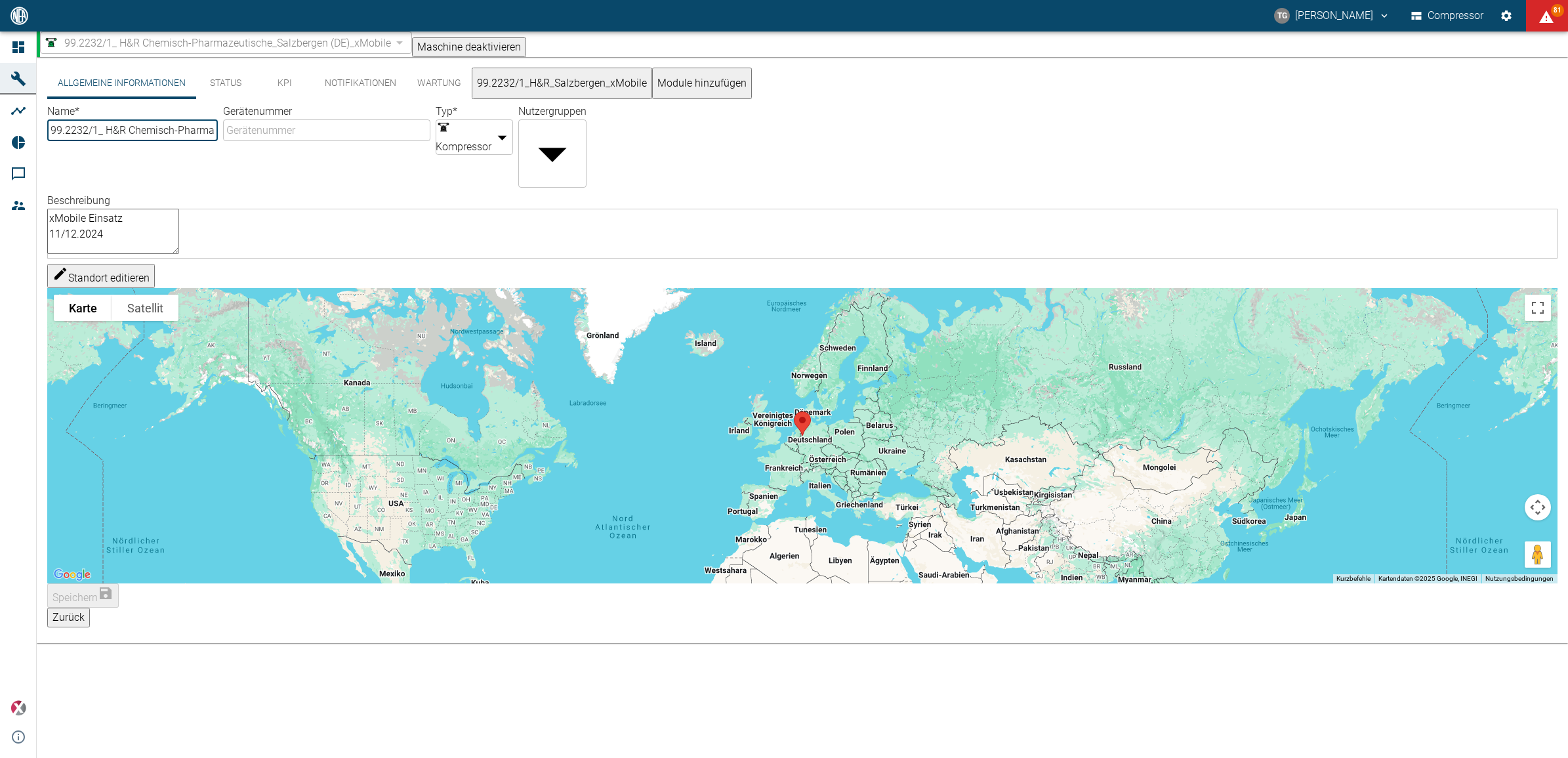
click at [569, 95] on button "99.2232/1_H&R_Salzbergen_xMobile" at bounding box center [562, 84] width 181 height 32
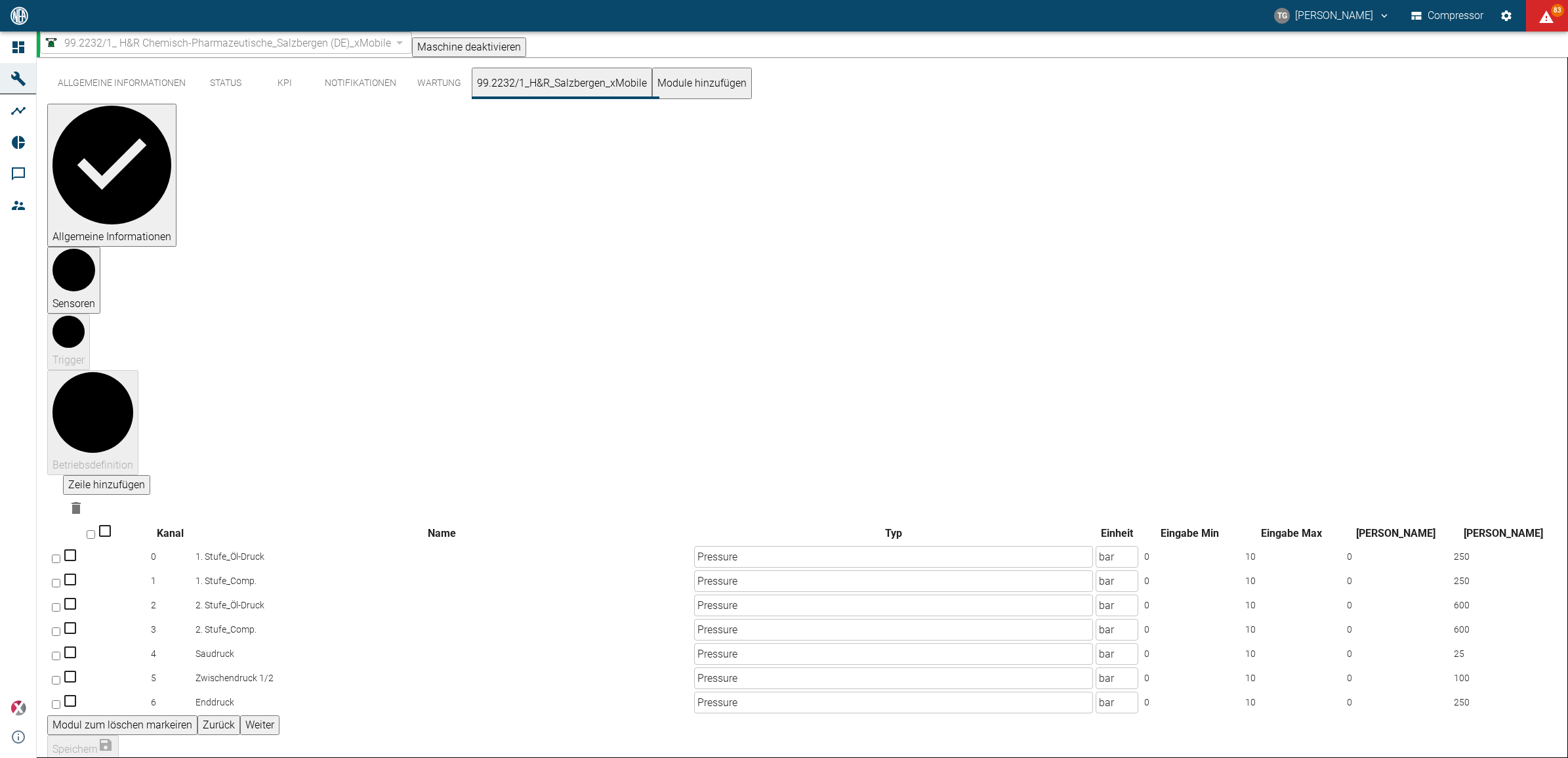
click at [279, 716] on button "Weiter" at bounding box center [260, 726] width 39 height 20
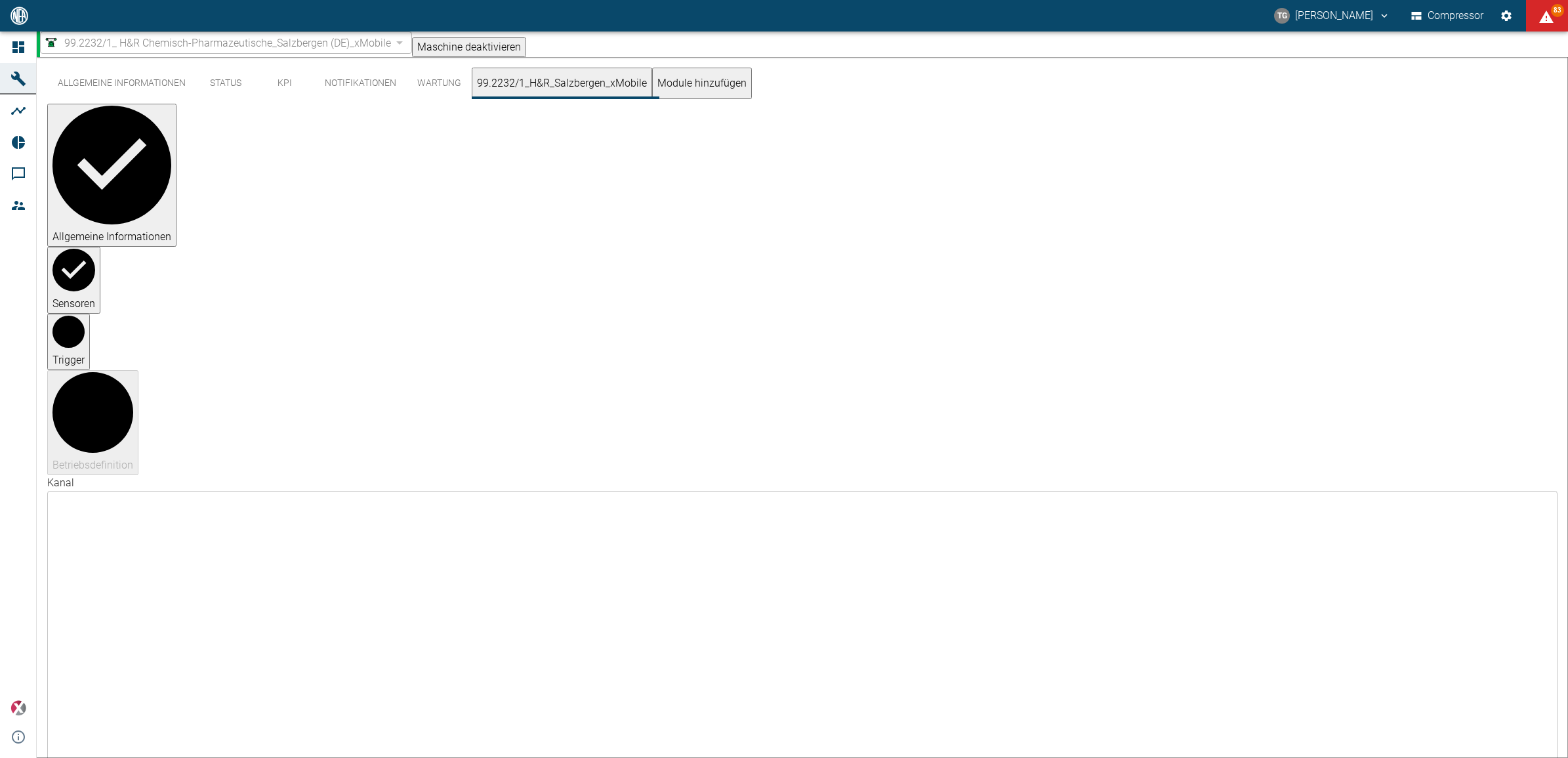
click at [108, 81] on button "Allgemeine Informationen" at bounding box center [122, 84] width 149 height 32
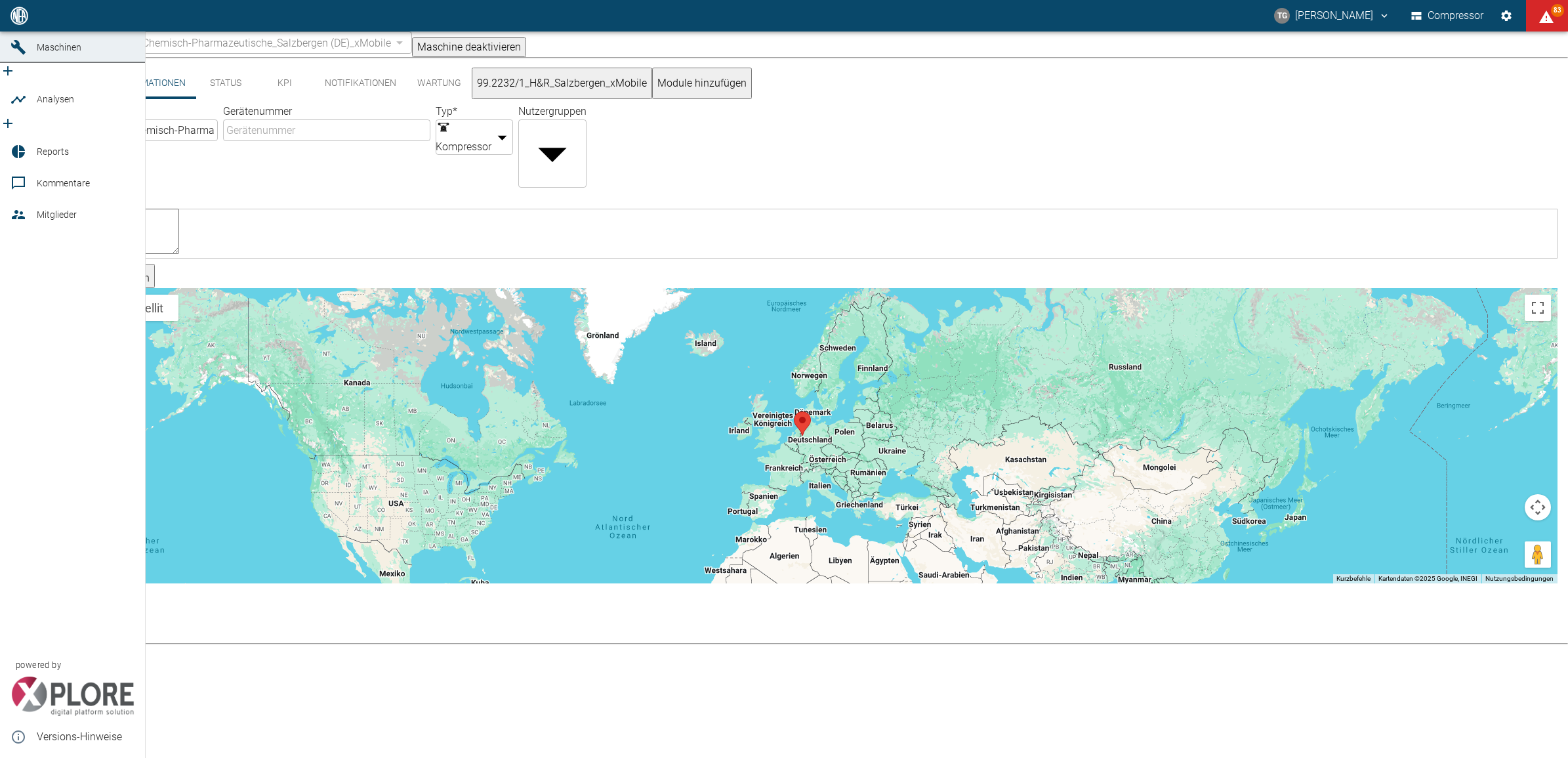
click at [18, 23] on icon at bounding box center [18, 15] width 16 height 16
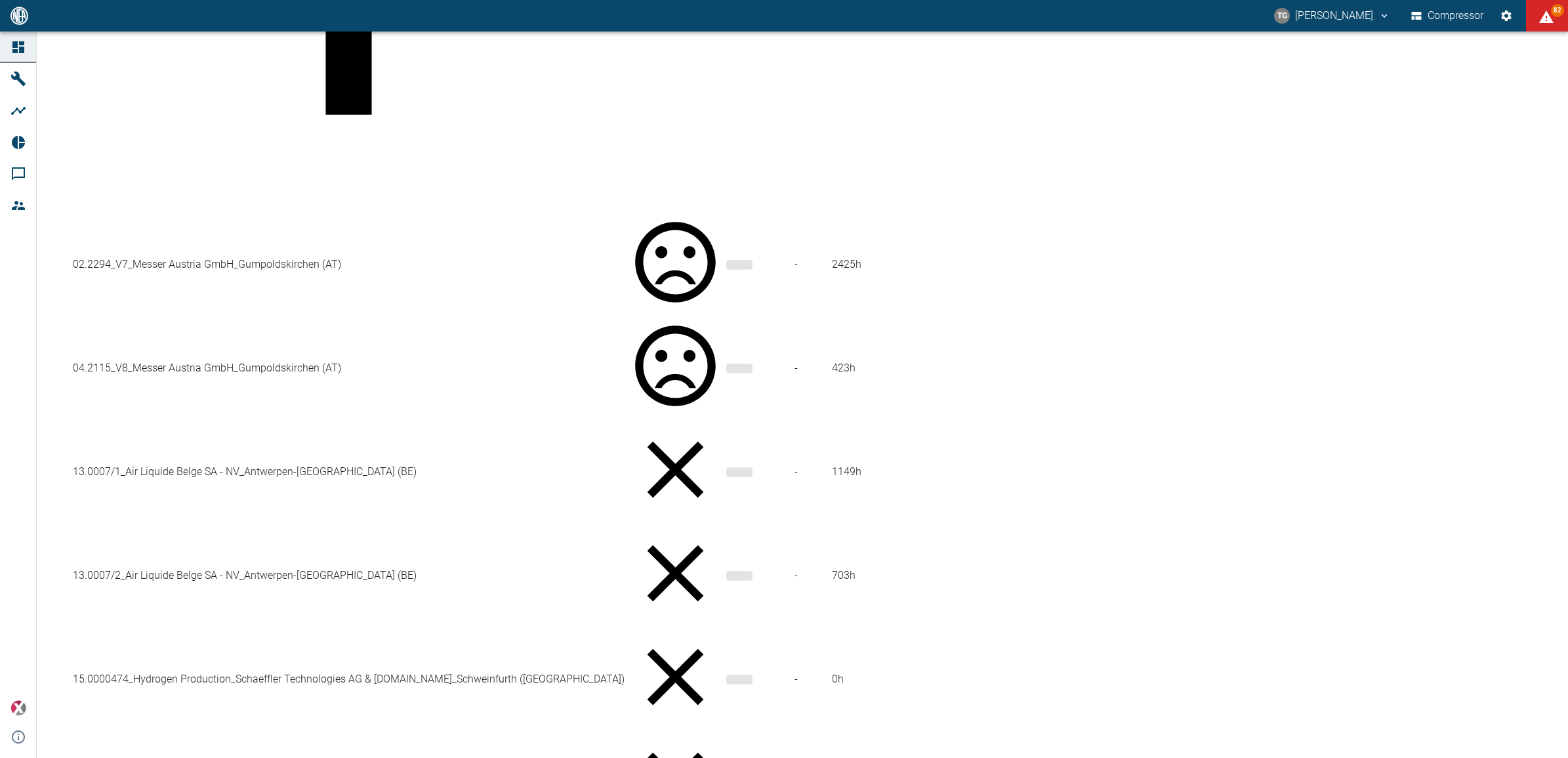
scroll to position [808, 0]
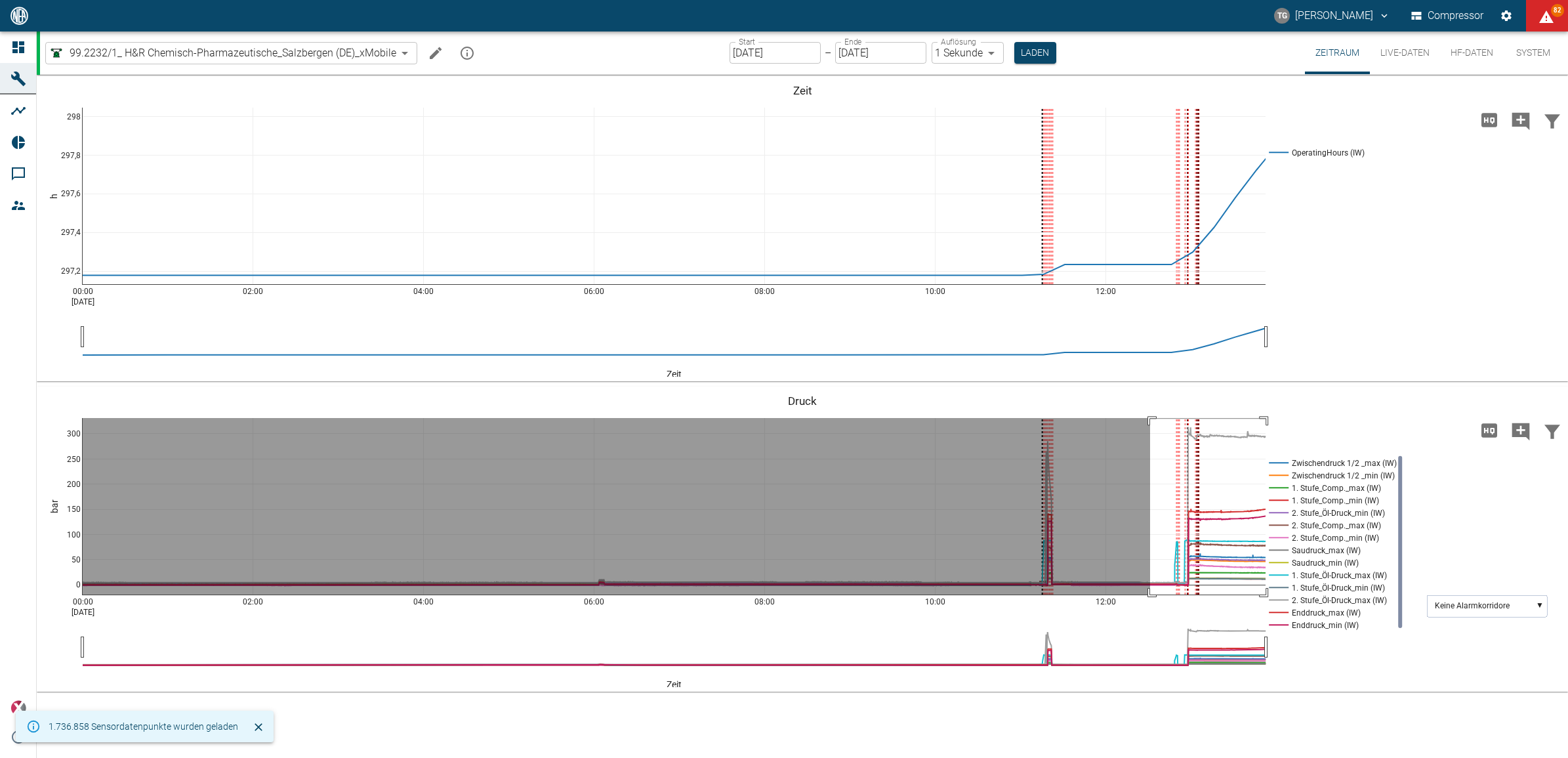
drag, startPoint x: 1150, startPoint y: 419, endPoint x: 1271, endPoint y: 595, distance: 213.6
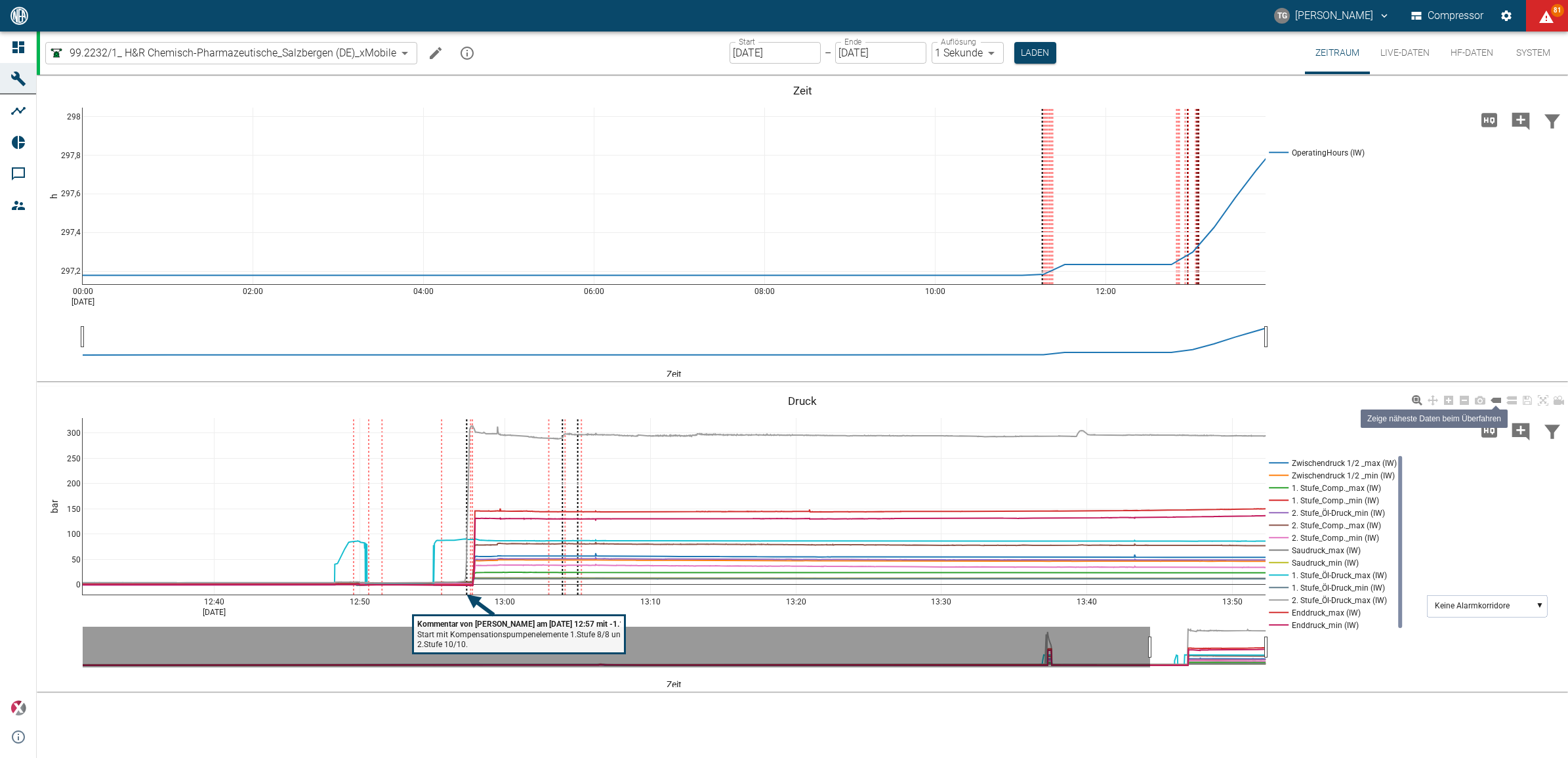
click at [1498, 402] on icon at bounding box center [1496, 400] width 11 height 5
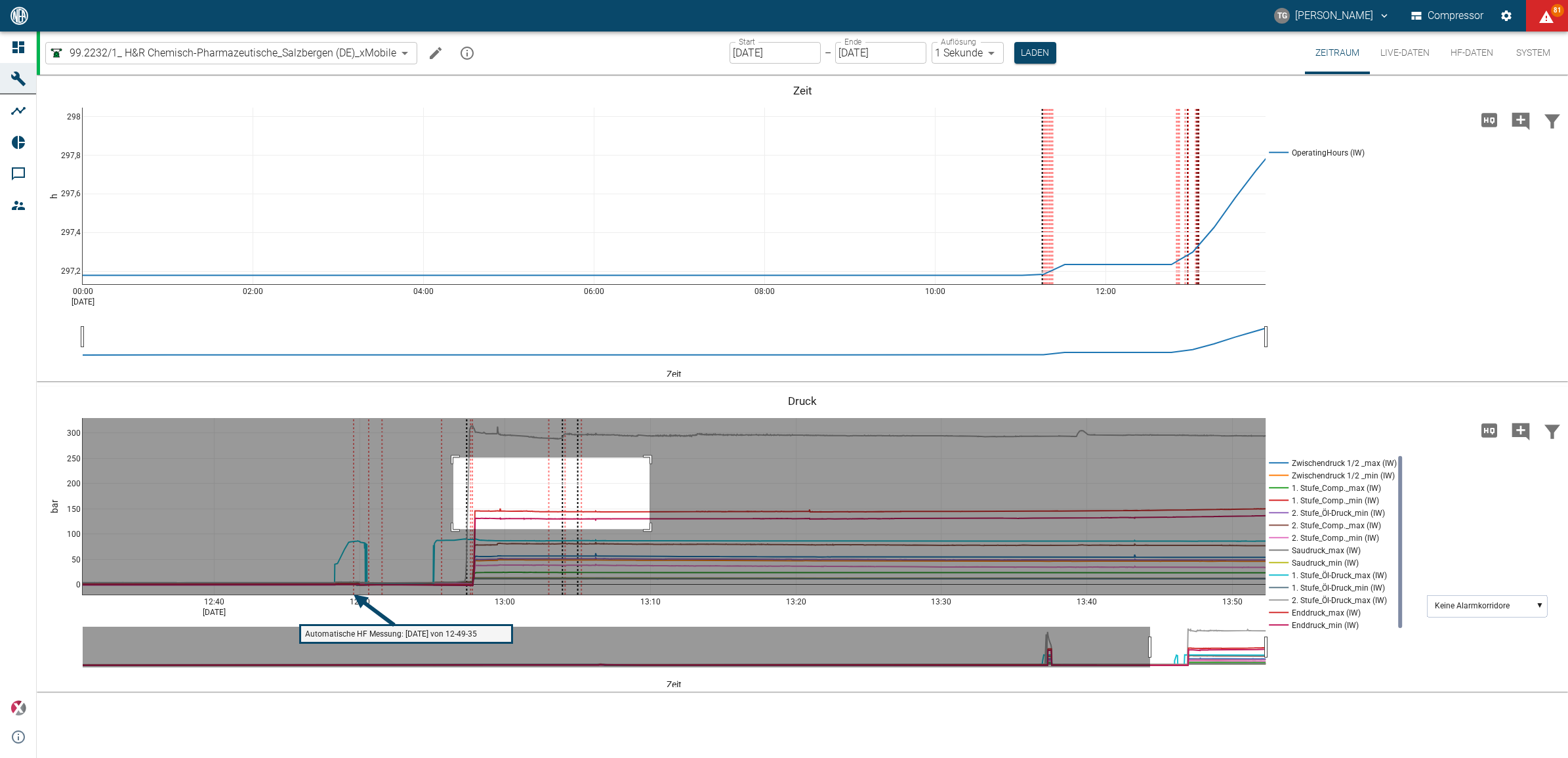
drag, startPoint x: 453, startPoint y: 457, endPoint x: 670, endPoint y: 537, distance: 231.3
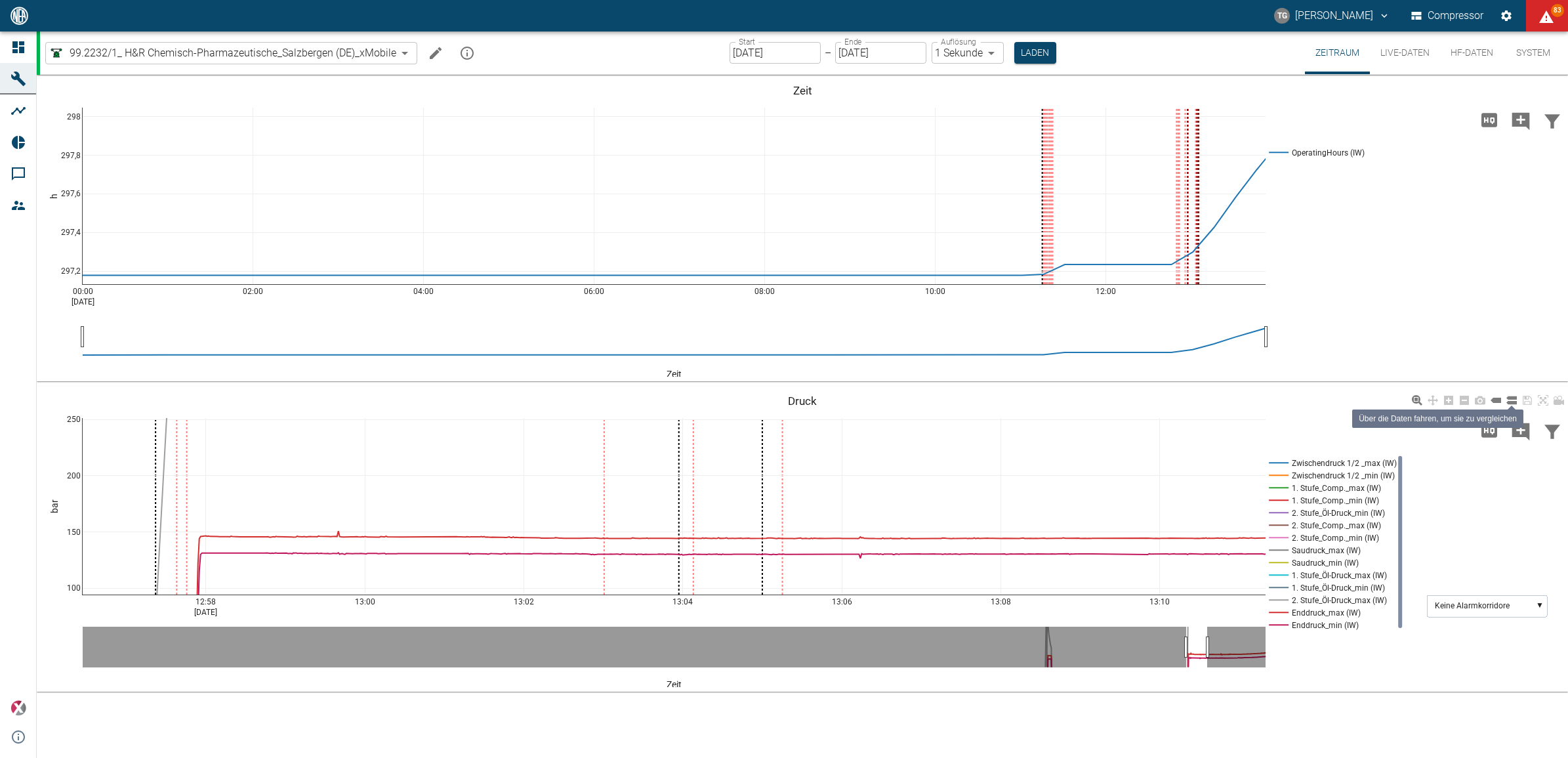
click at [1509, 400] on icon at bounding box center [1512, 400] width 11 height 11
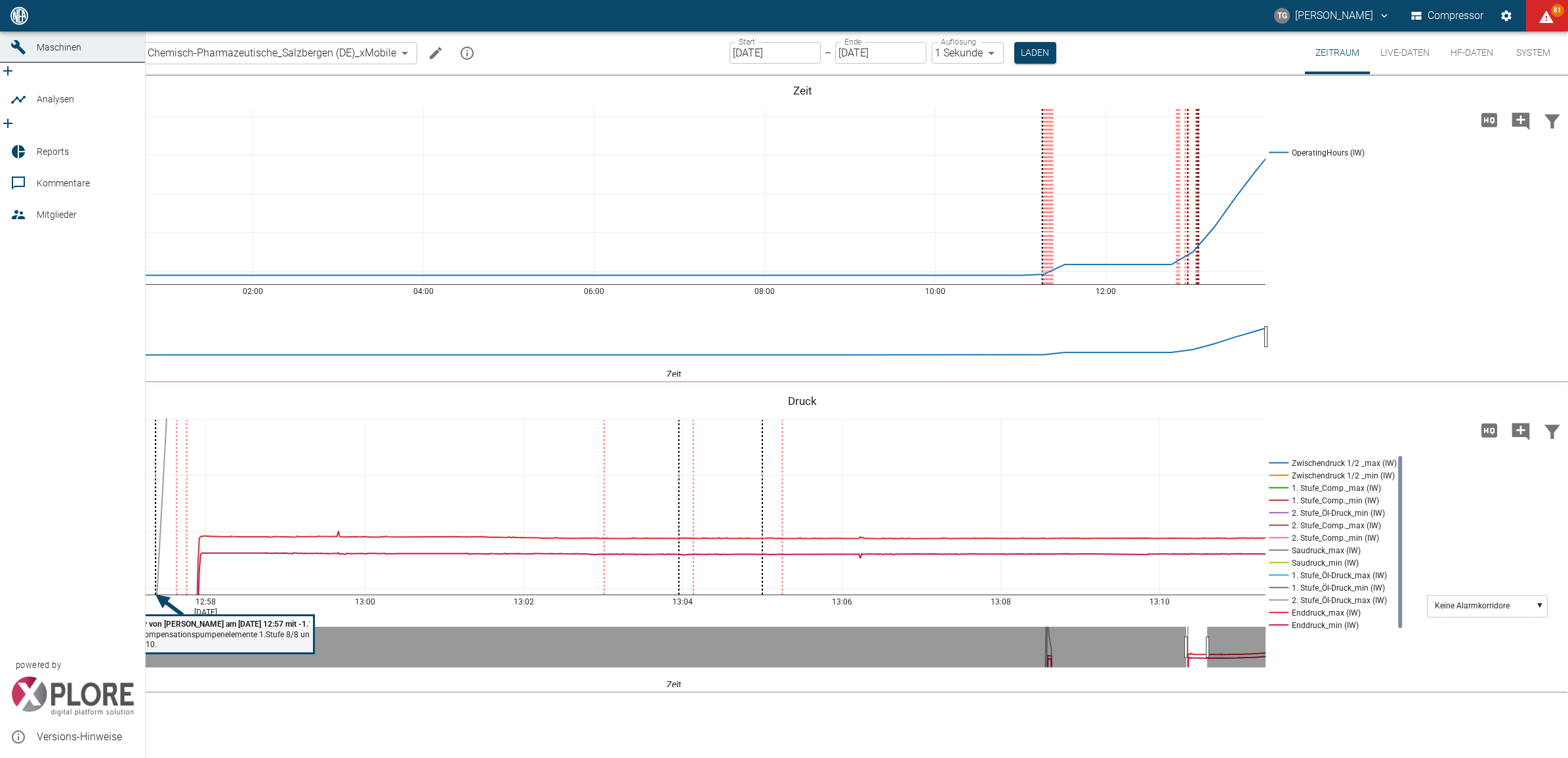
click at [31, 170] on link "Kommentare" at bounding box center [72, 183] width 145 height 32
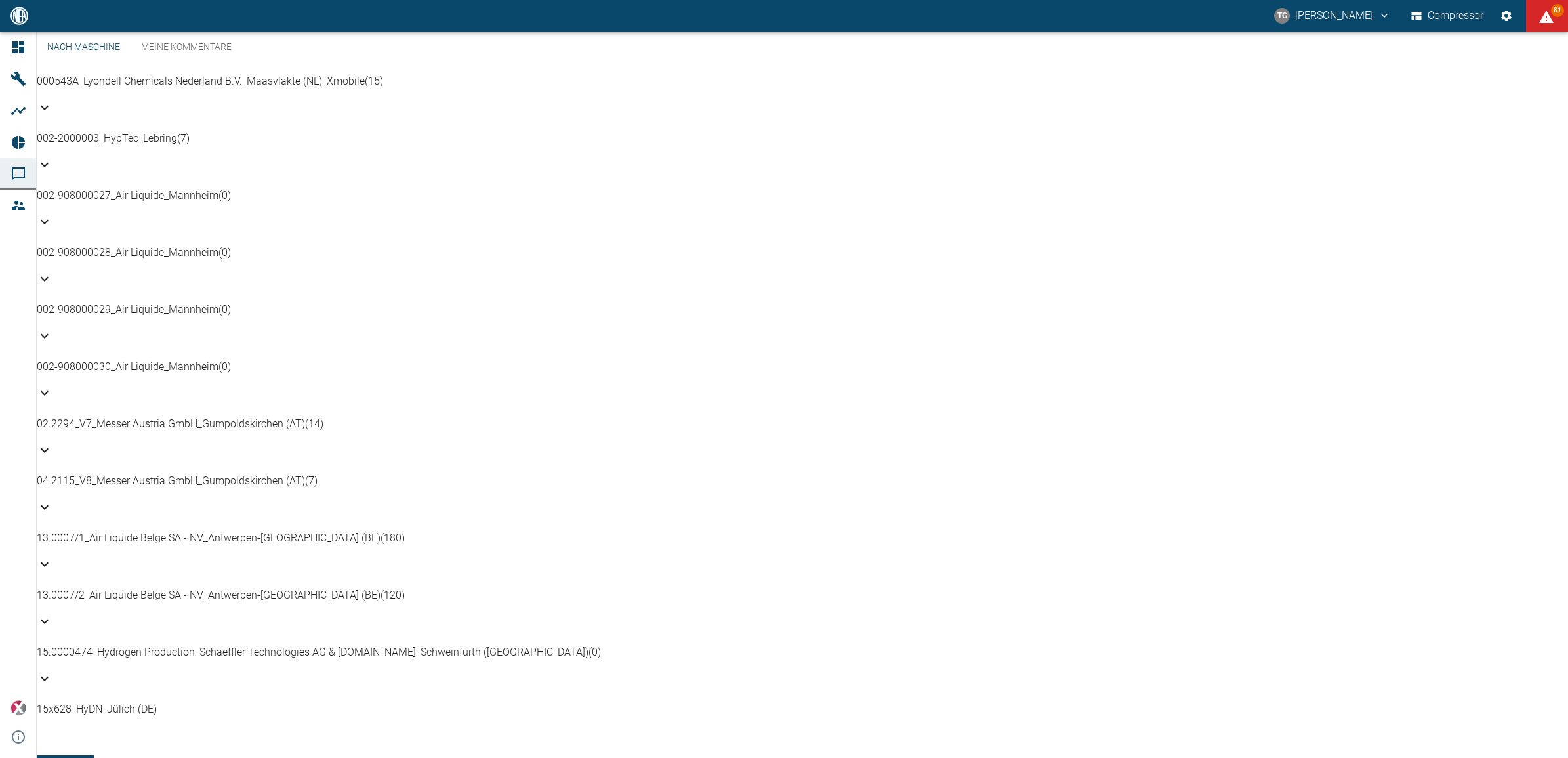
scroll to position [574, 0]
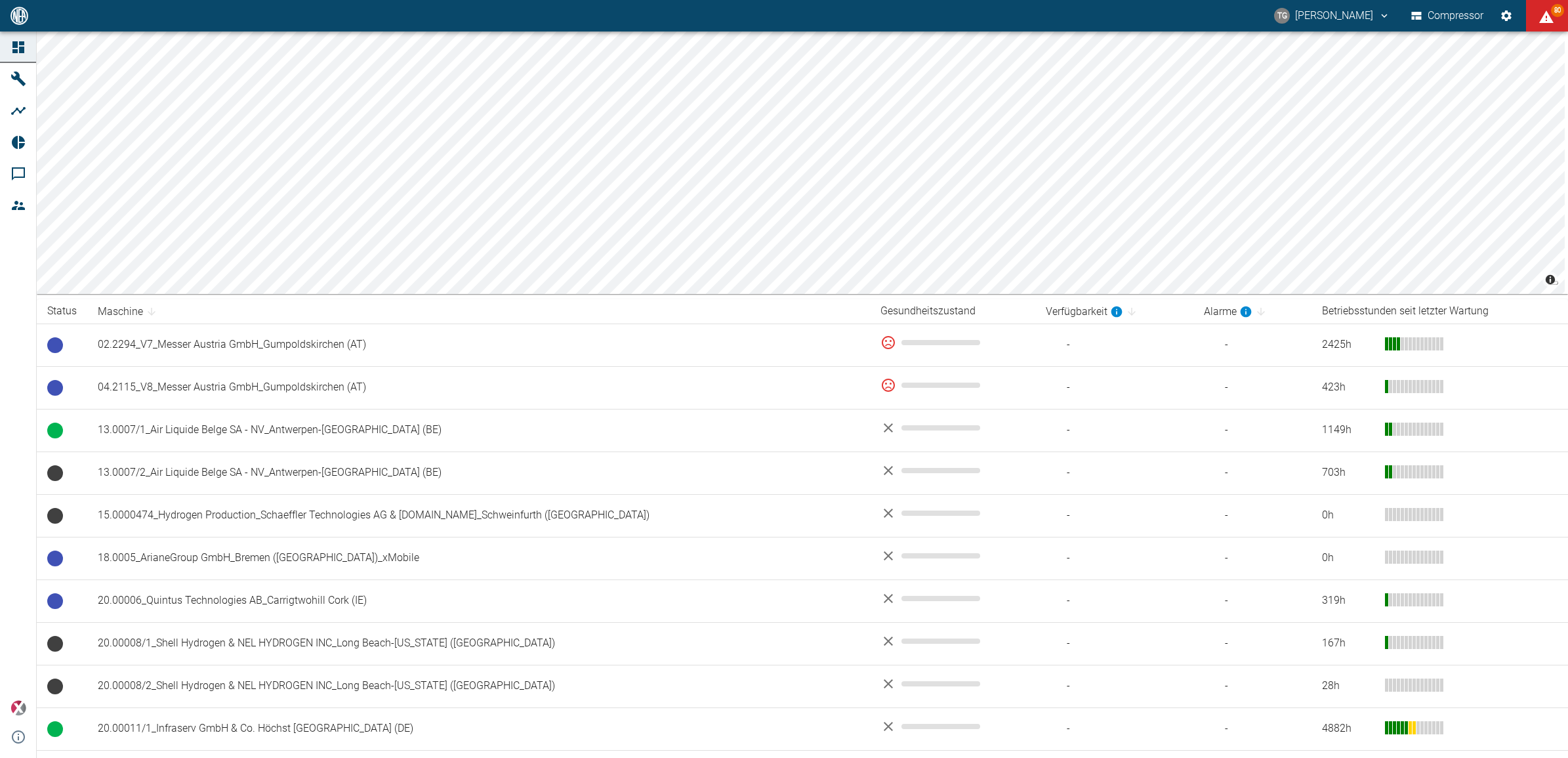
scroll to position [808, 0]
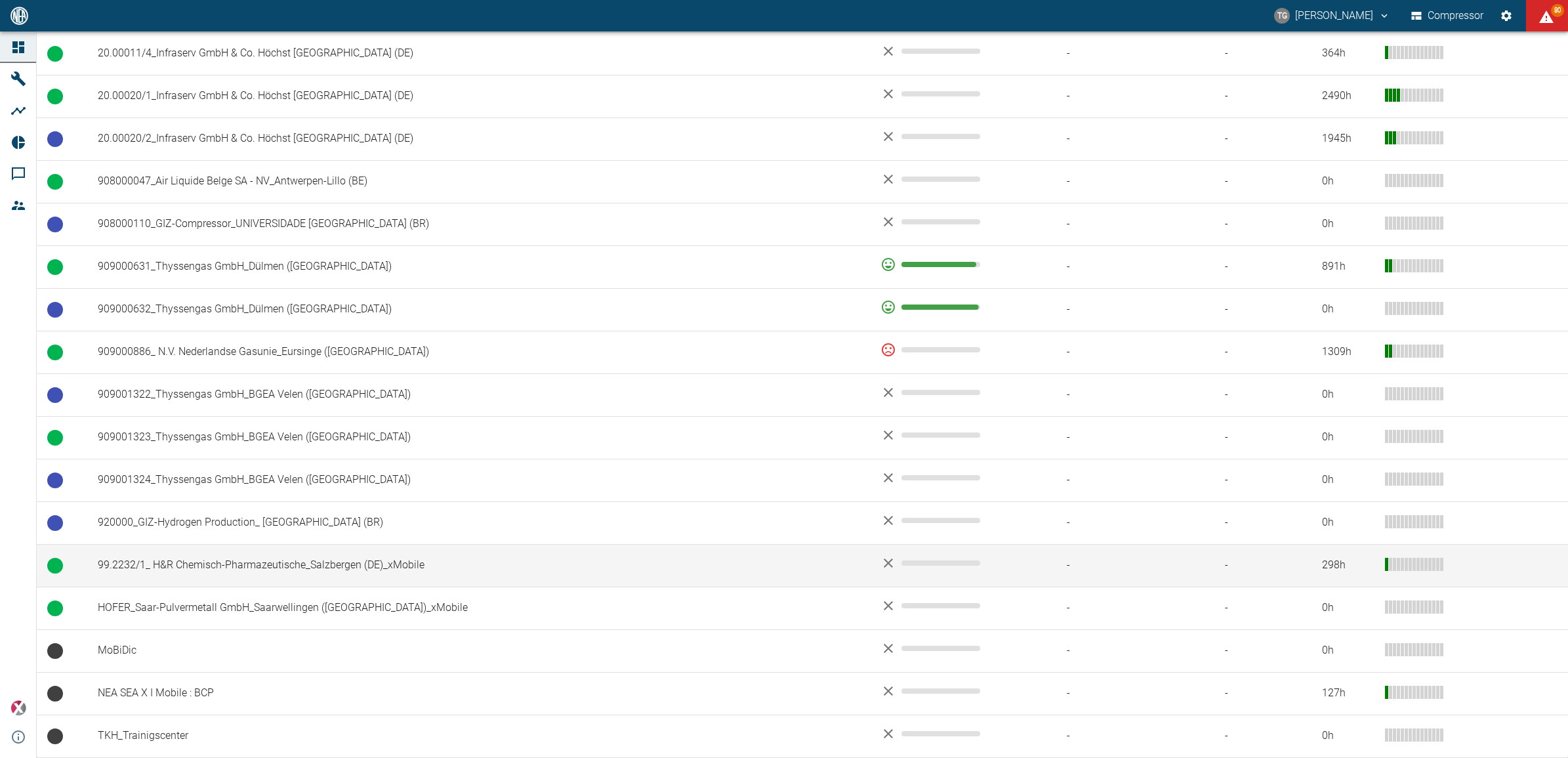
click at [188, 563] on td "99.2232/1_ H&R Chemisch-Pharmazeutische_Salzbergen (DE)_xMobile" at bounding box center [478, 565] width 782 height 43
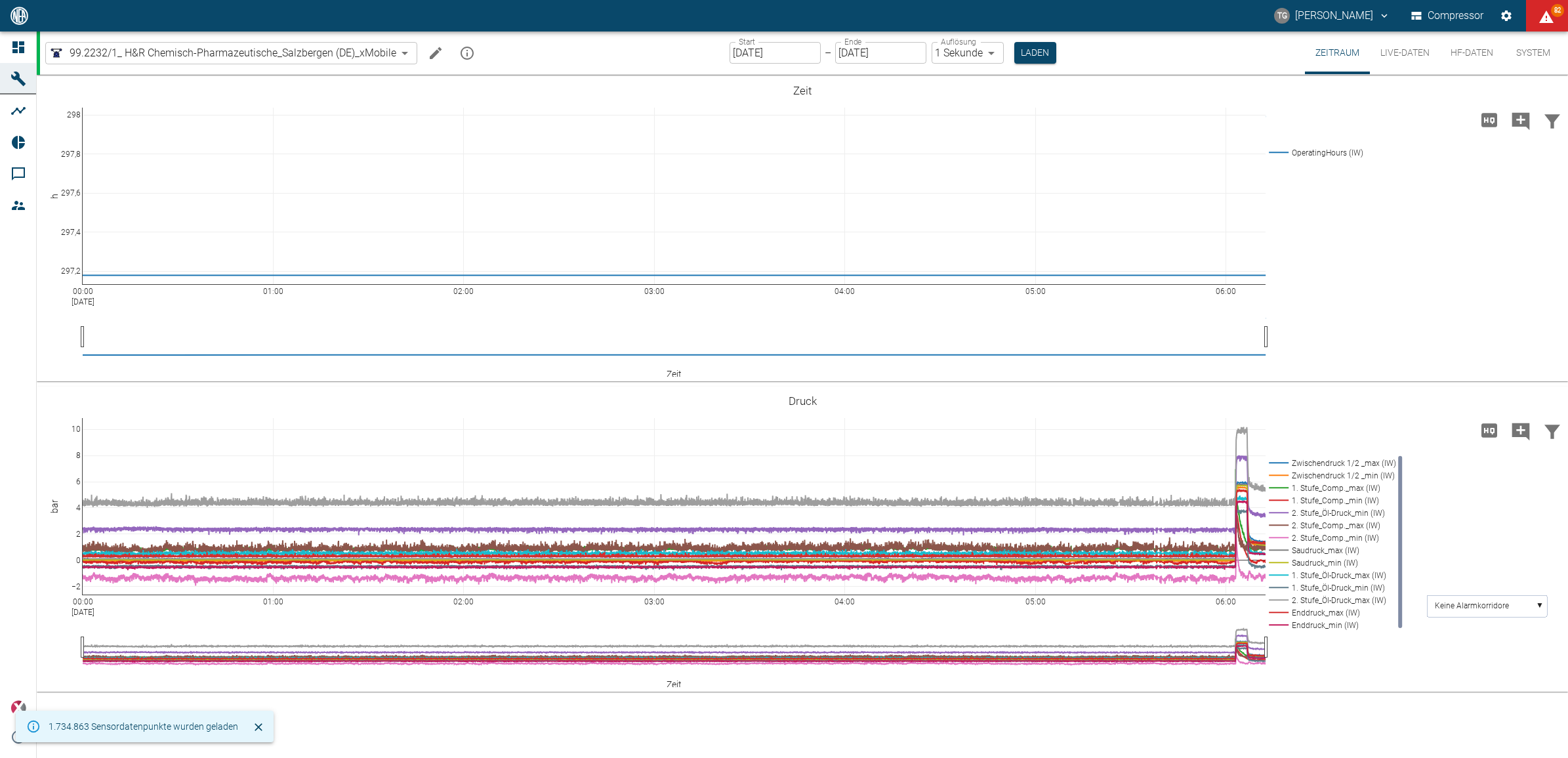
click at [753, 53] on input "[DATE]" at bounding box center [775, 53] width 91 height 22
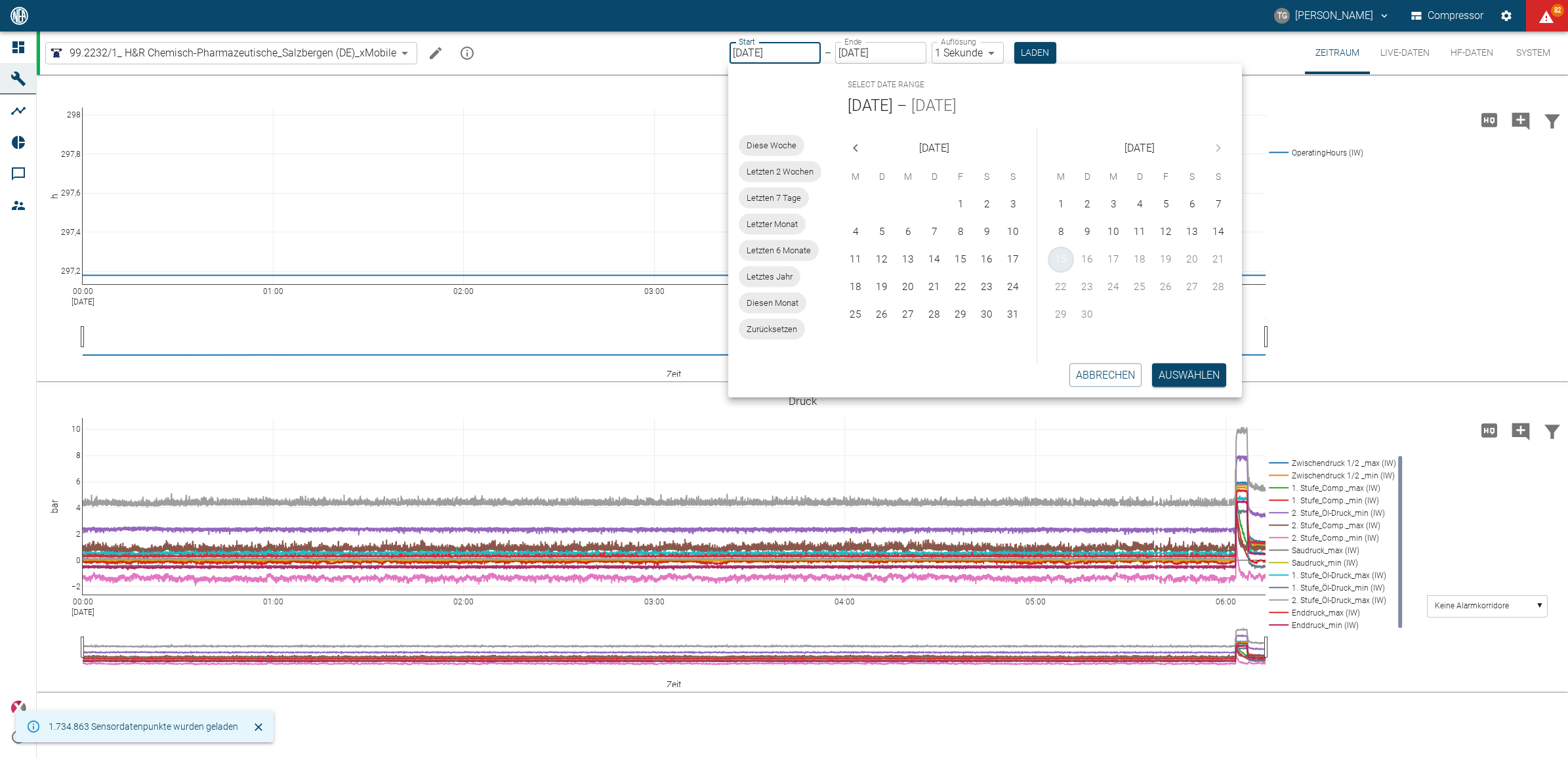
click at [1070, 261] on button "15" at bounding box center [1060, 260] width 26 height 26
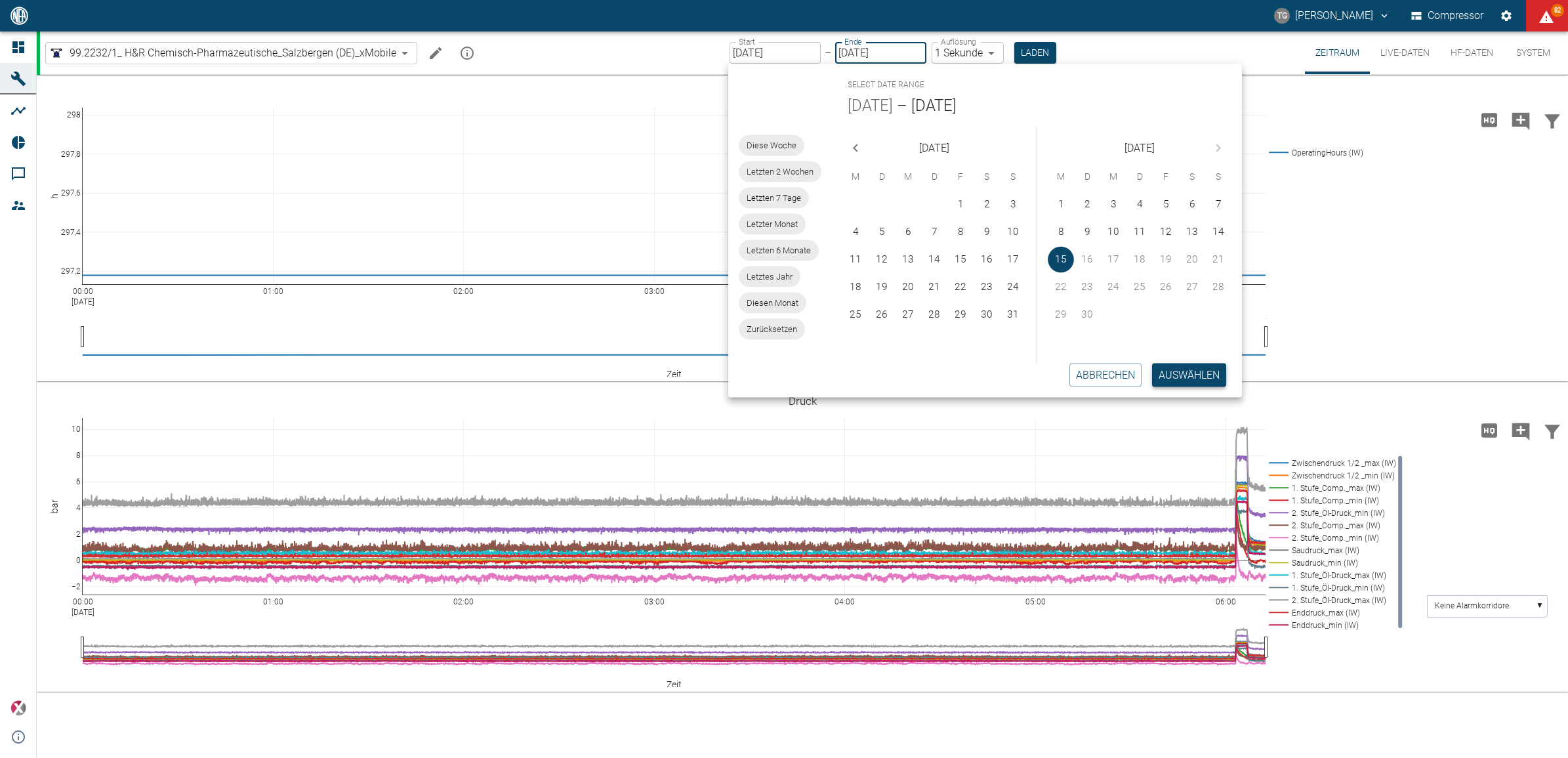
click at [1185, 376] on button "Auswählen" at bounding box center [1189, 374] width 74 height 23
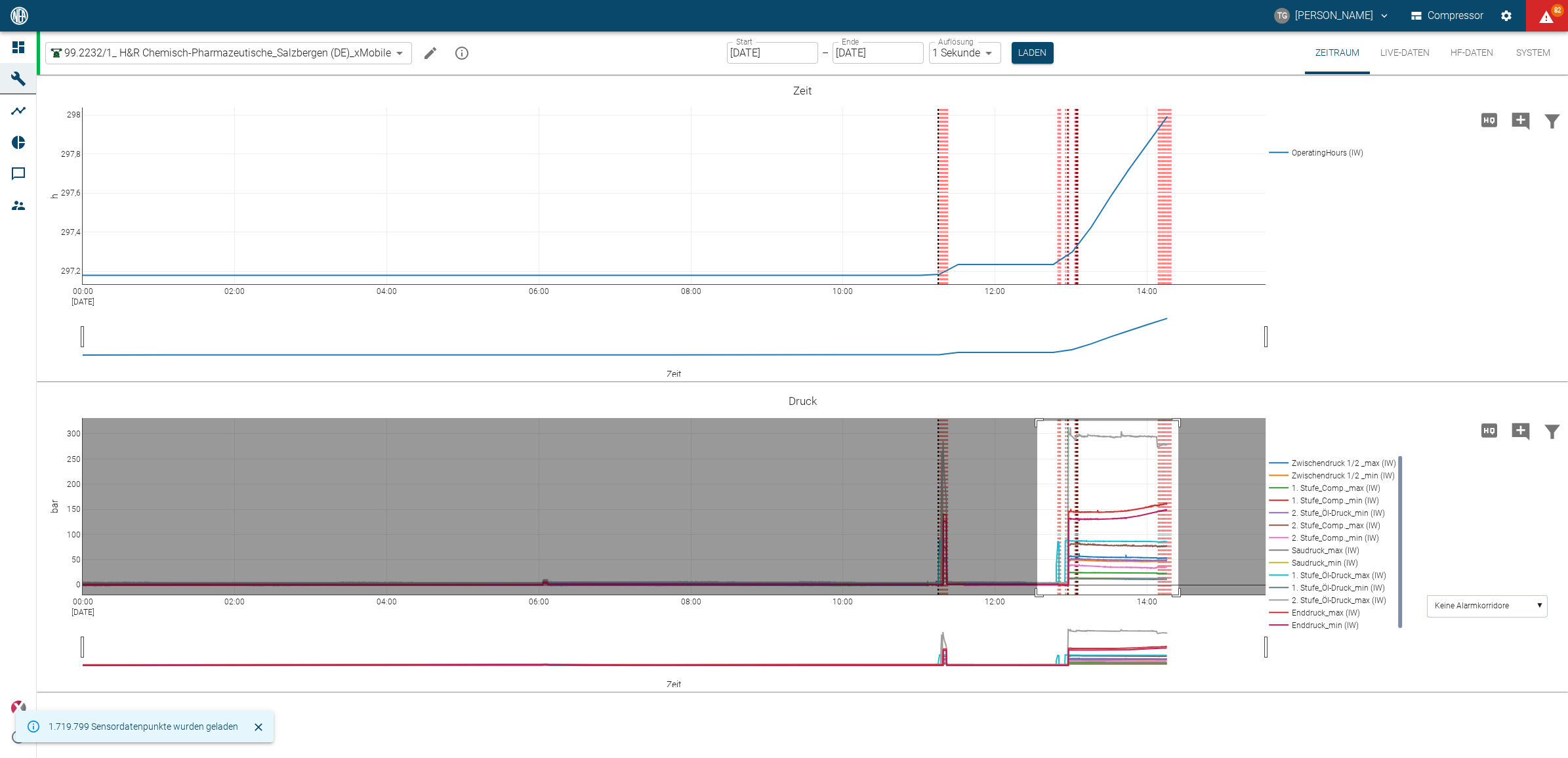
drag, startPoint x: 1037, startPoint y: 420, endPoint x: 1179, endPoint y: 598, distance: 227.7
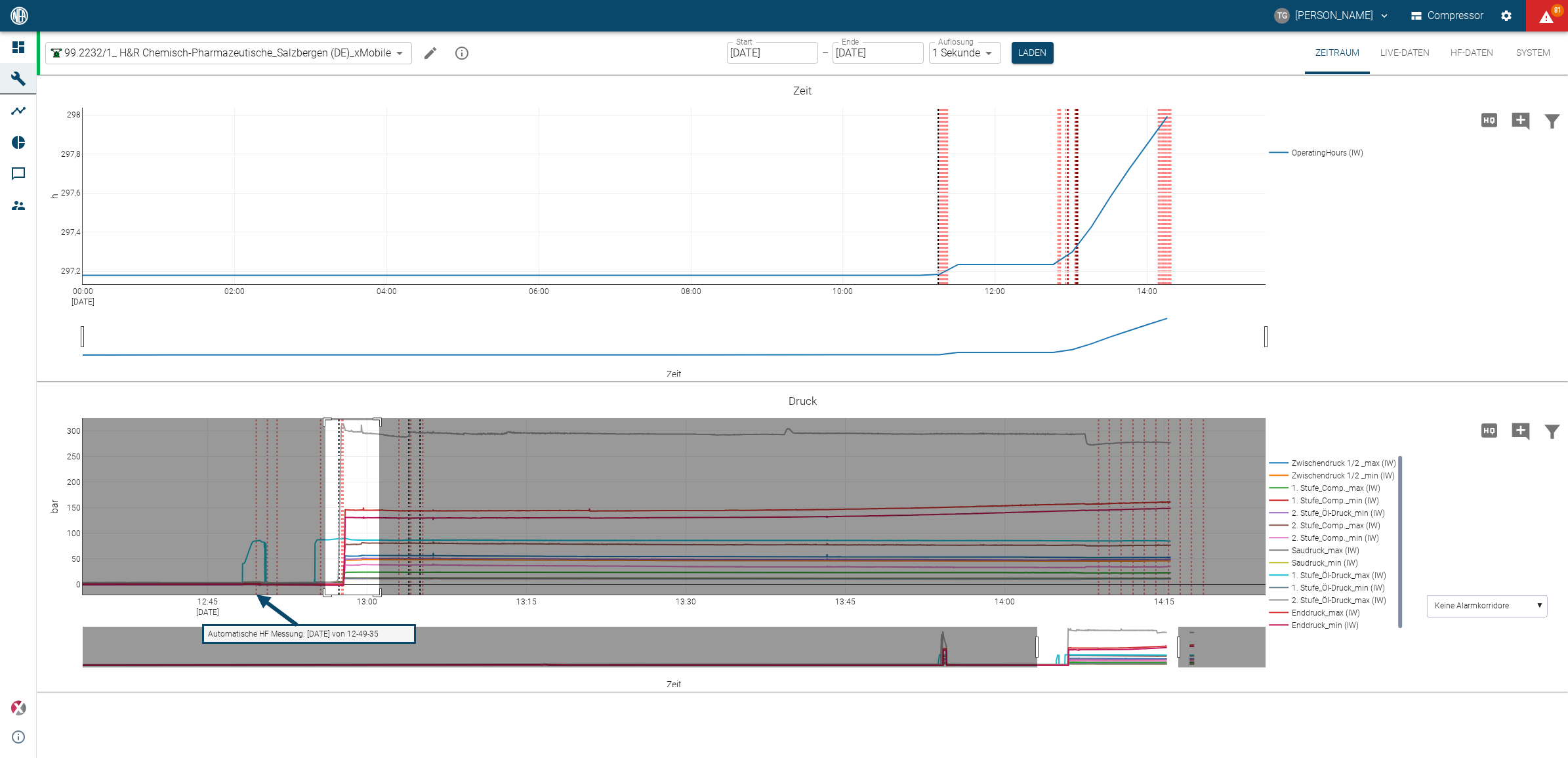
drag, startPoint x: 325, startPoint y: 420, endPoint x: 380, endPoint y: 627, distance: 214.2
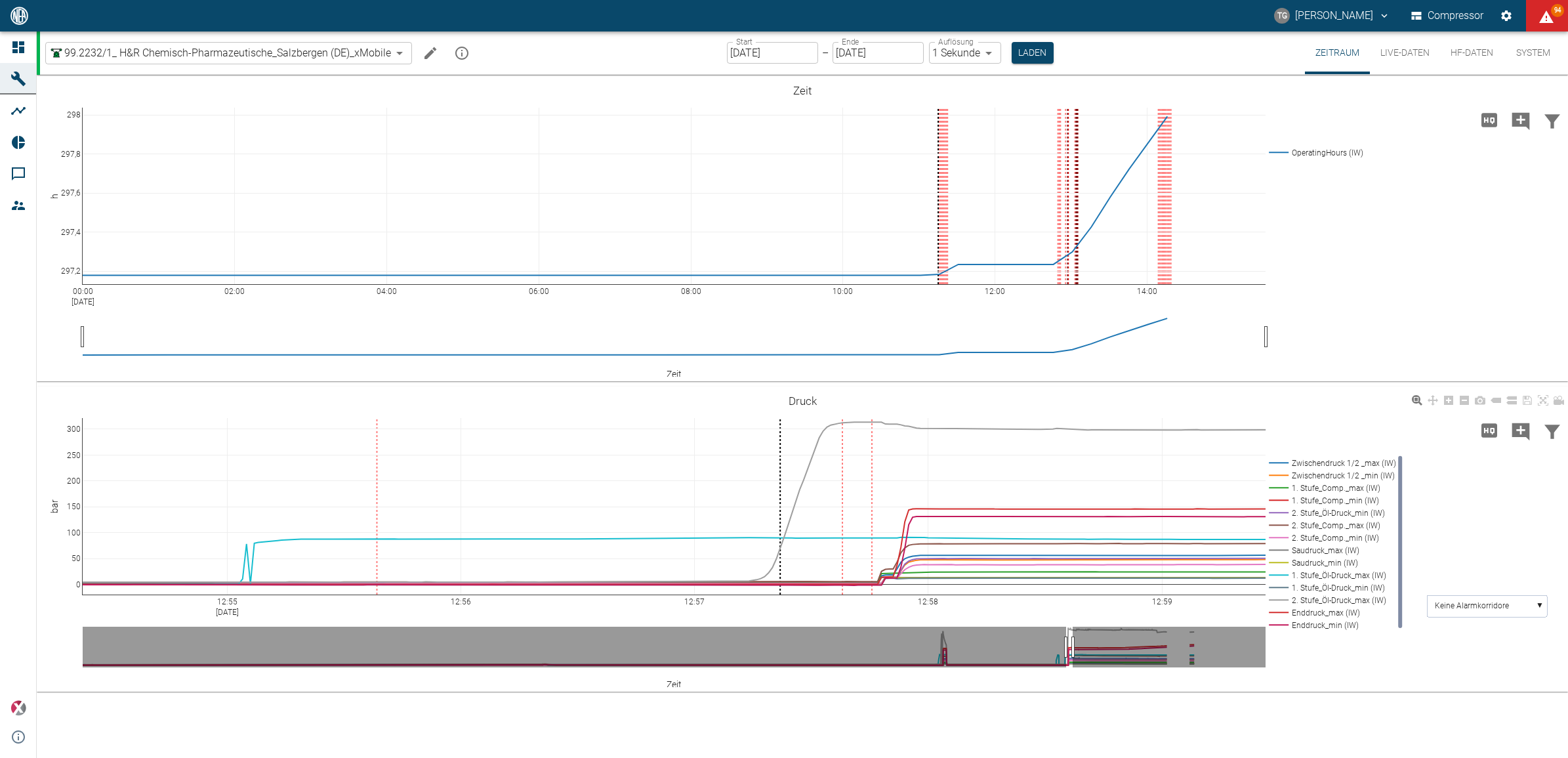
drag, startPoint x: 213, startPoint y: 598, endPoint x: 155, endPoint y: 601, distance: 58.1
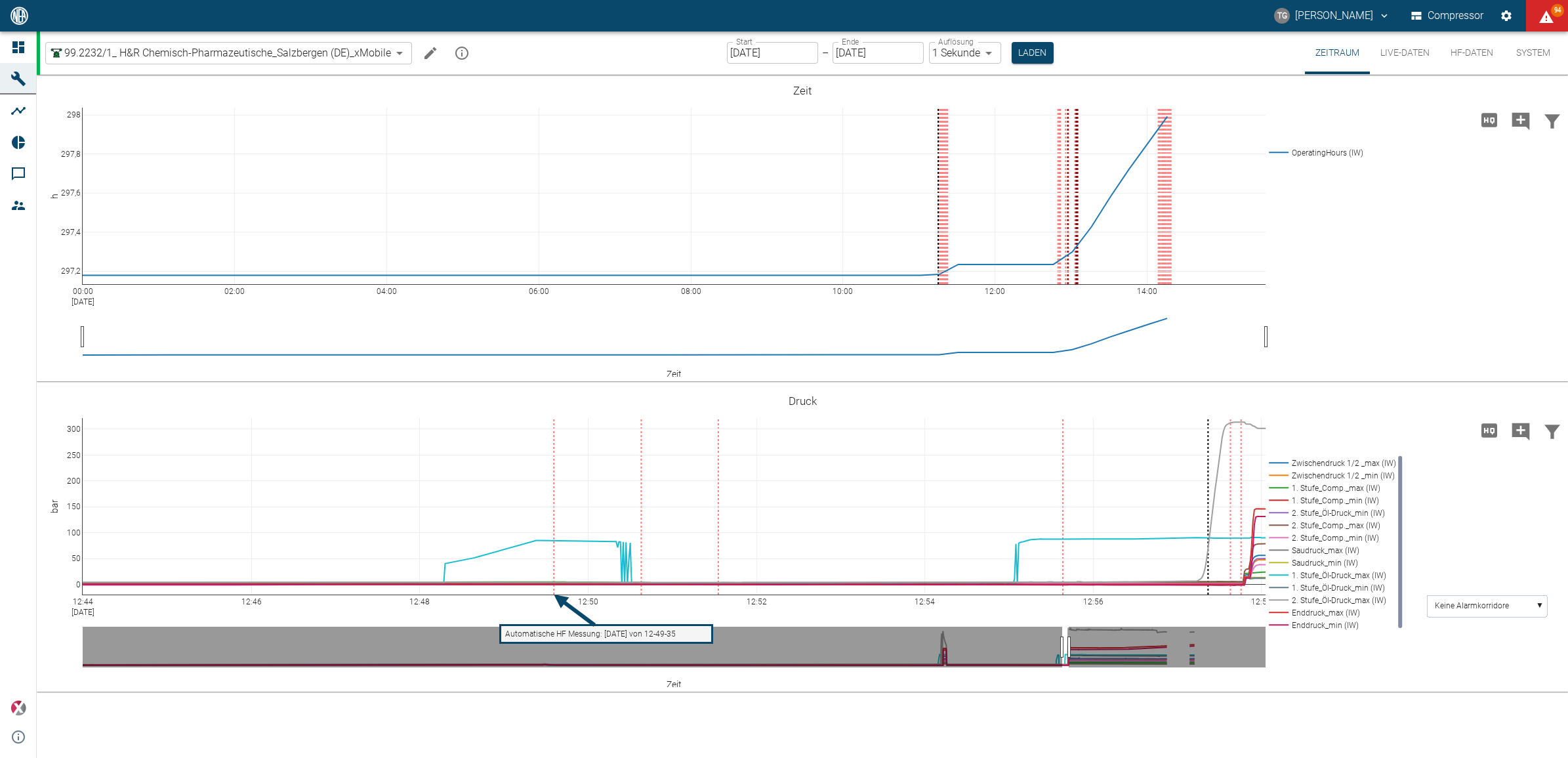
drag, startPoint x: 155, startPoint y: 601, endPoint x: 912, endPoint y: 601, distance: 757.0
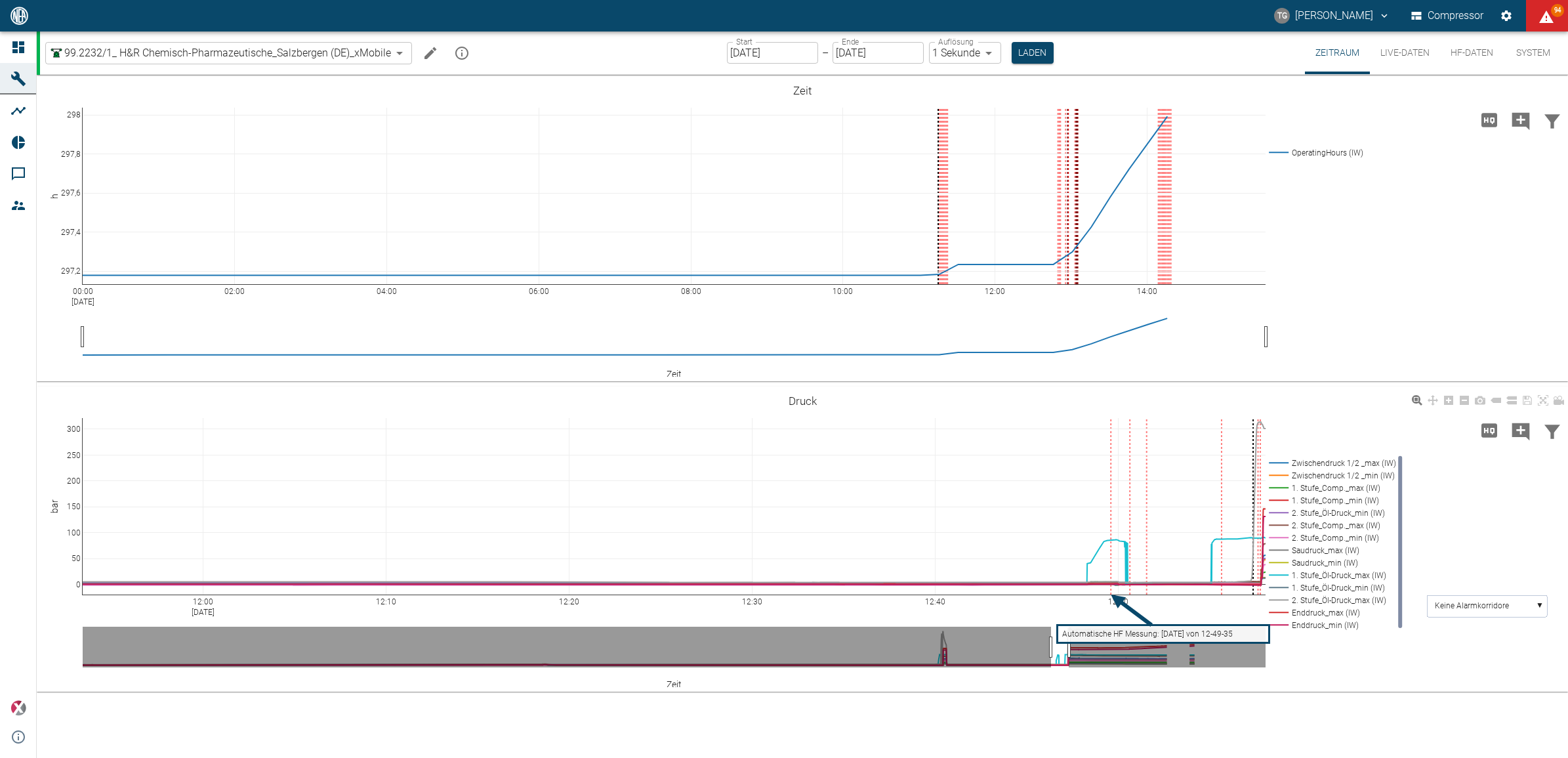
drag, startPoint x: 96, startPoint y: 601, endPoint x: 407, endPoint y: 426, distance: 356.9
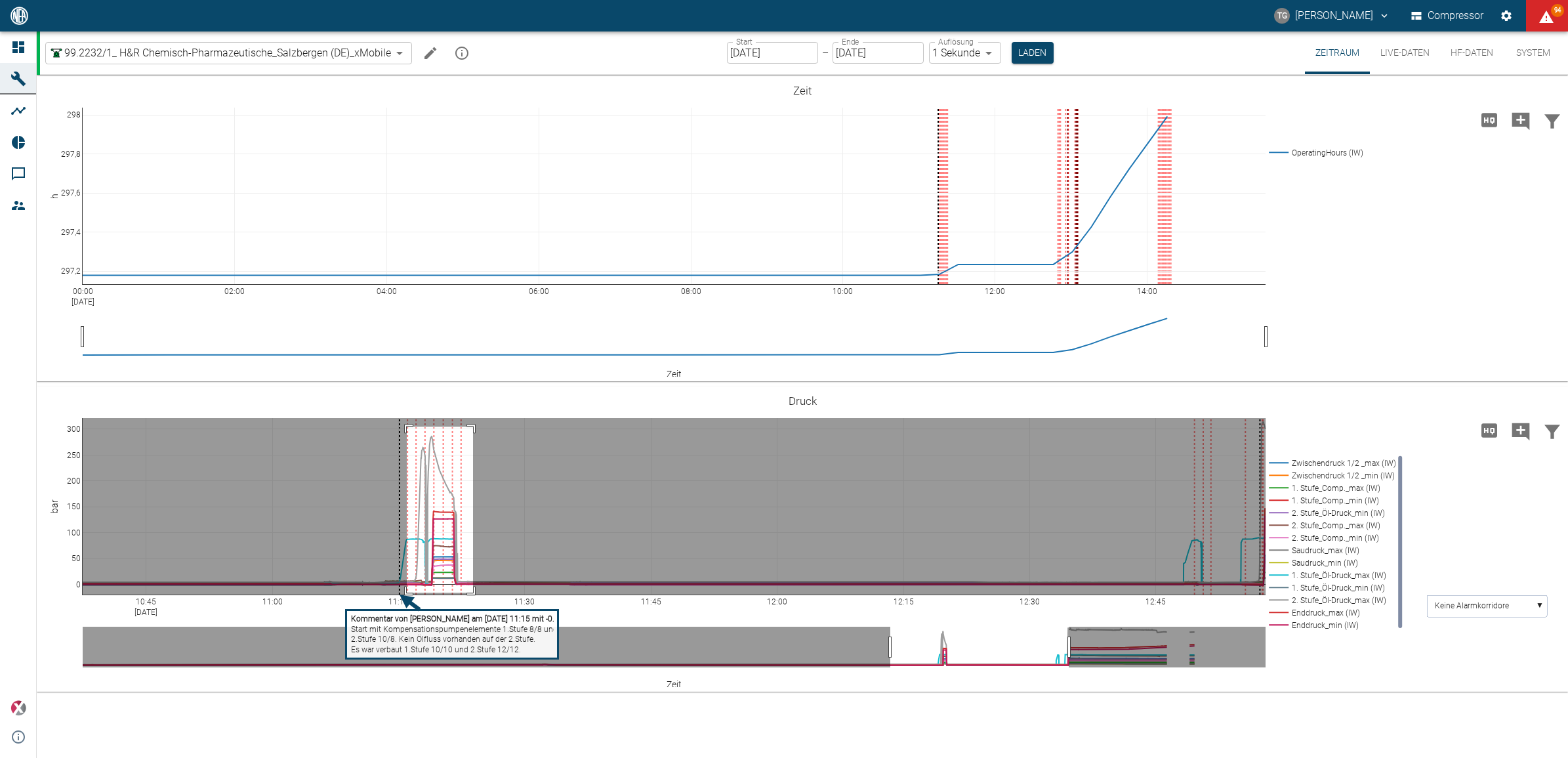
drag, startPoint x: 407, startPoint y: 426, endPoint x: 473, endPoint y: 593, distance: 179.6
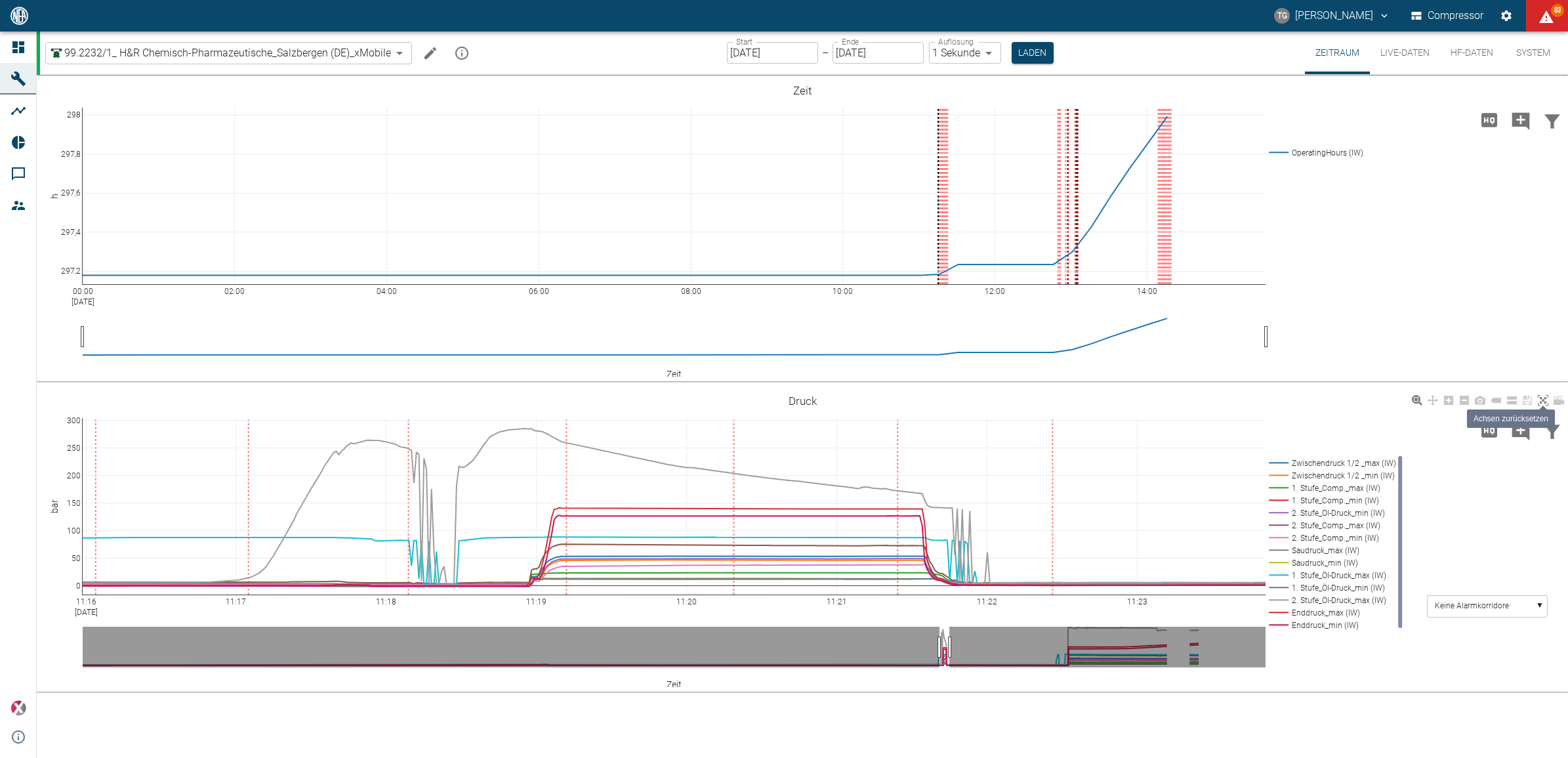
click at [1536, 405] on link at bounding box center [1543, 401] width 16 height 15
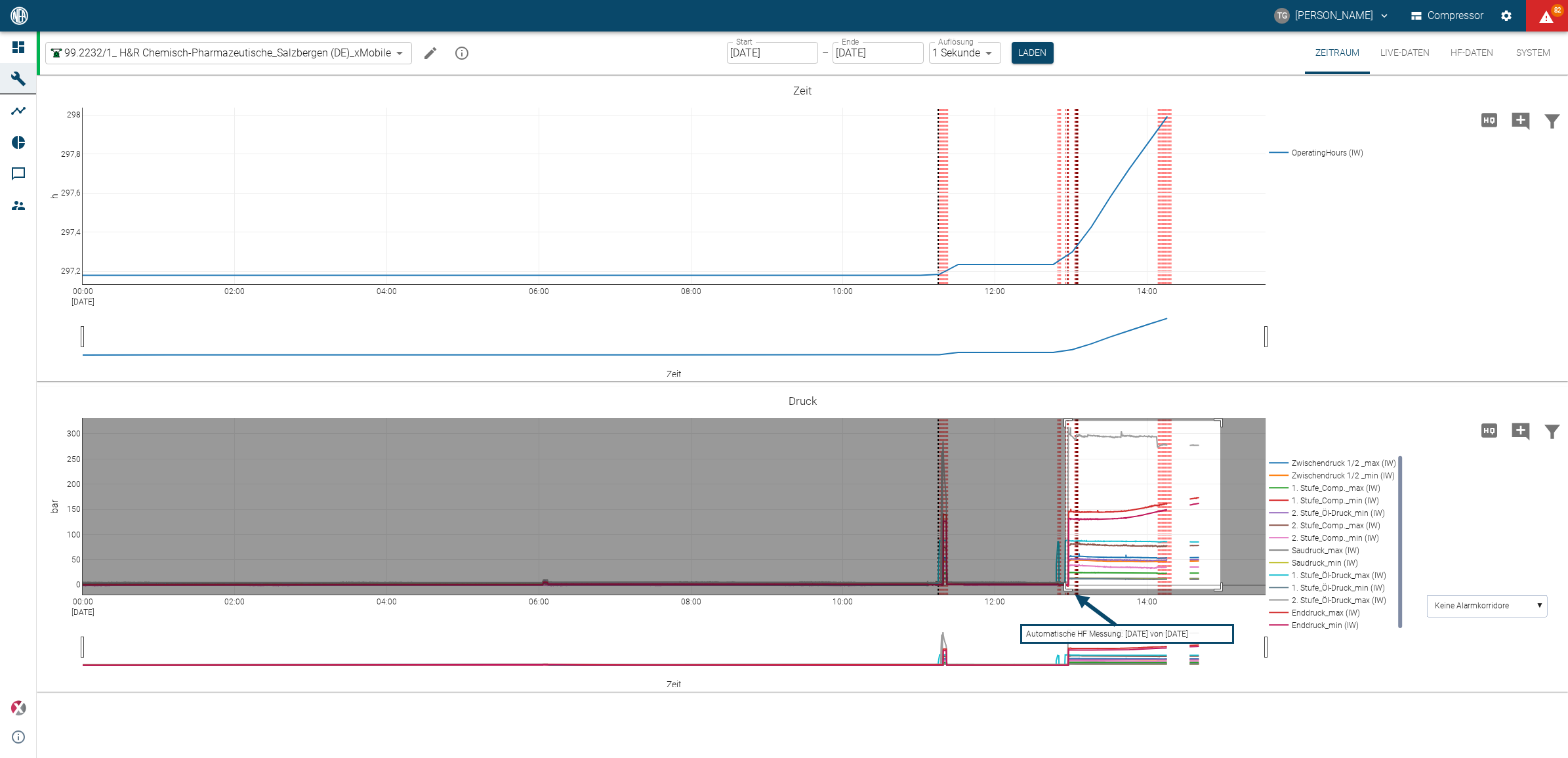
drag, startPoint x: 1066, startPoint y: 420, endPoint x: 1220, endPoint y: 588, distance: 227.9
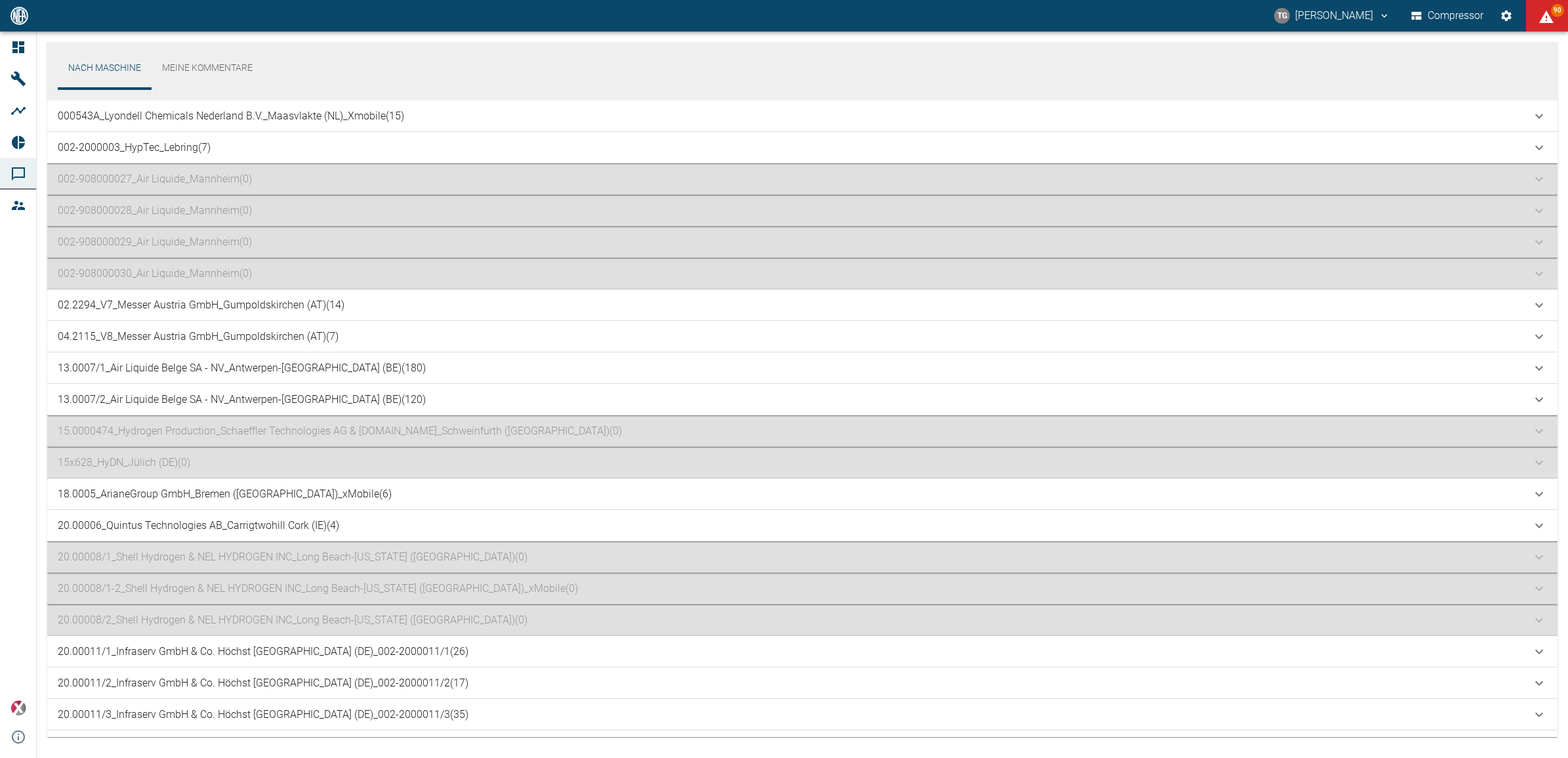
scroll to position [955, 0]
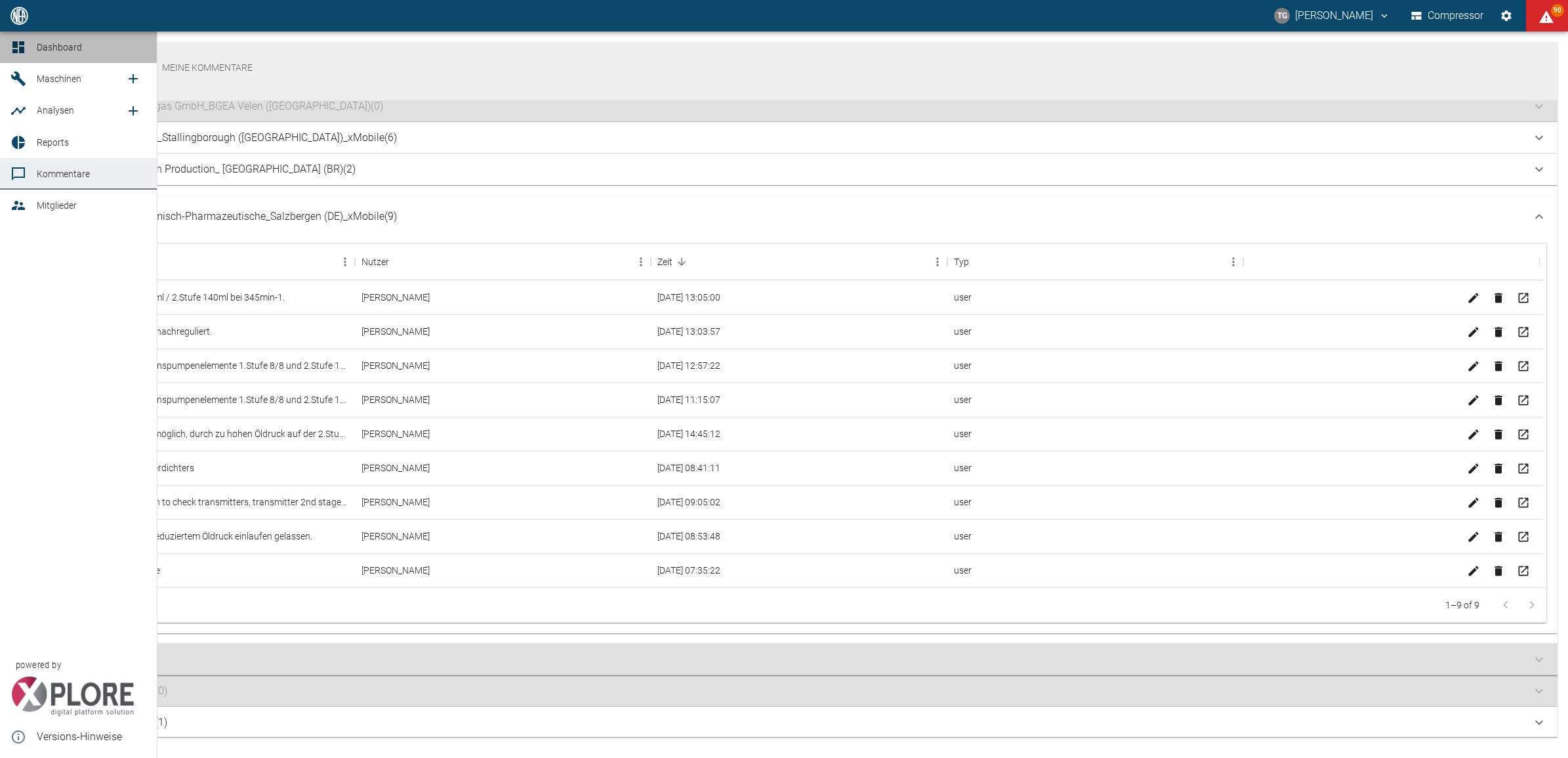
click at [30, 44] on link "Dashboard" at bounding box center [78, 47] width 157 height 32
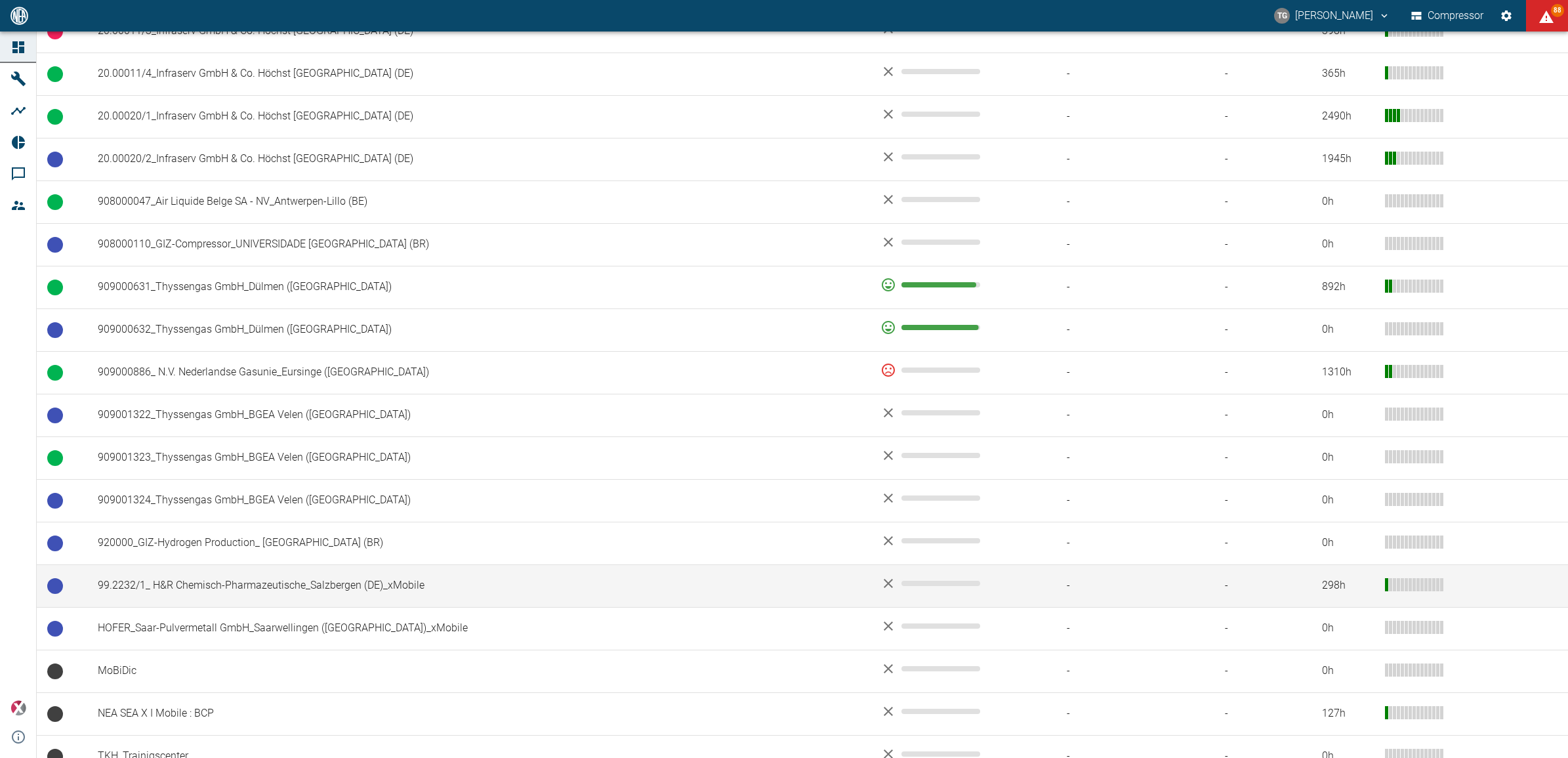
scroll to position [808, 0]
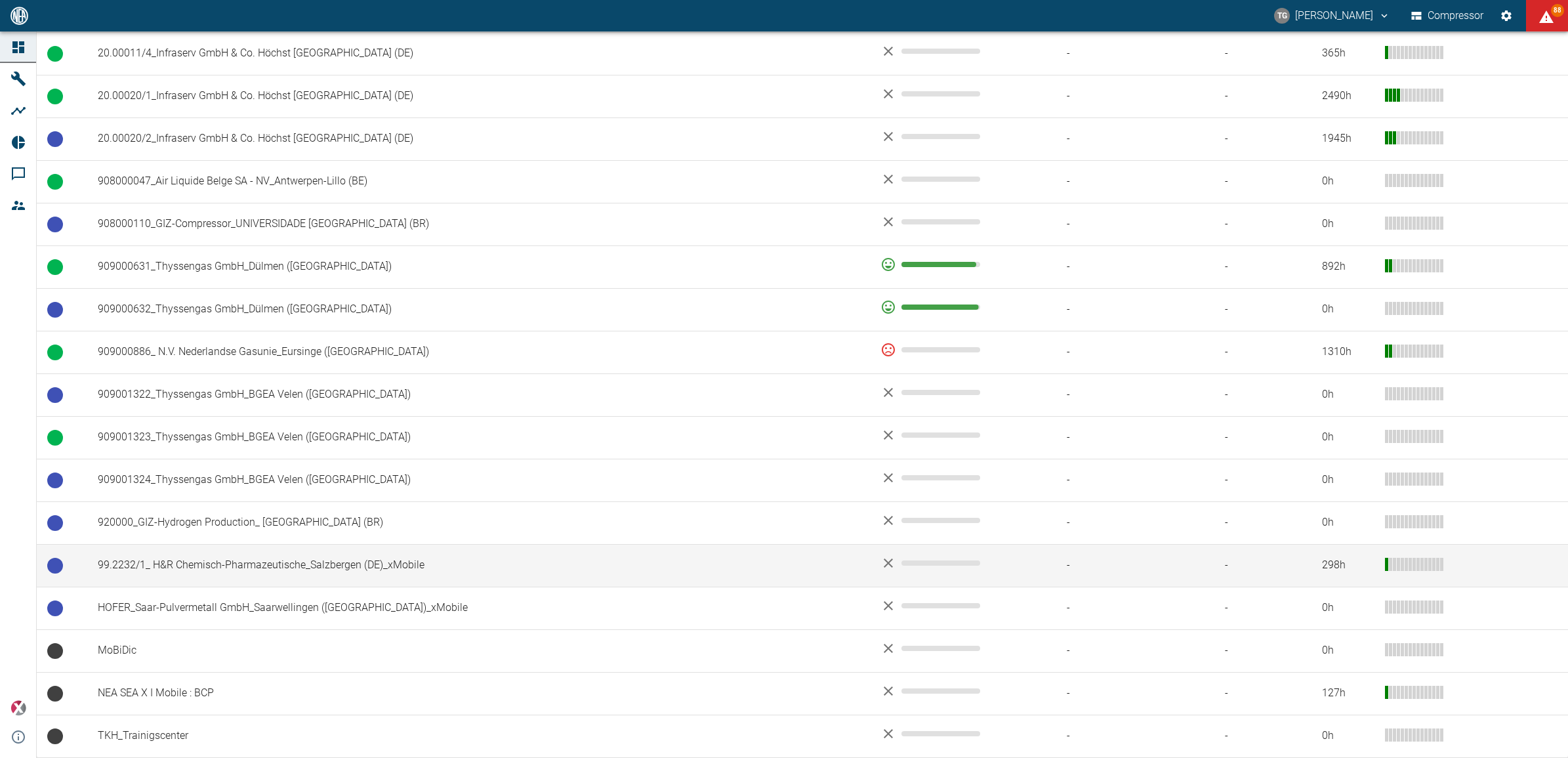
click at [233, 564] on td "99.2232/1_ H&R Chemisch-Pharmazeutische_Salzbergen (DE)_xMobile" at bounding box center [478, 565] width 782 height 43
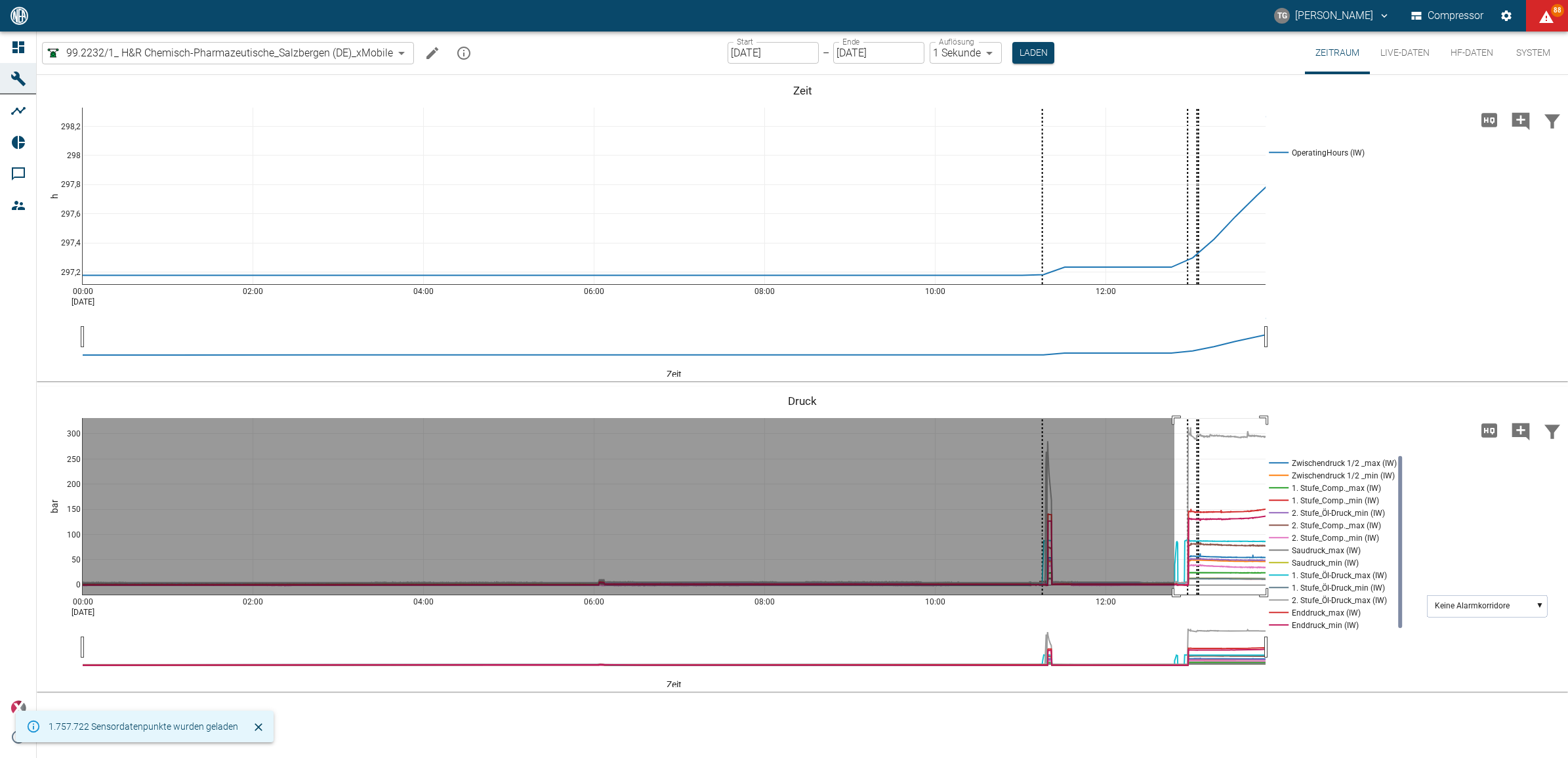
drag, startPoint x: 1174, startPoint y: 418, endPoint x: 530, endPoint y: 20, distance: 757.1
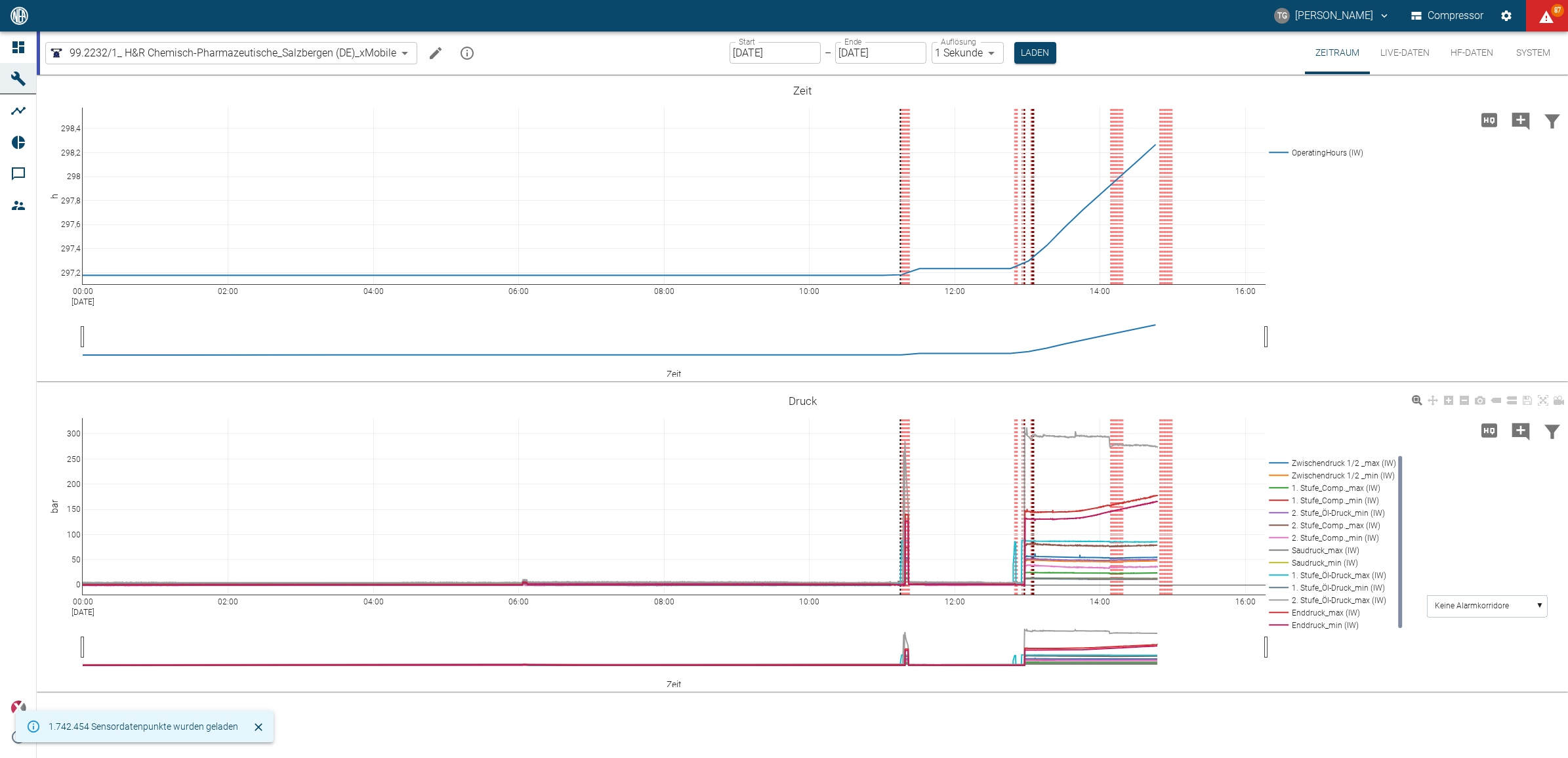
click at [999, 414] on div "00:00 [DATE] 02:00 04:00 06:00 08:00 10:00 12:00 14:00 16:00 0 50 100 150 200 2…" at bounding box center [802, 539] width 1531 height 295
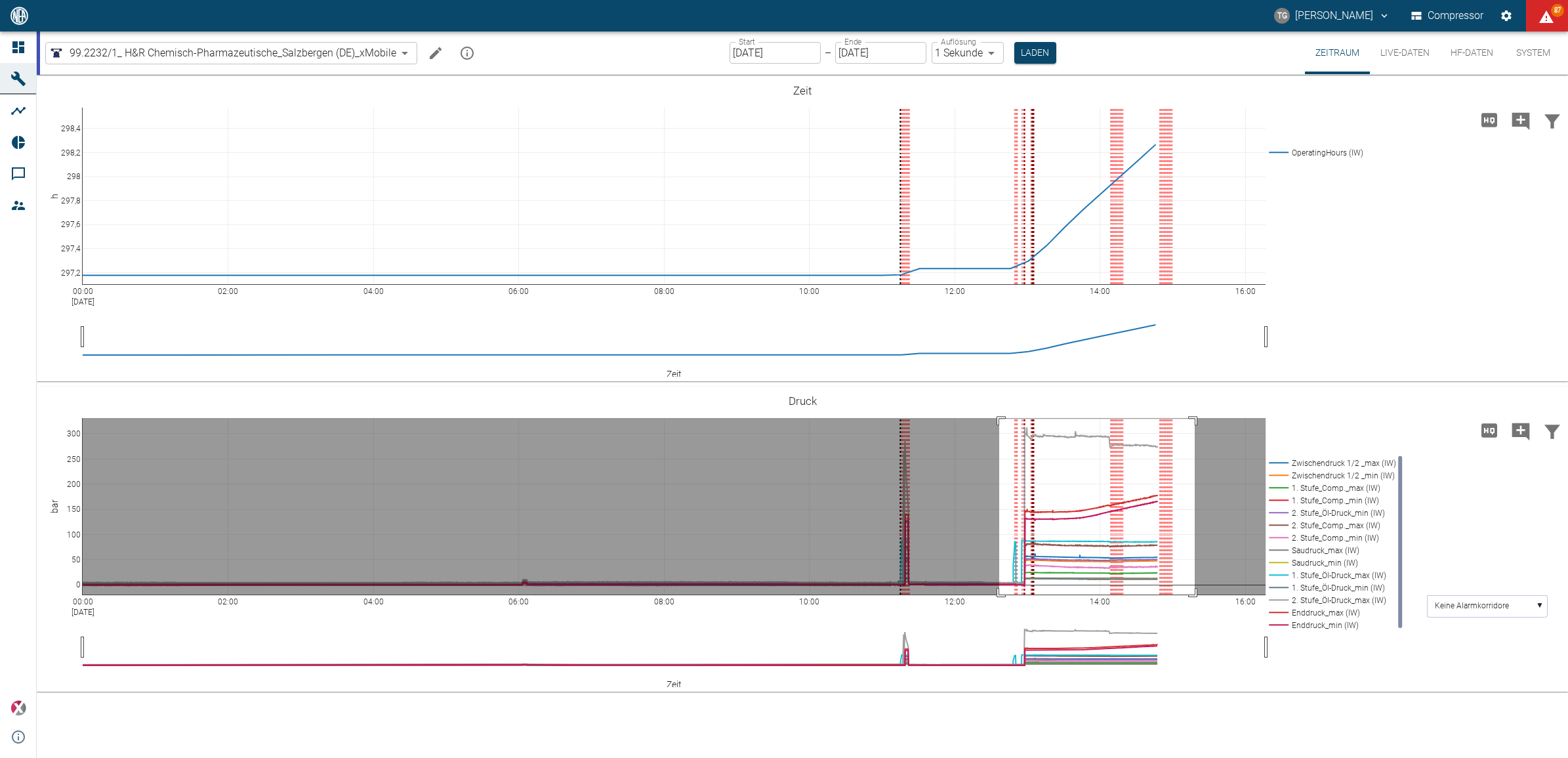
drag, startPoint x: 999, startPoint y: 419, endPoint x: 1194, endPoint y: 613, distance: 275.1
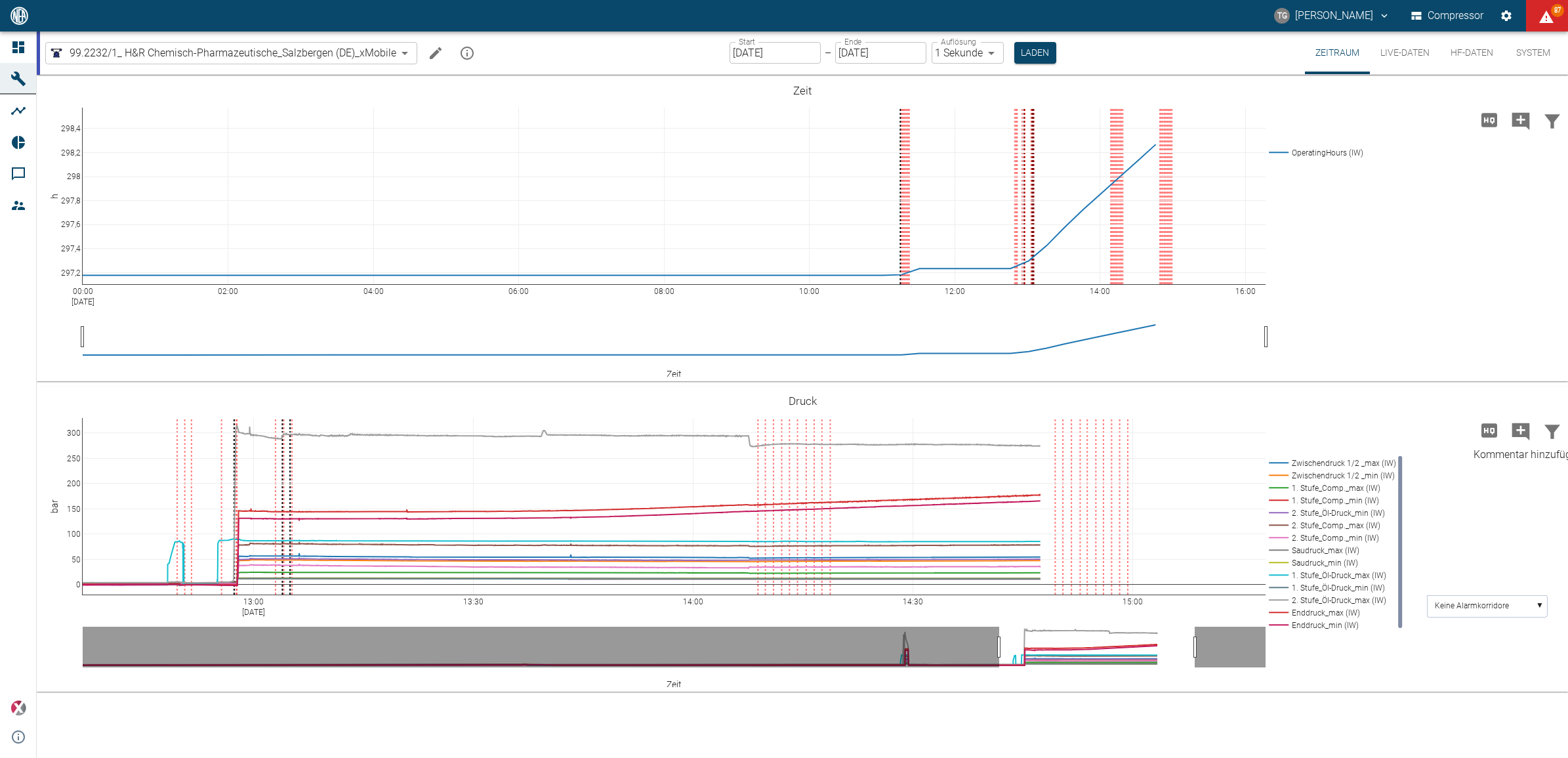
click at [1516, 429] on icon "Kommentar hinzufügen" at bounding box center [1521, 432] width 18 height 18
click at [1445, 428] on button "Weiter" at bounding box center [1454, 430] width 39 height 20
type textarea "Motordrehzahl wurde runter geregelt auf 297min-1."
drag, startPoint x: 914, startPoint y: 492, endPoint x: 920, endPoint y: 500, distance: 10.0
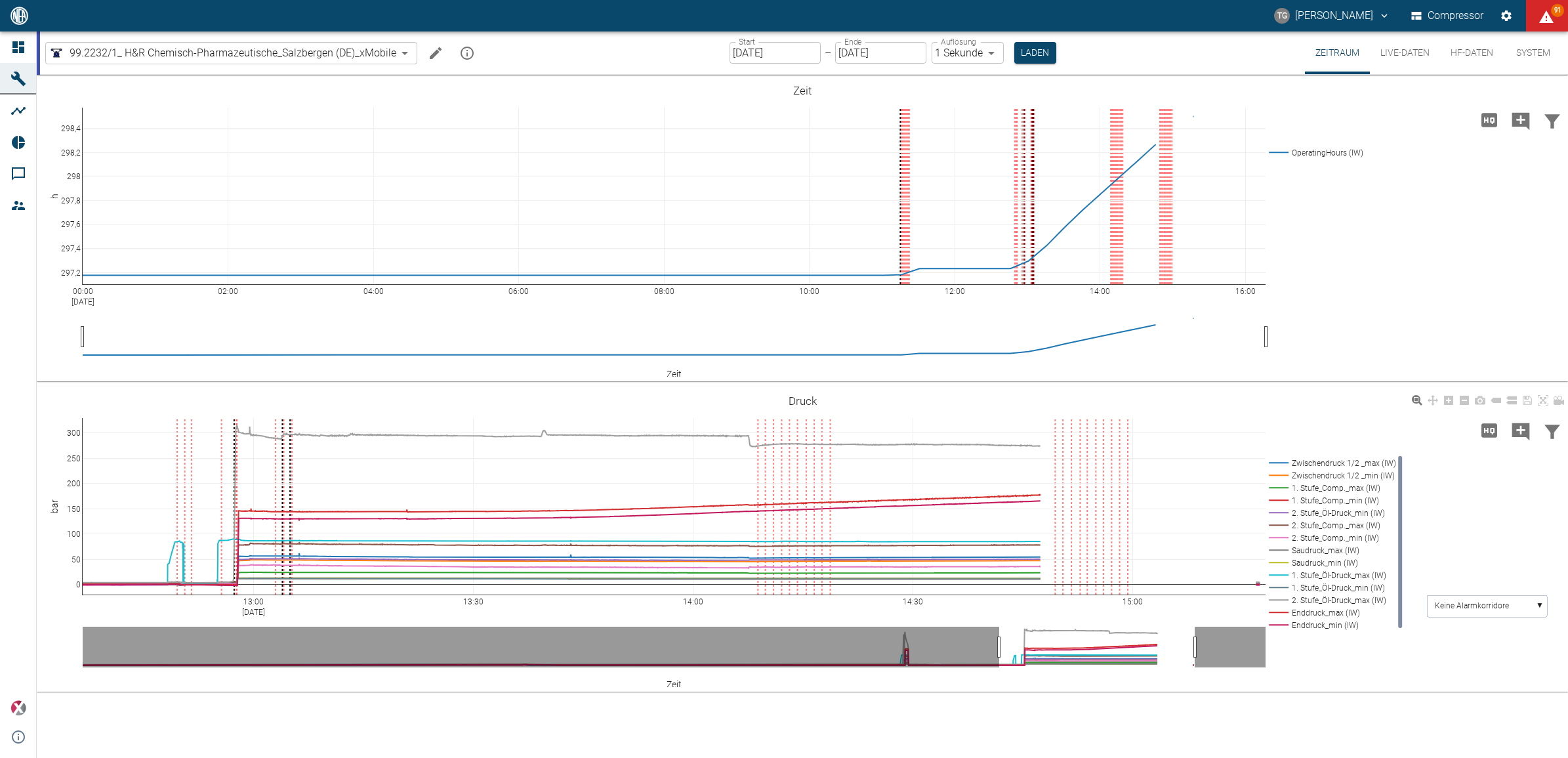
click at [1521, 431] on icon "Kommentar hinzufügen" at bounding box center [1521, 432] width 21 height 21
click at [1441, 425] on button "Weiter" at bounding box center [1454, 430] width 39 height 20
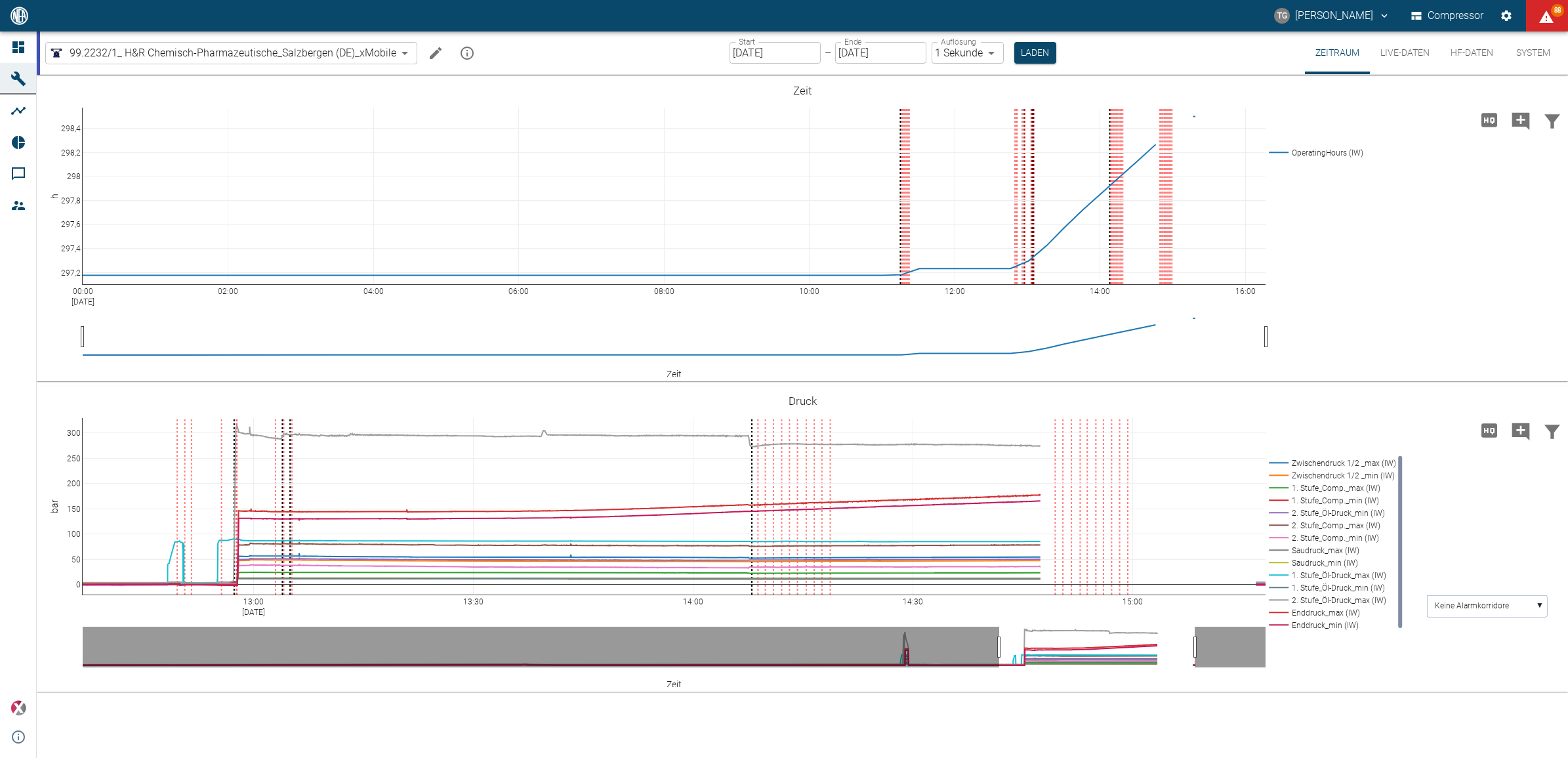
type textarea "Messung der Ölmengen nach dem ÖÜV: 1.Stufe 200ml Saugventil 24C°, Druckventil 1…"
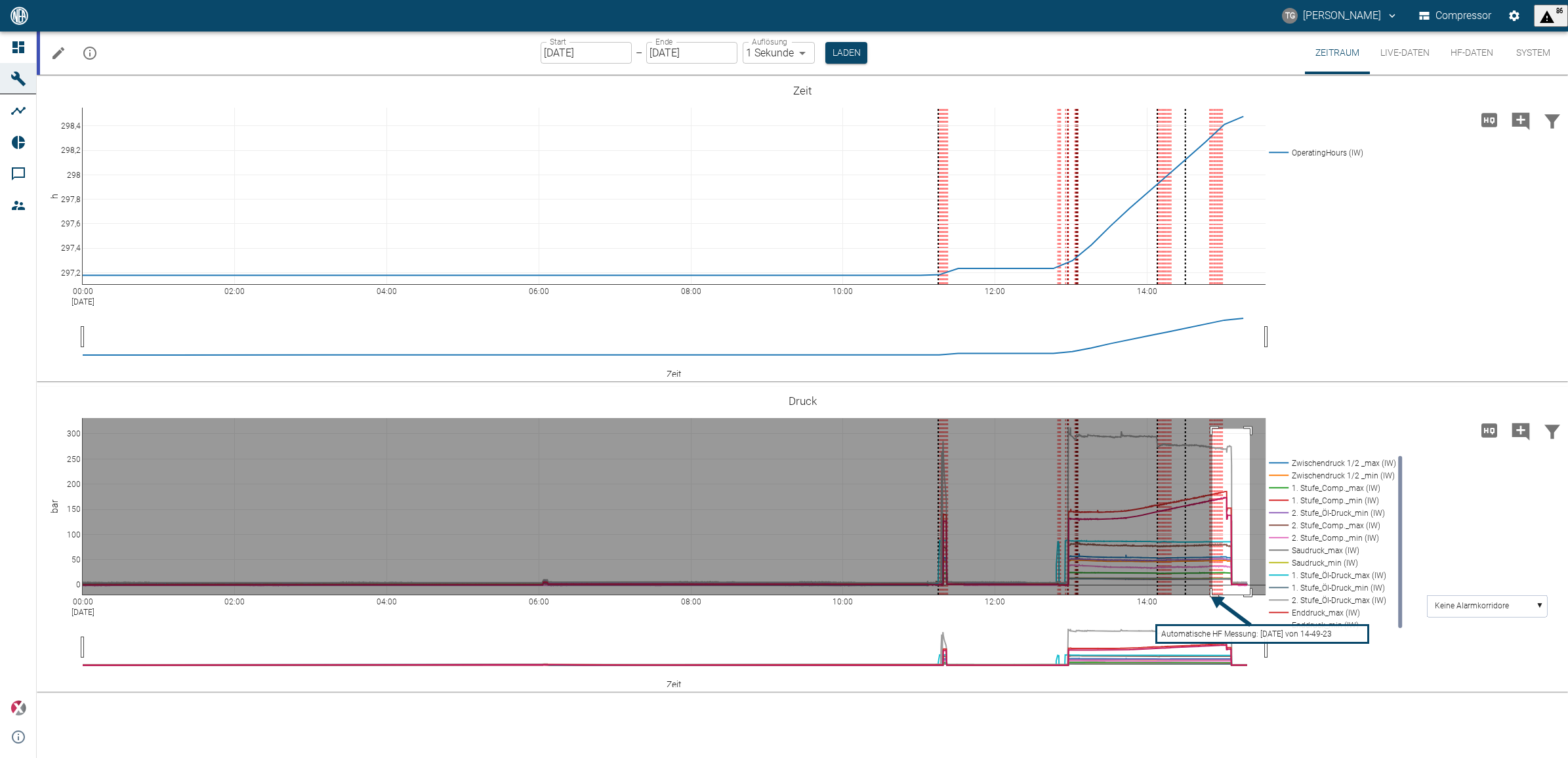
drag, startPoint x: 1213, startPoint y: 429, endPoint x: 1250, endPoint y: 598, distance: 173.0
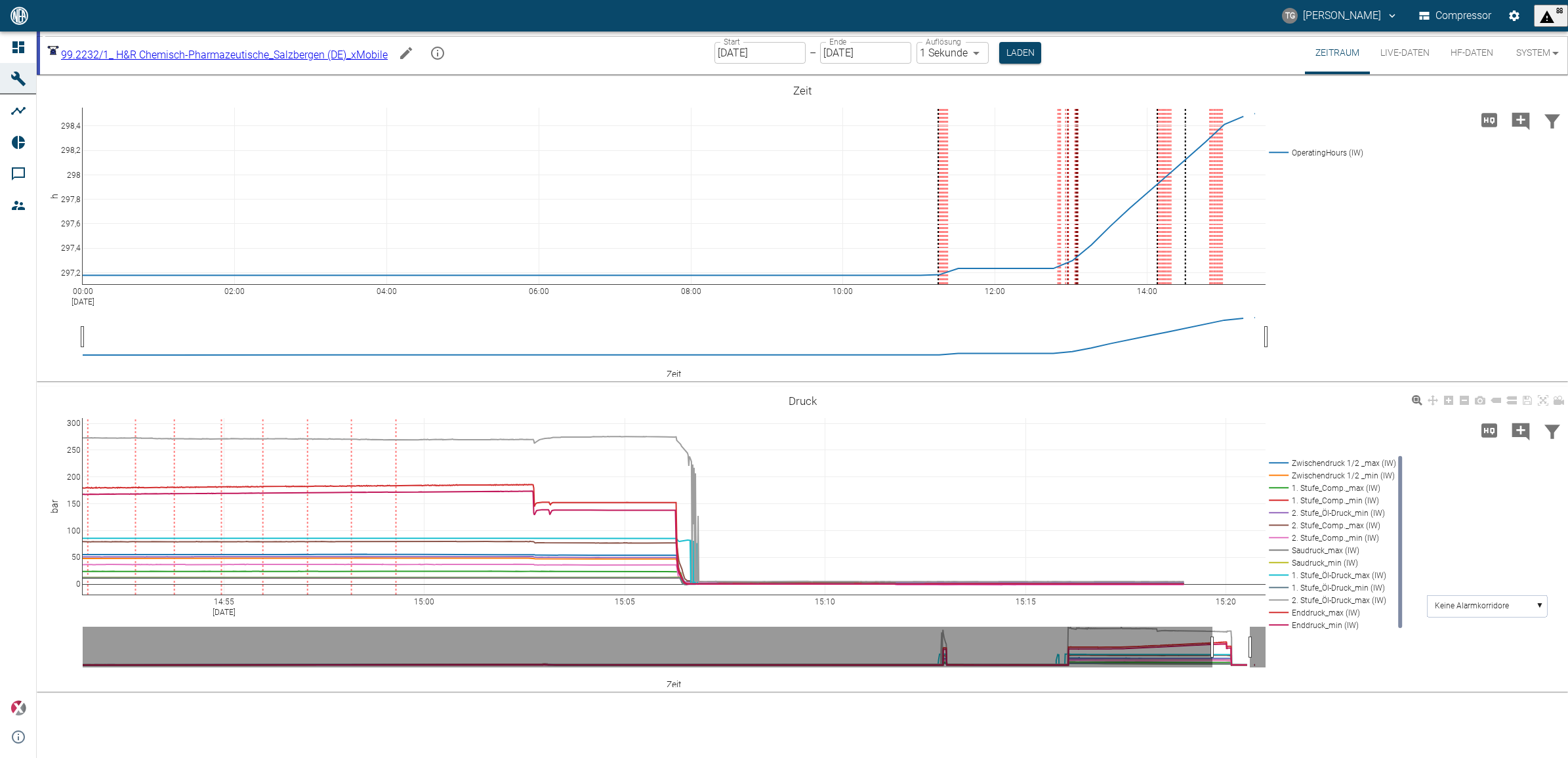
click at [1368, 667] on div "14:55 [DATE] 15:00 15:05 15:10 15:15 15:20 0 50 100 150 200 250 300 Zwischendru…" at bounding box center [802, 539] width 1531 height 295
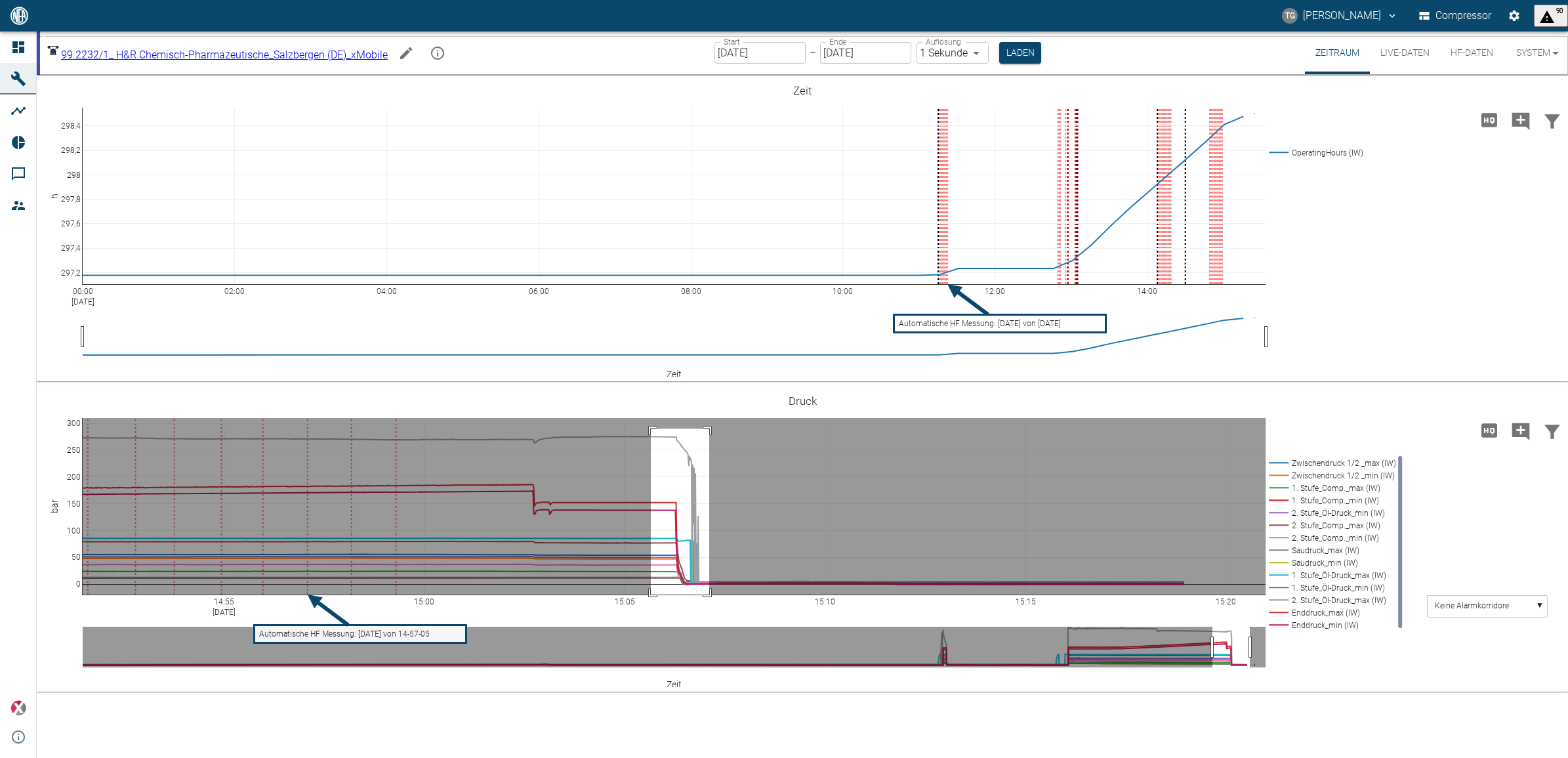
drag, startPoint x: 651, startPoint y: 429, endPoint x: 709, endPoint y: 625, distance: 204.4
